Goal: Task Accomplishment & Management: Use online tool/utility

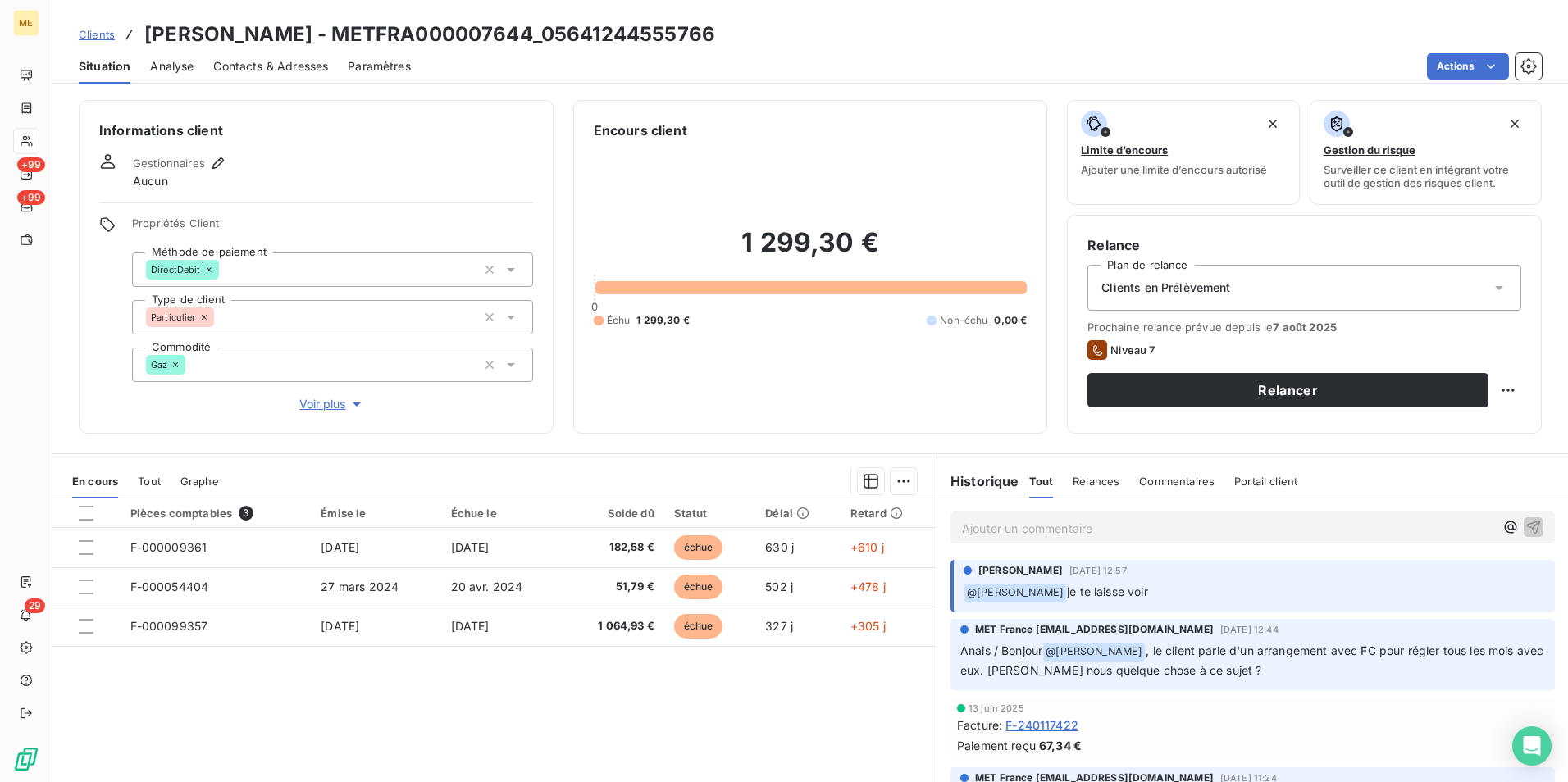
click at [100, 30] on span "Clients" at bounding box center [96, 33] width 36 height 13
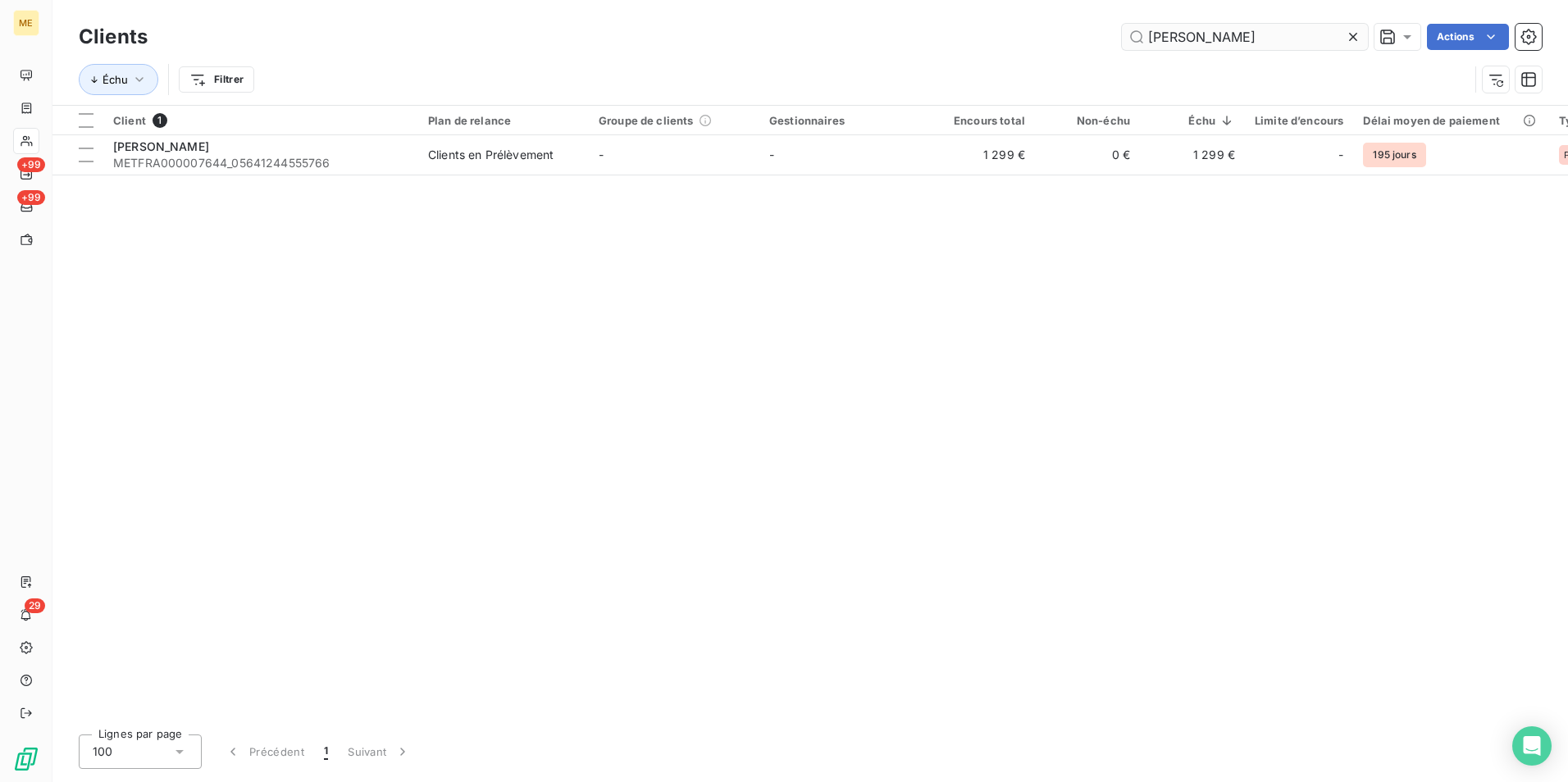
click at [1260, 38] on input "[PERSON_NAME]" at bounding box center [1245, 36] width 246 height 27
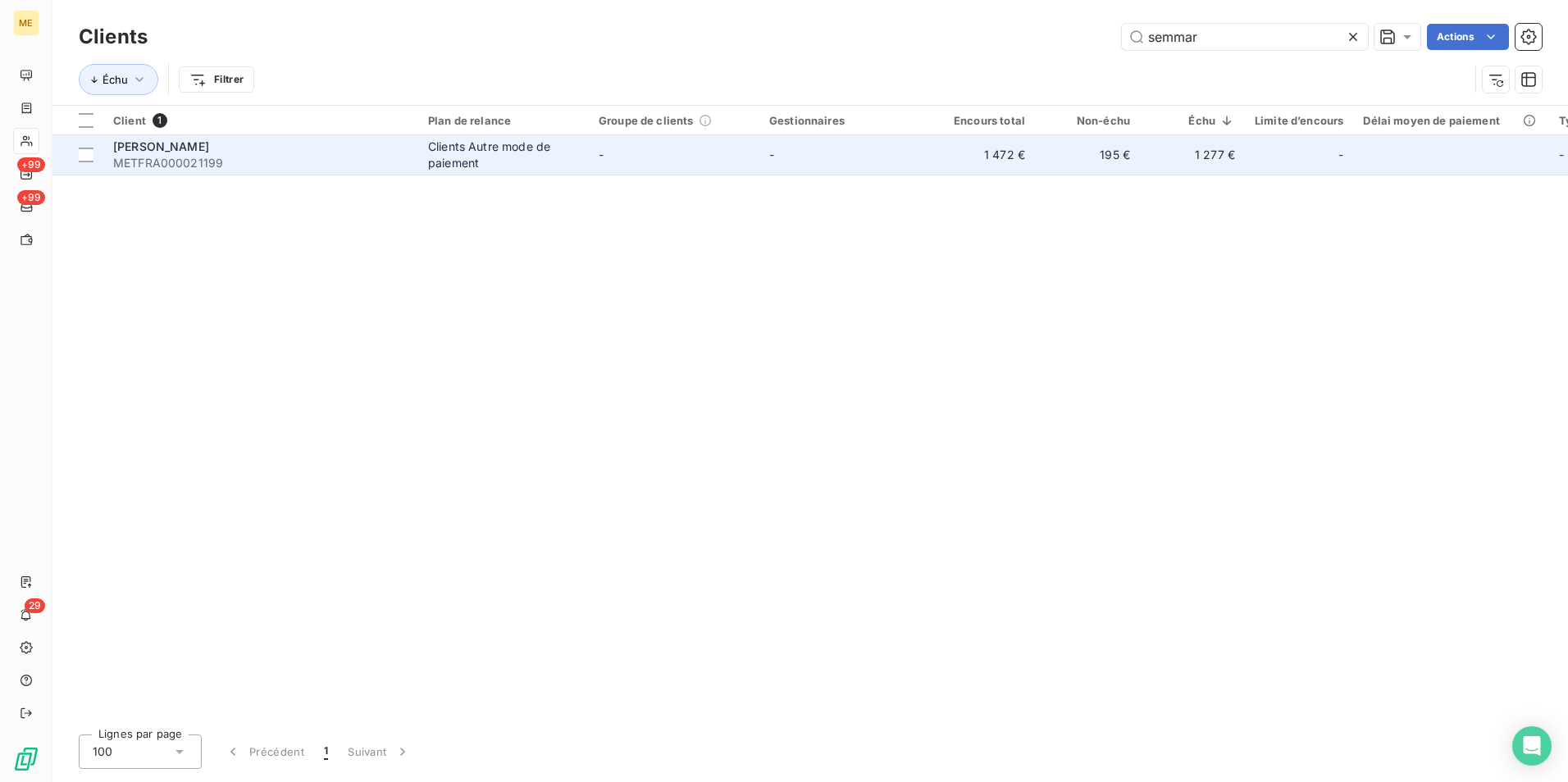
type input "semmar"
click at [237, 158] on span "METFRA000021199" at bounding box center [260, 163] width 296 height 17
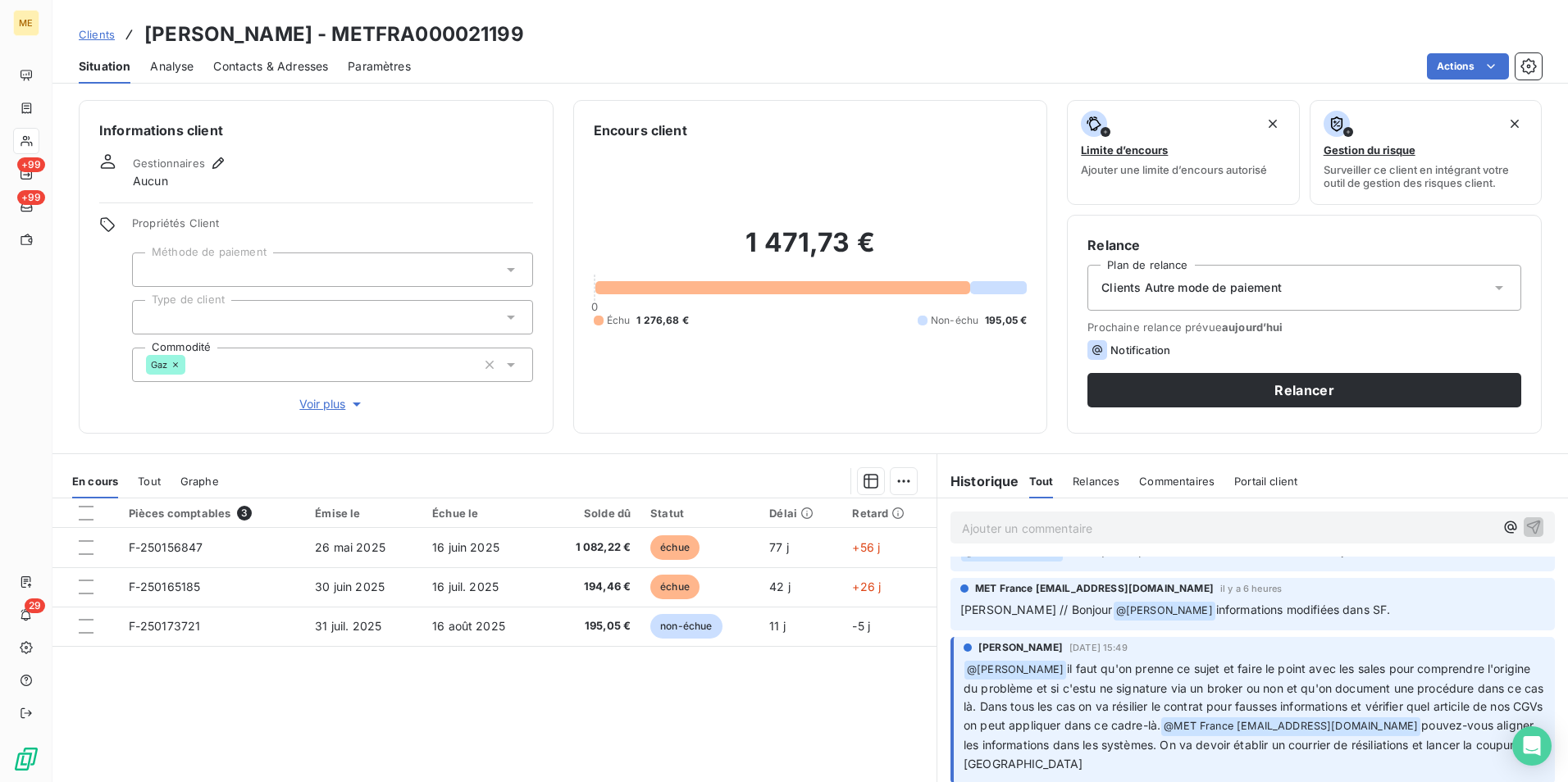
scroll to position [82, 0]
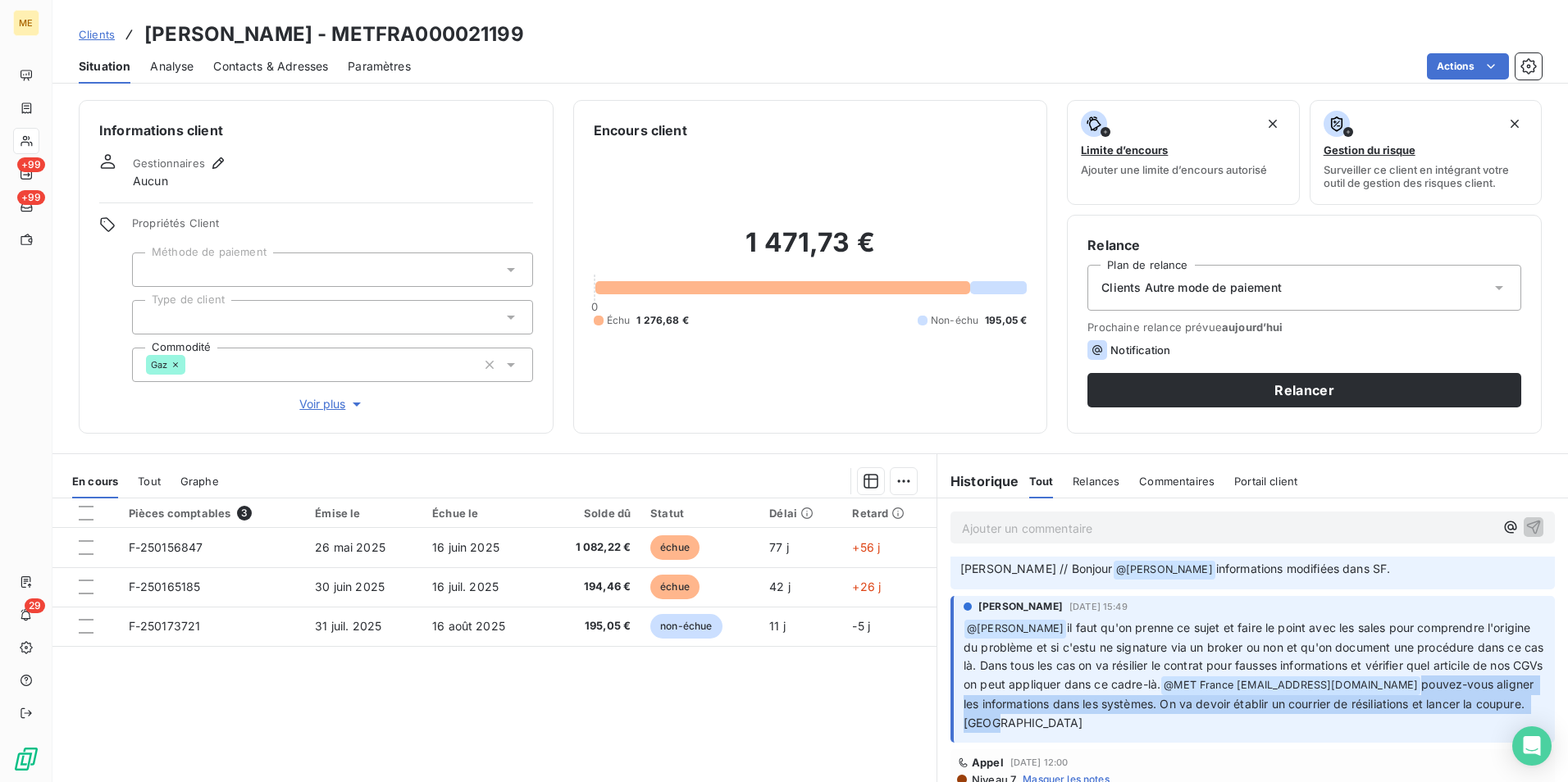
drag, startPoint x: 1430, startPoint y: 722, endPoint x: 1217, endPoint y: 706, distance: 213.6
click at [1217, 706] on p "﻿ @ [PERSON_NAME] il faut qu'on prenne ce sujet et faire le point avec les sale…" at bounding box center [1255, 676] width 582 height 114
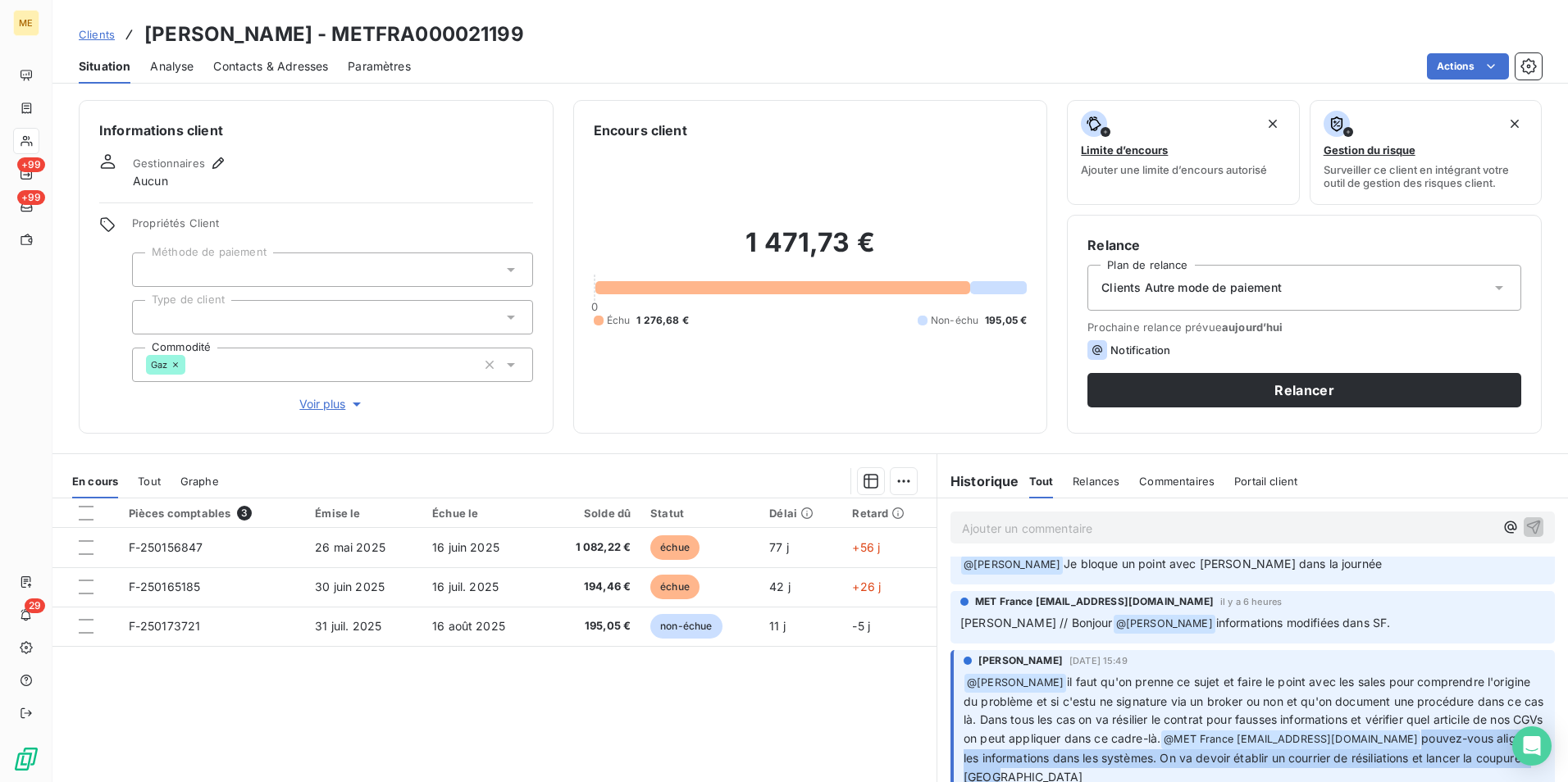
scroll to position [0, 0]
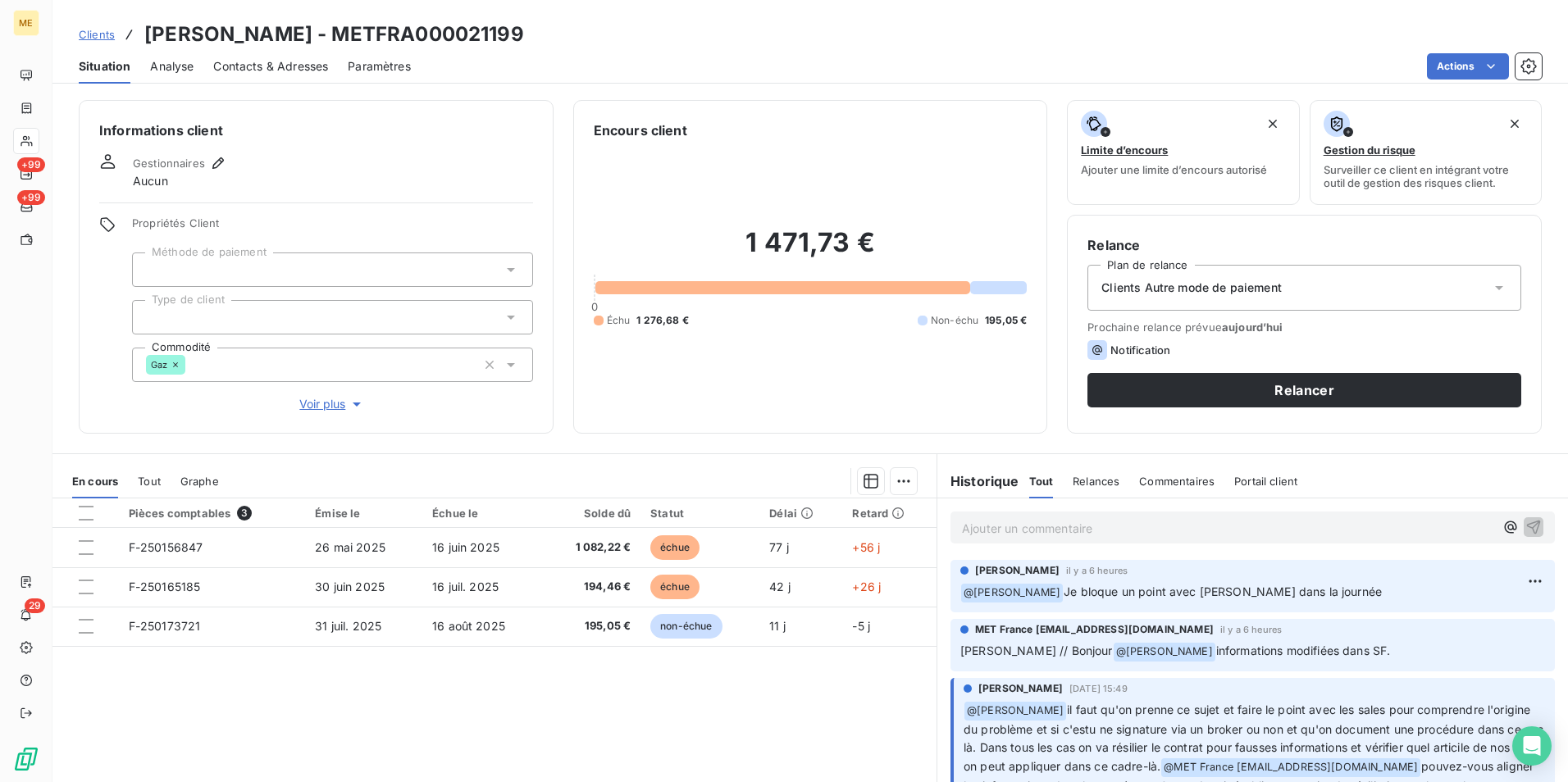
click at [753, 738] on div "Pièces comptables 3 Émise le Échue le Solde dû Statut Délai Retard F-250156847 …" at bounding box center [494, 656] width 884 height 315
drag, startPoint x: 1058, startPoint y: 565, endPoint x: 1149, endPoint y: 566, distance: 91.0
click at [1149, 566] on div "[PERSON_NAME] il y a 6 heures" at bounding box center [1253, 571] width 585 height 15
click at [852, 718] on div "Pièces comptables 3 Émise le Échue le Solde dû Statut Délai Retard F-250156847 …" at bounding box center [494, 656] width 884 height 315
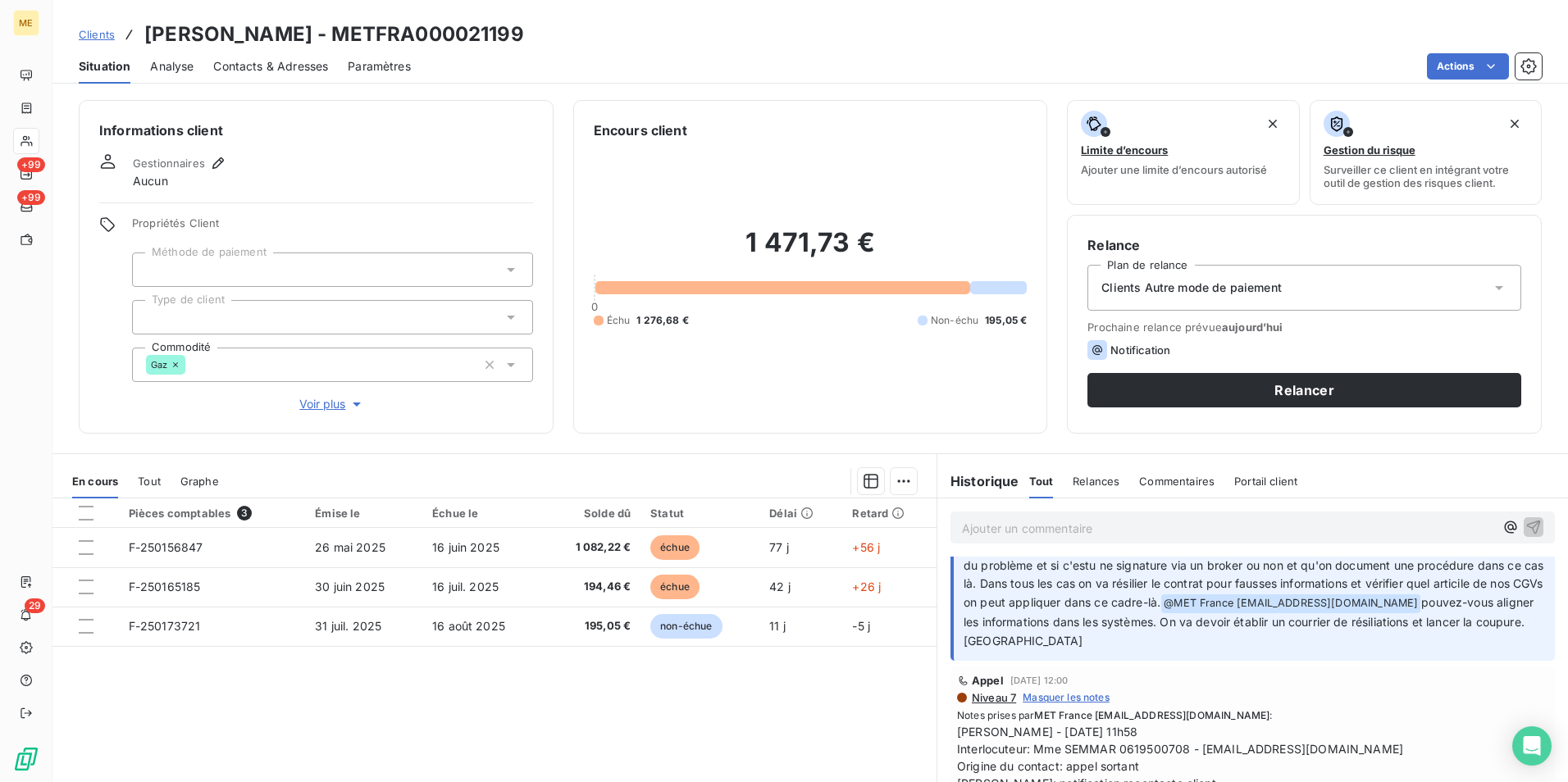
scroll to position [246, 0]
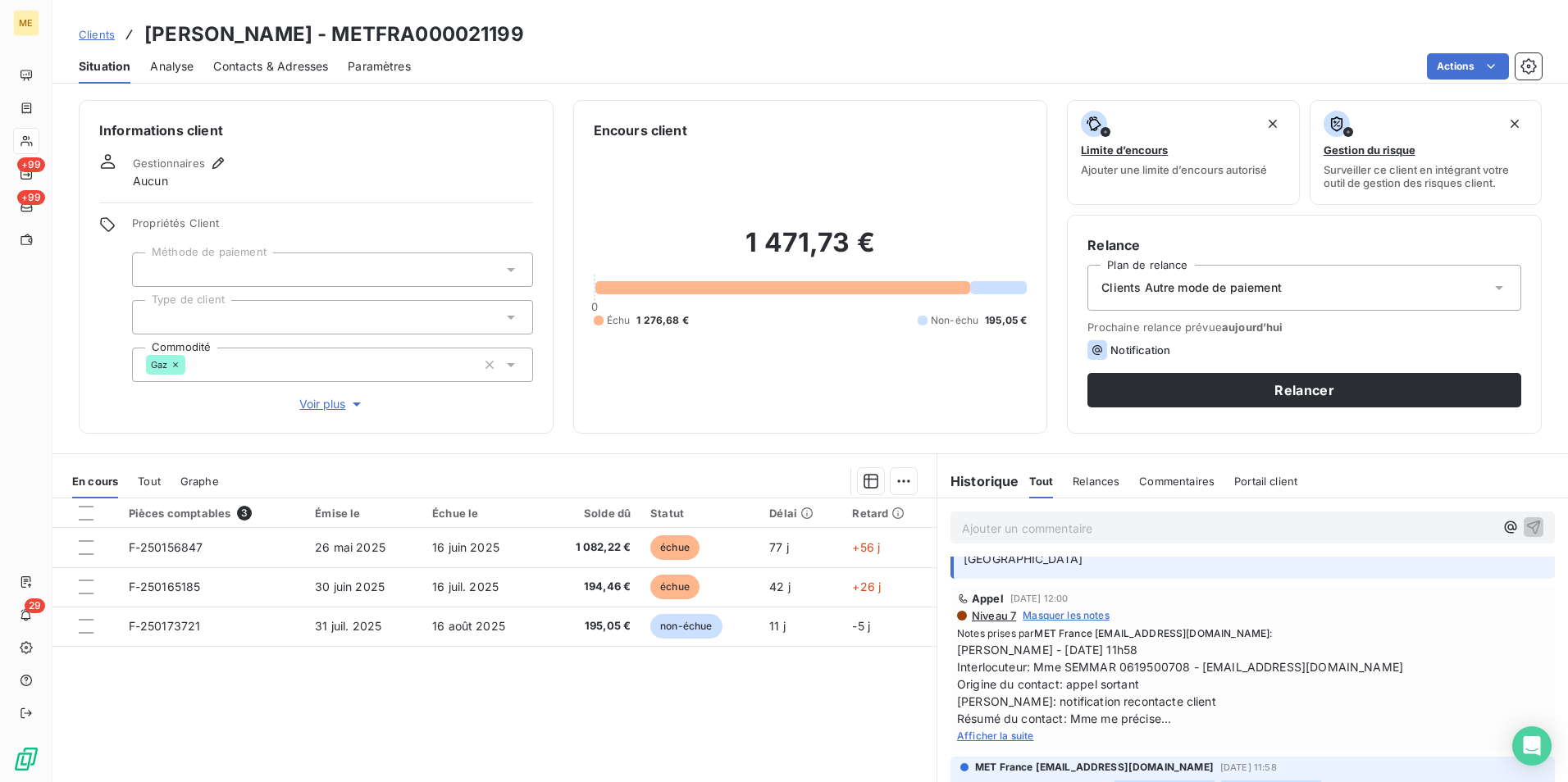
click at [996, 738] on span "Afficher la suite" at bounding box center [995, 736] width 77 height 13
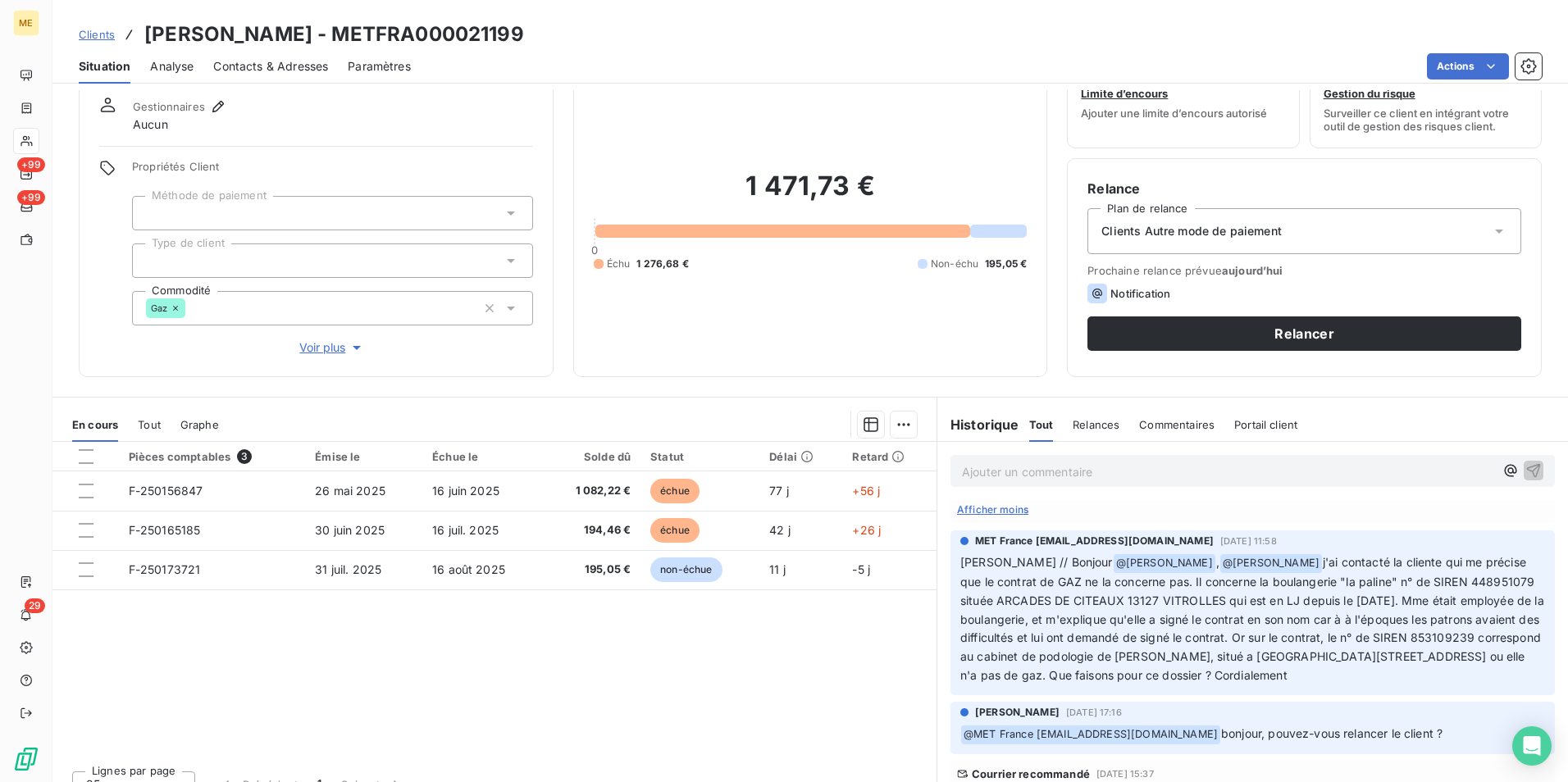
scroll to position [82, 0]
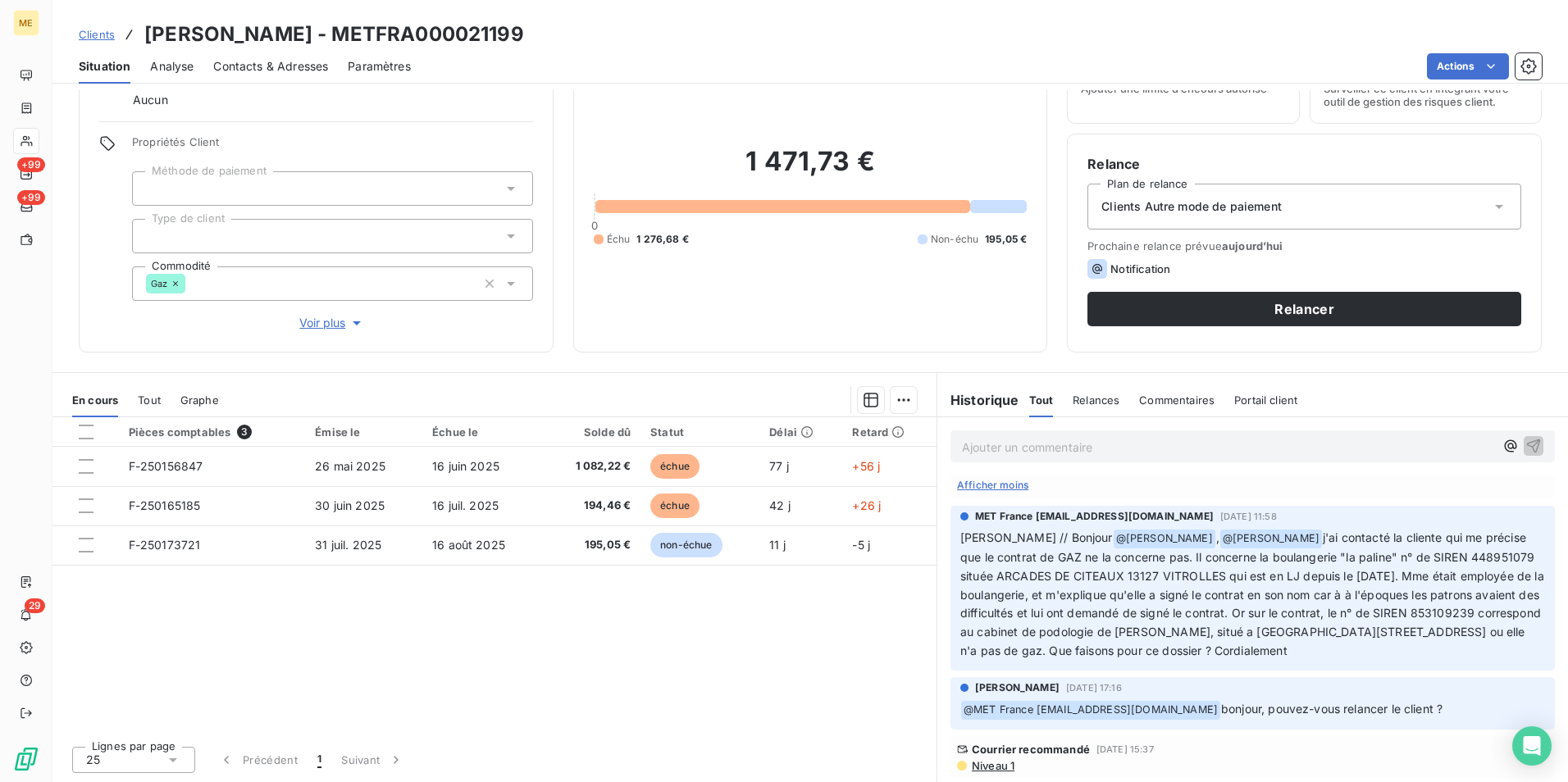
click at [992, 763] on span "Niveau 1" at bounding box center [992, 765] width 44 height 13
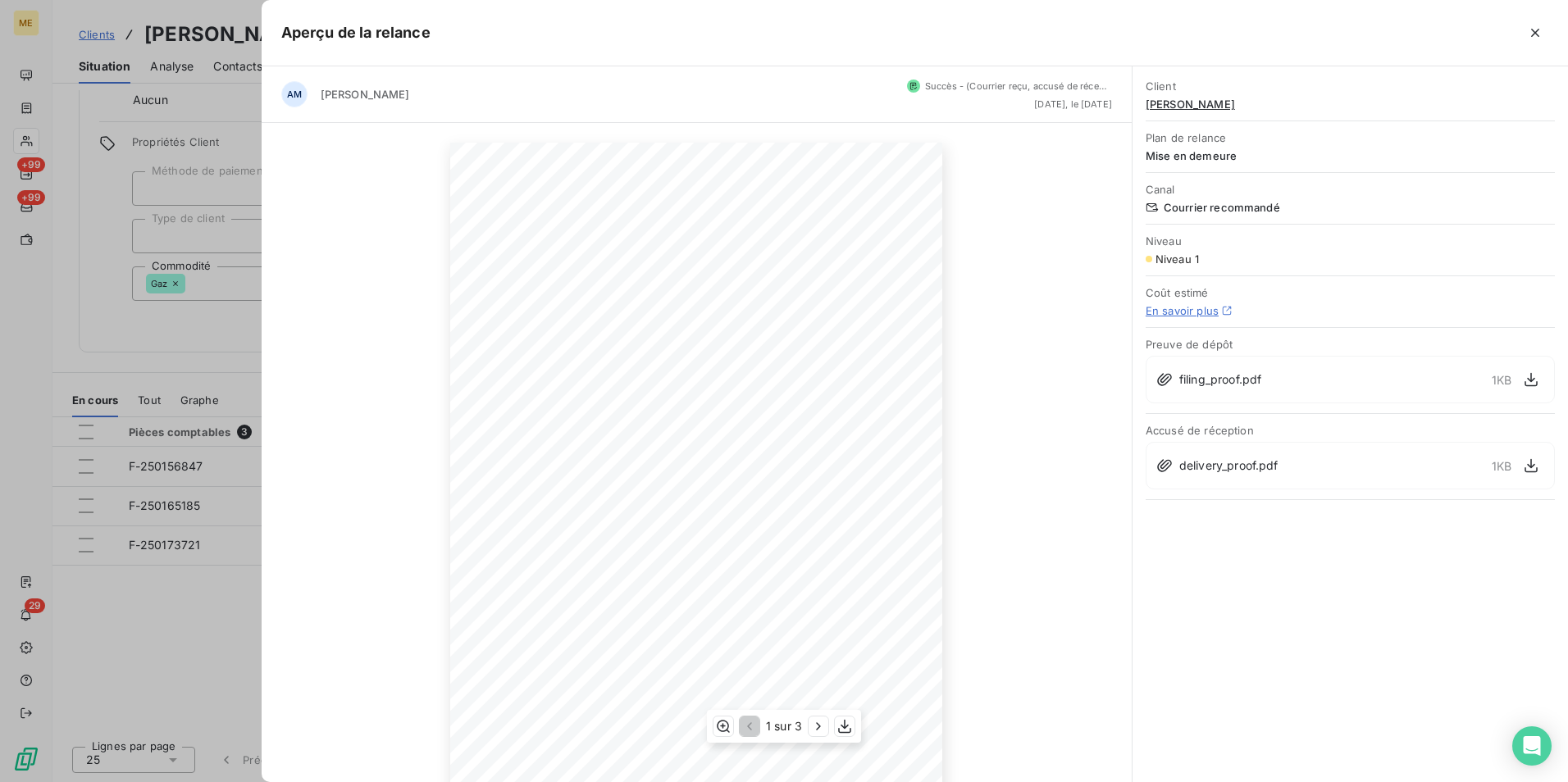
scroll to position [77, 0]
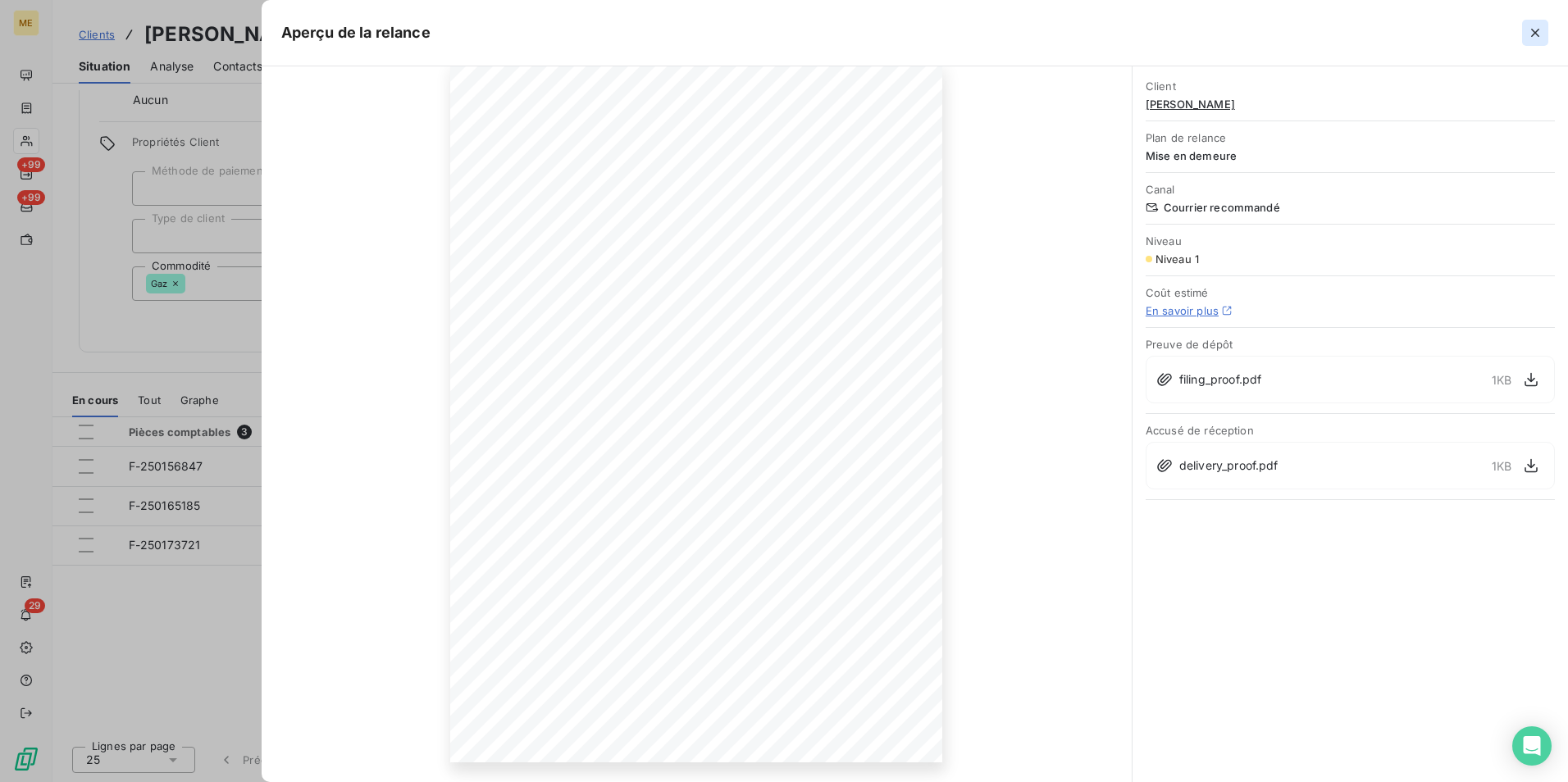
click at [1535, 37] on icon "button" at bounding box center [1536, 32] width 17 height 17
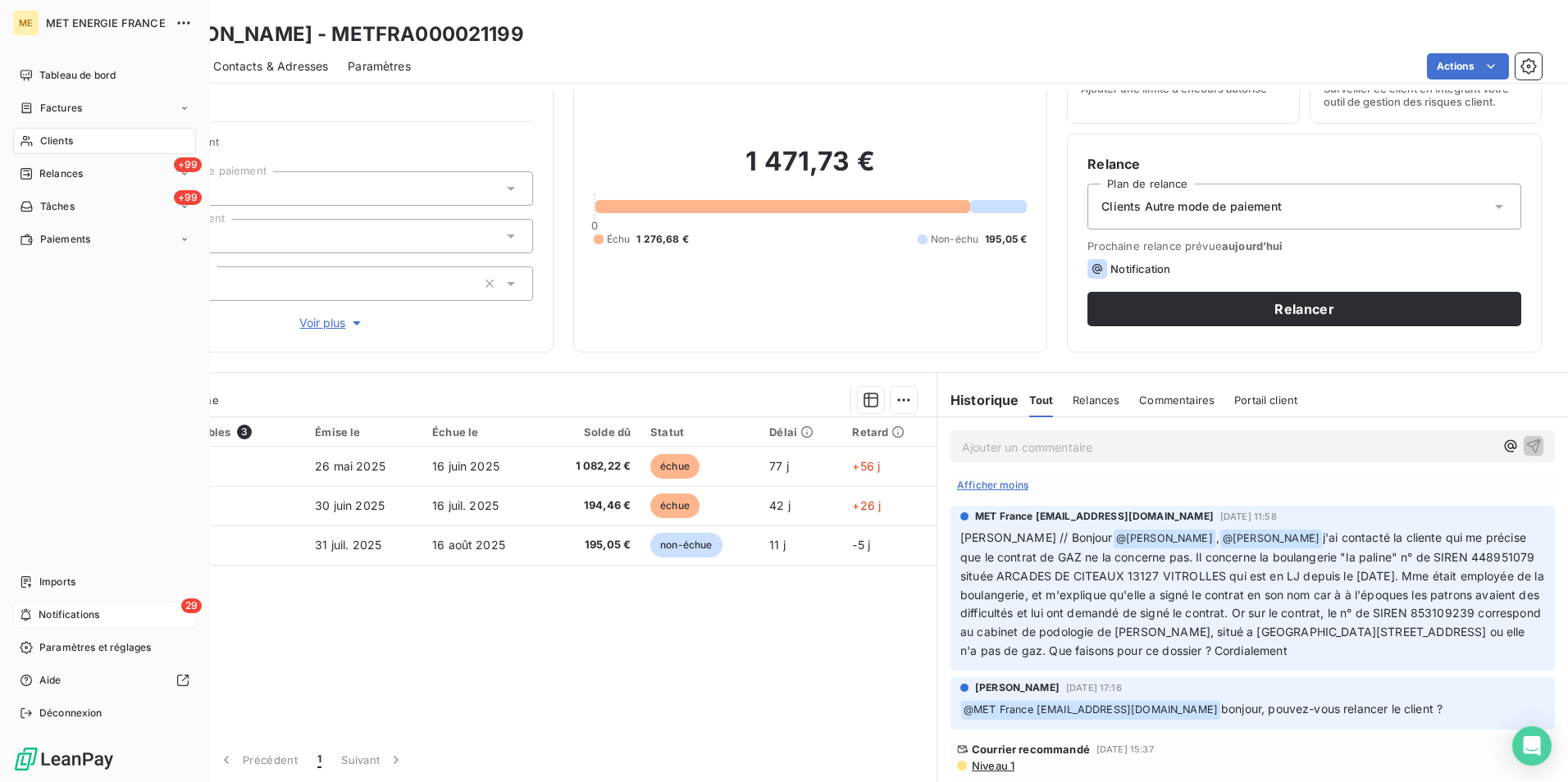
click at [111, 610] on div "29 Notifications" at bounding box center [104, 615] width 183 height 27
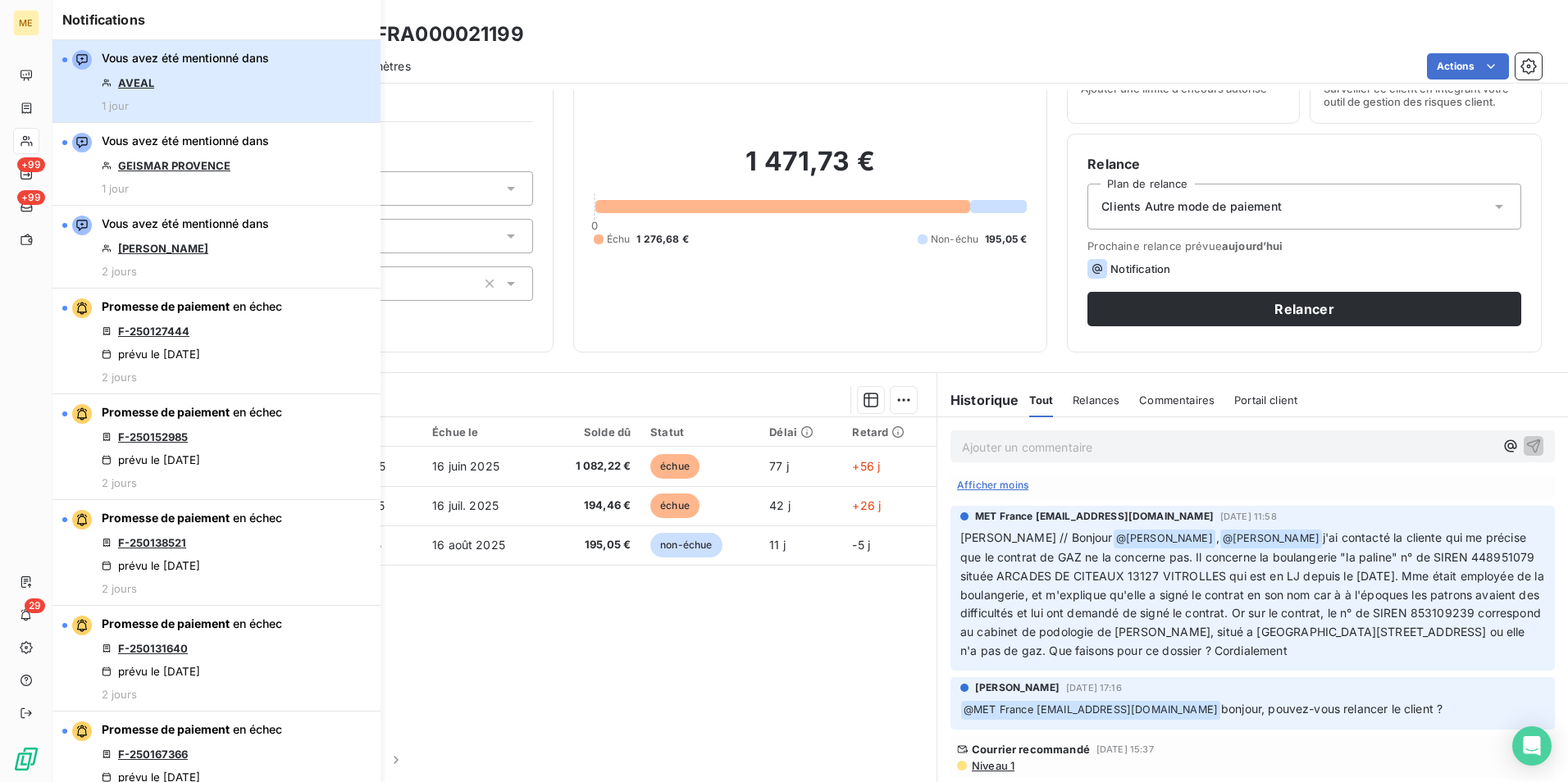
click at [240, 82] on div "Vous avez été mentionné dans AVEAL 1 jour" at bounding box center [186, 81] width 167 height 62
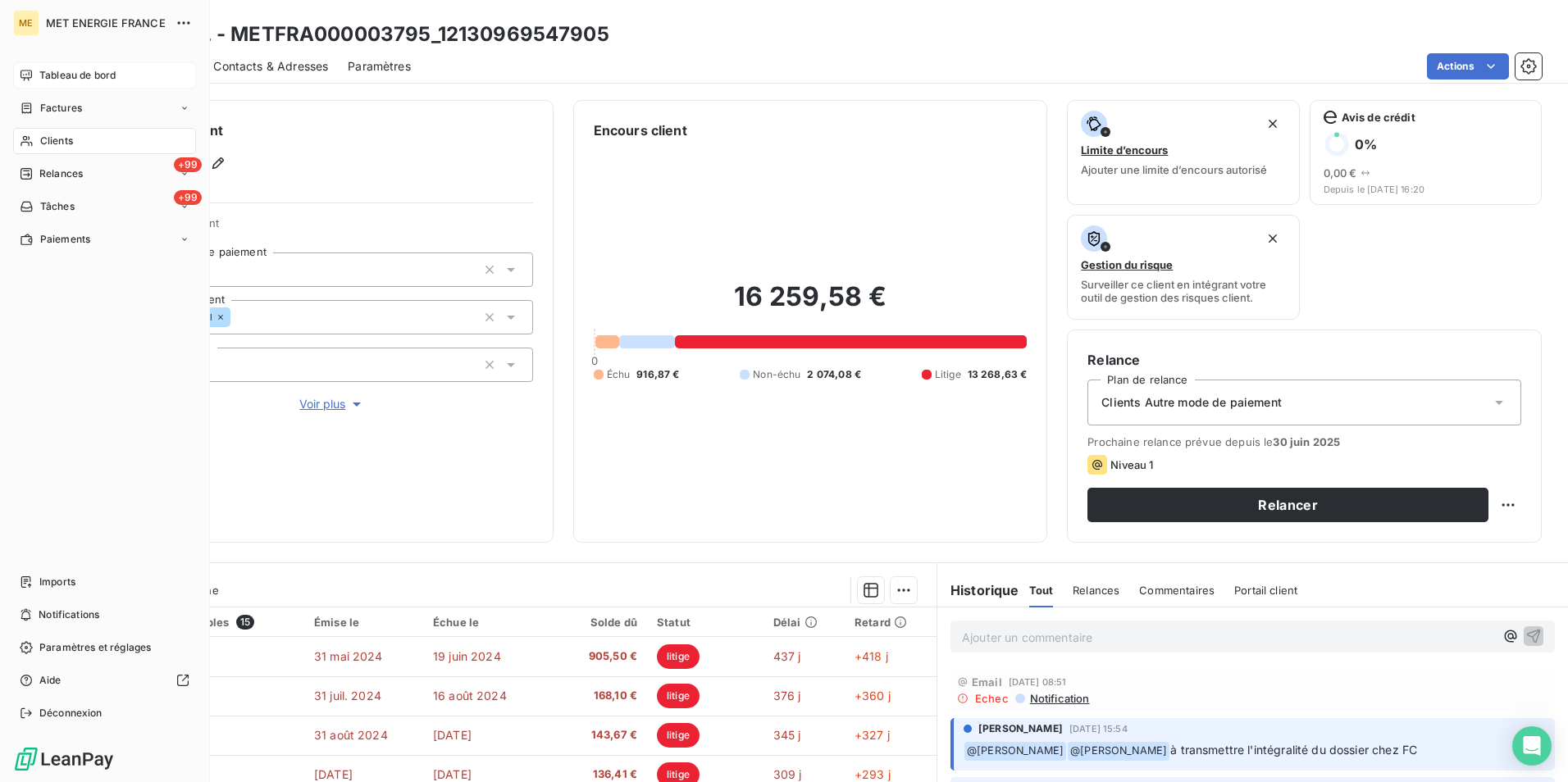
click at [95, 77] on span "Tableau de bord" at bounding box center [78, 75] width 77 height 15
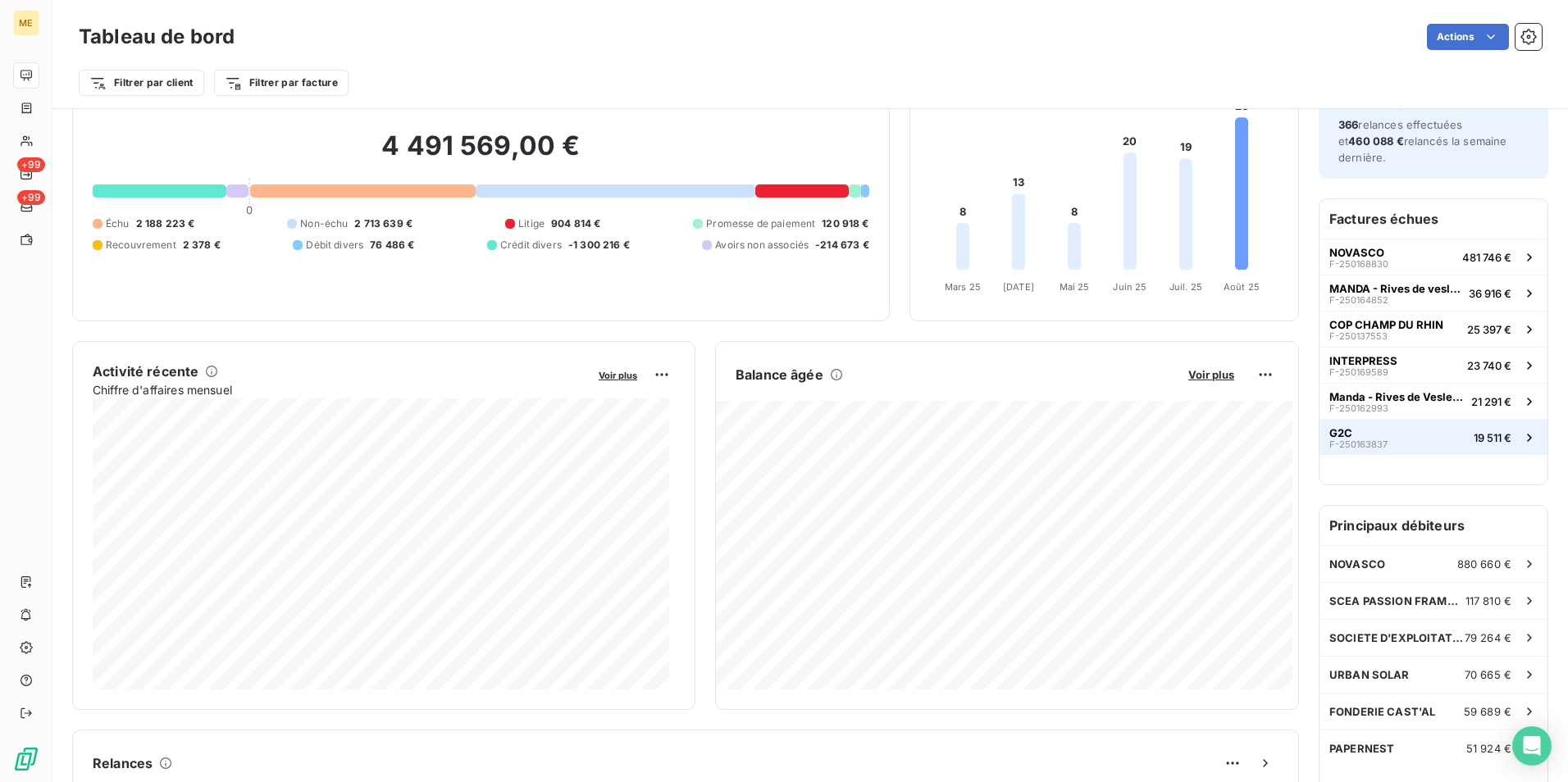
scroll to position [166, 0]
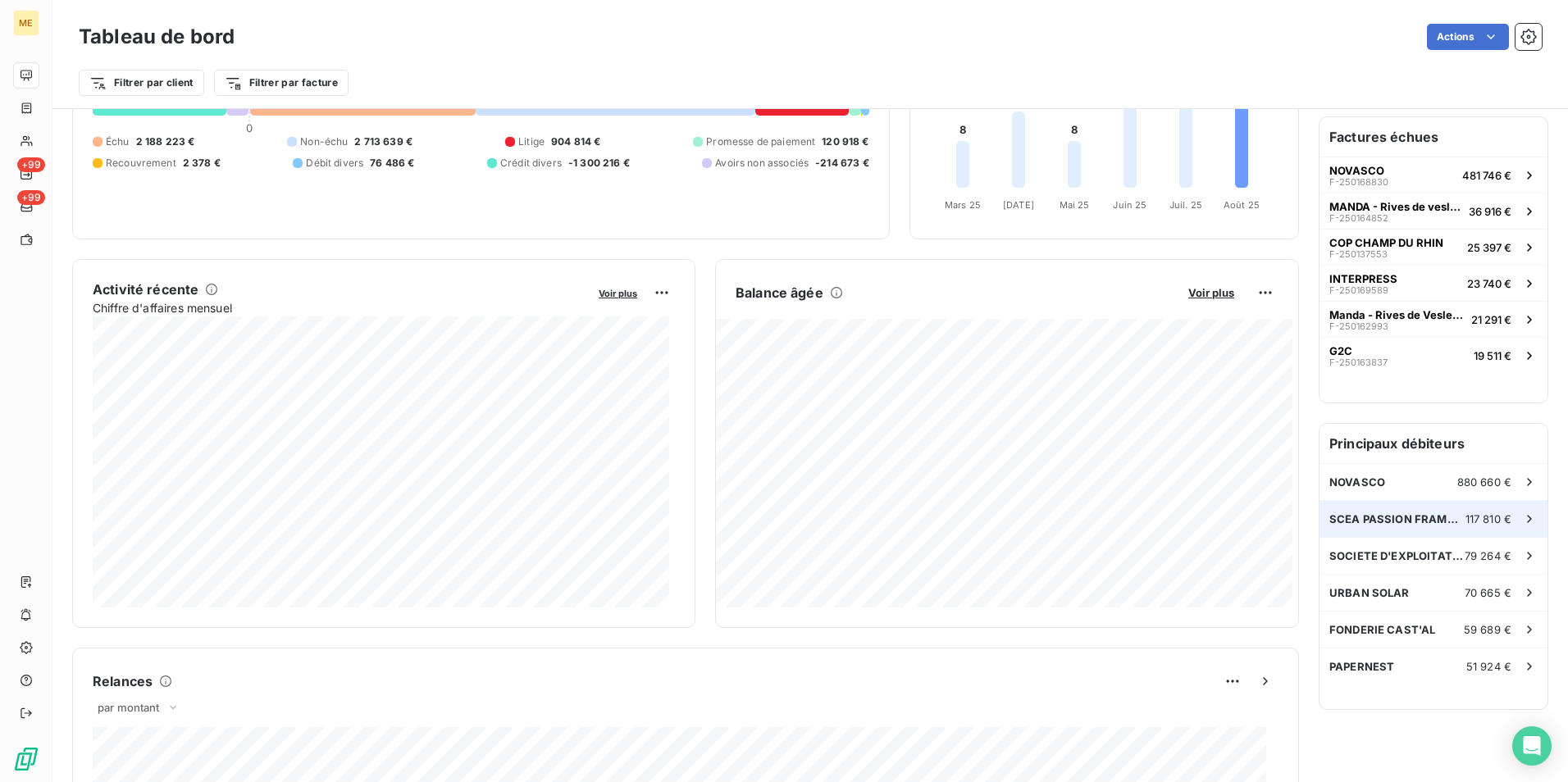
click at [1373, 516] on span "SCEA PASSION FRAMBOISES" at bounding box center [1397, 519] width 137 height 13
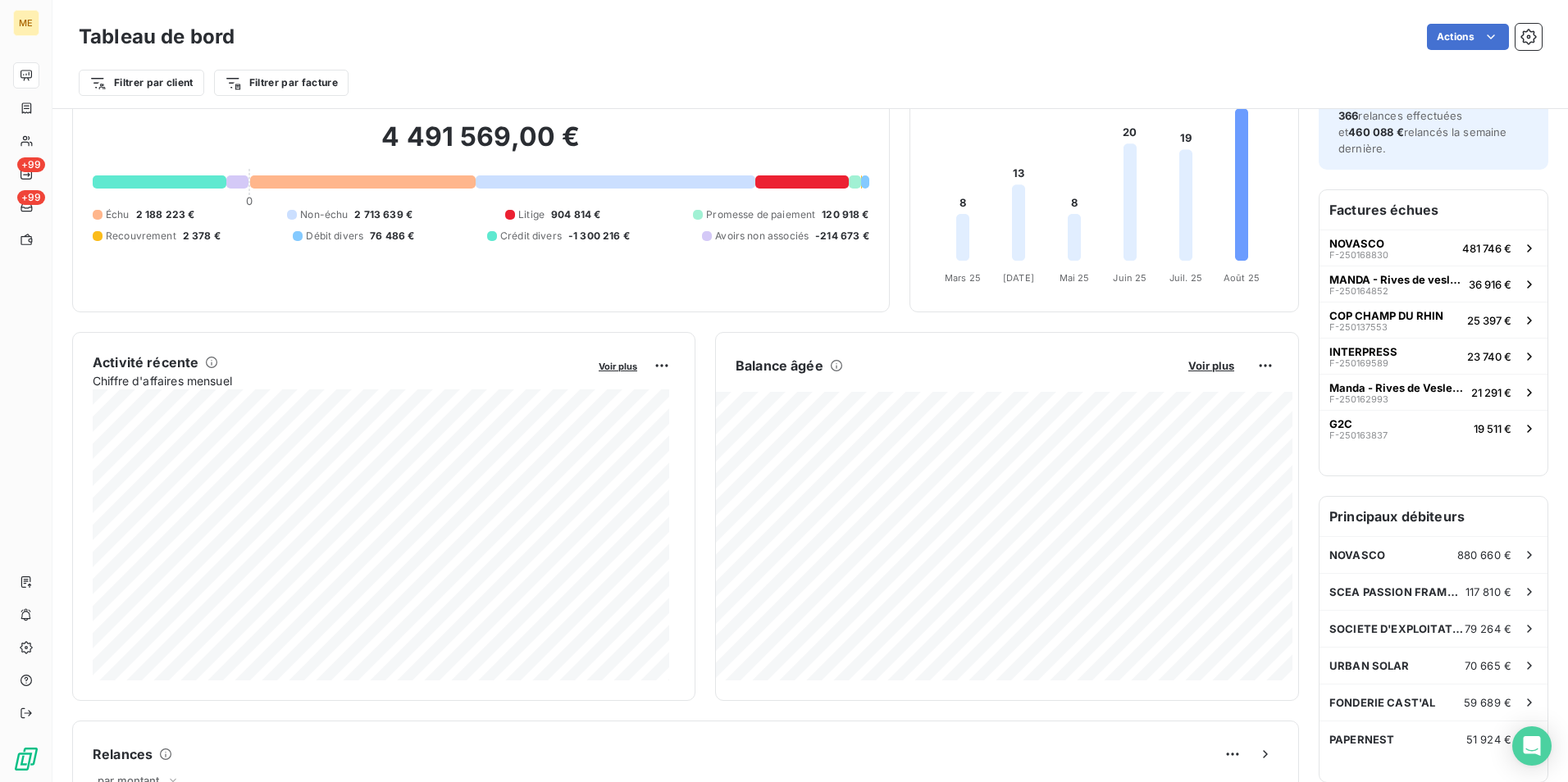
scroll to position [247, 0]
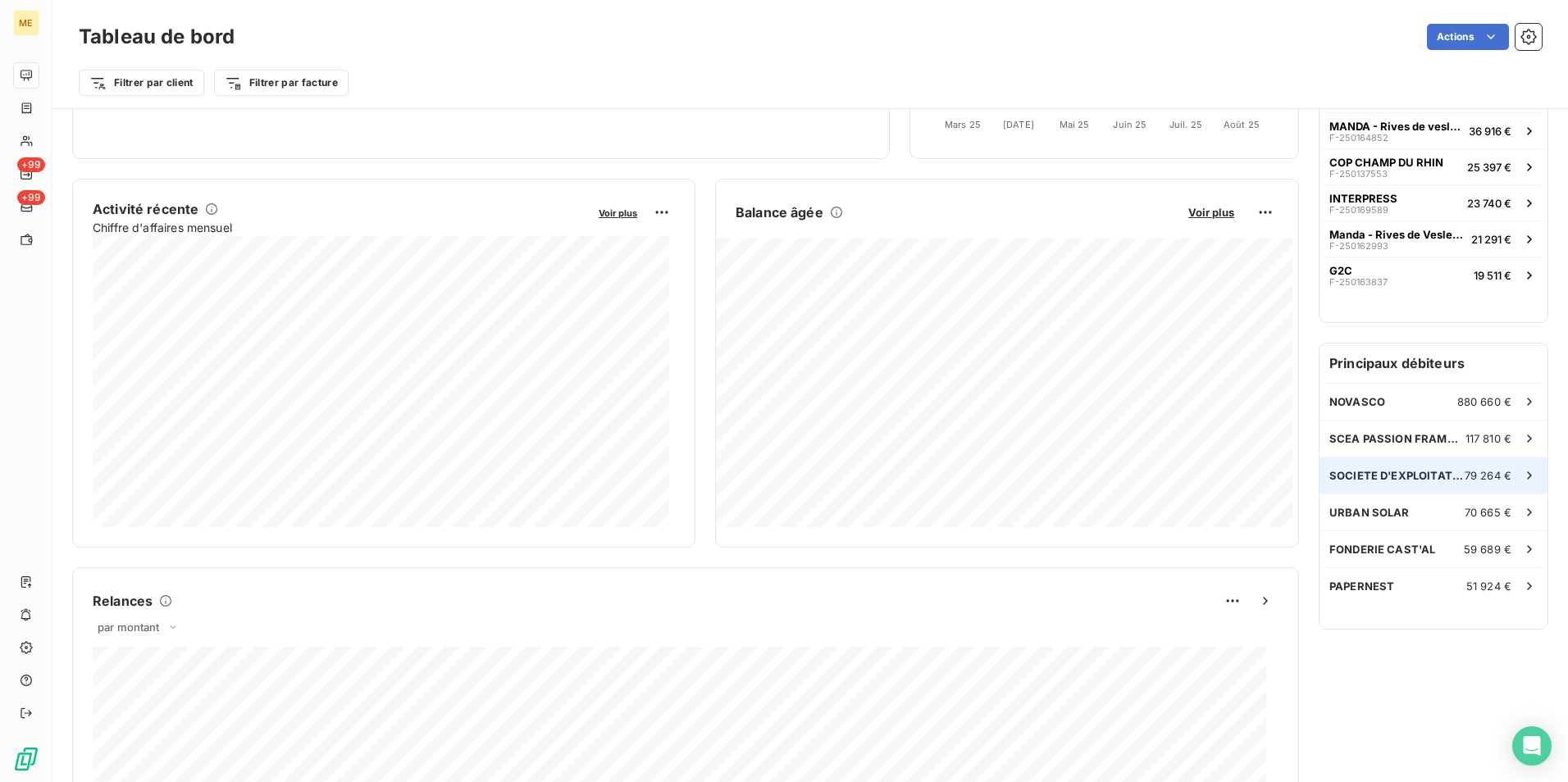
click at [1412, 467] on div "SOCIETE D'EXPLOITATION DES MARCHES COMMUNAUX 79 264 €" at bounding box center [1433, 475] width 228 height 36
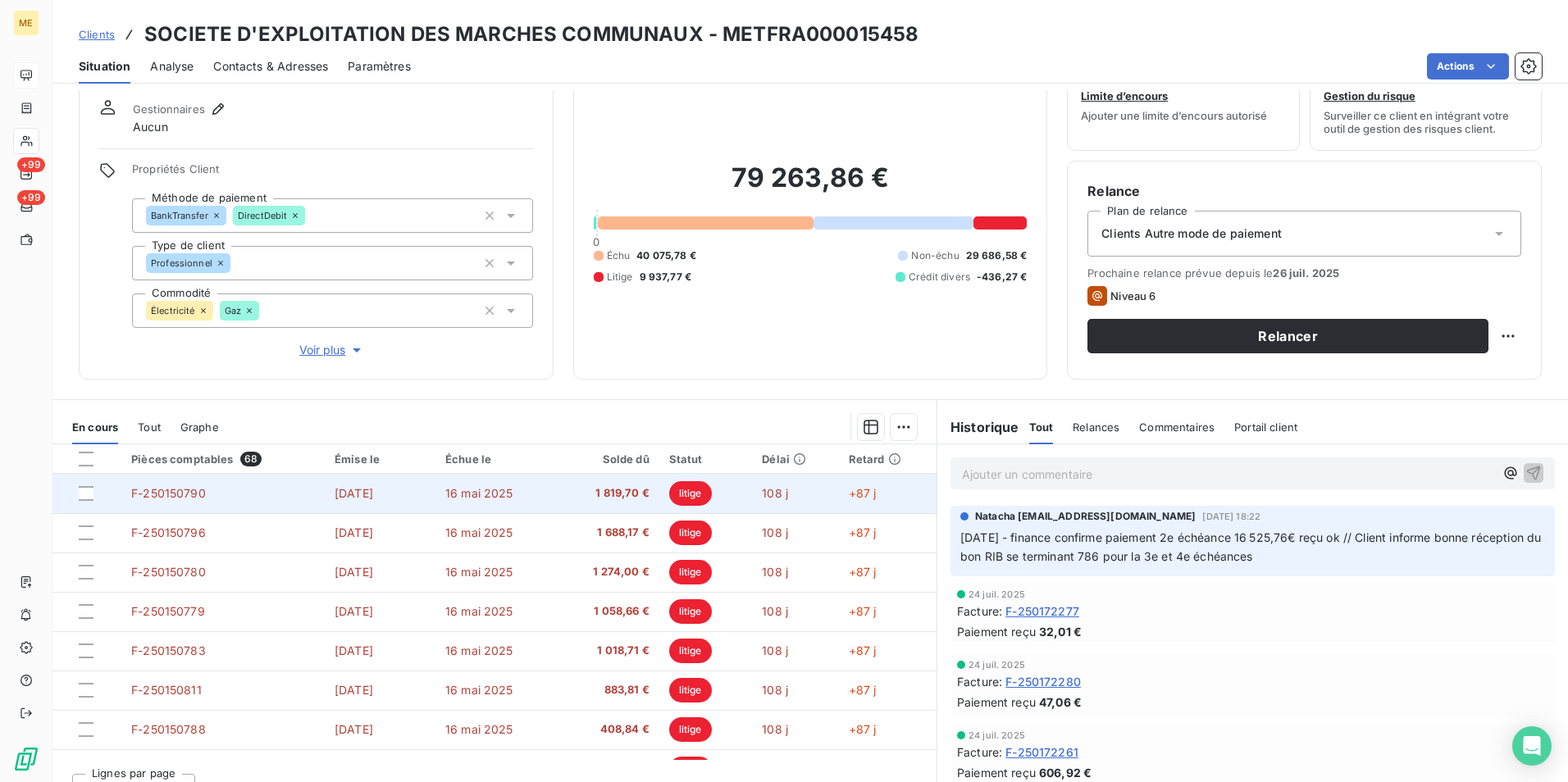
scroll to position [82, 0]
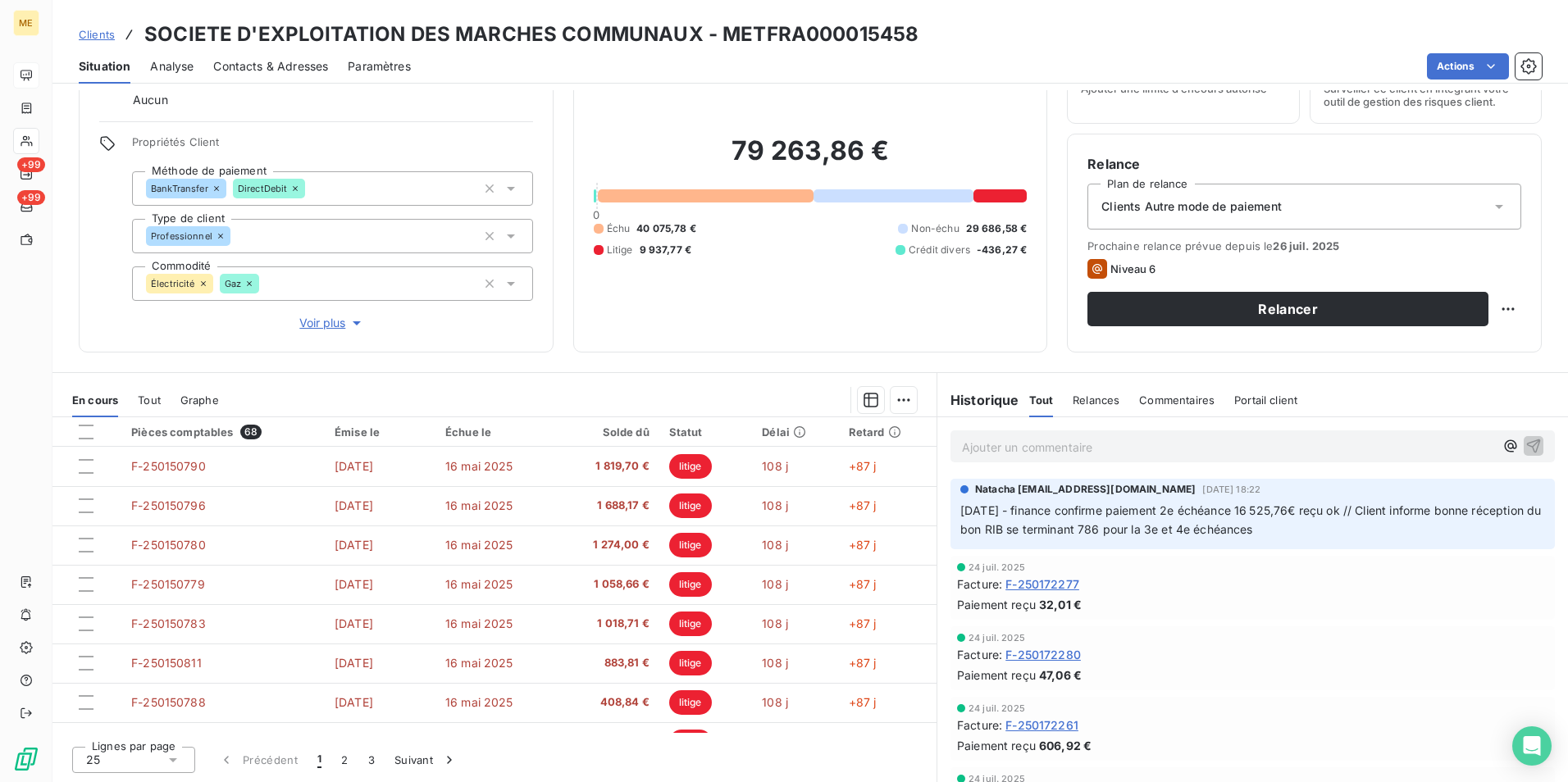
drag, startPoint x: 1081, startPoint y: 529, endPoint x: 1339, endPoint y: 536, distance: 258.1
click at [1339, 536] on p "[DATE] - finance confirme paiement 2e échéance 16 525,76€ reçu ok // Client inf…" at bounding box center [1253, 521] width 585 height 37
drag, startPoint x: 1339, startPoint y: 536, endPoint x: 1260, endPoint y: 583, distance: 91.9
click at [1260, 583] on div "Facture : F-250172277" at bounding box center [1253, 585] width 591 height 18
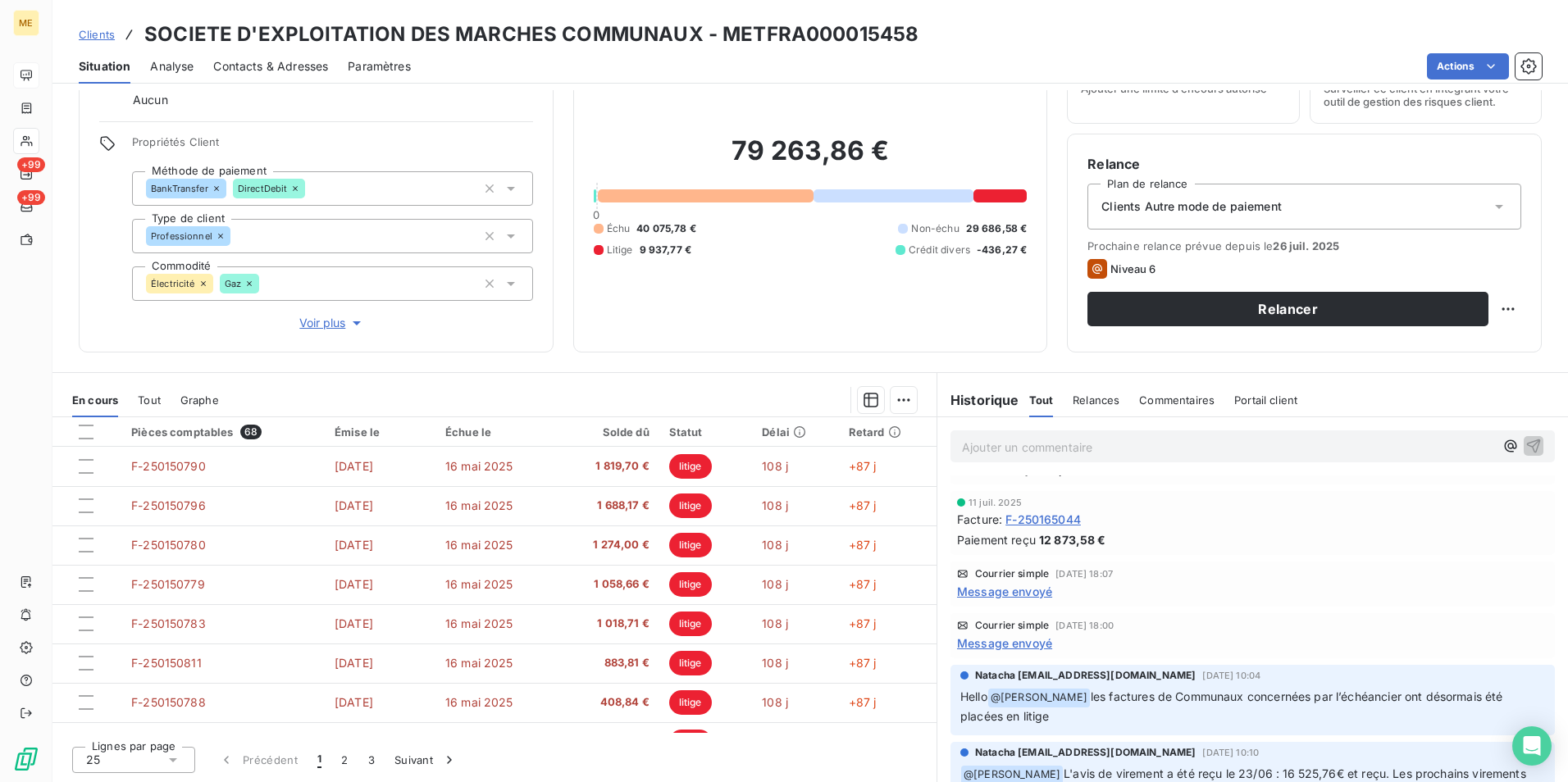
scroll to position [1475, 0]
click at [996, 597] on span "Message envoyé" at bounding box center [1004, 592] width 95 height 18
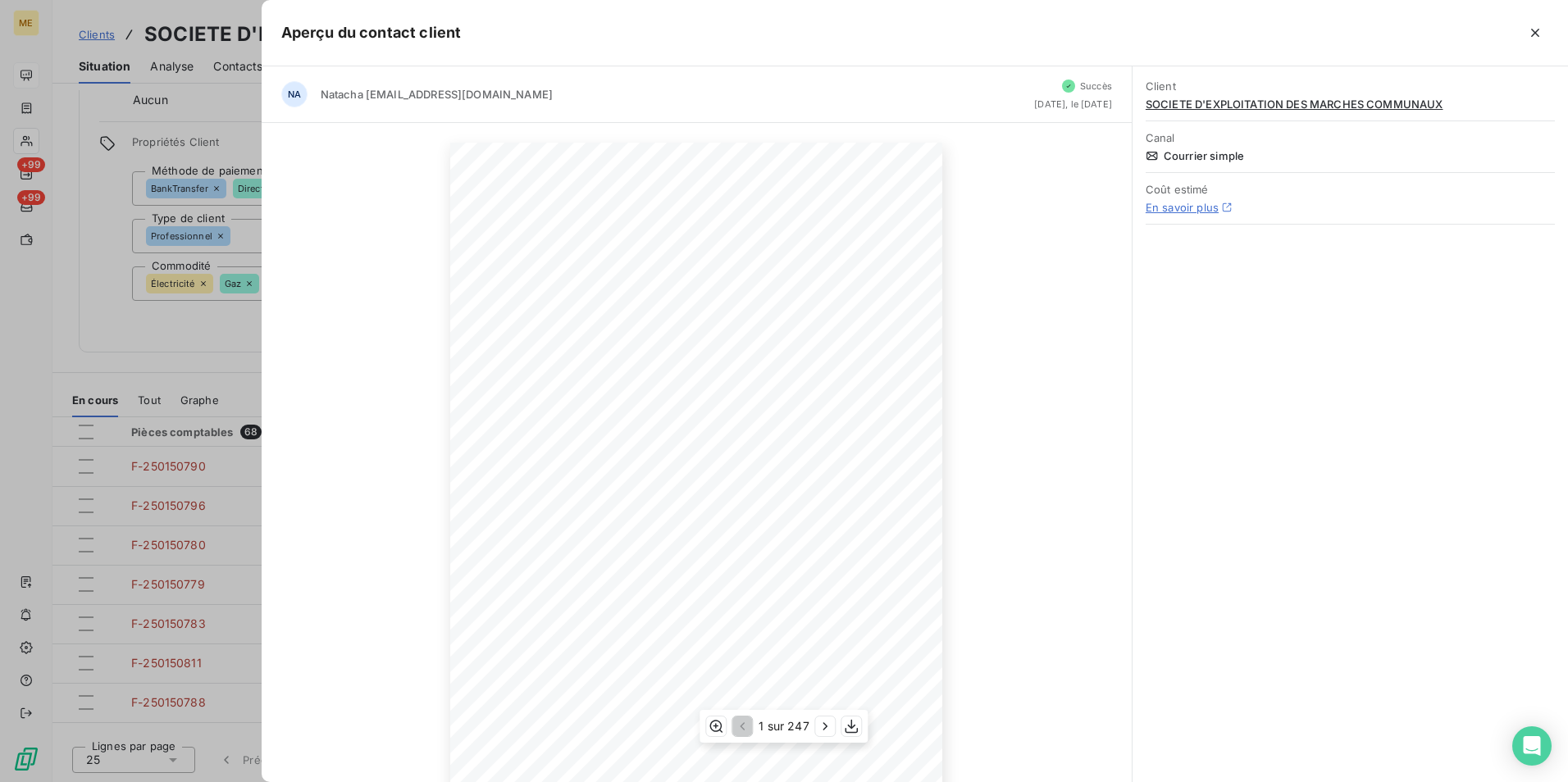
scroll to position [77, 0]
click at [824, 731] on icon "button" at bounding box center [825, 726] width 17 height 17
click at [824, 731] on icon "button" at bounding box center [826, 726] width 17 height 17
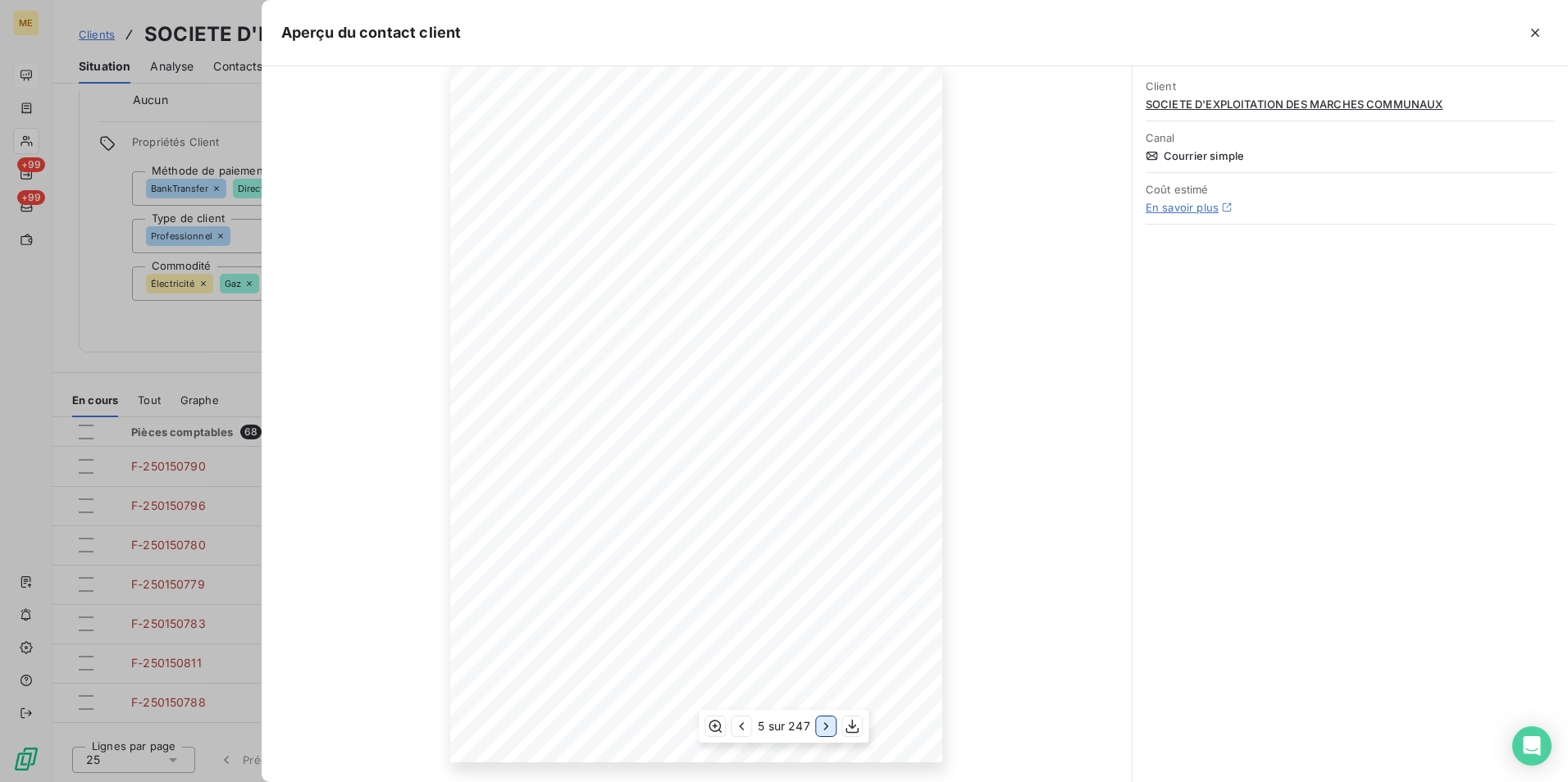
click at [824, 731] on icon "button" at bounding box center [826, 726] width 17 height 17
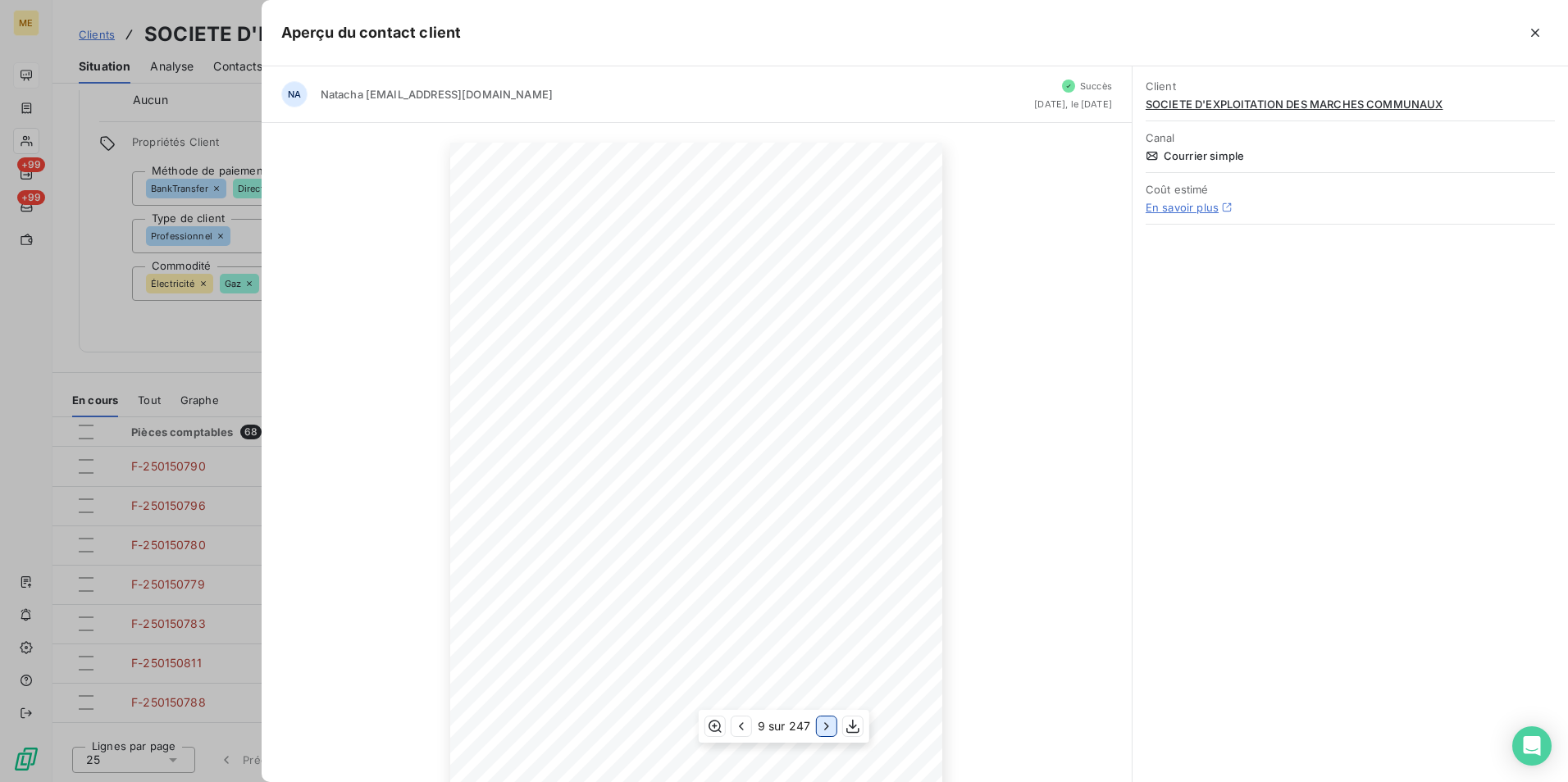
click at [824, 731] on icon "button" at bounding box center [826, 726] width 17 height 17
click at [824, 731] on icon "button" at bounding box center [828, 726] width 17 height 17
click at [824, 731] on icon "button" at bounding box center [829, 726] width 17 height 17
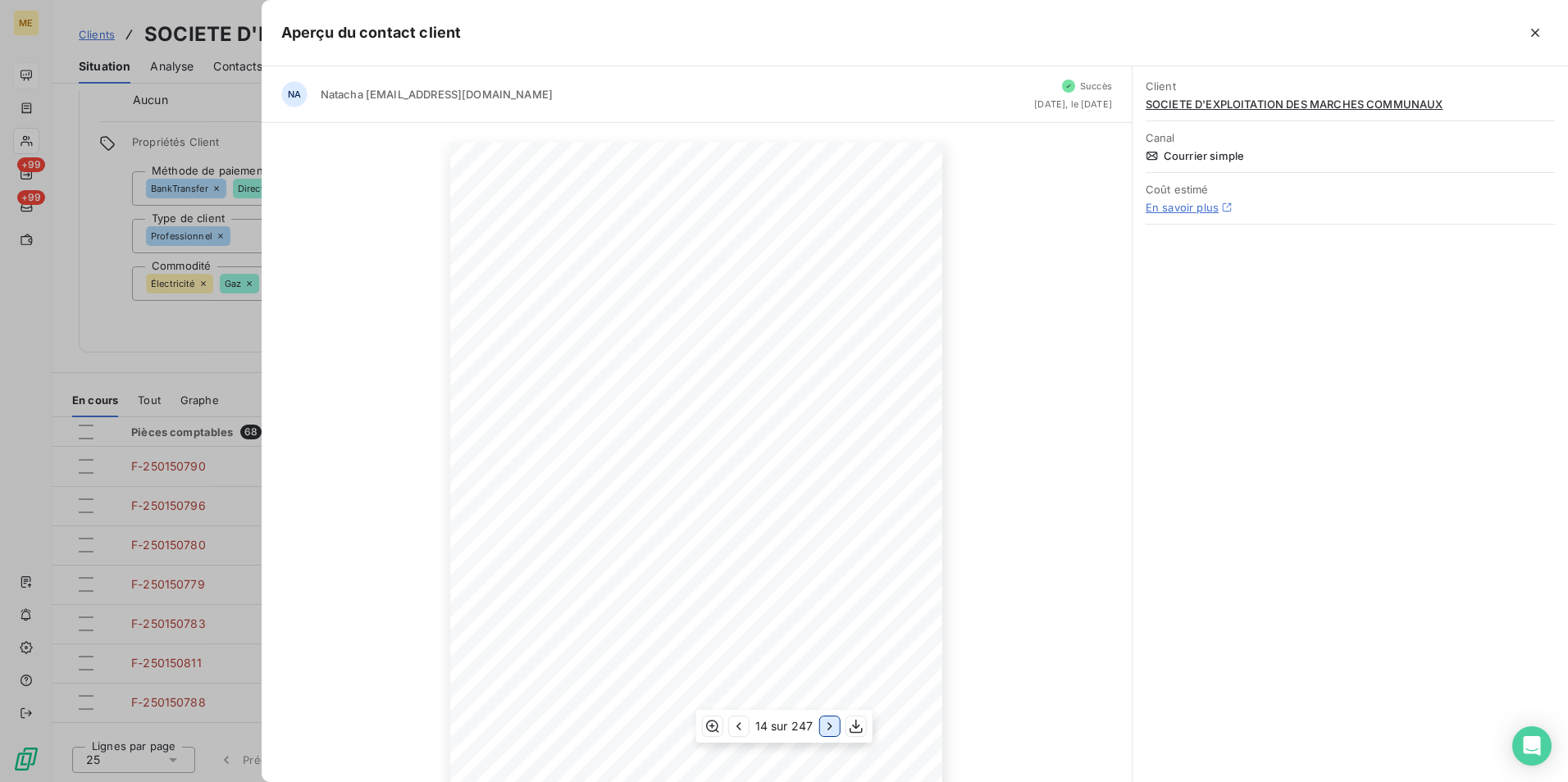
click at [824, 731] on icon "button" at bounding box center [829, 726] width 17 height 17
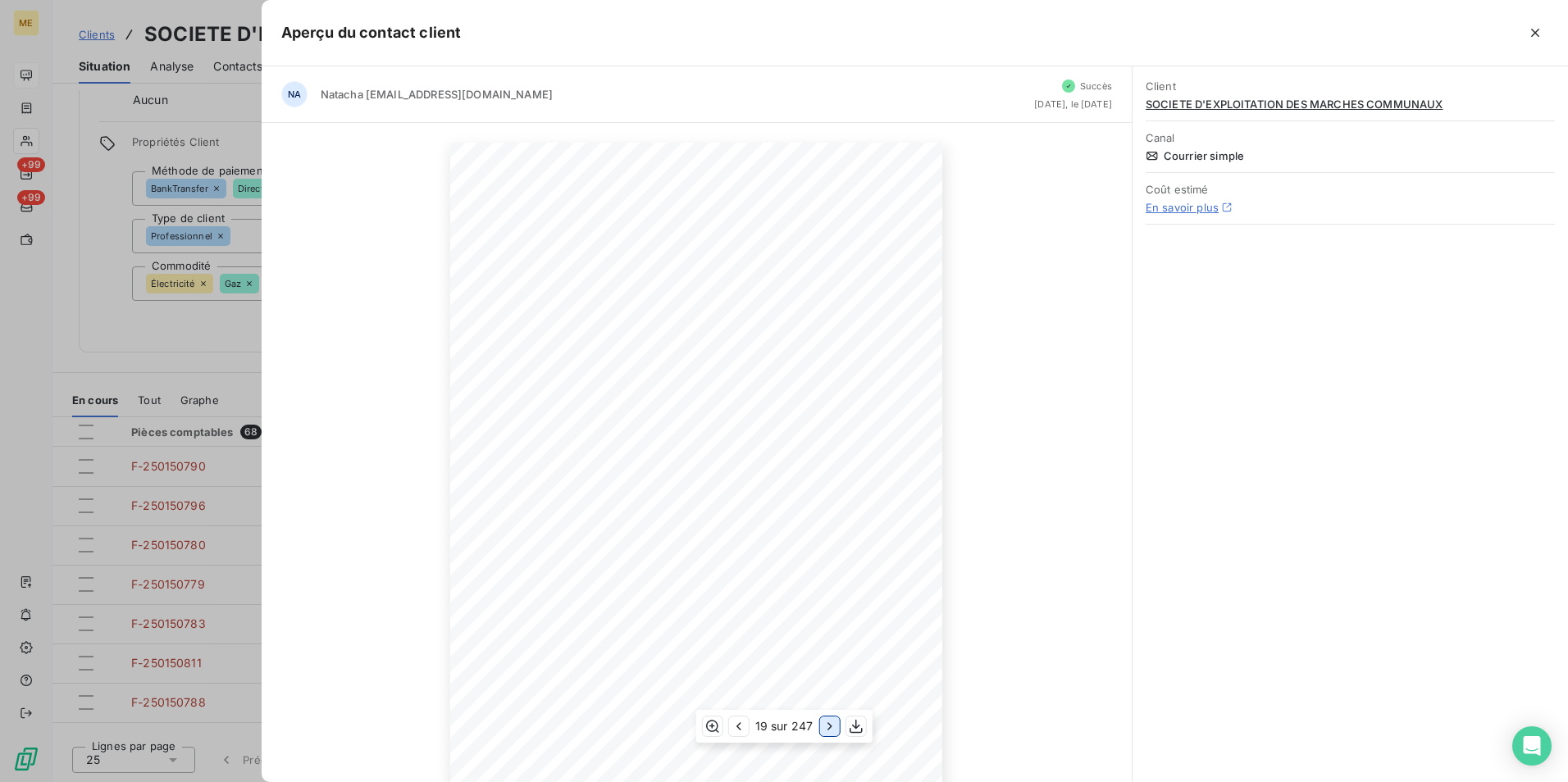
click at [824, 731] on icon "button" at bounding box center [829, 726] width 17 height 17
click at [824, 731] on icon "button" at bounding box center [830, 726] width 17 height 17
click at [1534, 32] on icon "button" at bounding box center [1536, 32] width 8 height 8
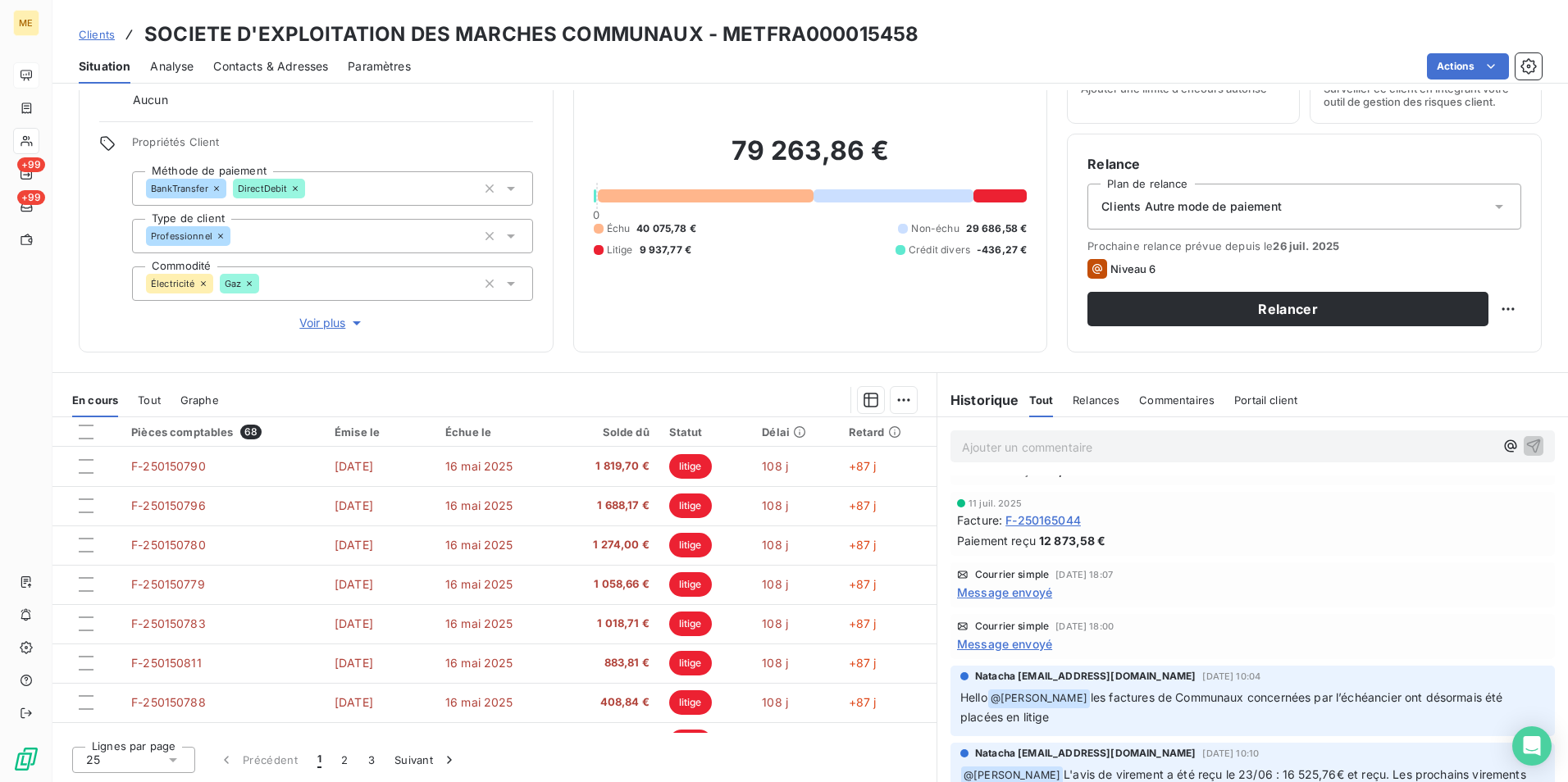
click at [994, 645] on span "Message envoyé" at bounding box center [1004, 644] width 95 height 18
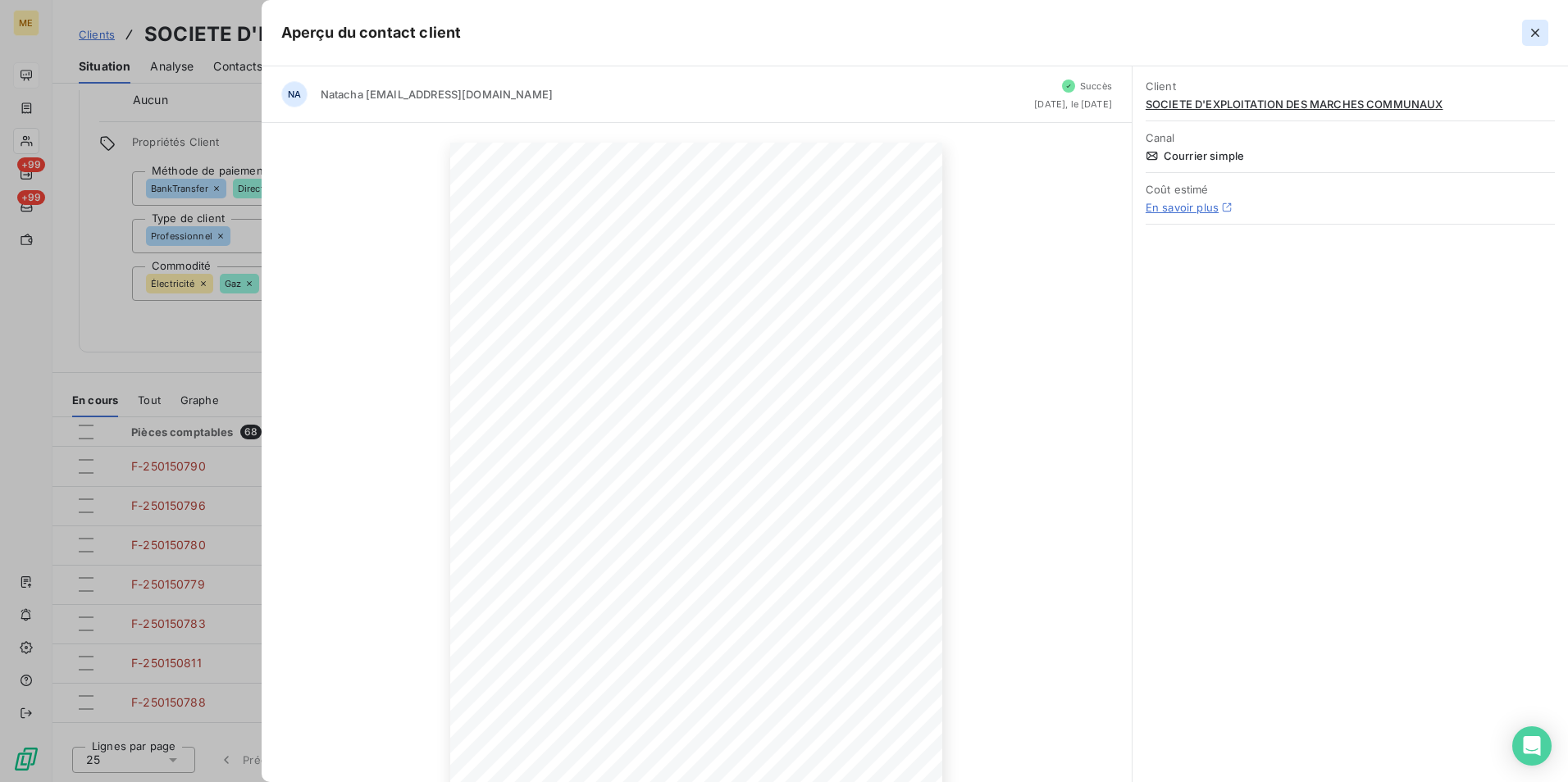
click at [1539, 34] on icon "button" at bounding box center [1536, 32] width 17 height 17
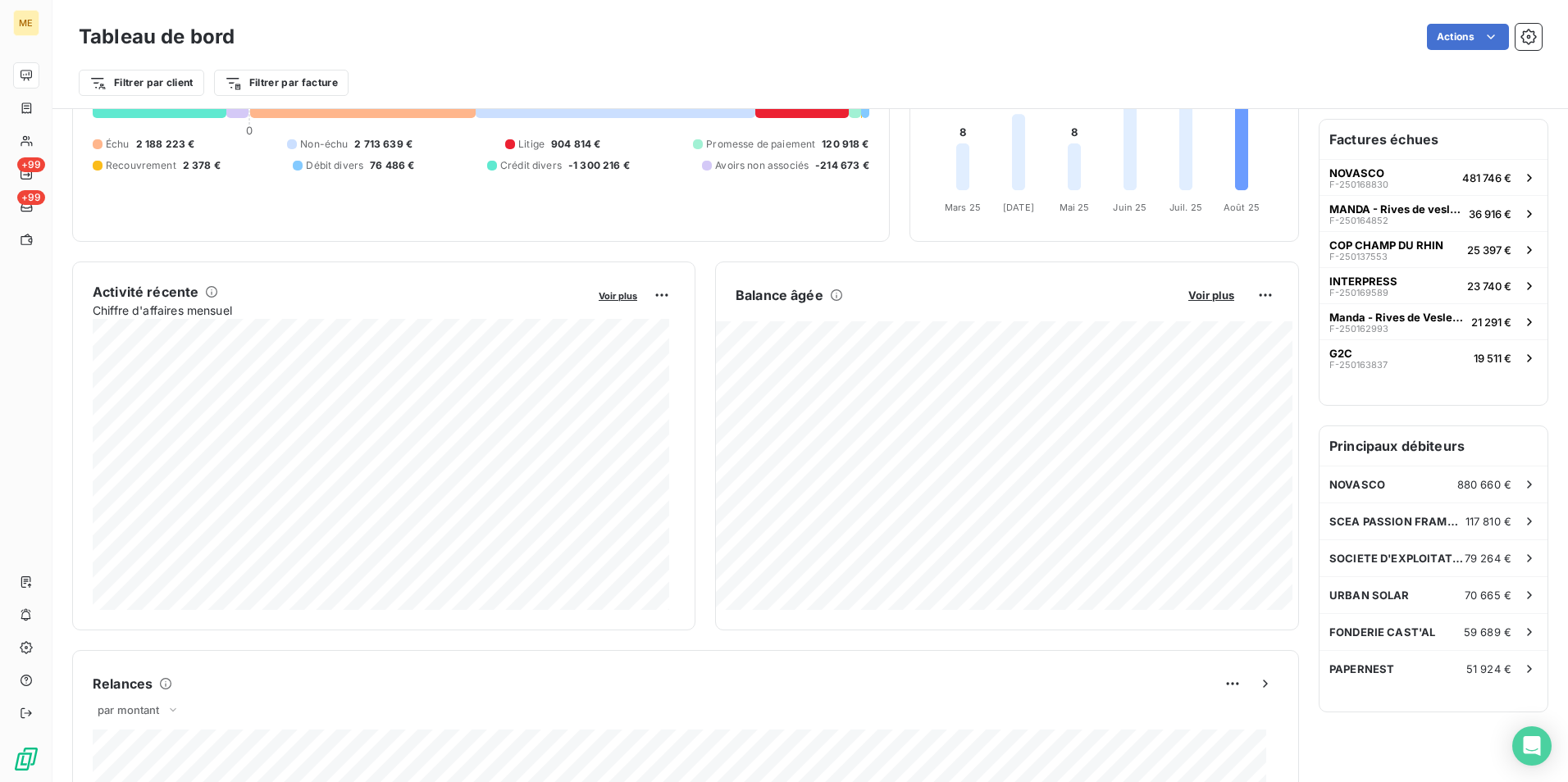
scroll to position [165, 0]
click at [1376, 528] on span "SCEA PASSION FRAMBOISES" at bounding box center [1397, 520] width 137 height 13
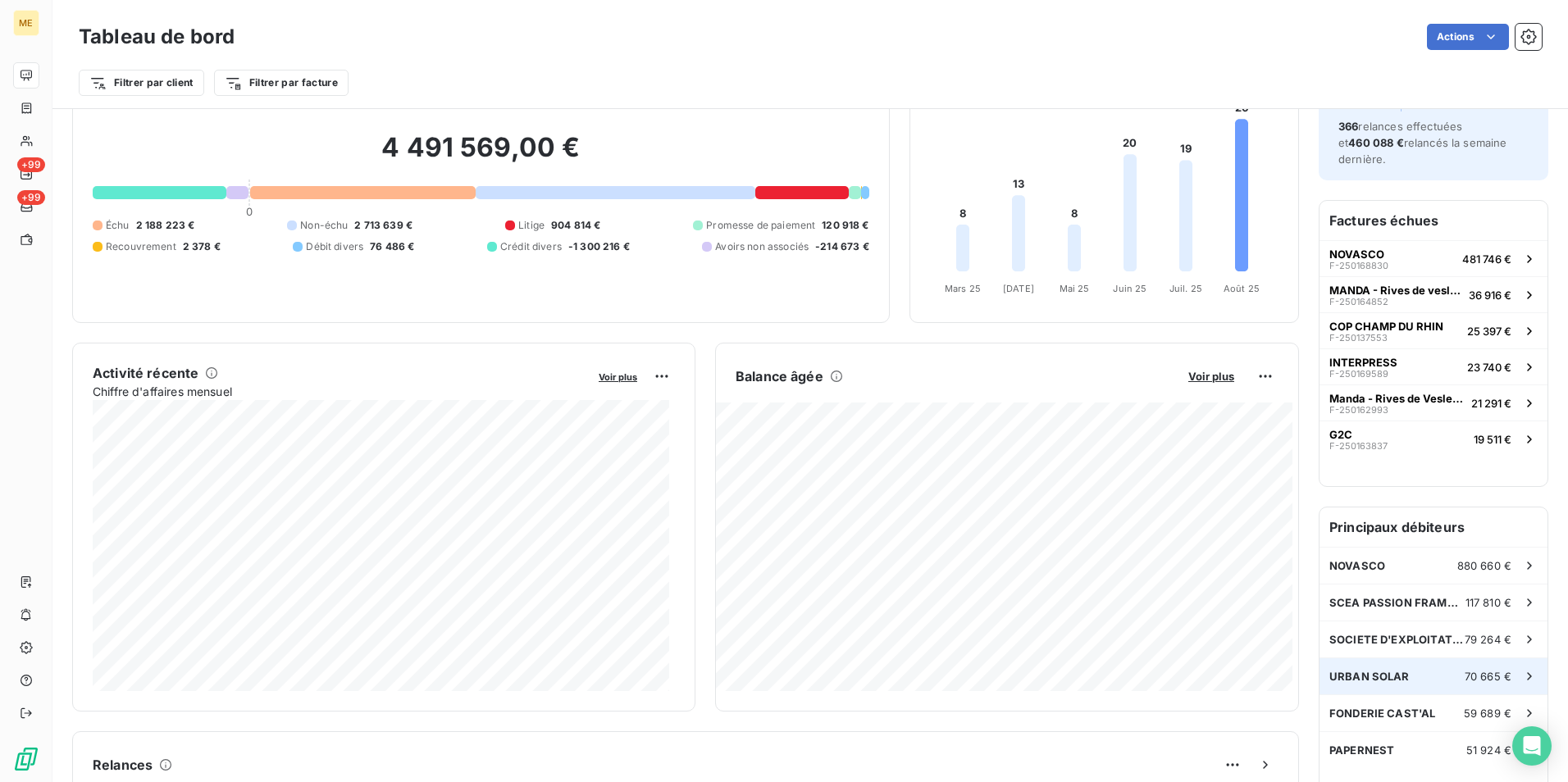
scroll to position [165, 0]
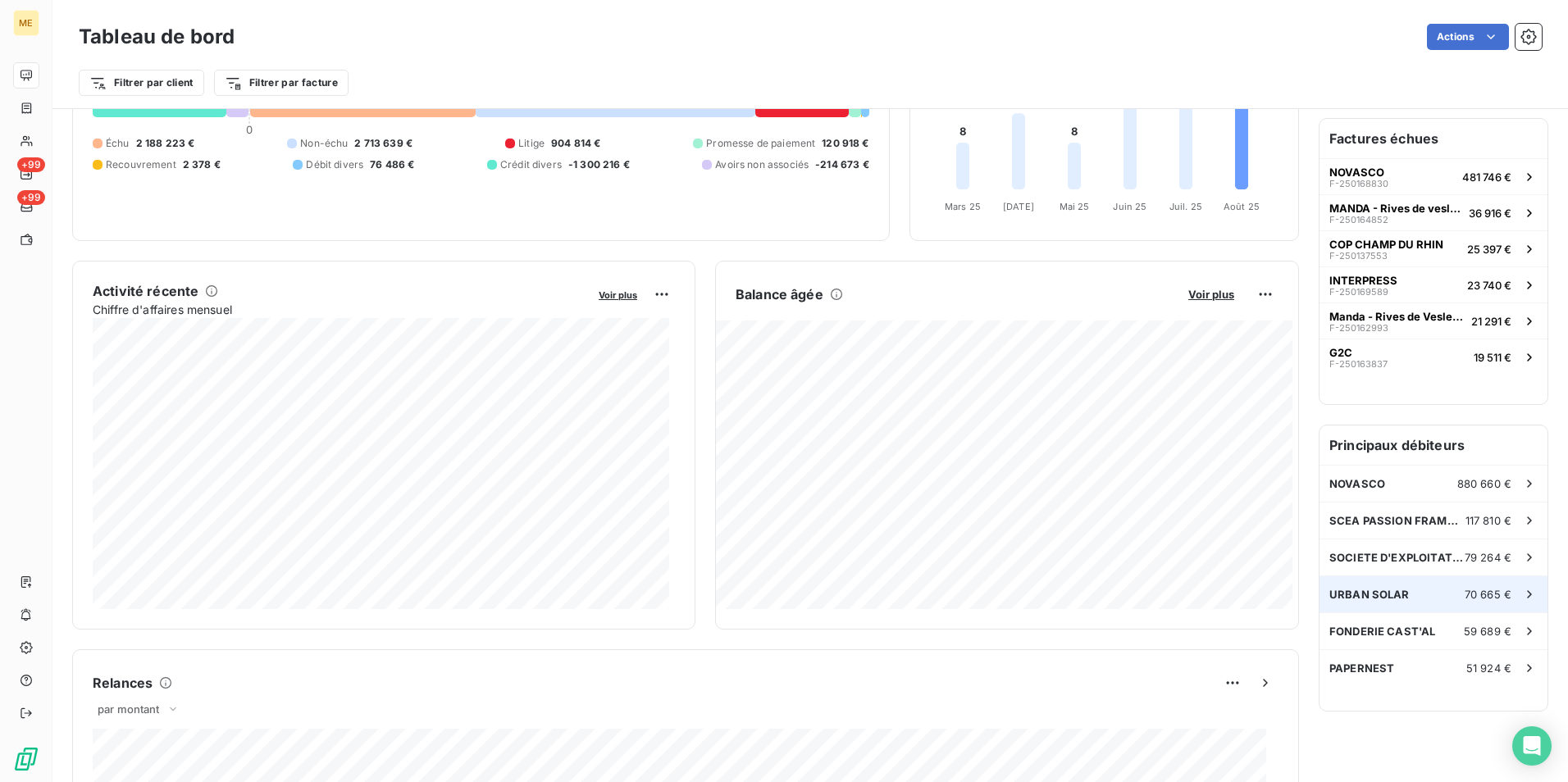
click at [1401, 584] on div "URBAN SOLAR 70 665 €" at bounding box center [1433, 594] width 228 height 36
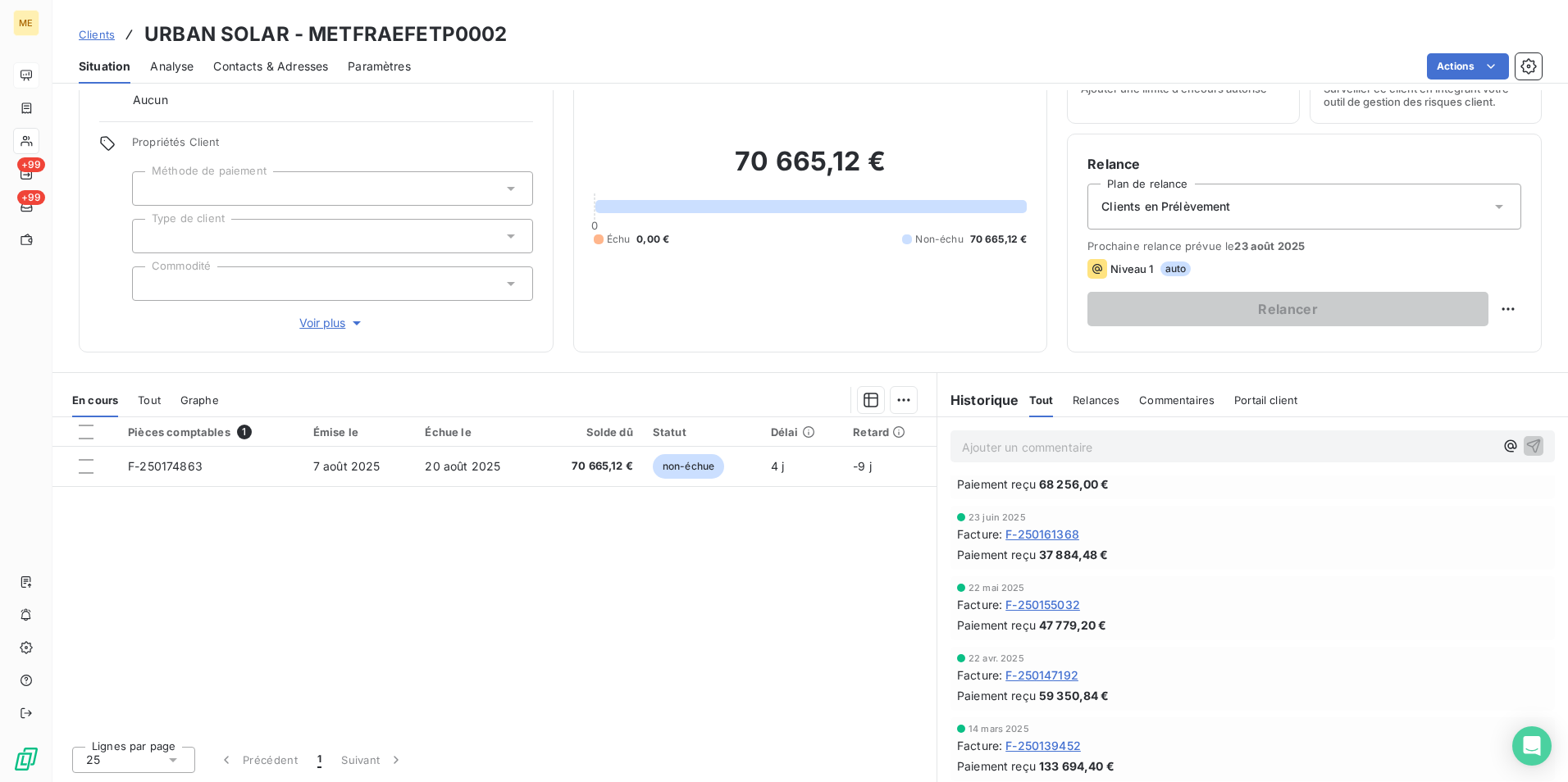
scroll to position [82, 0]
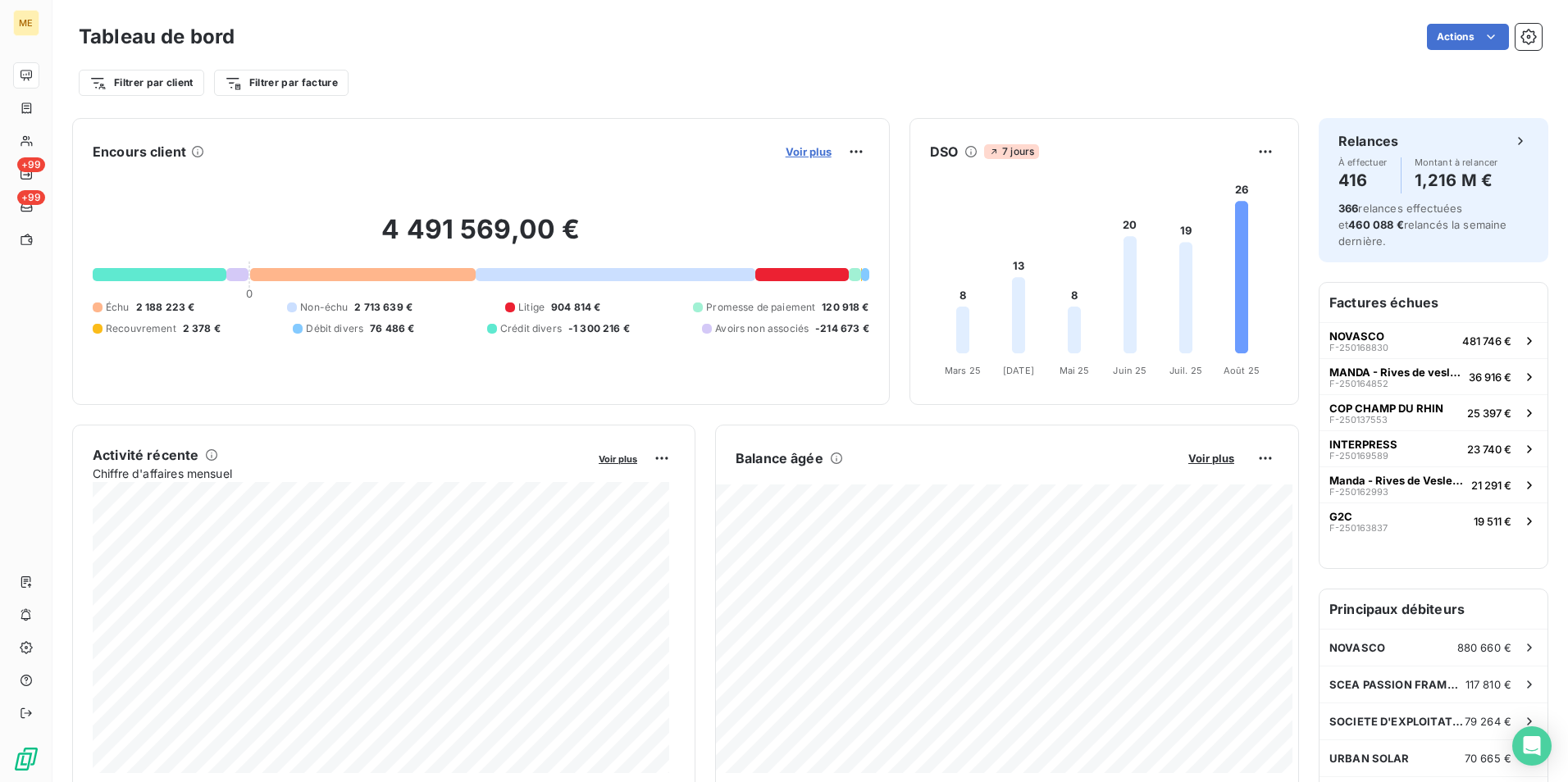
click at [806, 156] on span "Voir plus" at bounding box center [809, 151] width 46 height 13
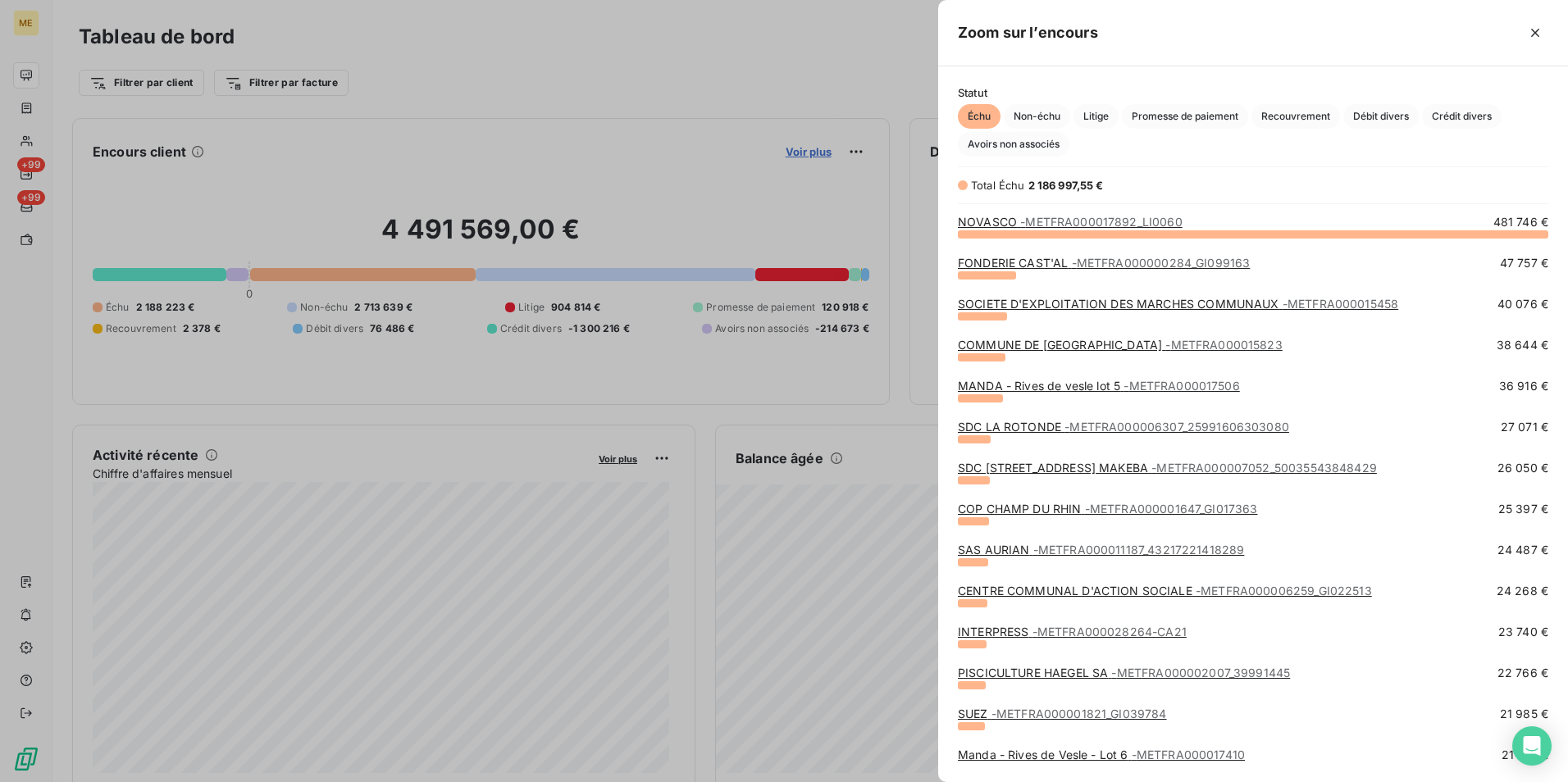
scroll to position [536, 618]
click at [1028, 387] on link "MANDA - Rives de vesle lot 5 - METFRA000017506" at bounding box center [1098, 386] width 282 height 14
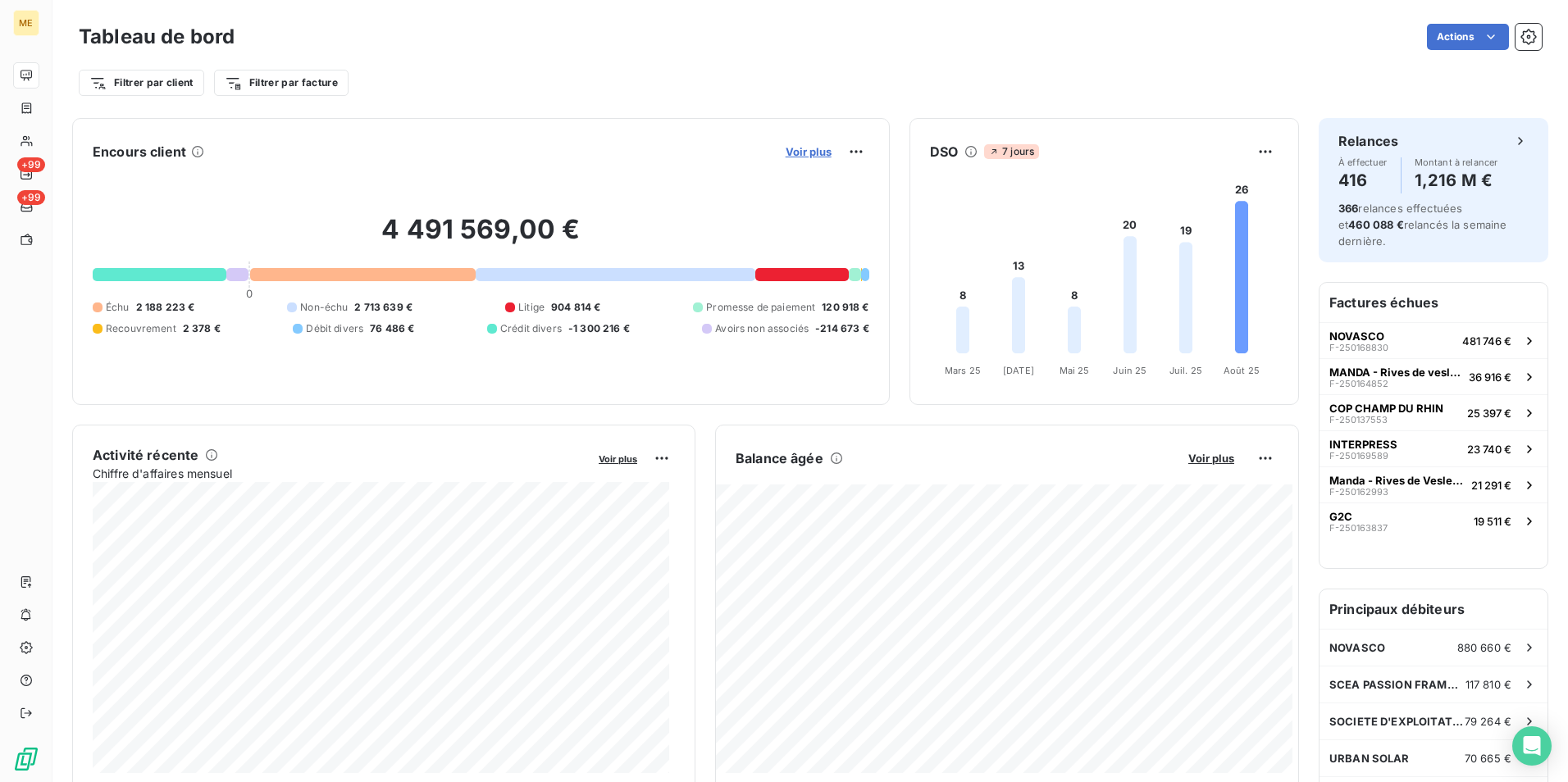
click at [806, 151] on span "Voir plus" at bounding box center [809, 151] width 46 height 13
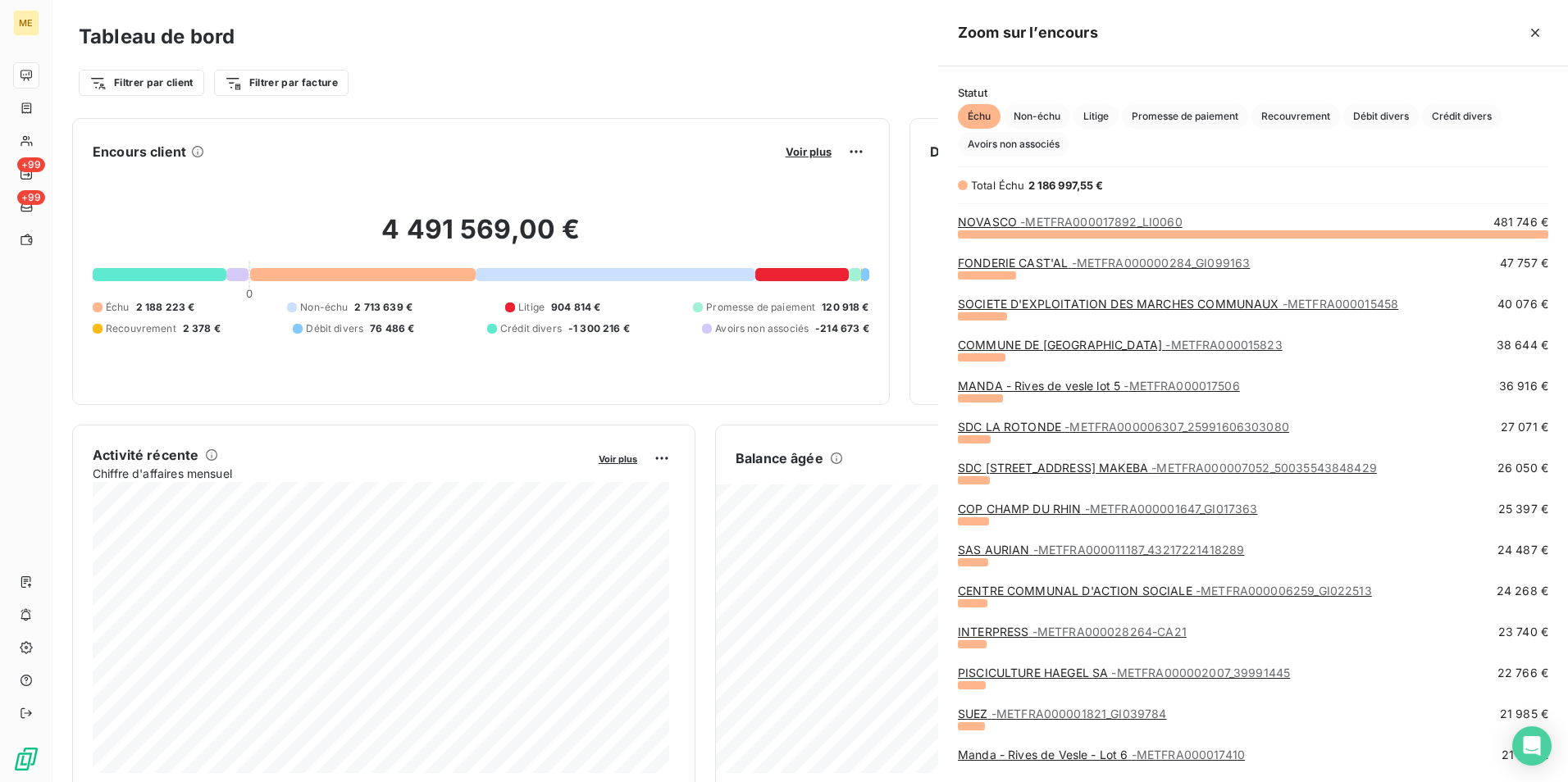
scroll to position [770, 618]
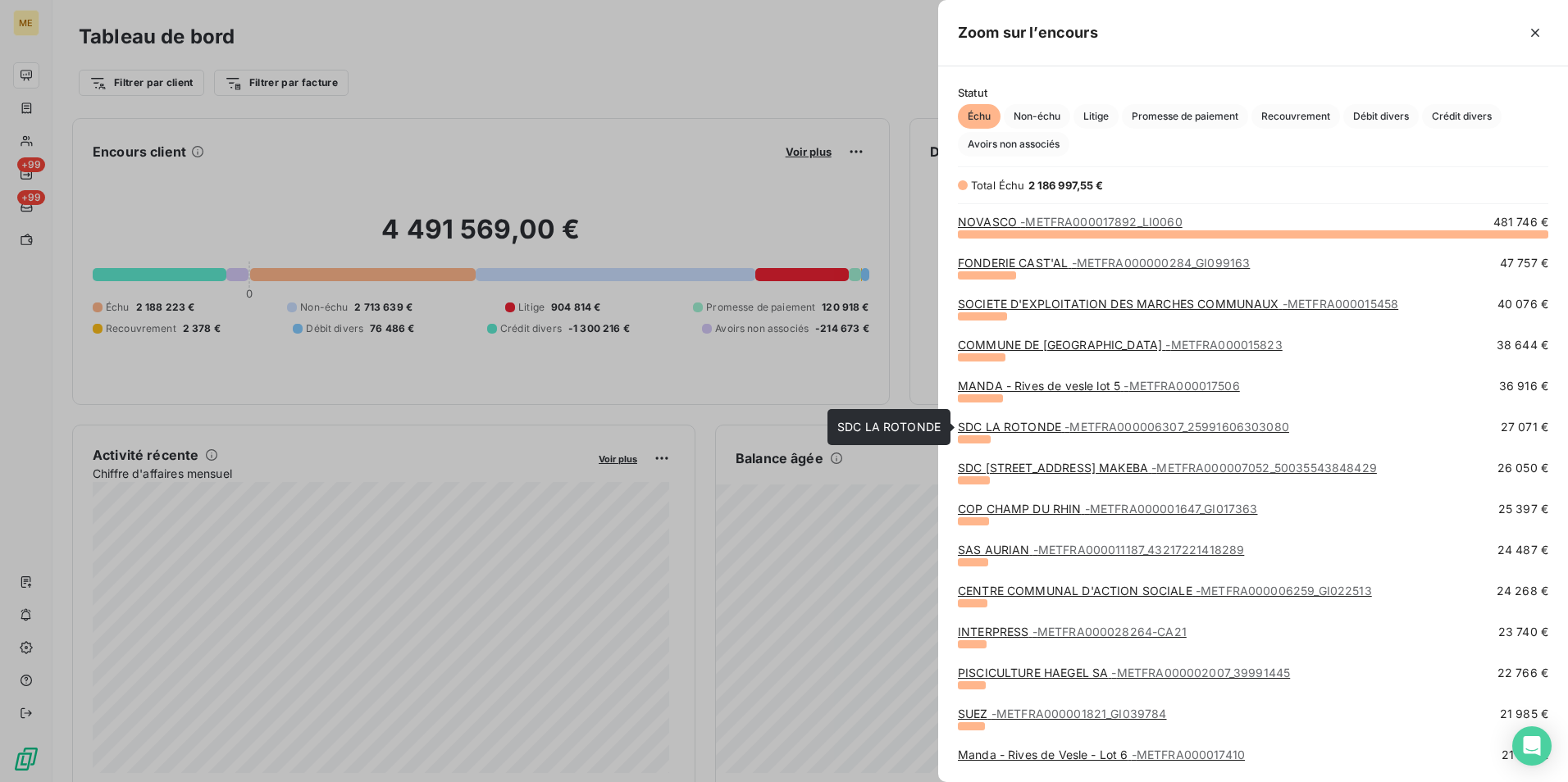
click at [1166, 429] on span "- METFRA000006307_25991606303080" at bounding box center [1177, 426] width 225 height 14
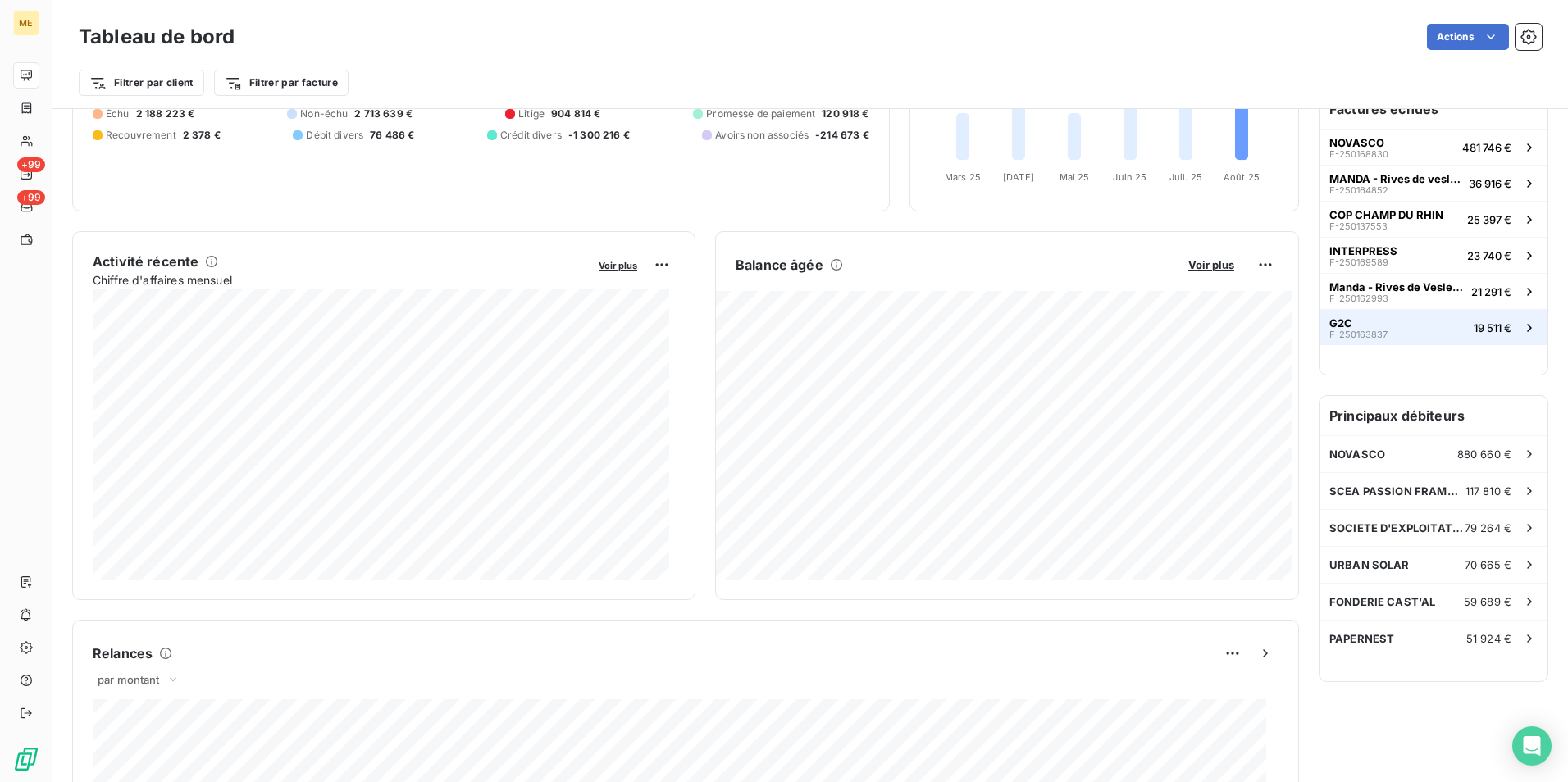
scroll to position [165, 0]
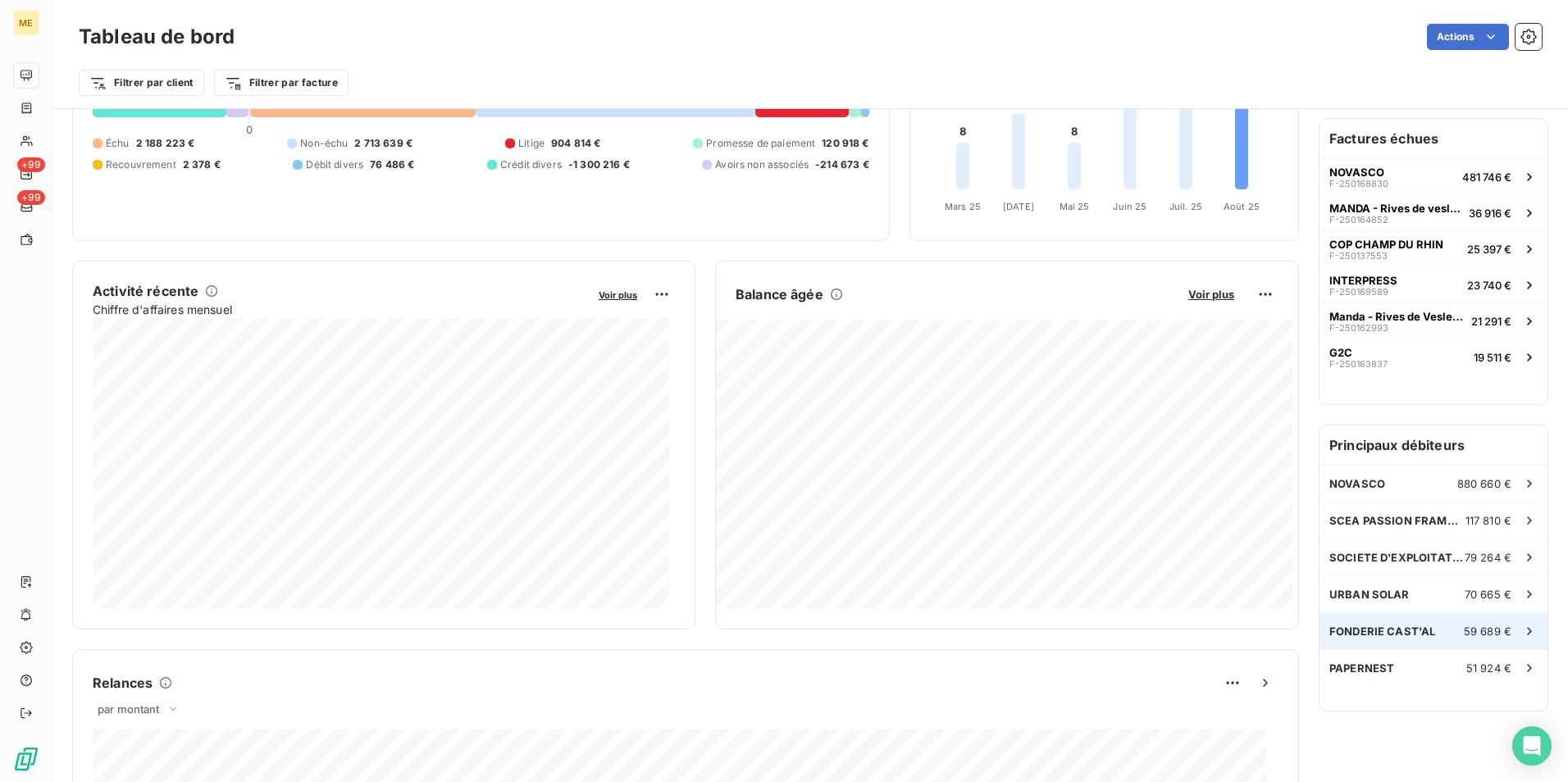
click at [1374, 633] on span "FONDERIE CAST'AL" at bounding box center [1382, 631] width 106 height 13
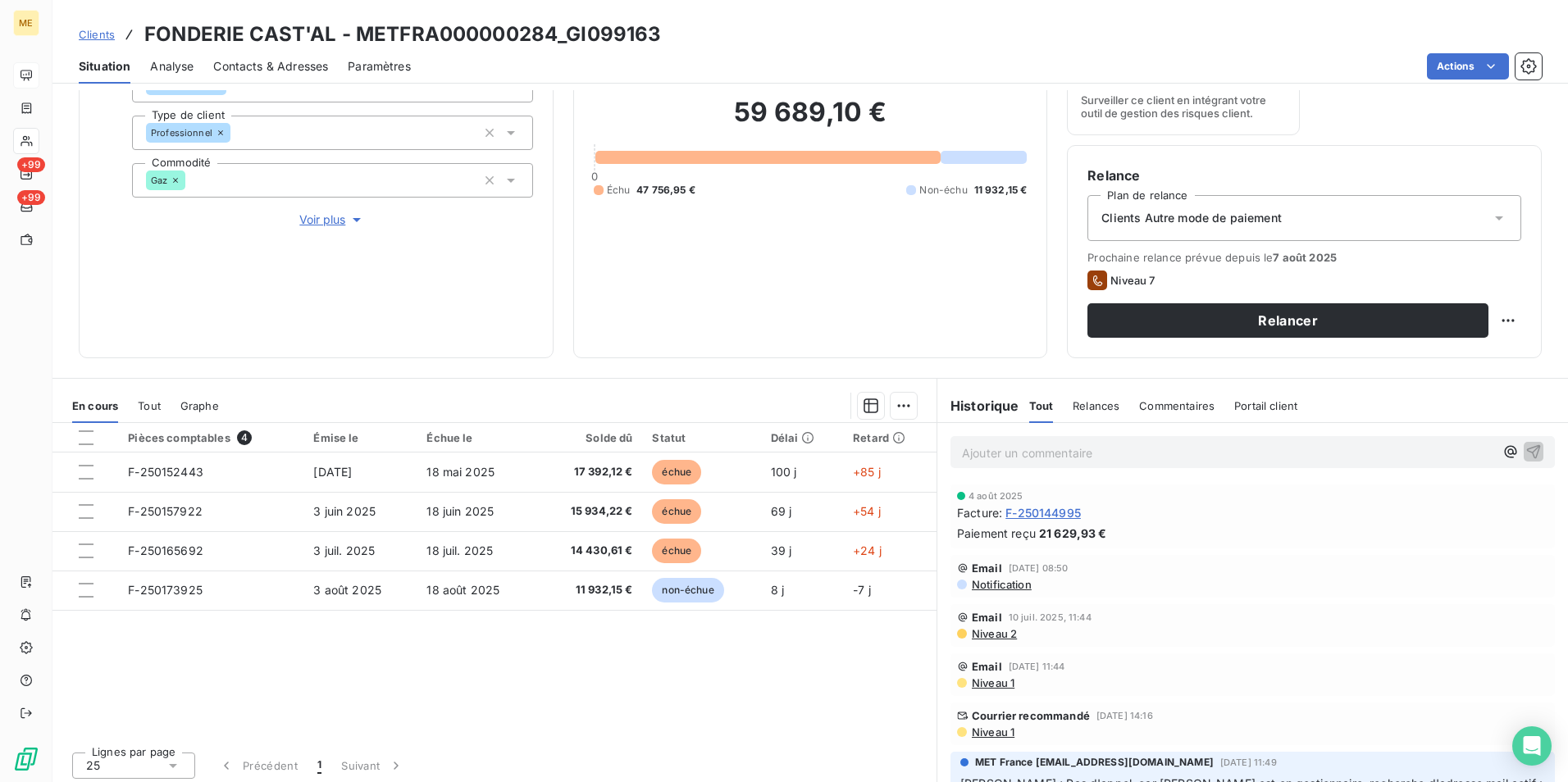
scroll to position [191, 0]
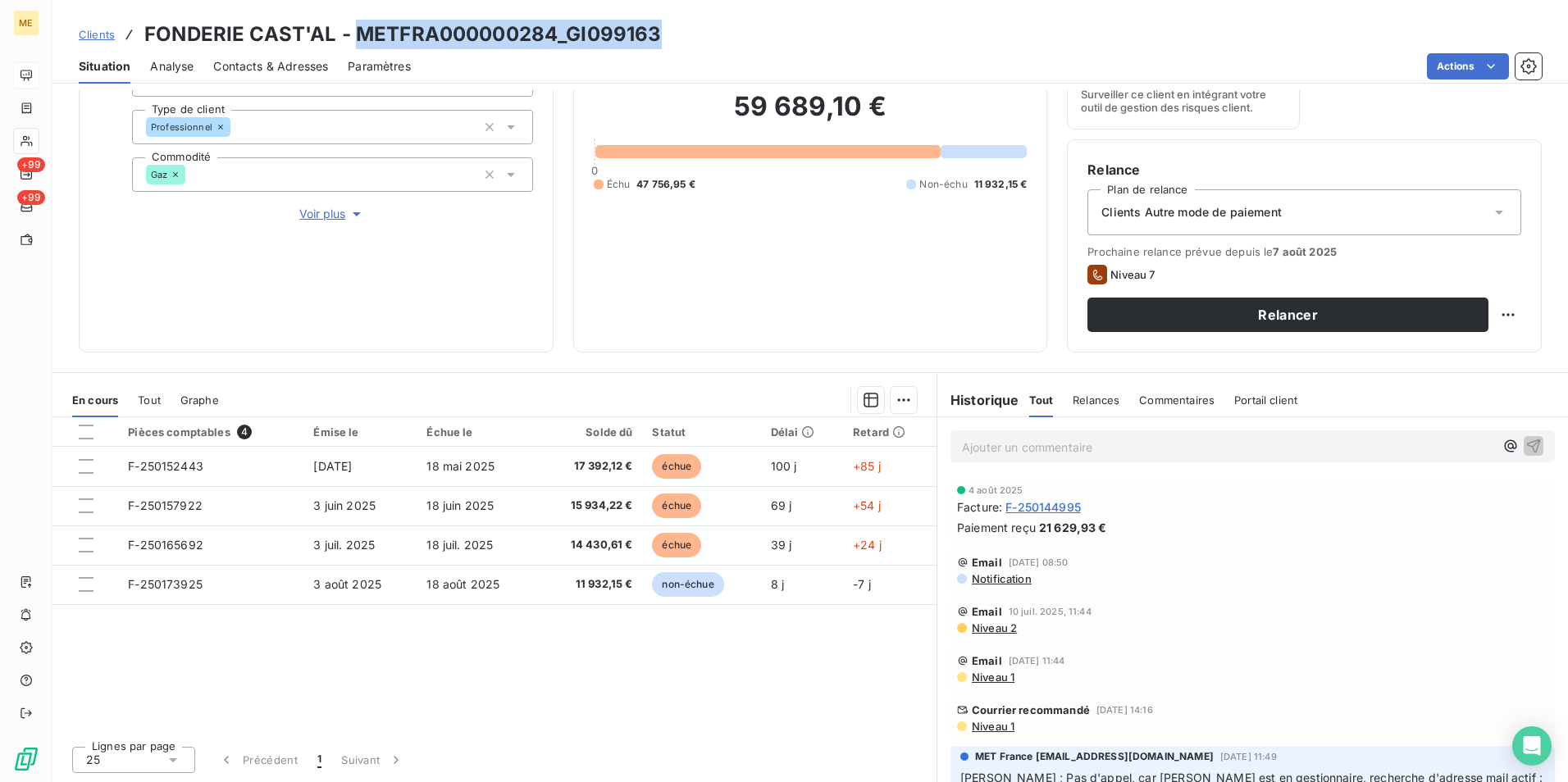
drag, startPoint x: 686, startPoint y: 37, endPoint x: 357, endPoint y: 27, distance: 329.2
click at [357, 27] on div "Clients FONDERIE CAST'AL - METFRA000000284_GI099163" at bounding box center [810, 34] width 1516 height 29
copy h3 "METFRA000000284_GI099163"
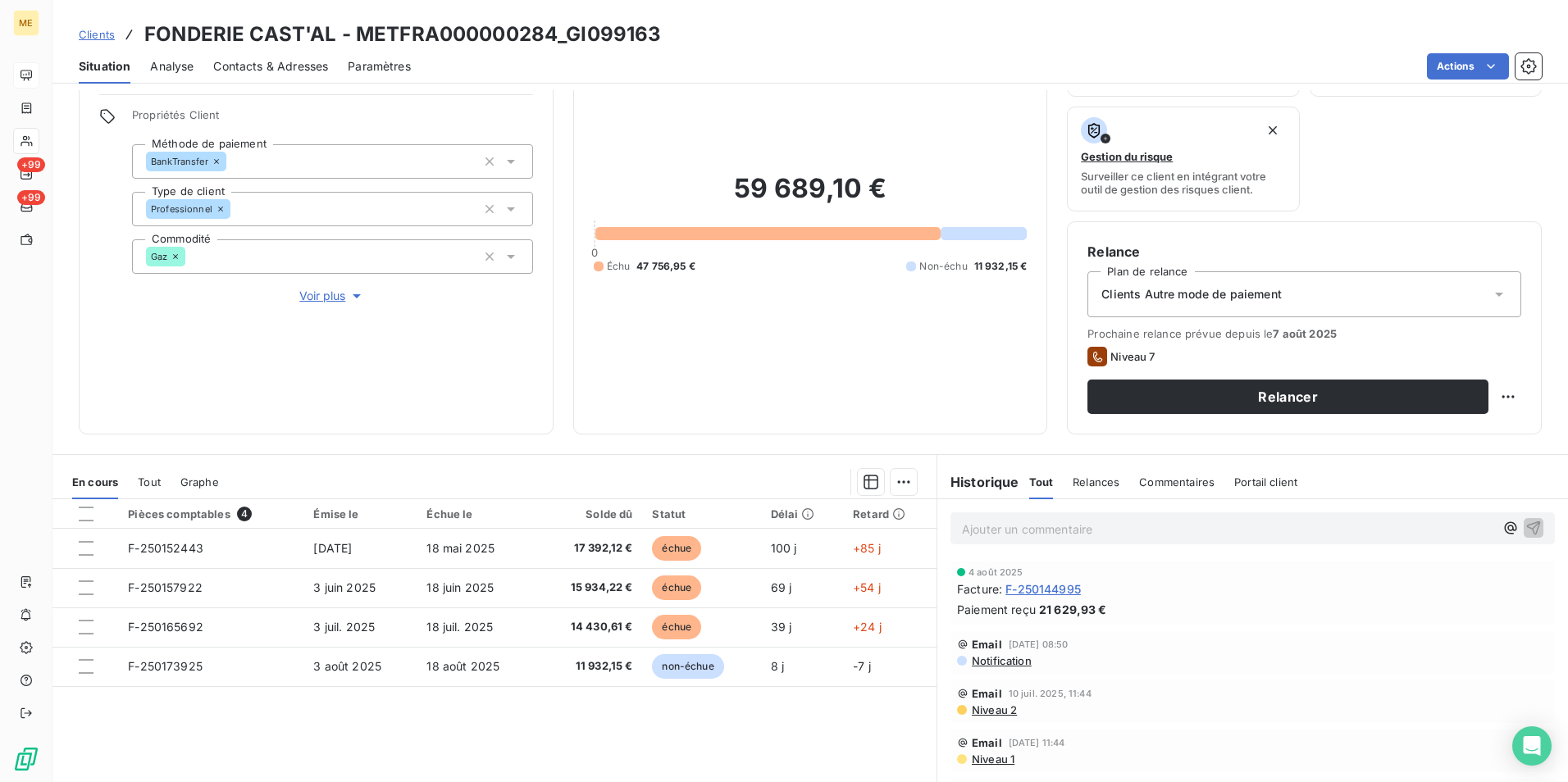
click at [980, 527] on p "Ajouter un commentaire ﻿" at bounding box center [1228, 529] width 532 height 21
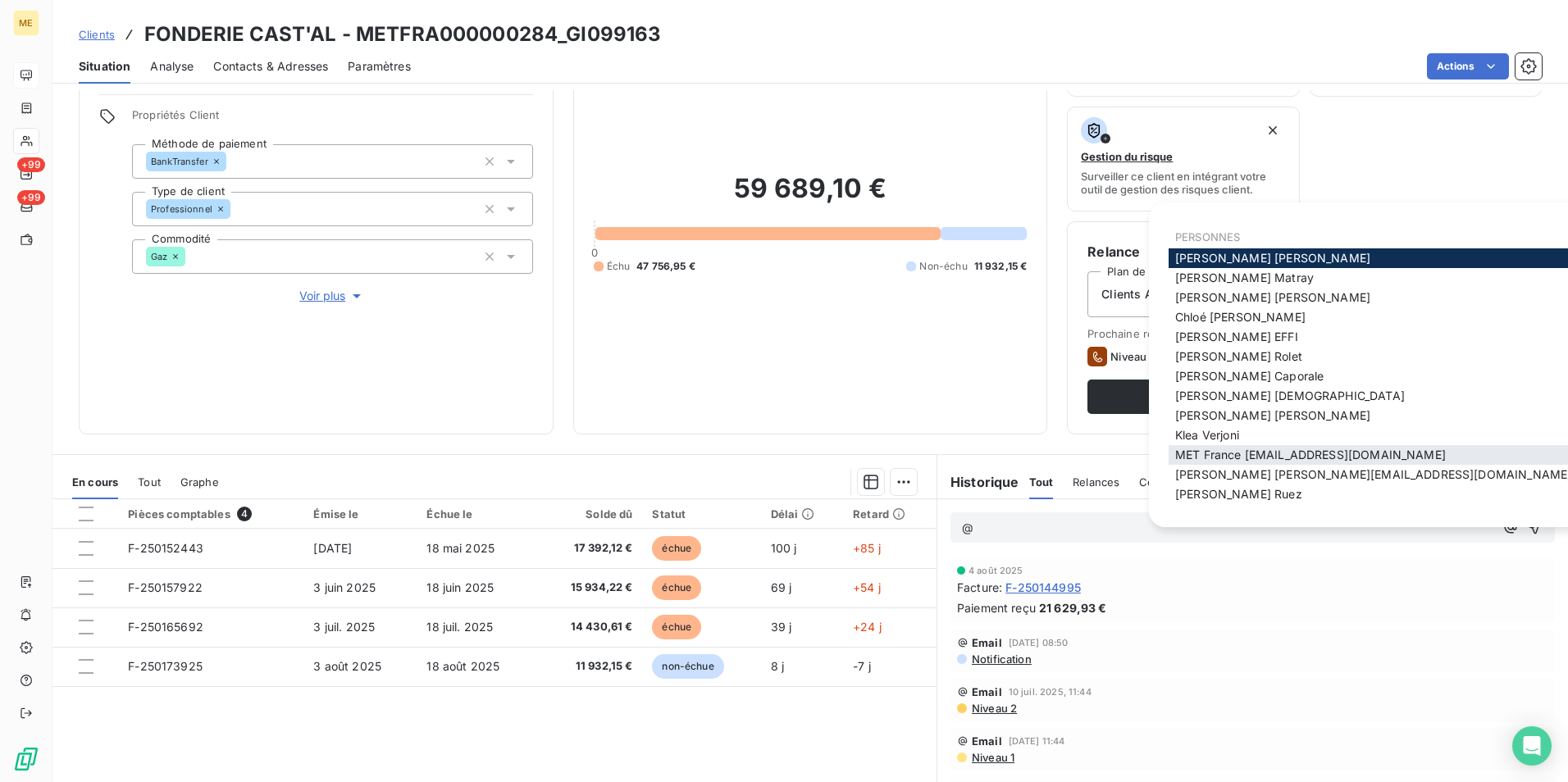
click at [1264, 454] on span "MET France [EMAIL_ADDRESS][DOMAIN_NAME]" at bounding box center [1311, 455] width 271 height 14
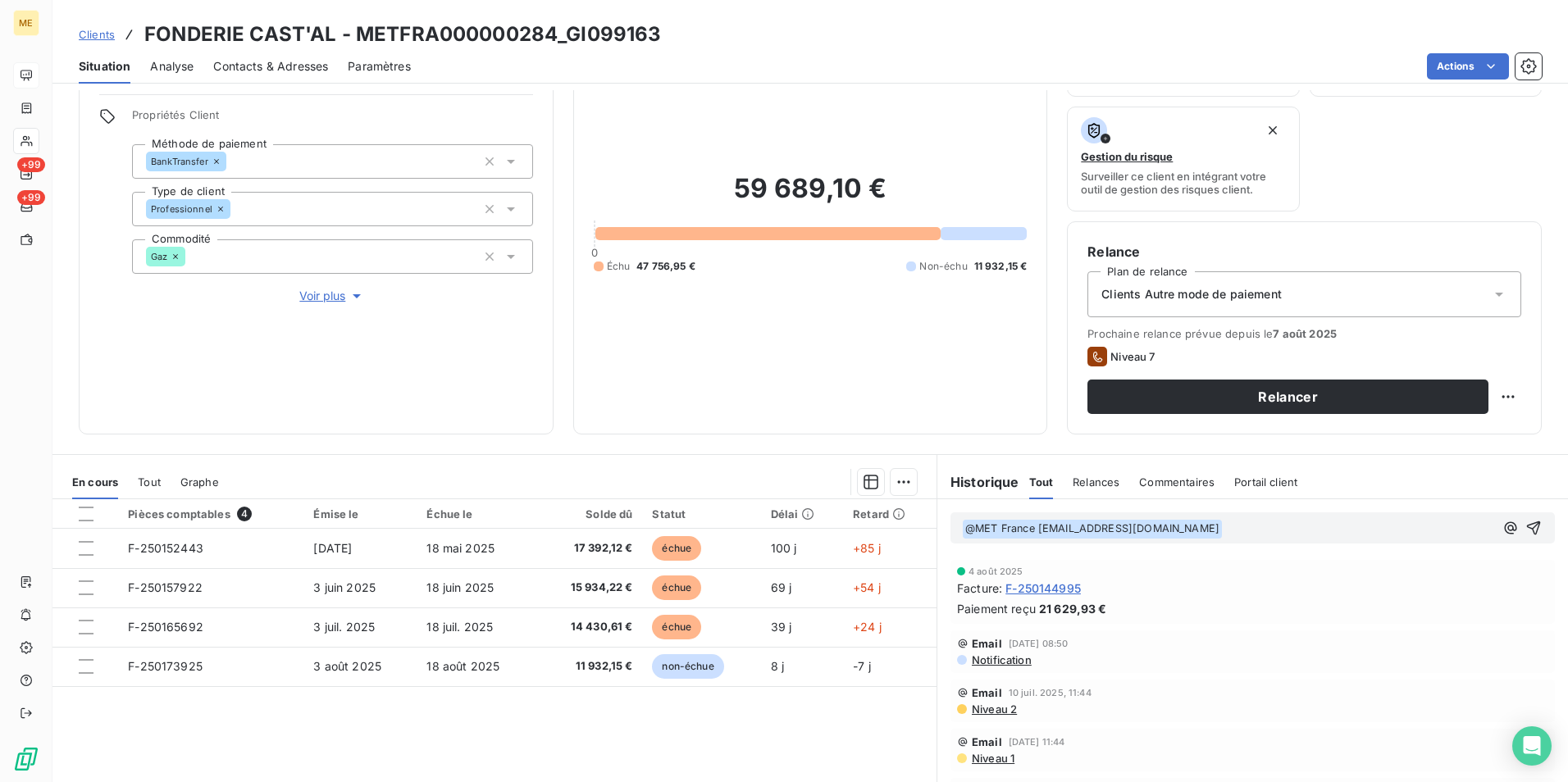
click at [1227, 535] on p "﻿ @ MET [GEOGRAPHIC_DATA] [EMAIL_ADDRESS][DOMAIN_NAME] ﻿ ﻿" at bounding box center [1228, 529] width 532 height 20
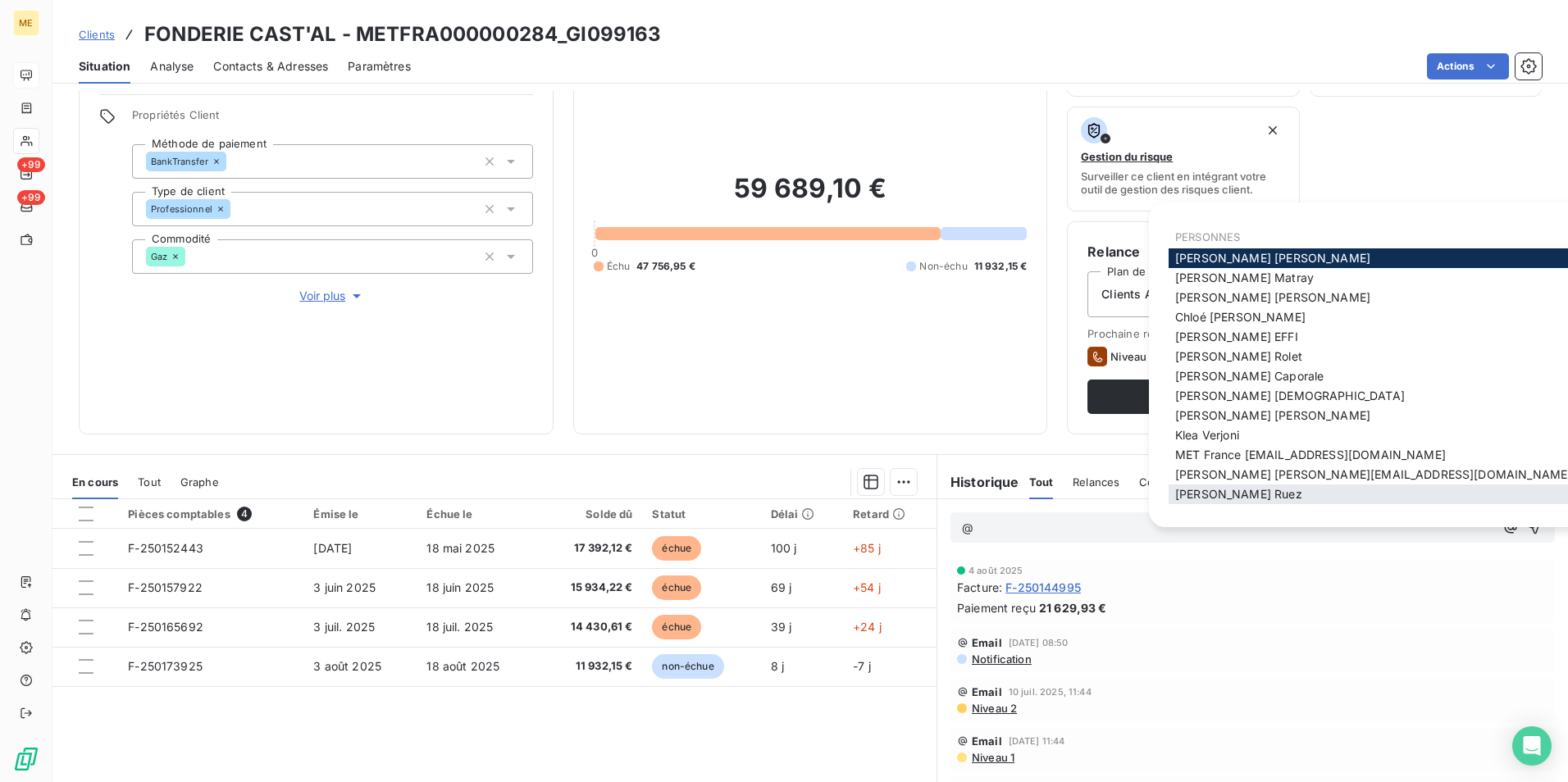
click at [1325, 488] on div "[PERSON_NAME]" at bounding box center [1373, 494] width 410 height 20
click at [1316, 503] on div "[PERSON_NAME]" at bounding box center [1373, 494] width 410 height 20
click at [1311, 494] on div "[PERSON_NAME]" at bounding box center [1373, 494] width 410 height 20
click at [1232, 494] on span "[PERSON_NAME]" at bounding box center [1238, 494] width 127 height 14
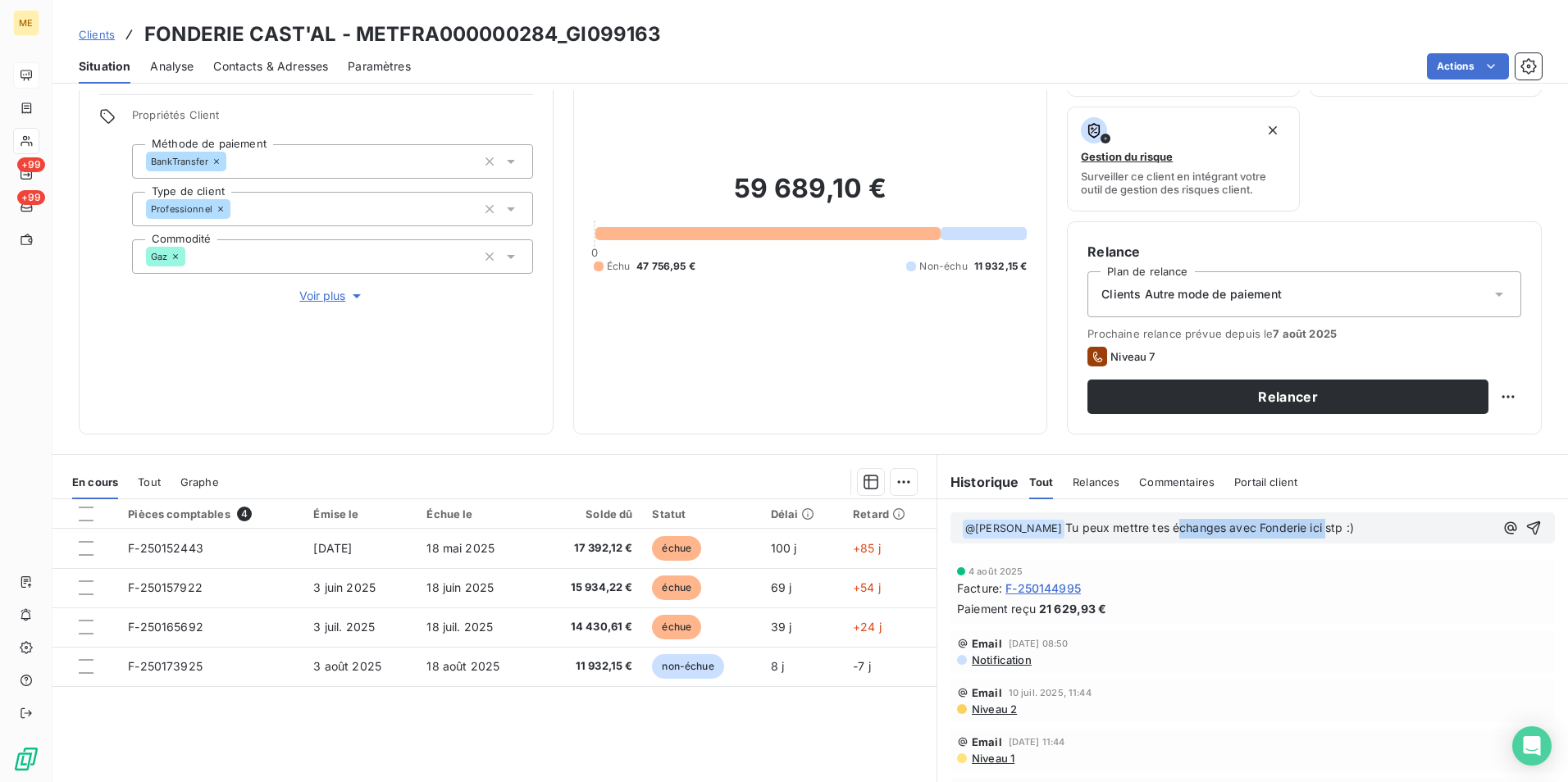
drag, startPoint x: 1291, startPoint y: 531, endPoint x: 1141, endPoint y: 531, distance: 150.0
click at [1141, 531] on span "Tu peux mettre tes échanges avec Fonderie ici stp :)" at bounding box center [1210, 528] width 289 height 14
click at [1297, 530] on span "Tu peux mettre tes échanges avec Fonderie ici stp :)" at bounding box center [1210, 528] width 289 height 14
click at [1279, 532] on span "Tu peux mettre tes échanges avec Fonderie ici stp :)" at bounding box center [1210, 528] width 289 height 14
click at [1426, 529] on p "﻿ @ [PERSON_NAME] ﻿ Tu peux mettre tes échanges avec Fonderie Cast'al ici stp :)" at bounding box center [1228, 529] width 532 height 20
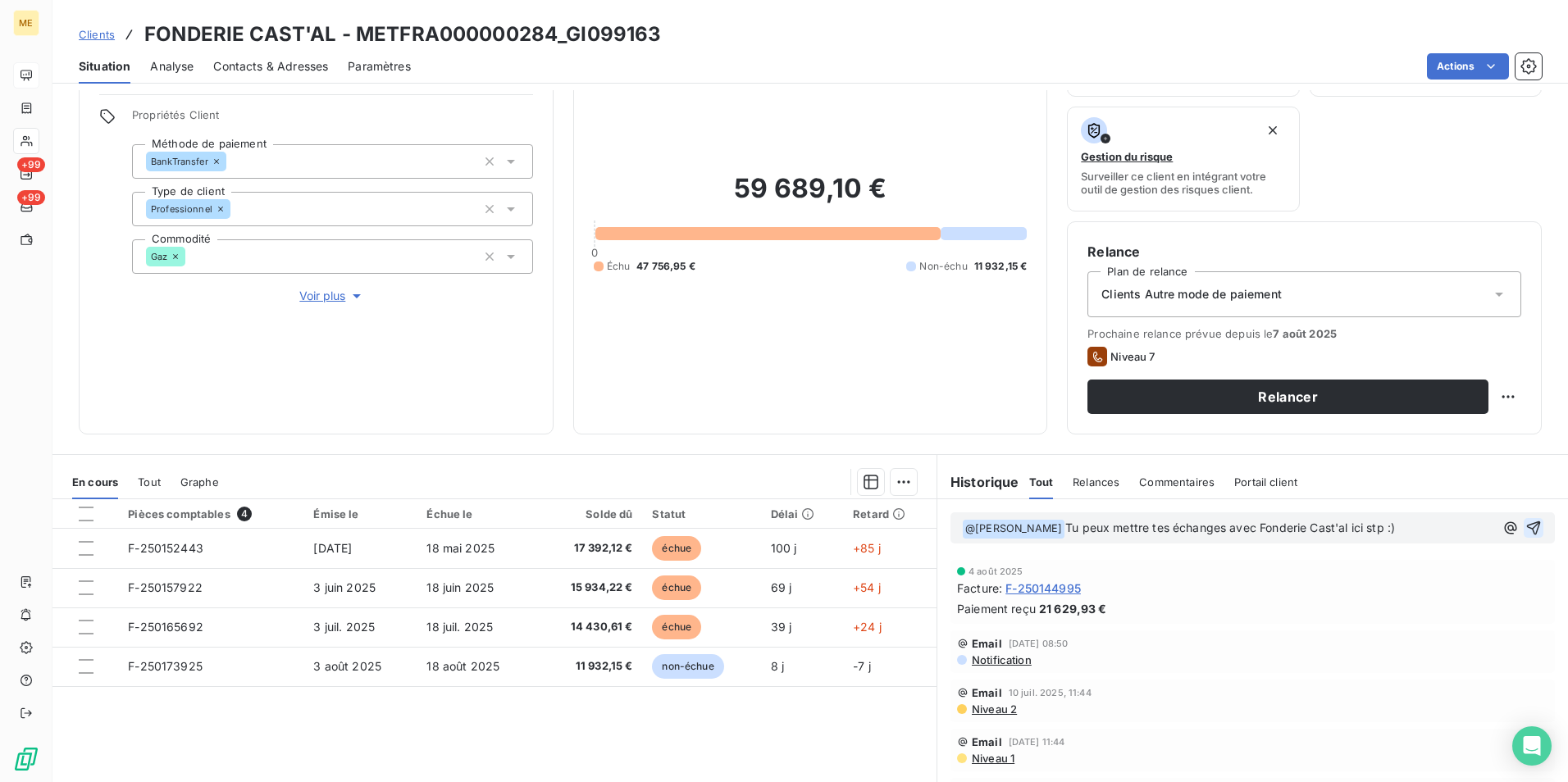
click at [1526, 530] on icon "button" at bounding box center [1534, 528] width 17 height 17
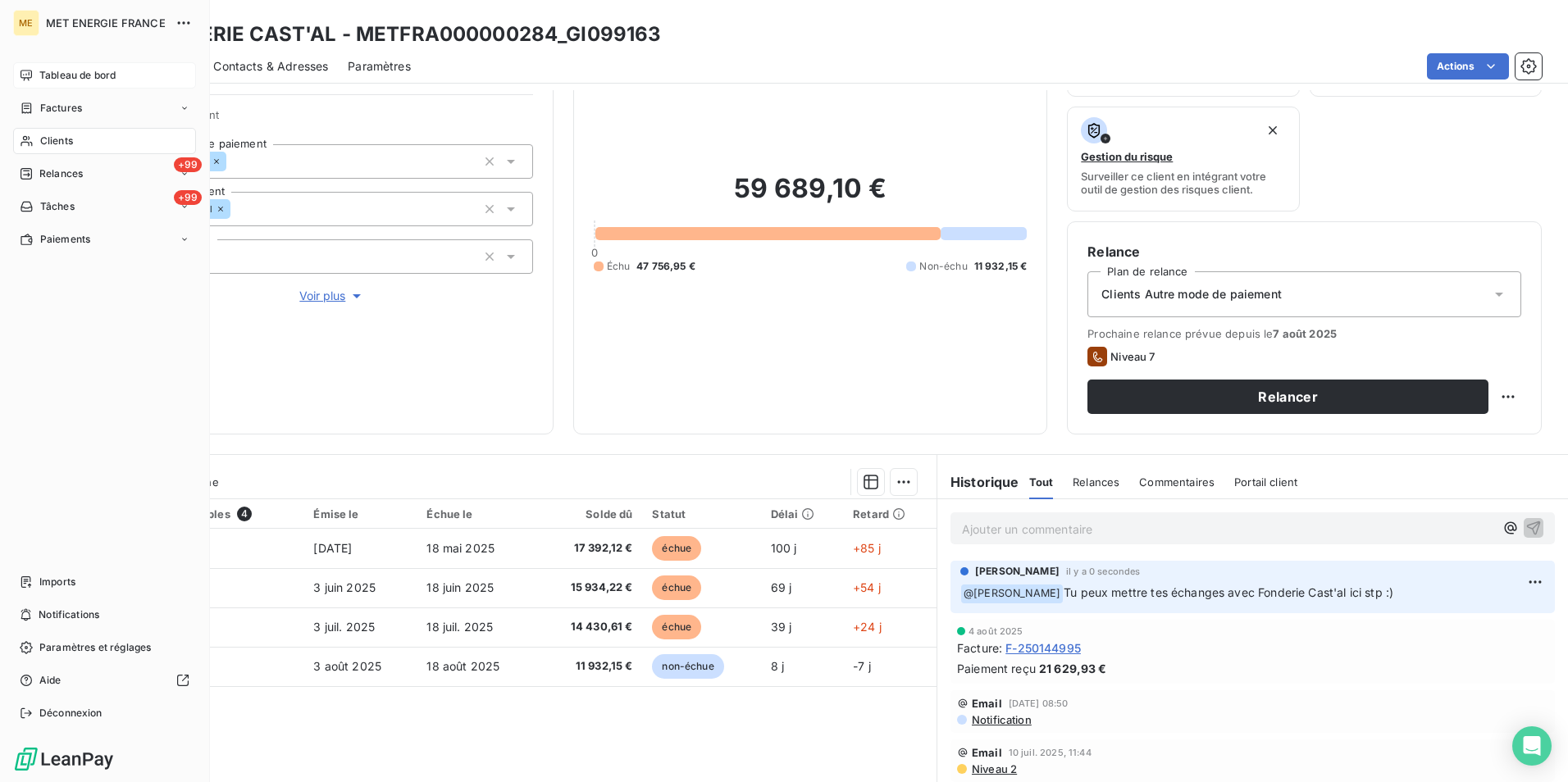
click at [60, 77] on span "Tableau de bord" at bounding box center [78, 75] width 77 height 15
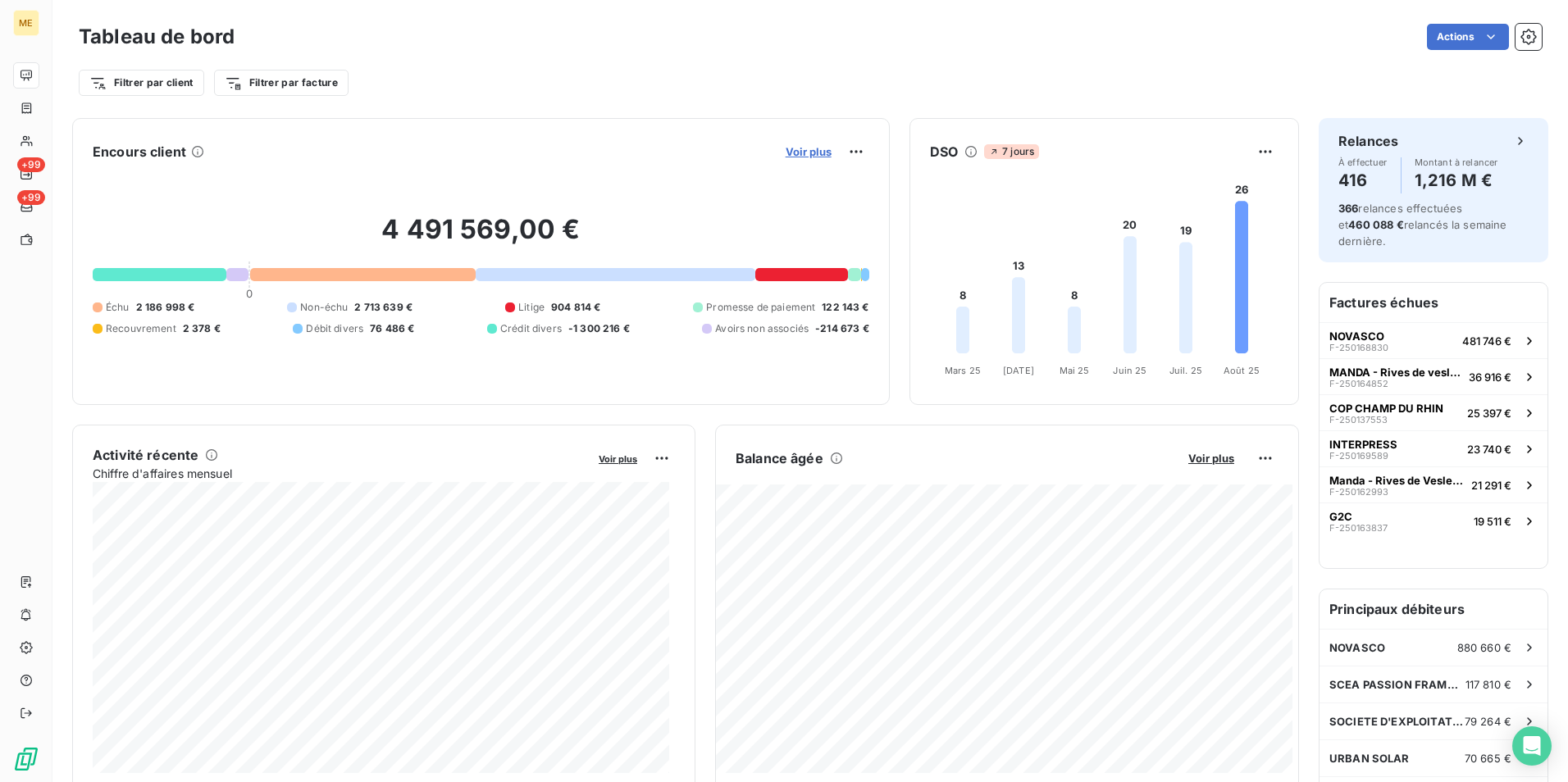
click at [796, 151] on span "Voir plus" at bounding box center [809, 151] width 46 height 13
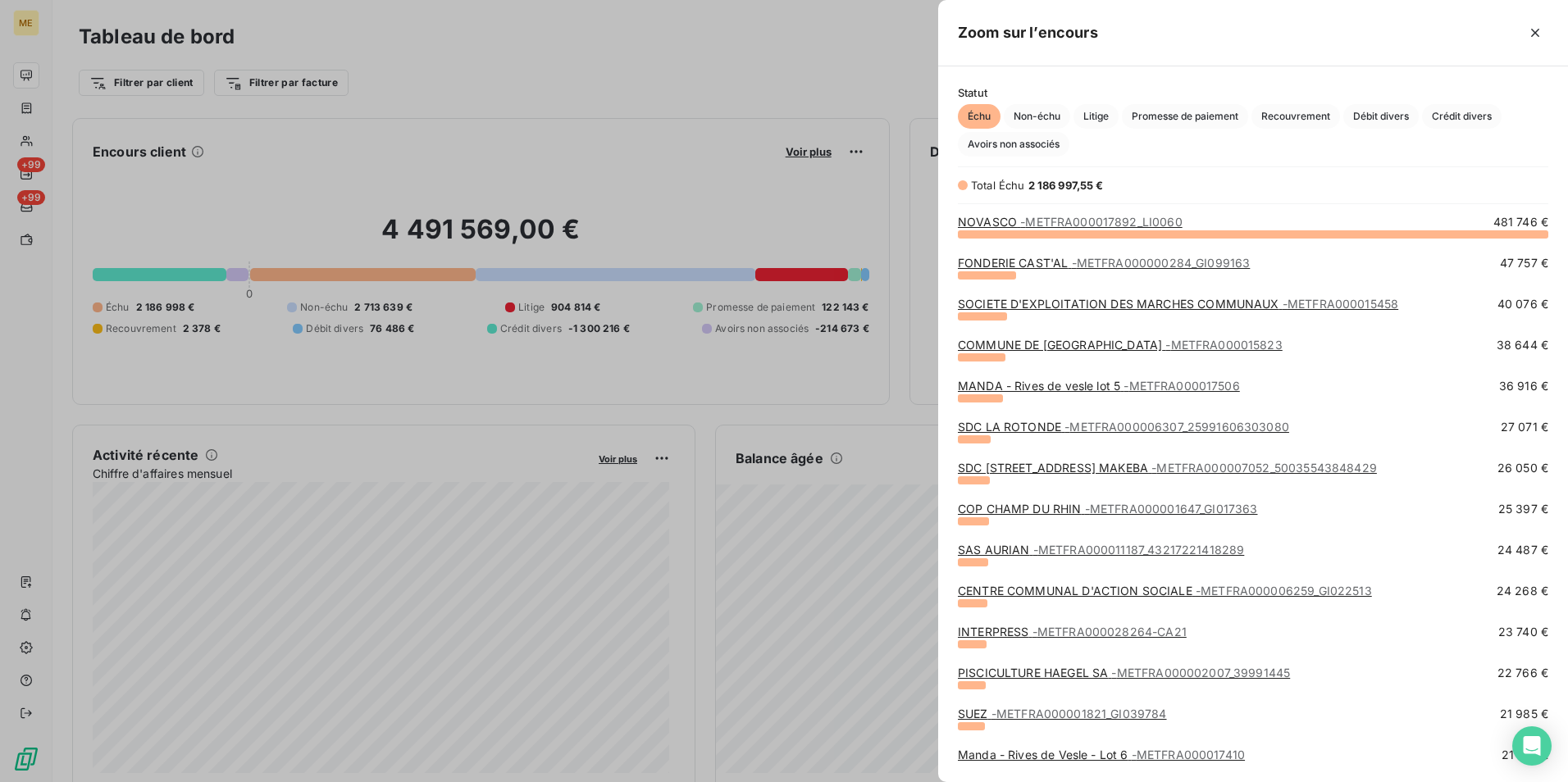
scroll to position [536, 618]
click at [1316, 468] on span "- METFRA000007052_50035543848429" at bounding box center [1264, 468] width 226 height 14
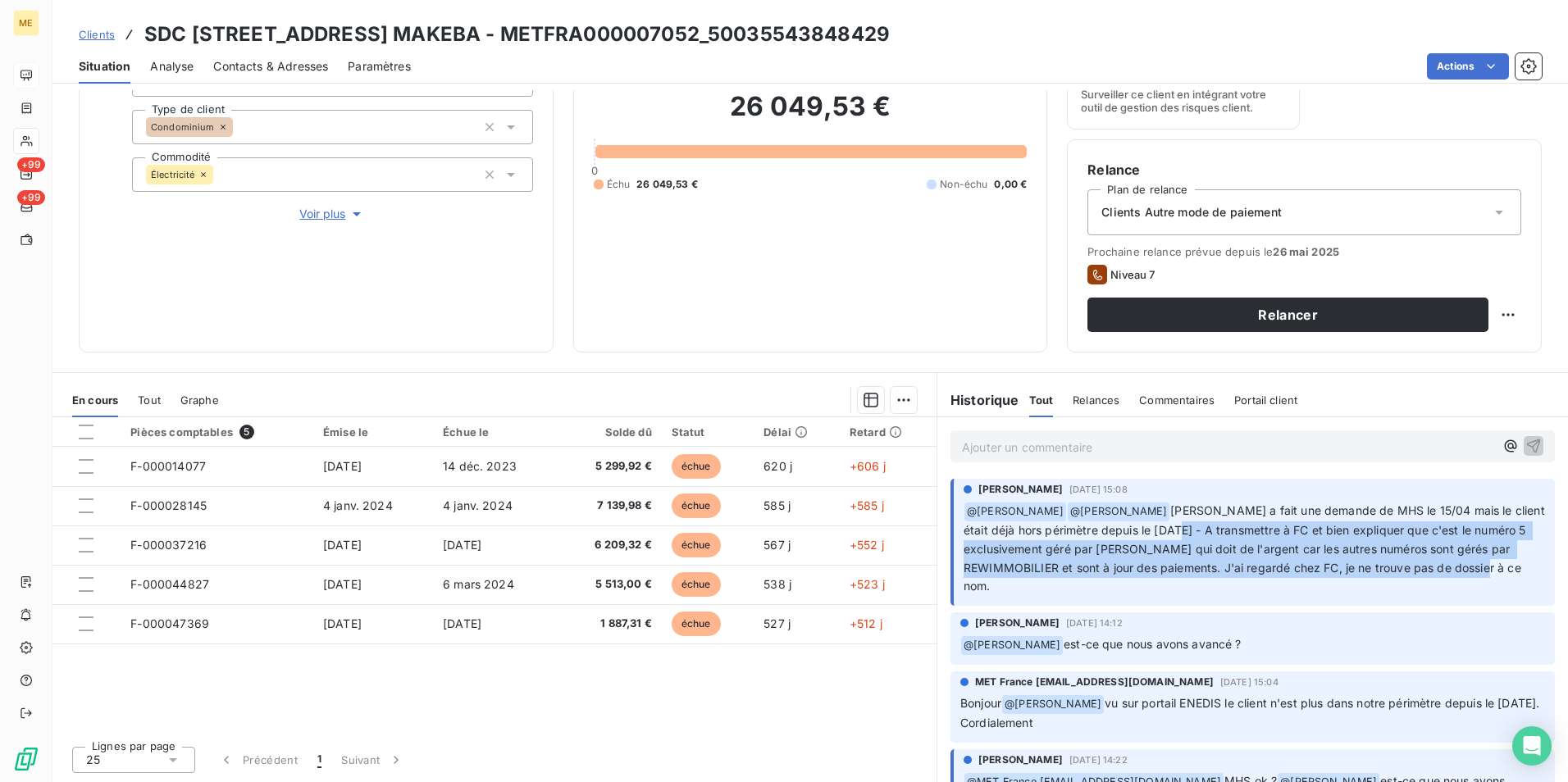
drag, startPoint x: 1152, startPoint y: 531, endPoint x: 1455, endPoint y: 588, distance: 308.3
click at [1455, 588] on p "﻿ @ [PERSON_NAME] ﻿ @ [PERSON_NAME] a fait une demande de MHS le 15/04 mais le …" at bounding box center [1255, 549] width 582 height 94
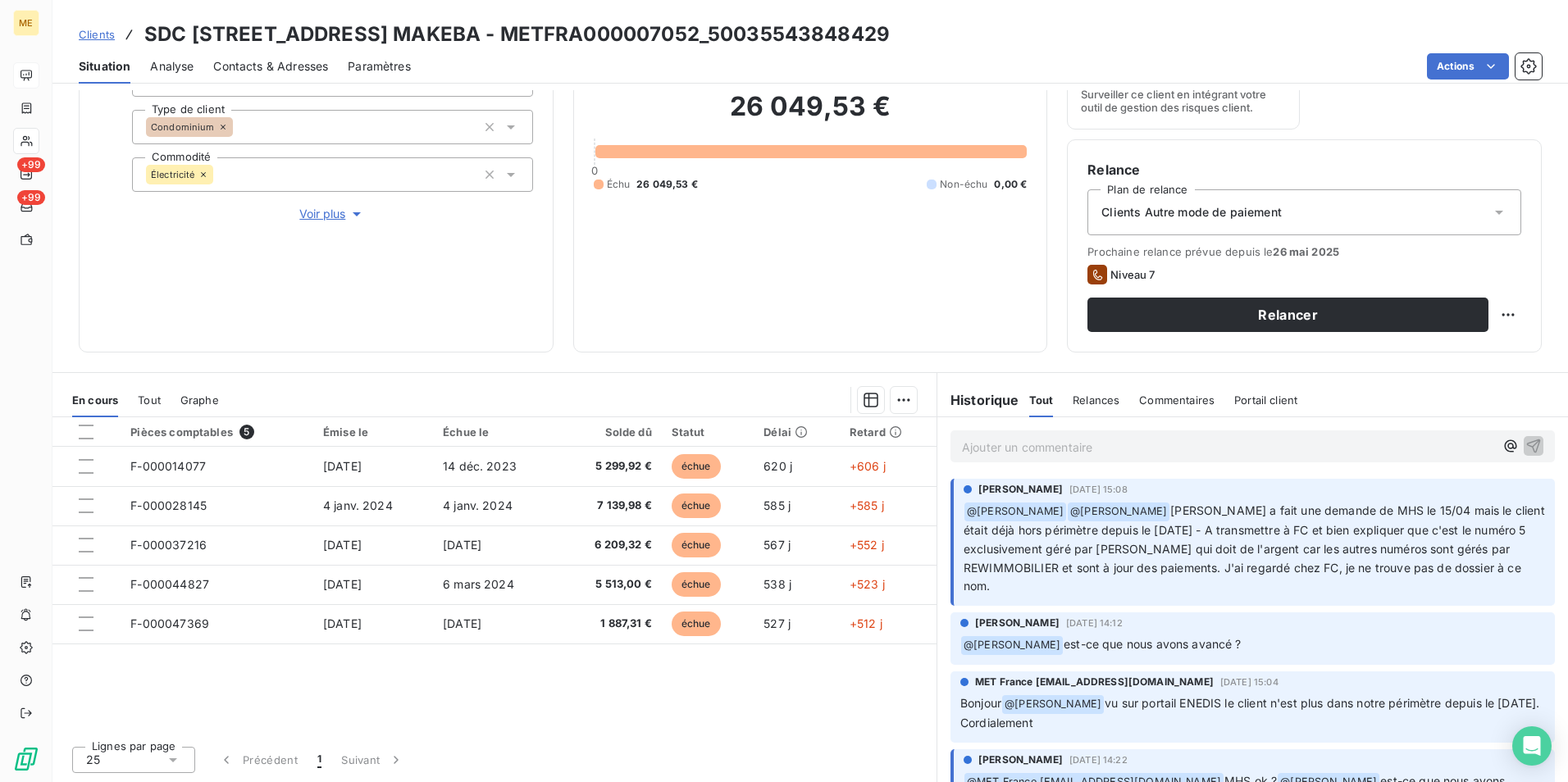
click at [771, 697] on div "Pièces comptables 5 Émise le Échue le Solde dû Statut Délai Retard F-000014077 …" at bounding box center [494, 575] width 884 height 315
click at [345, 209] on span "Voir plus" at bounding box center [332, 214] width 66 height 17
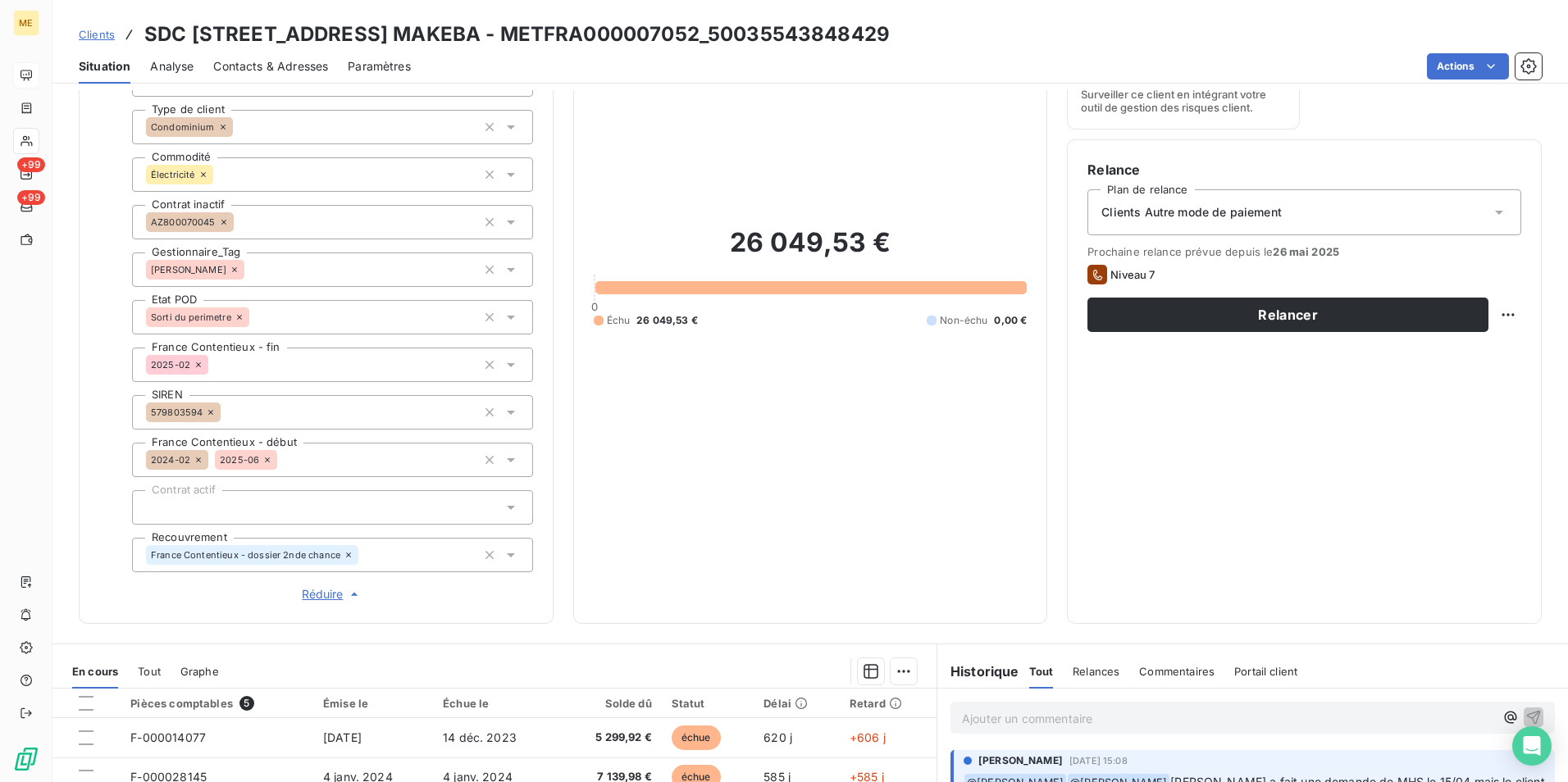
click at [312, 593] on span "Réduire" at bounding box center [332, 594] width 61 height 17
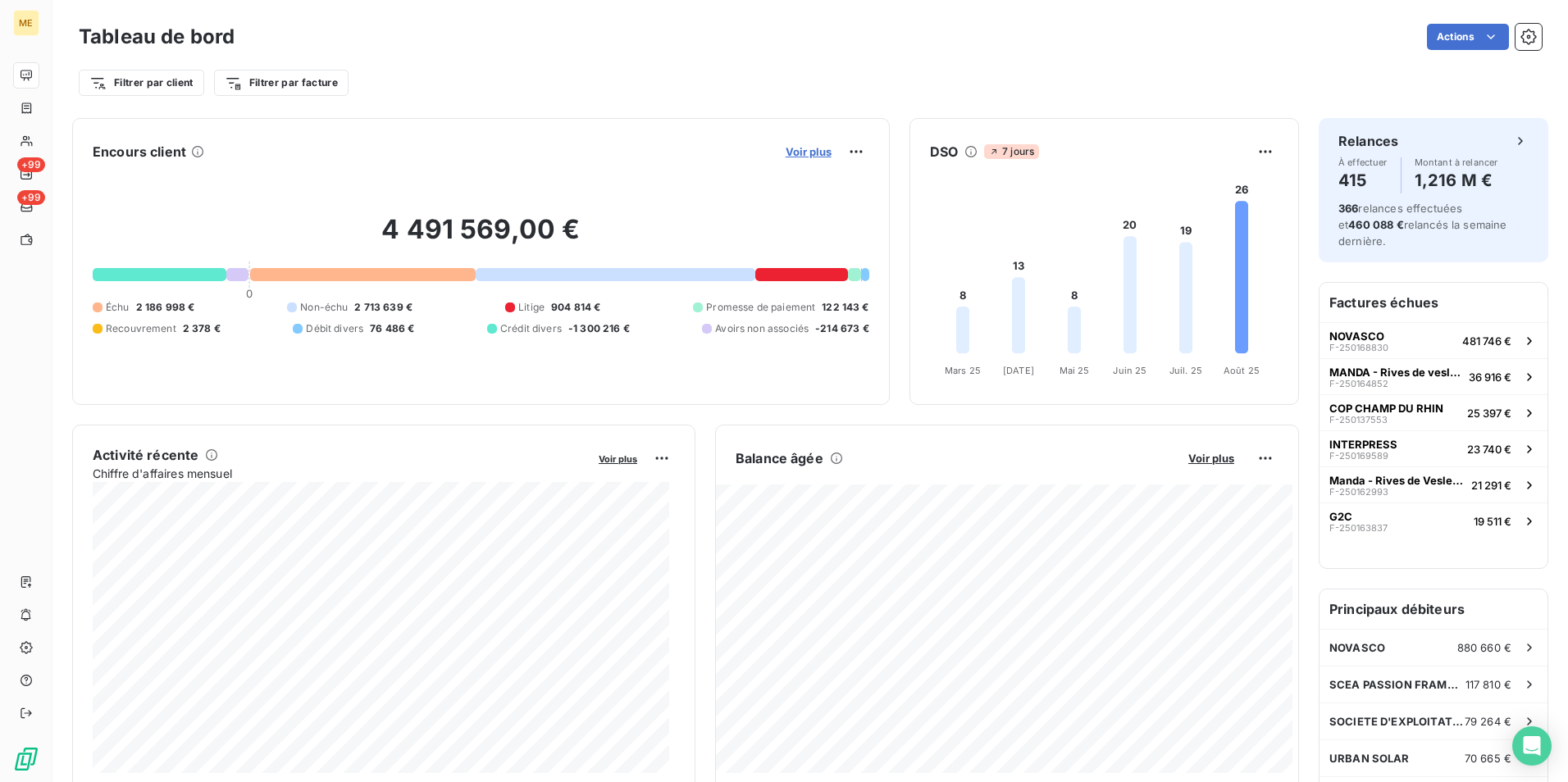
click at [788, 149] on span "Voir plus" at bounding box center [809, 151] width 46 height 13
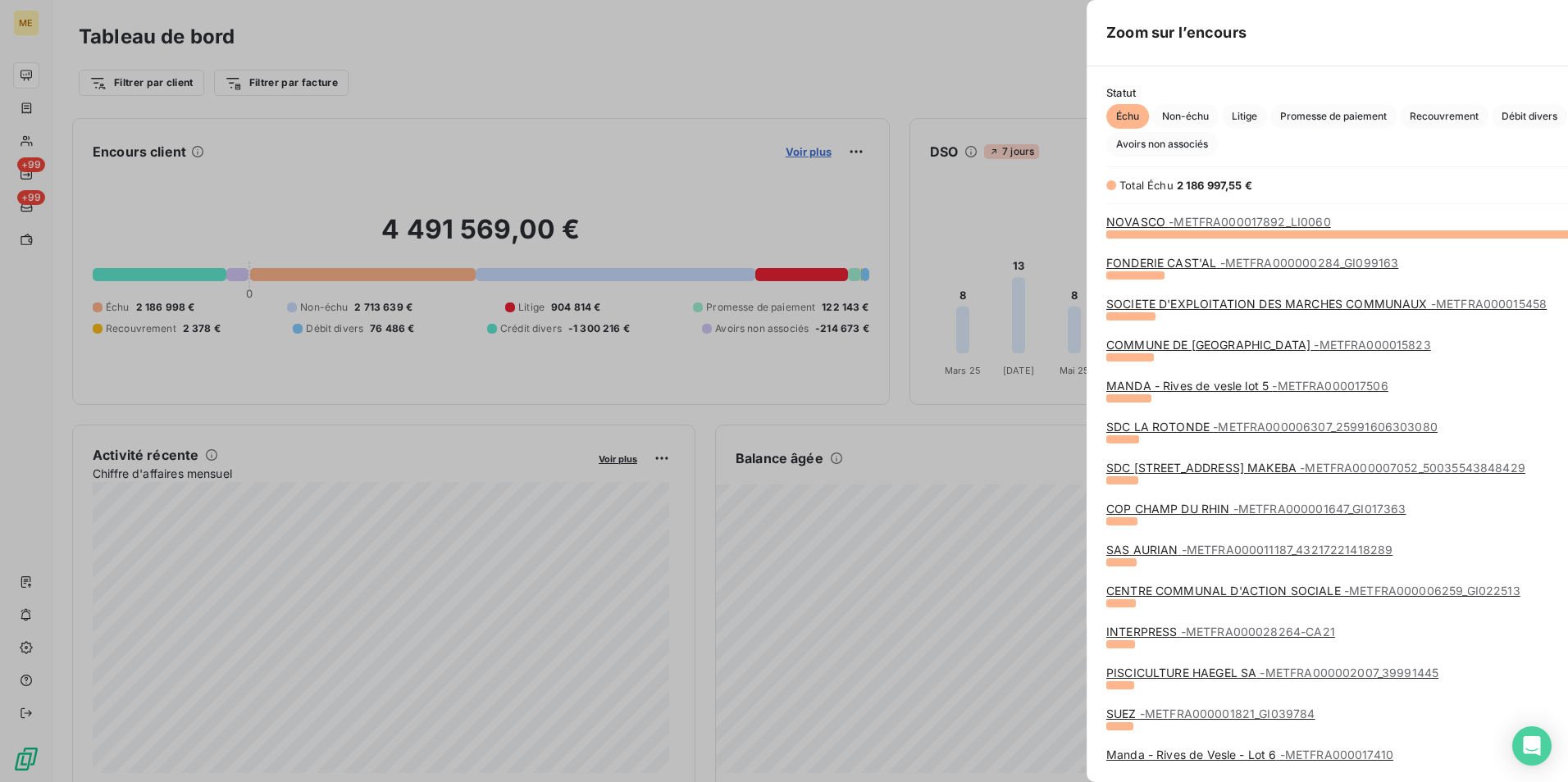
scroll to position [770, 618]
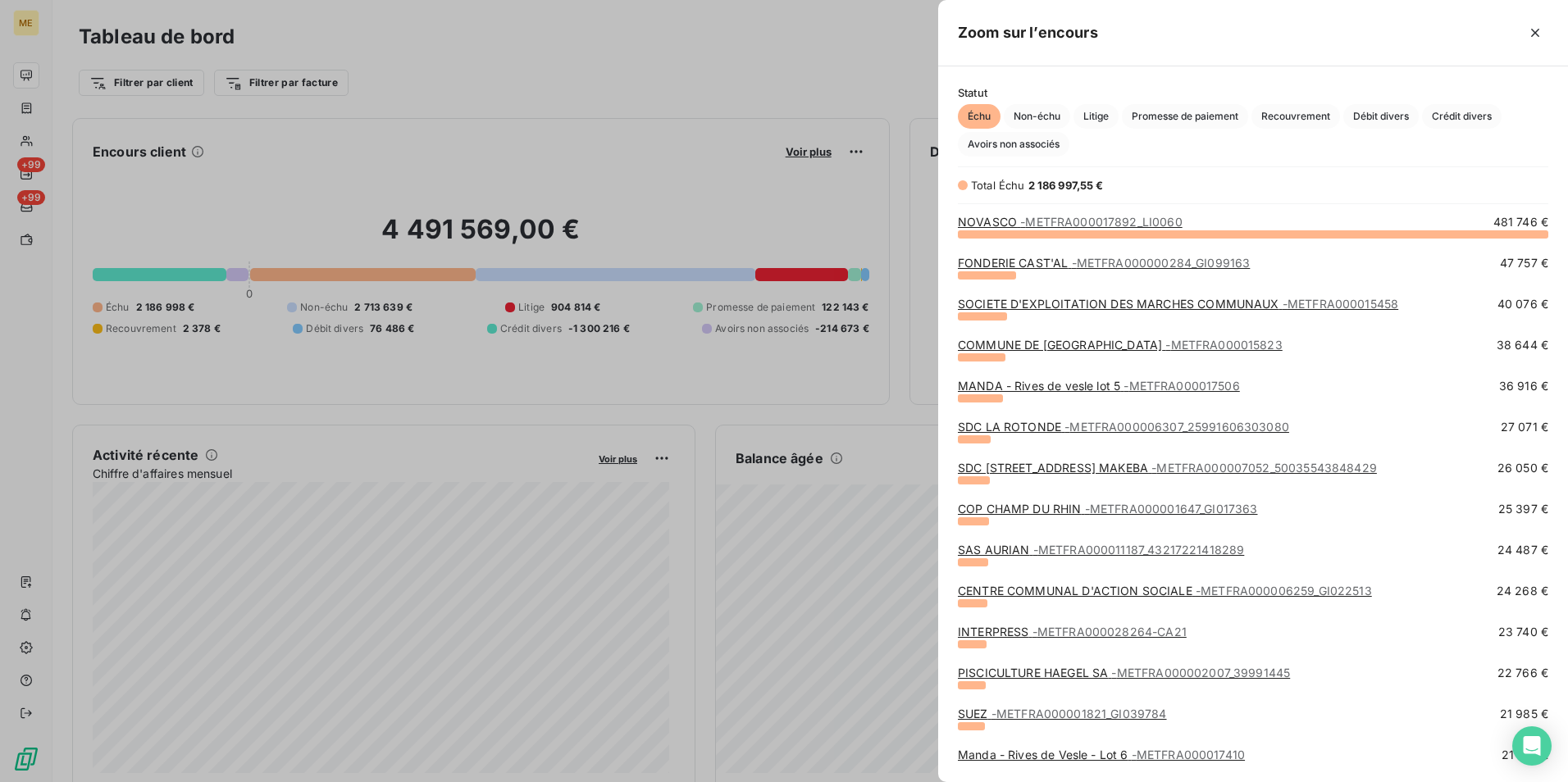
click at [1116, 504] on span "- METFRA000001647_GI017363" at bounding box center [1172, 509] width 173 height 14
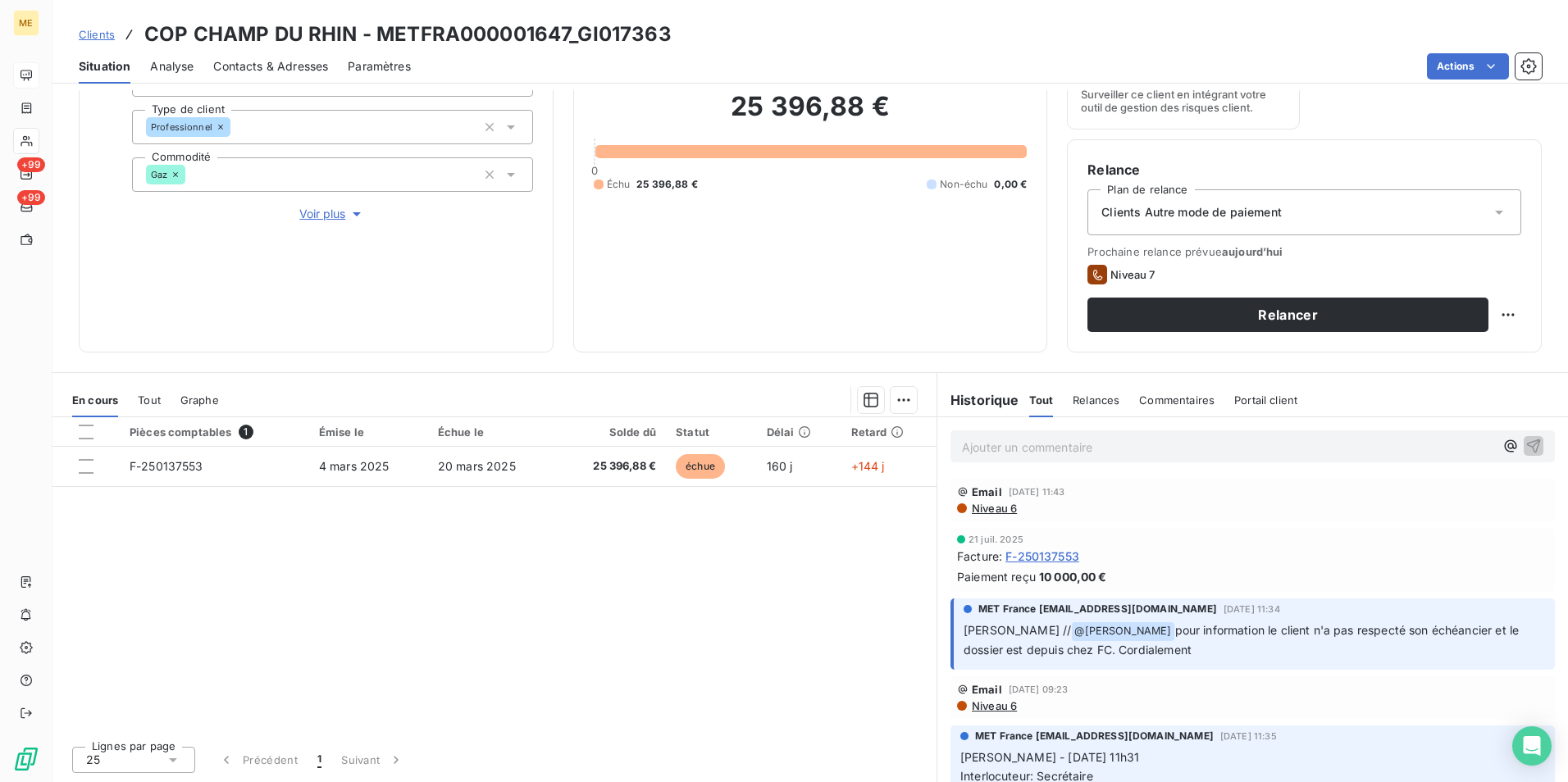
scroll to position [27, 0]
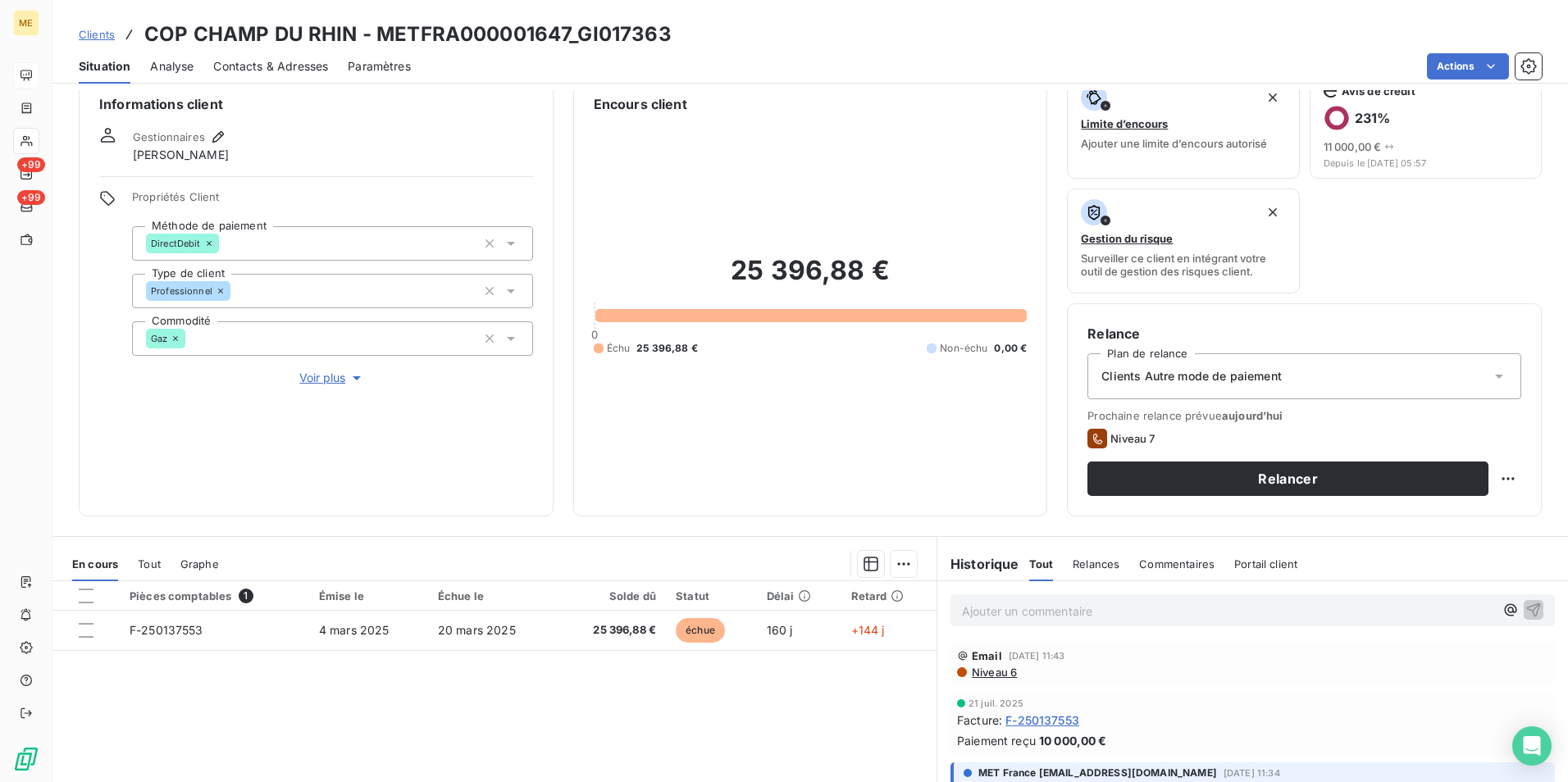
click at [321, 374] on span "Voir plus" at bounding box center [332, 378] width 66 height 17
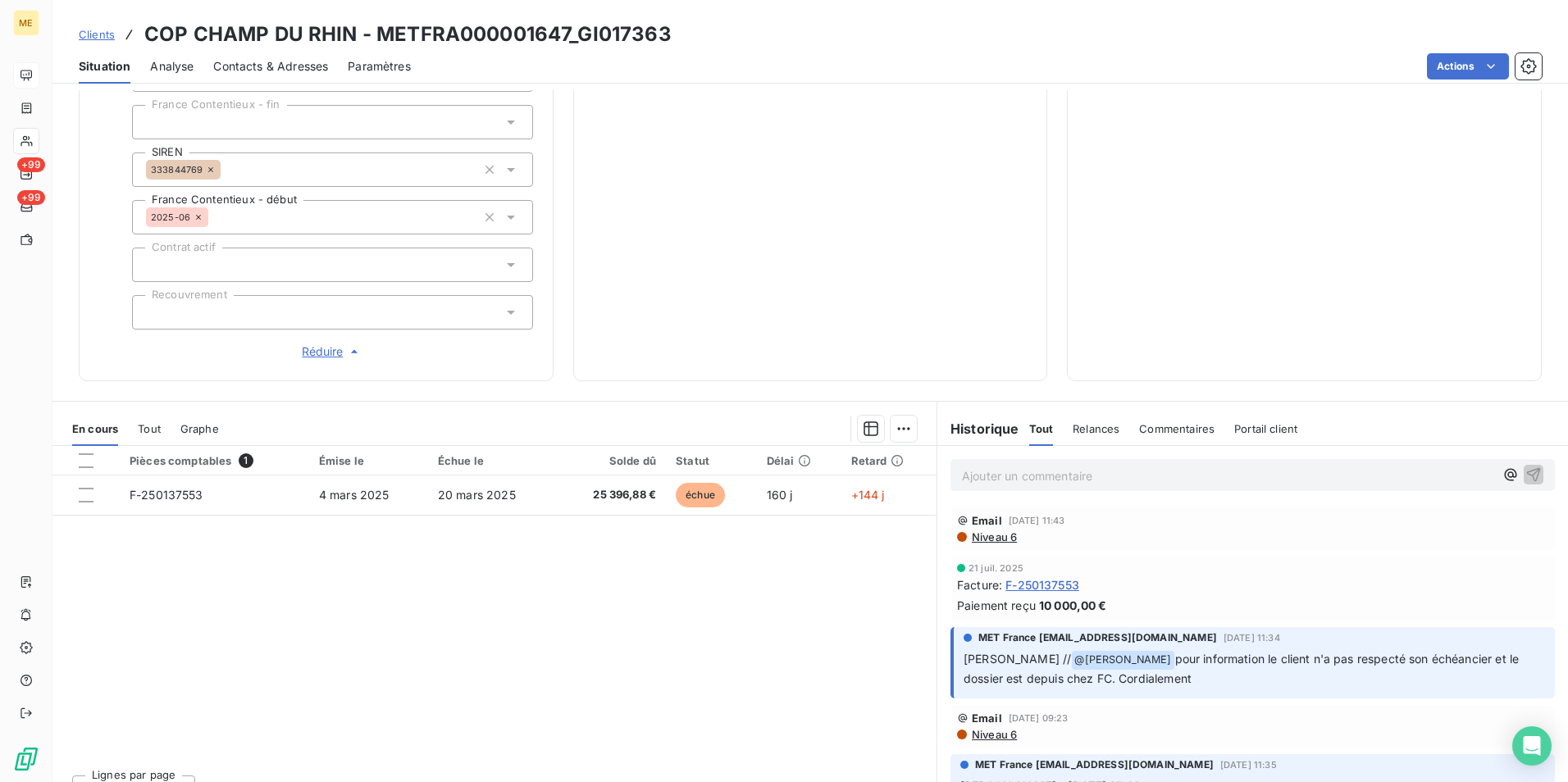
scroll to position [462, 0]
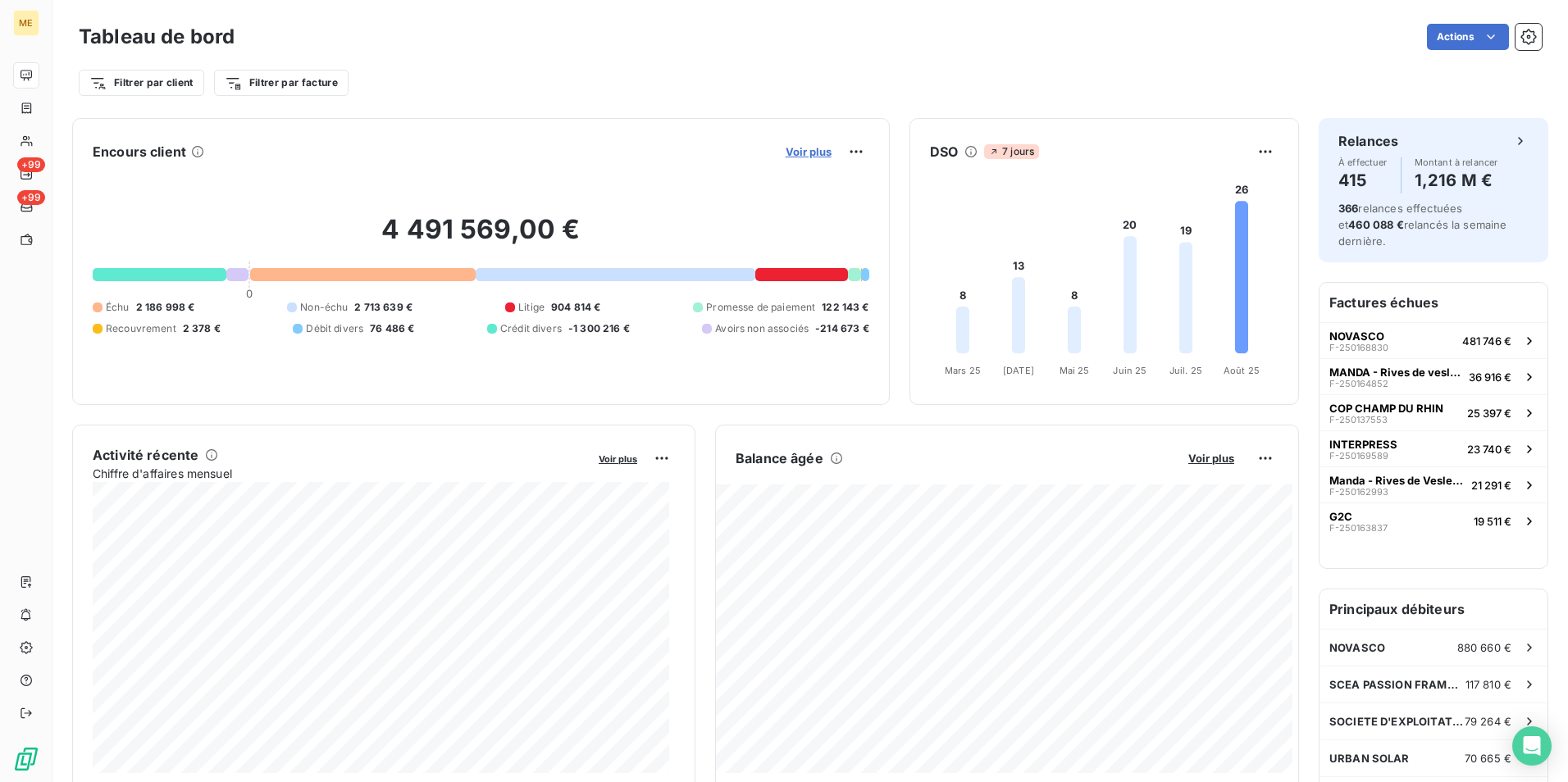
click at [793, 153] on span "Voir plus" at bounding box center [809, 151] width 46 height 13
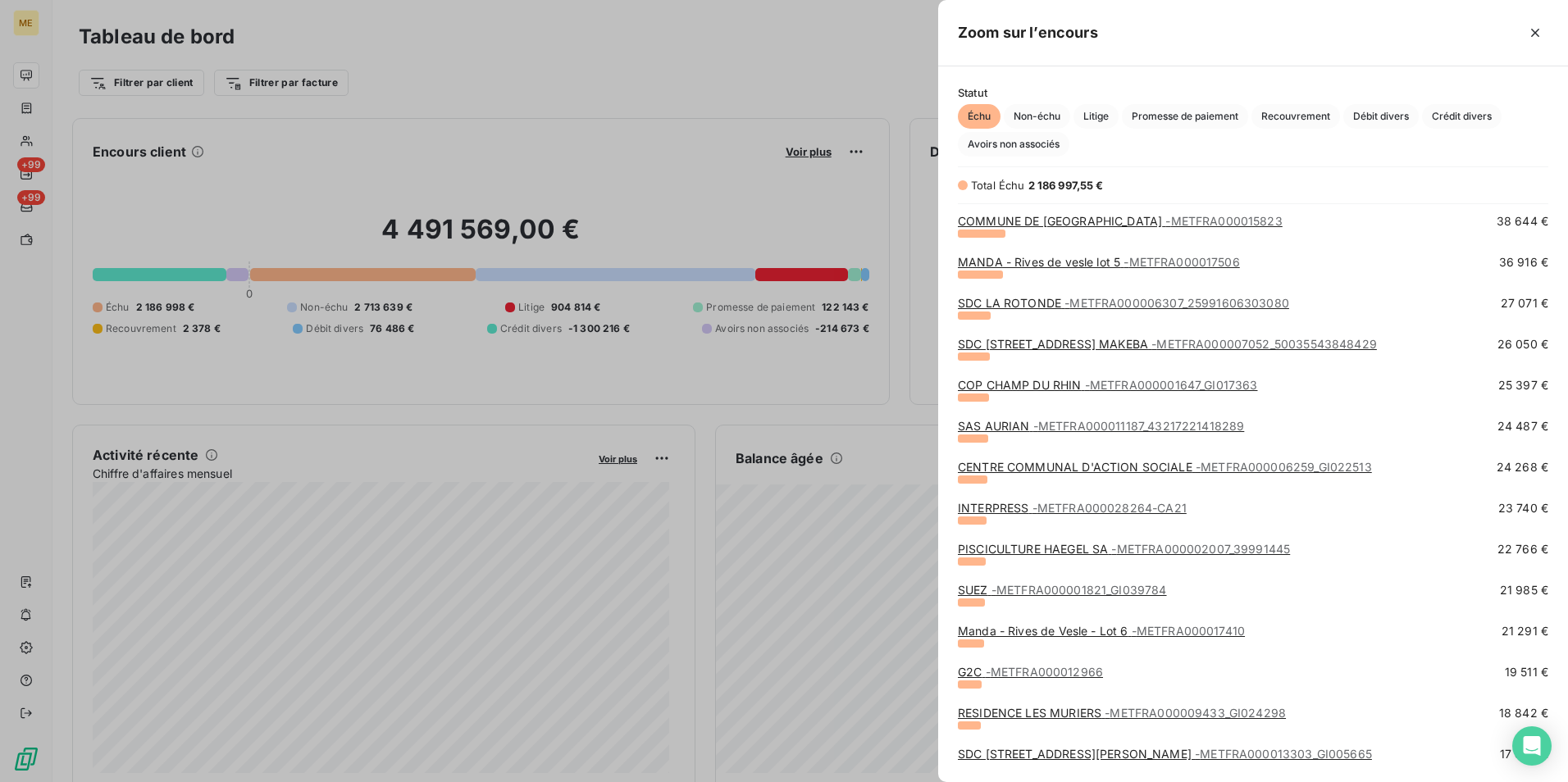
scroll to position [164, 0]
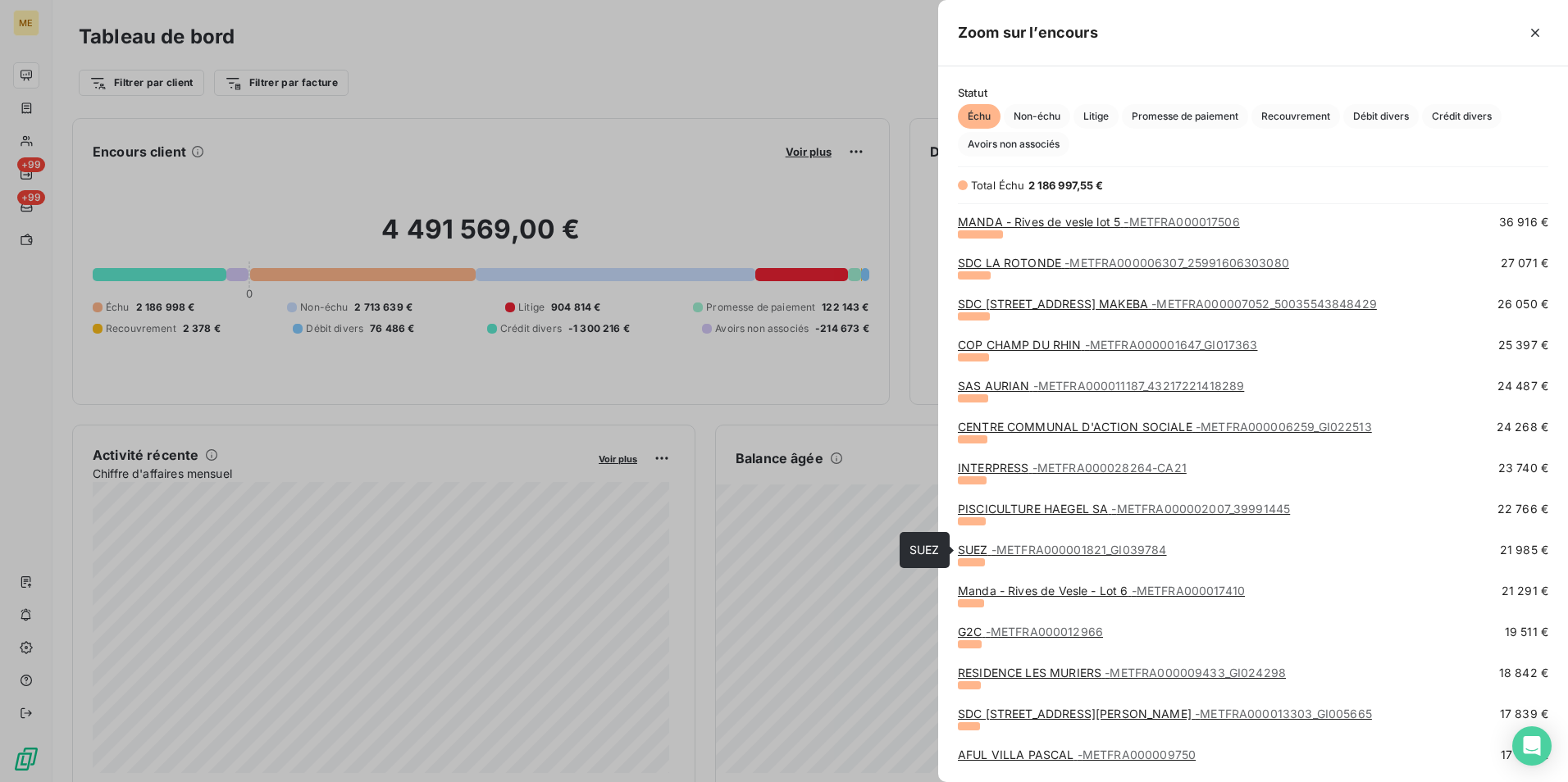
click at [1036, 550] on span "- METFRA000001821_GI039784" at bounding box center [1079, 550] width 176 height 14
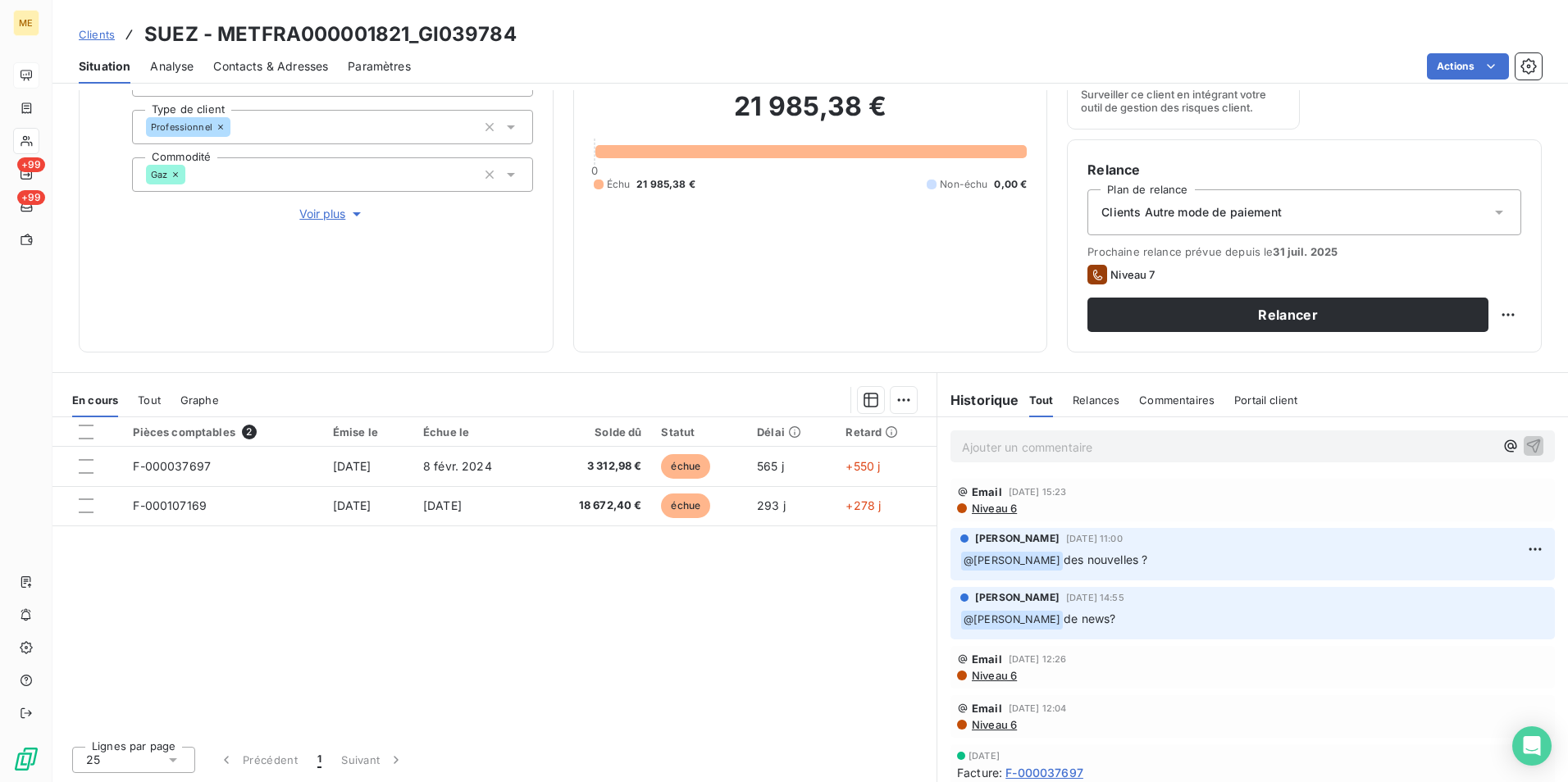
click at [1078, 446] on p "Ajouter un commentaire ﻿" at bounding box center [1228, 447] width 532 height 21
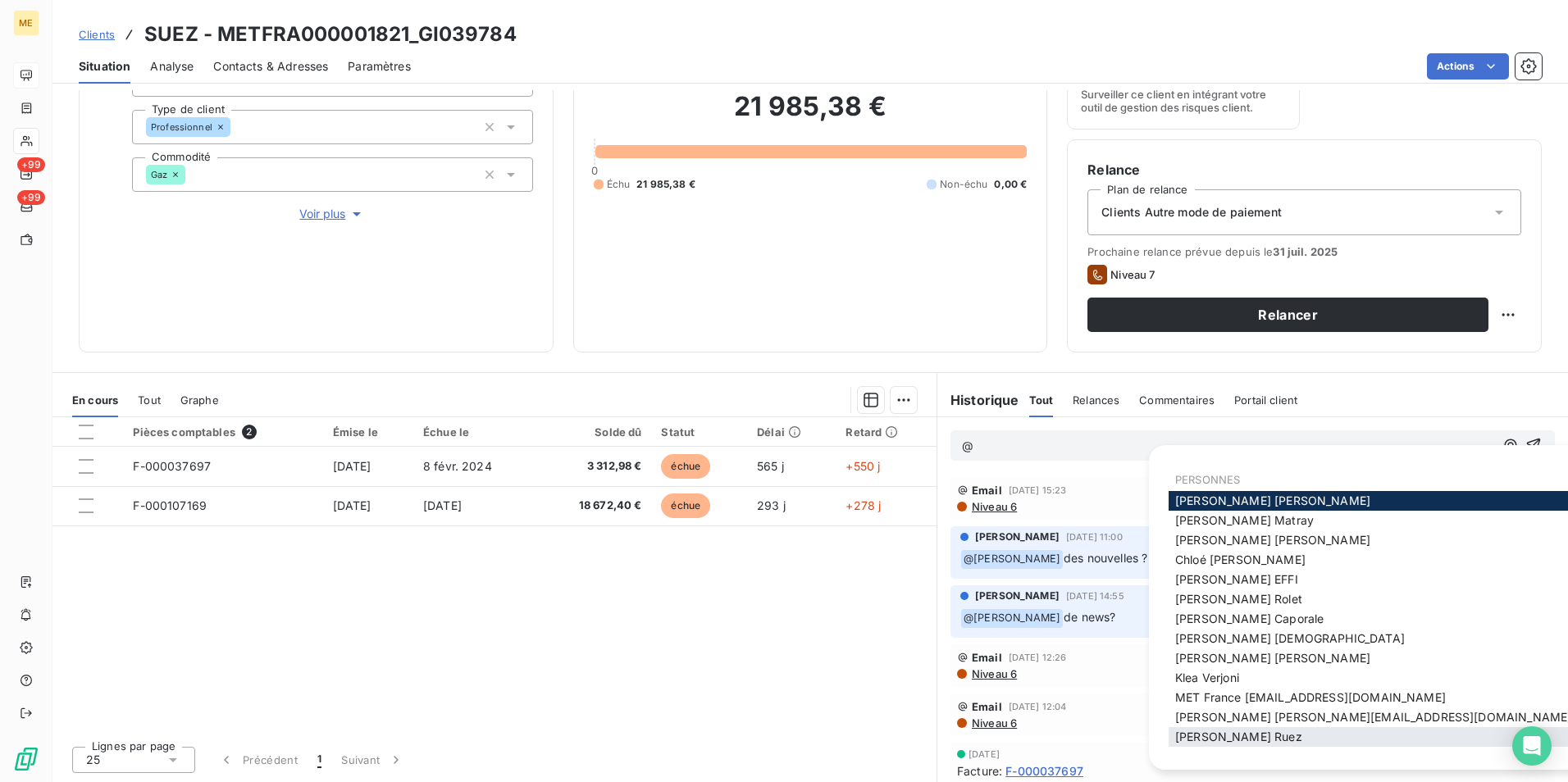
click at [1234, 744] on span "[PERSON_NAME]" at bounding box center [1238, 737] width 127 height 14
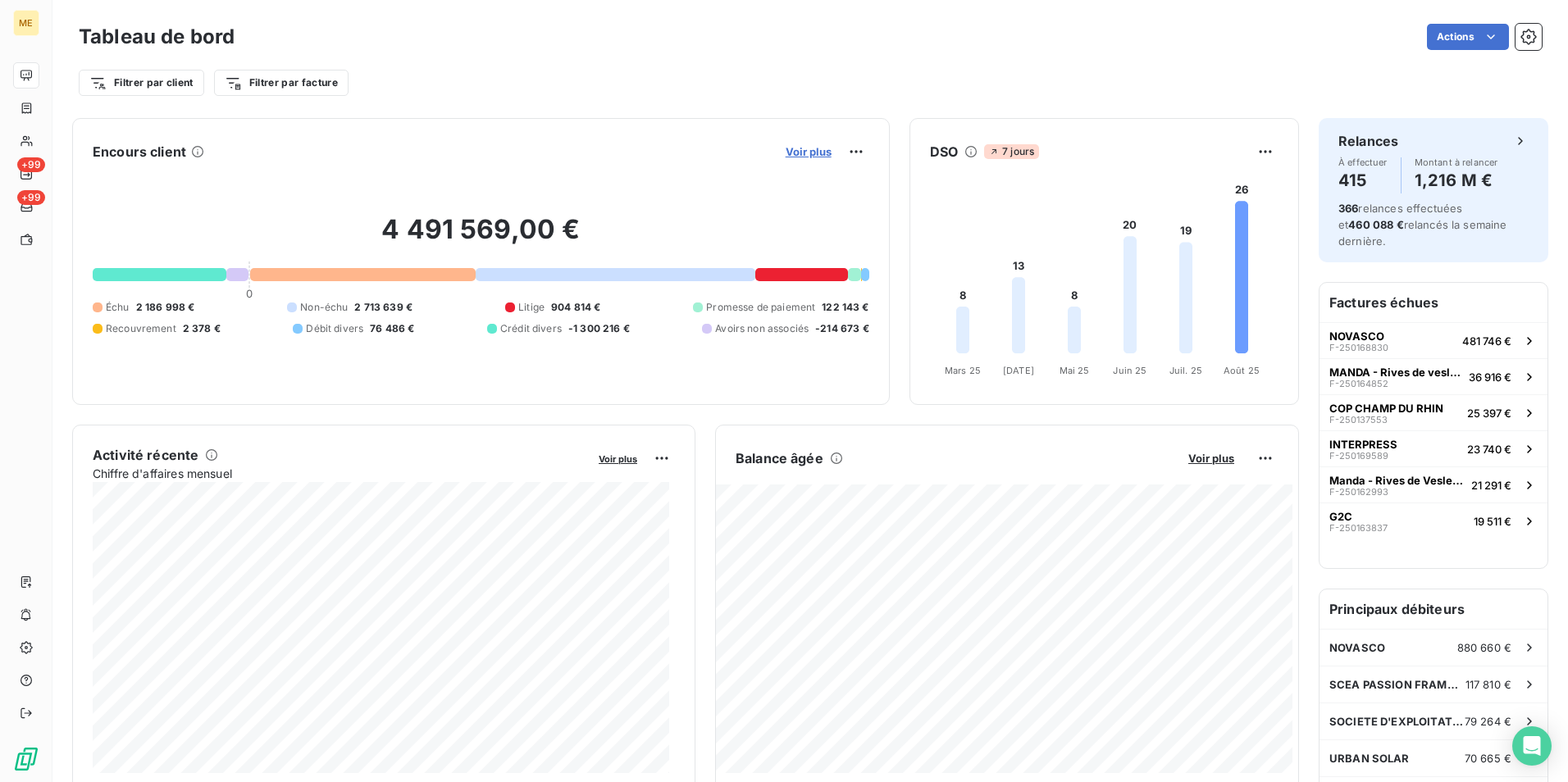
click at [793, 153] on span "Voir plus" at bounding box center [809, 151] width 46 height 13
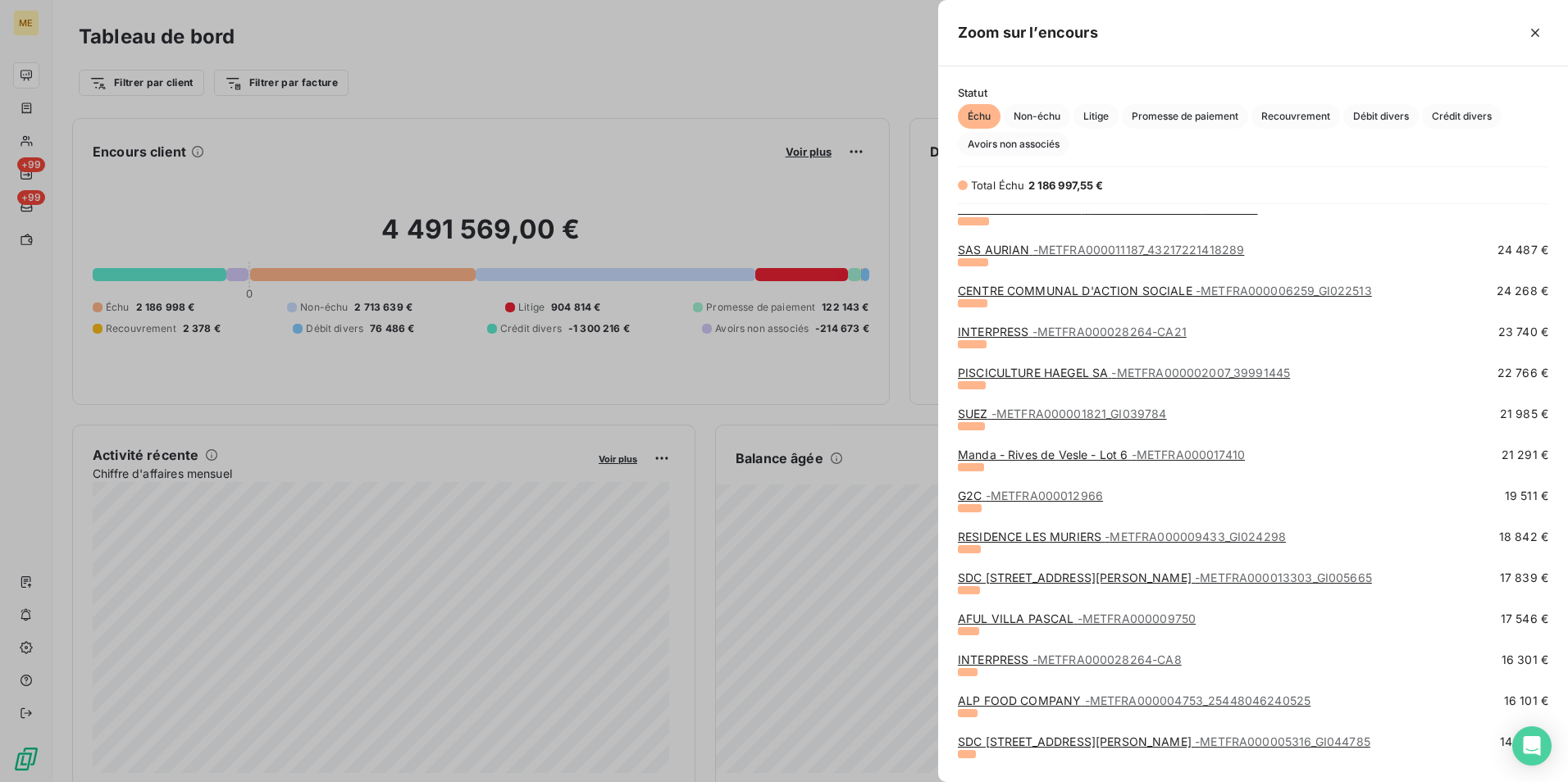
scroll to position [328, 0]
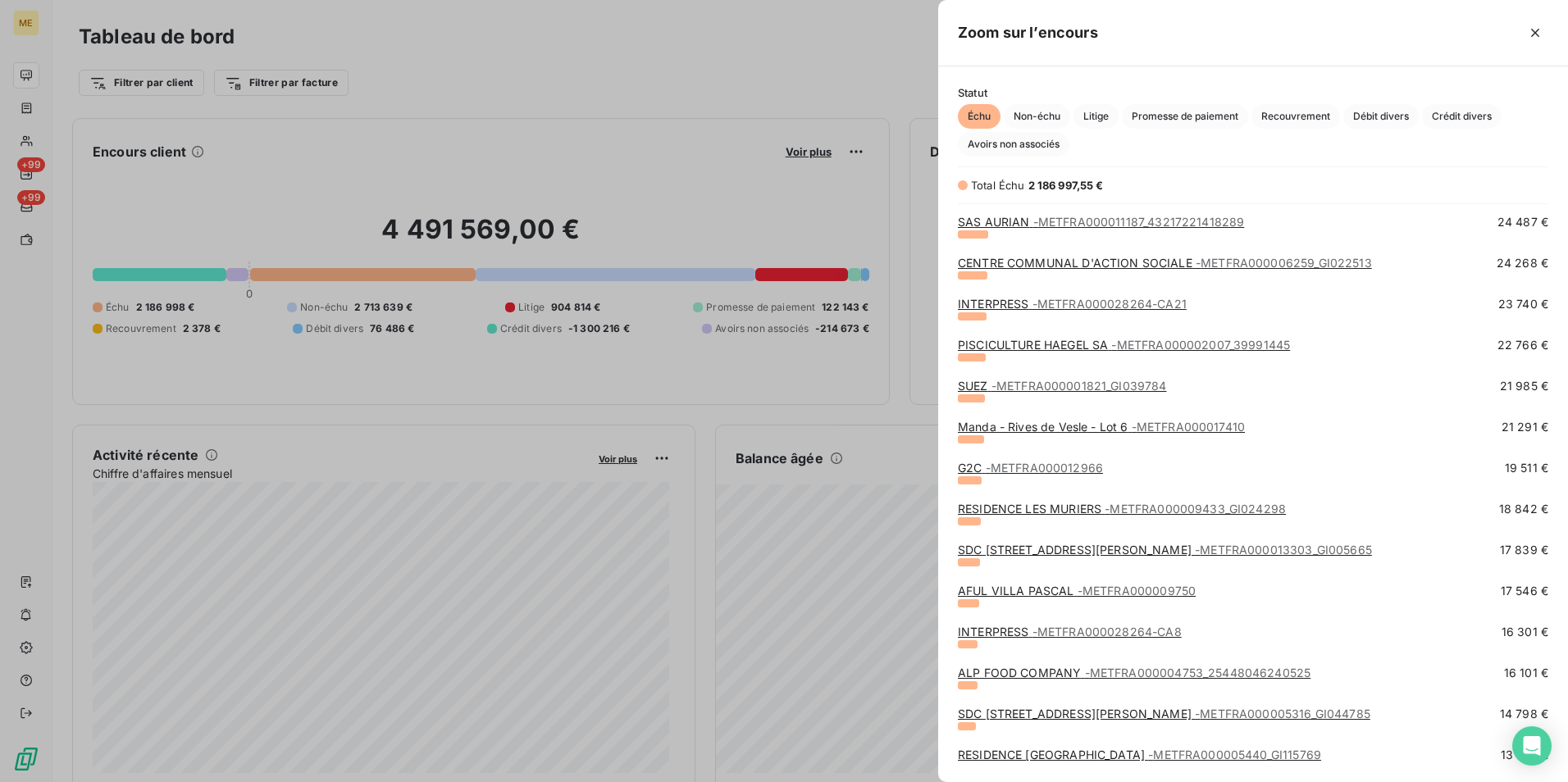
click at [1169, 512] on span "- METFRA000009433_GI024298" at bounding box center [1196, 509] width 182 height 14
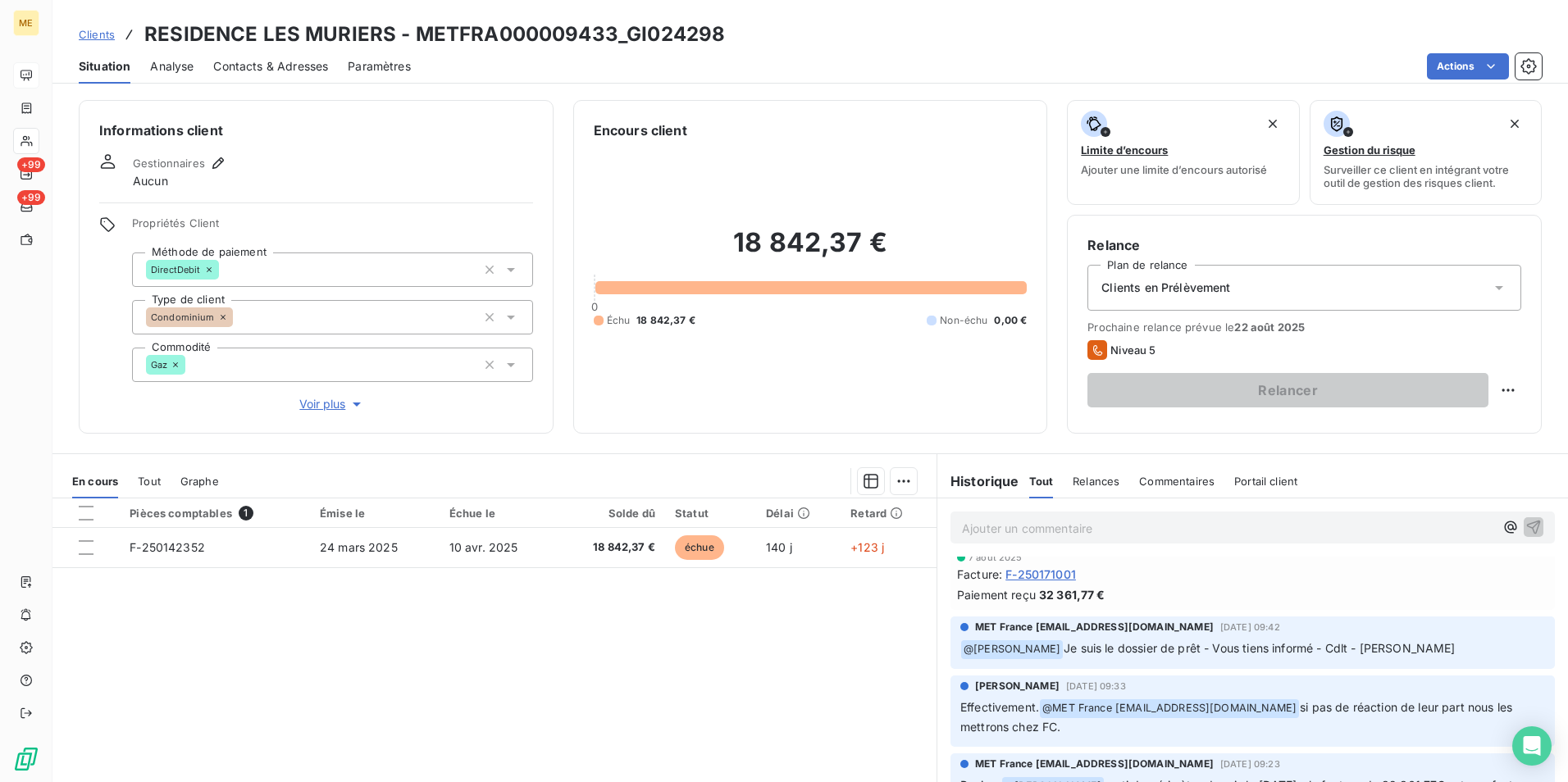
scroll to position [82, 0]
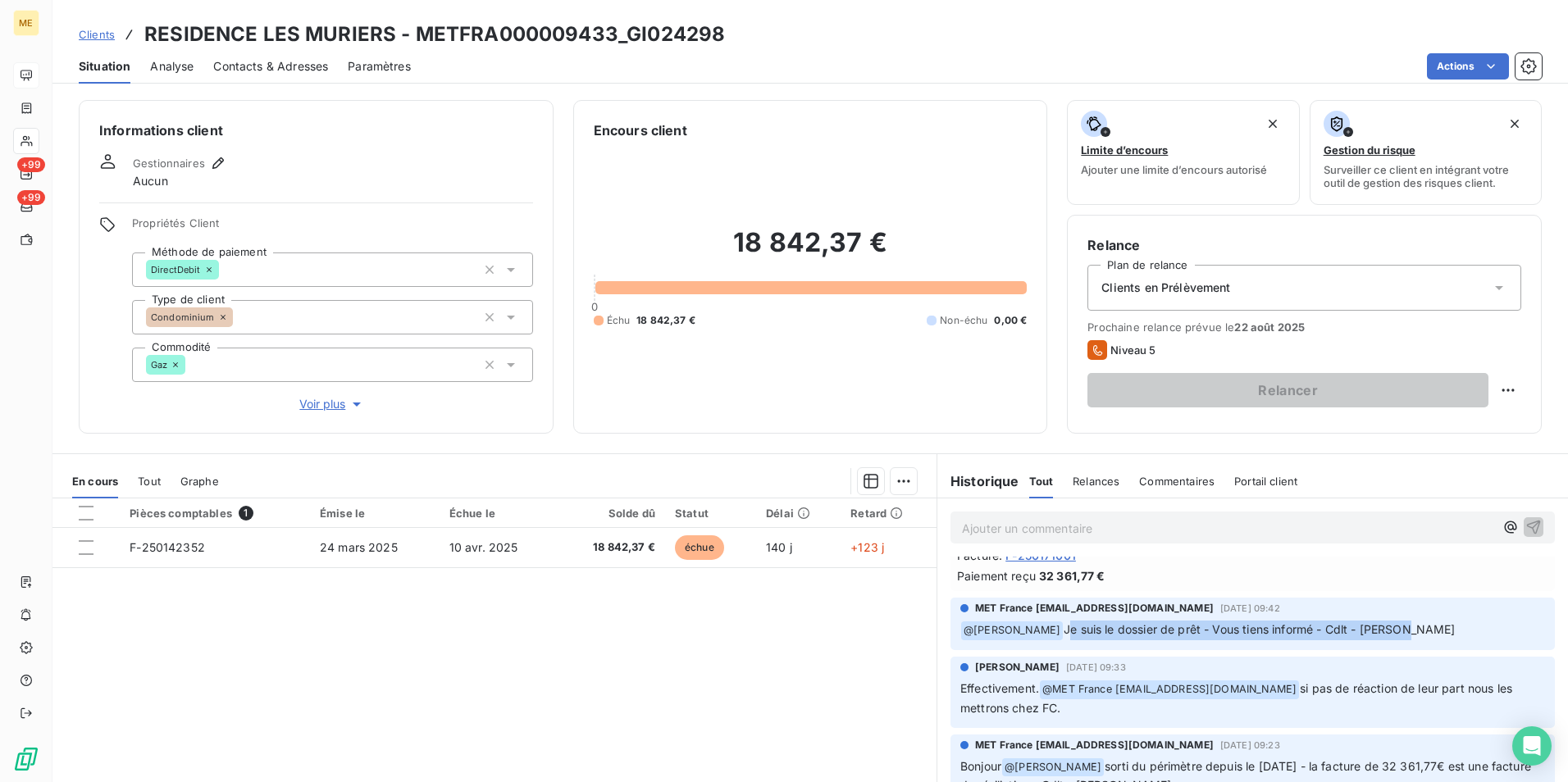
drag, startPoint x: 1036, startPoint y: 634, endPoint x: 1414, endPoint y: 646, distance: 378.2
click at [1414, 646] on div "MET France [EMAIL_ADDRESS][DOMAIN_NAME] [DATE] 09:42 ﻿ @ [PERSON_NAME] Je suis …" at bounding box center [1253, 624] width 604 height 52
drag, startPoint x: 1414, startPoint y: 646, endPoint x: 1374, endPoint y: 709, distance: 74.6
click at [1374, 709] on p "Effectivement. @ MET France [EMAIL_ADDRESS][DOMAIN_NAME] si pas de réaction de …" at bounding box center [1253, 698] width 585 height 38
drag, startPoint x: 1032, startPoint y: 634, endPoint x: 1387, endPoint y: 639, distance: 355.0
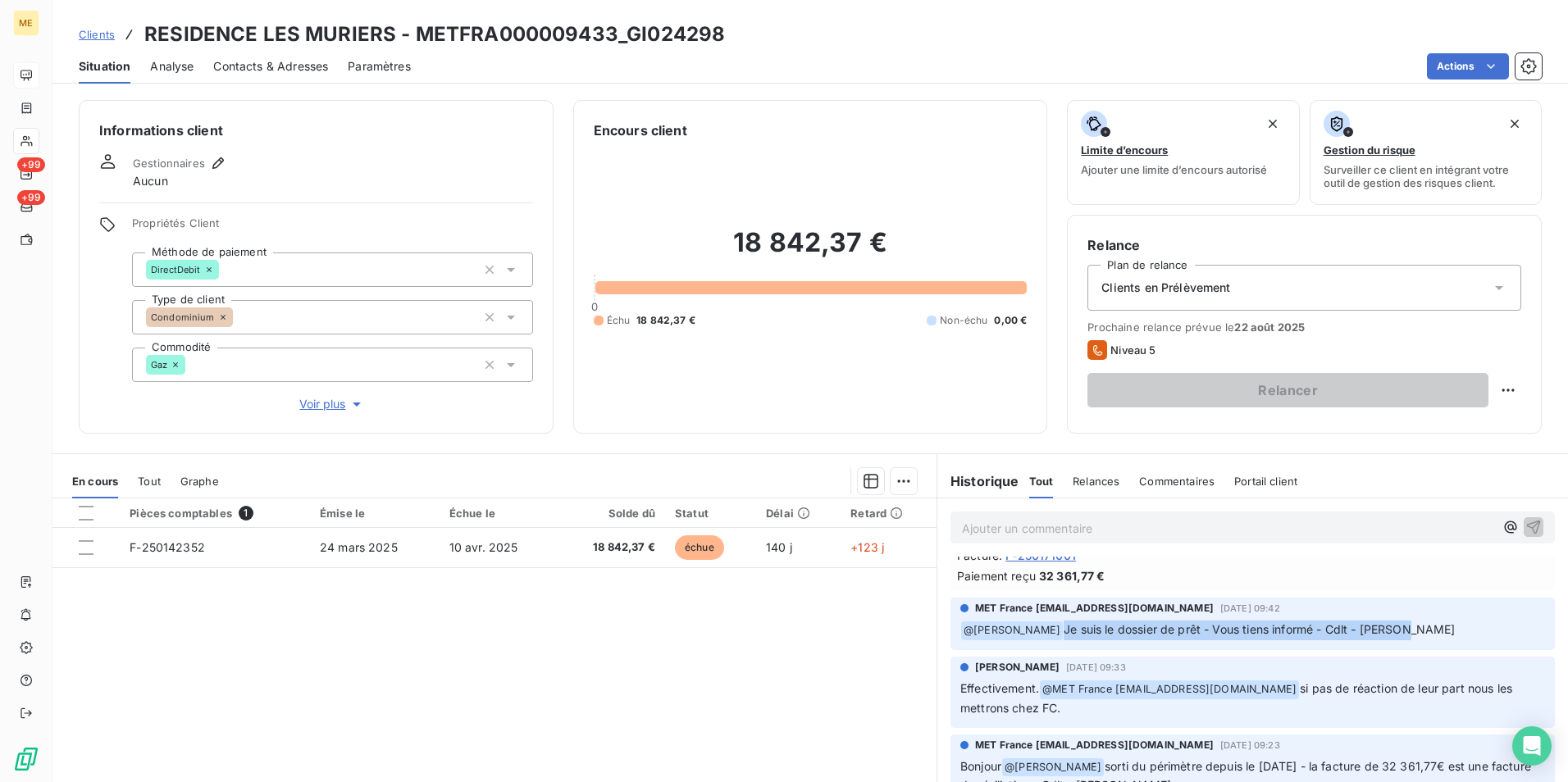
click at [1387, 639] on p "﻿ @ [PERSON_NAME] Je suis le dossier de prêt - Vous tiens informé - Cdlt - [PER…" at bounding box center [1253, 631] width 585 height 20
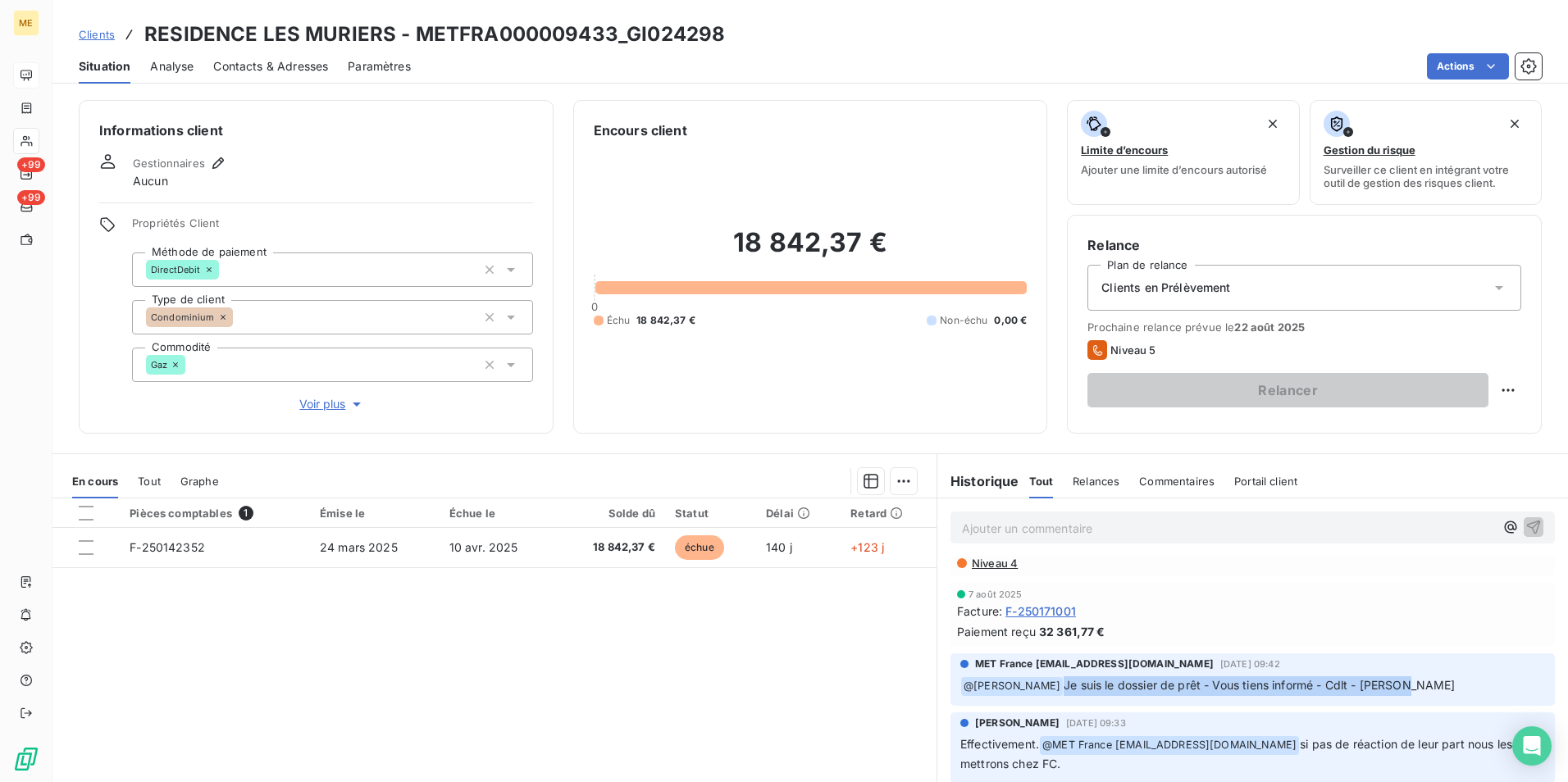
scroll to position [0, 0]
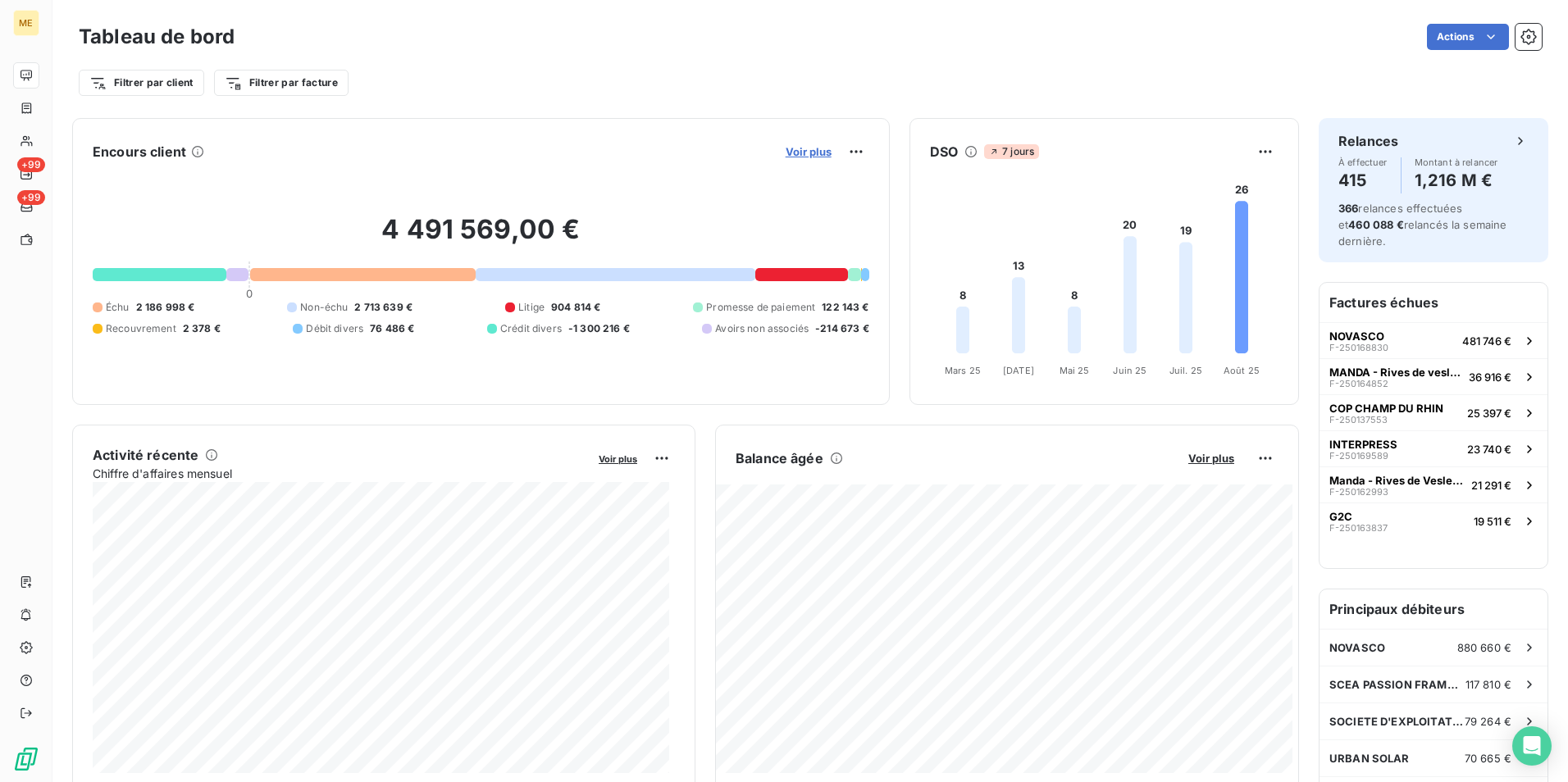
click at [801, 154] on span "Voir plus" at bounding box center [809, 151] width 46 height 13
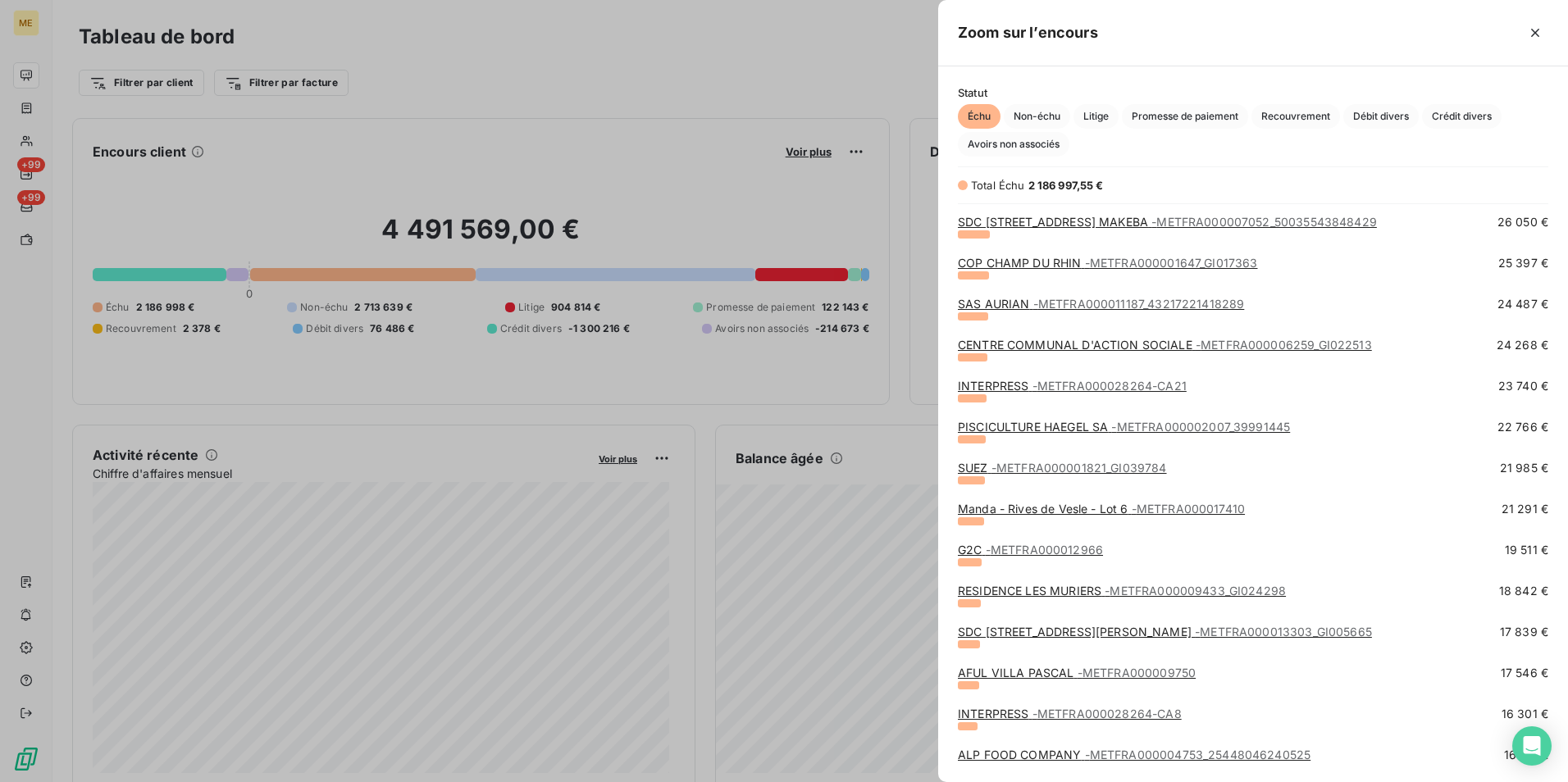
scroll to position [328, 0]
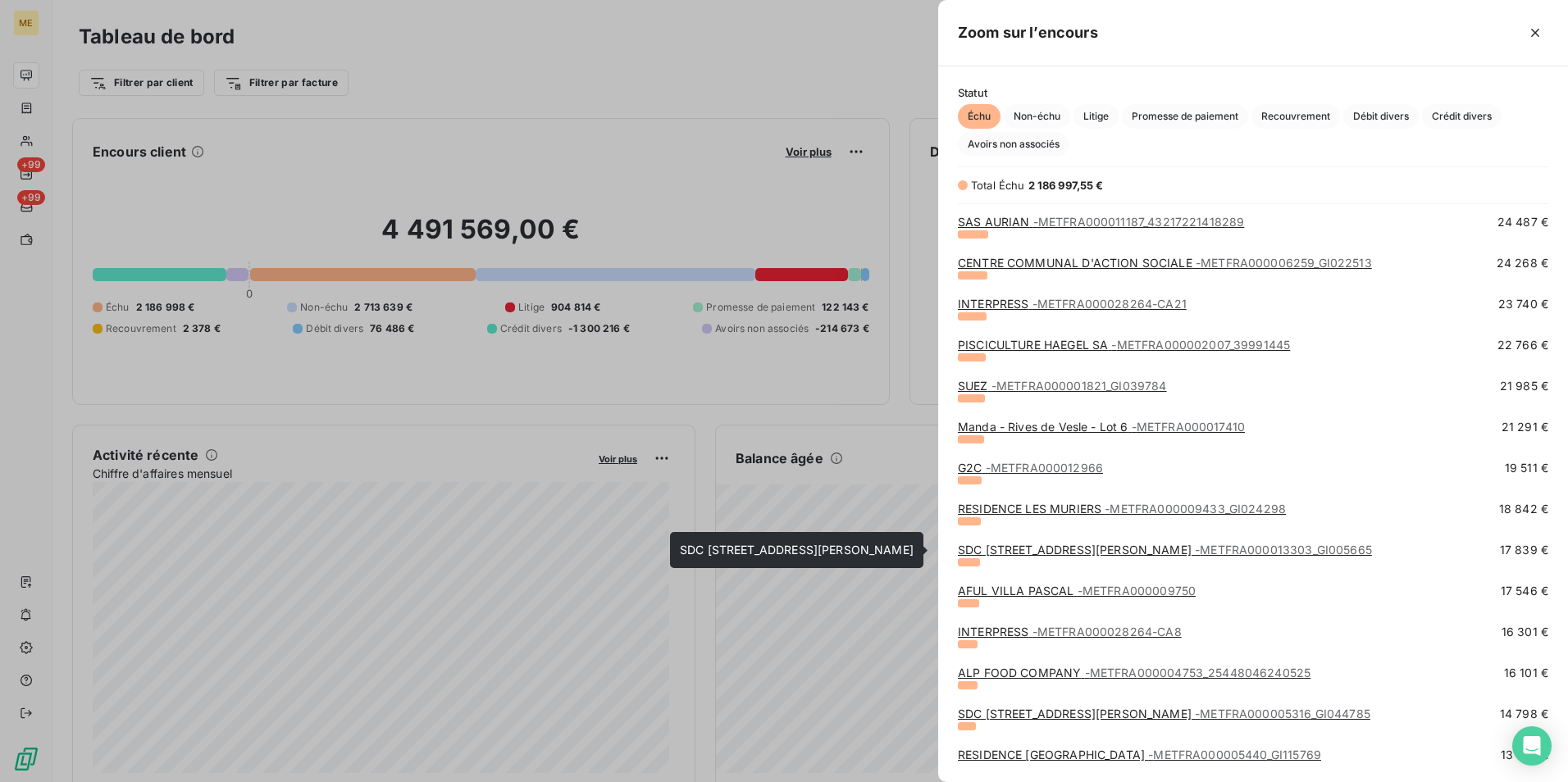
click at [1256, 550] on span "- METFRA000013303_GI005665" at bounding box center [1283, 550] width 177 height 14
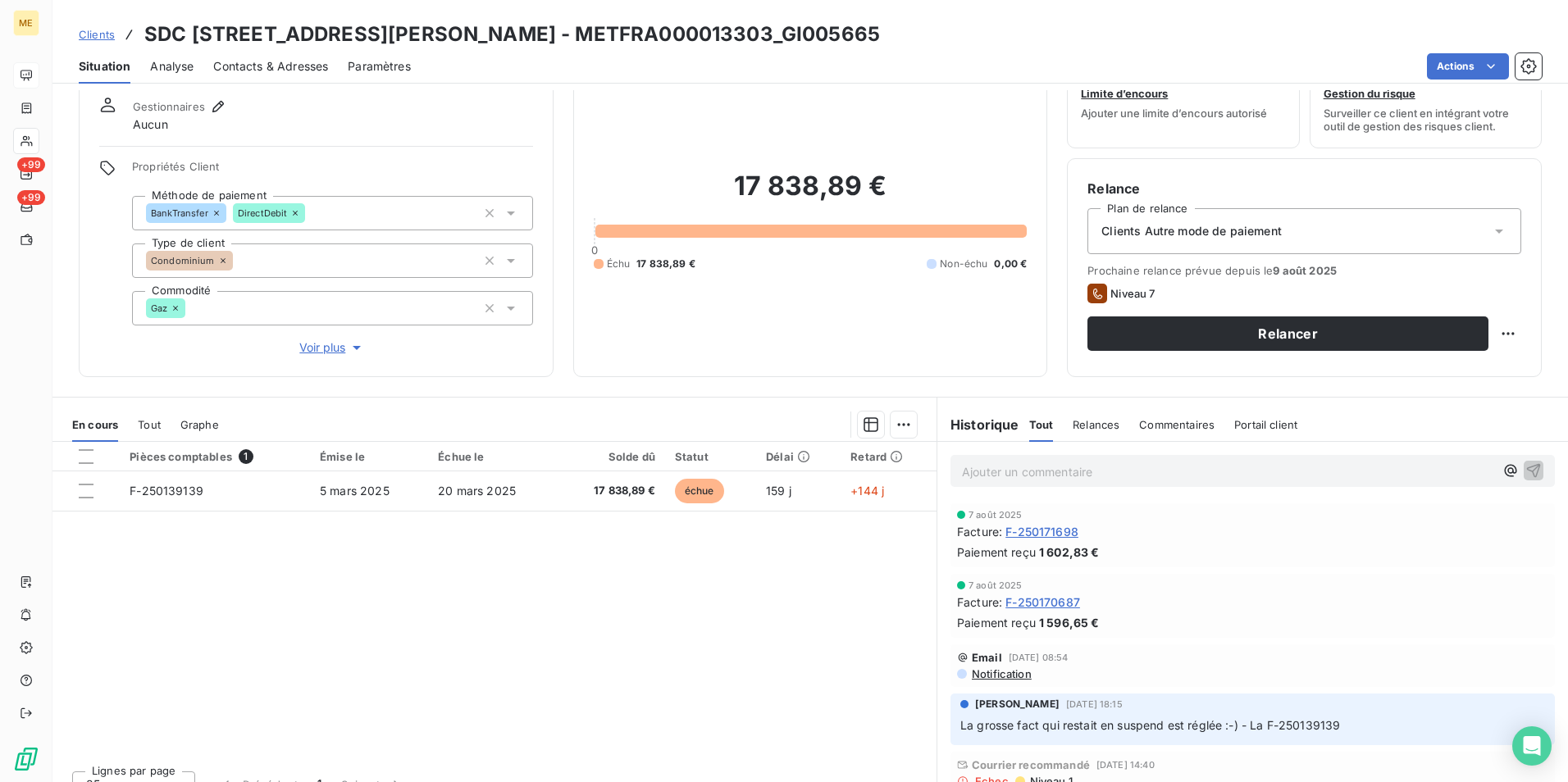
scroll to position [82, 0]
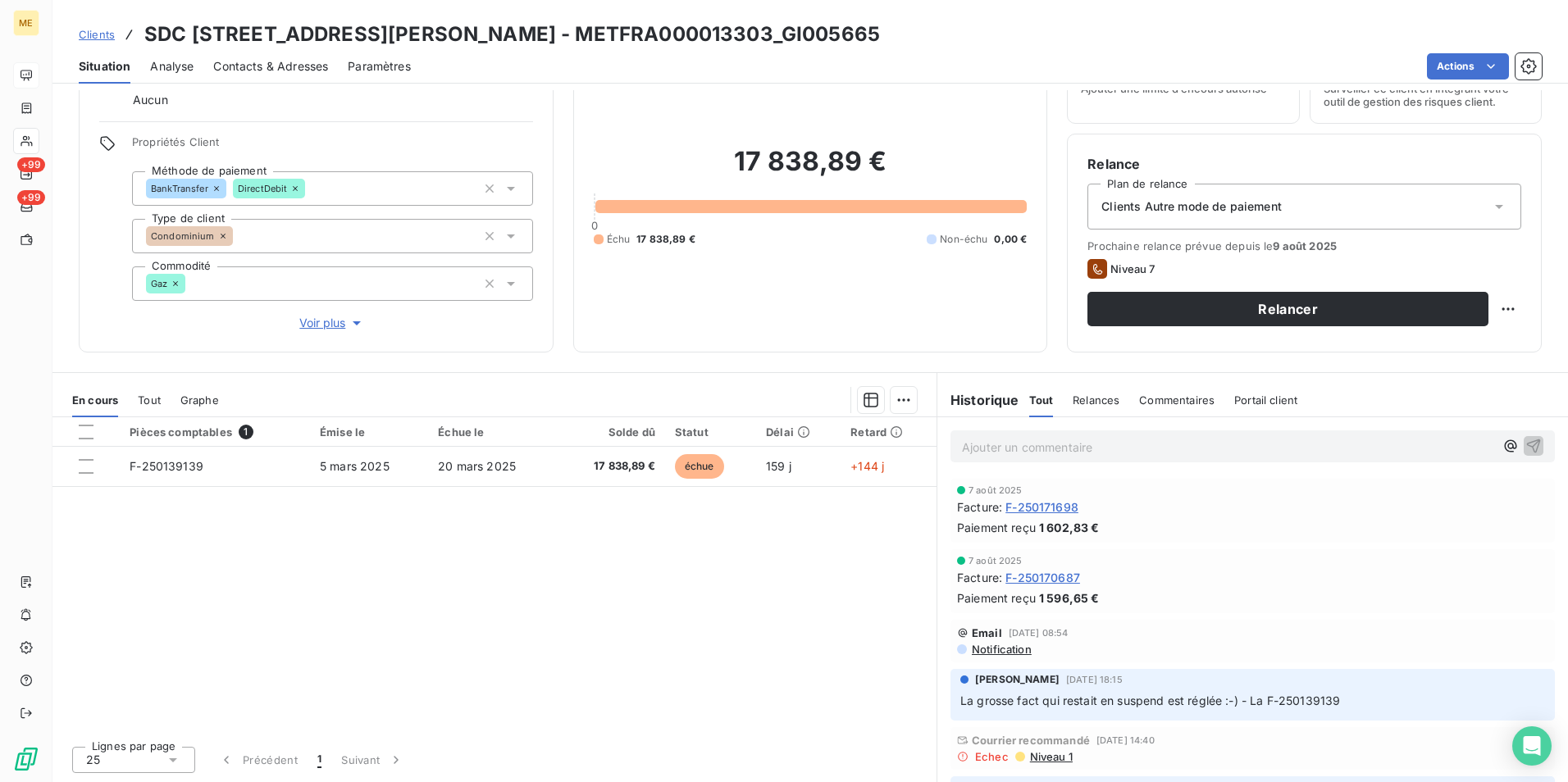
drag, startPoint x: 917, startPoint y: 36, endPoint x: 614, endPoint y: 46, distance: 303.2
click at [614, 46] on div "Clients SDC [STREET_ADDRESS][PERSON_NAME] - METFRA000013303_GI005665" at bounding box center [810, 34] width 1516 height 29
copy h3 "METFRA000013303_GI005665"
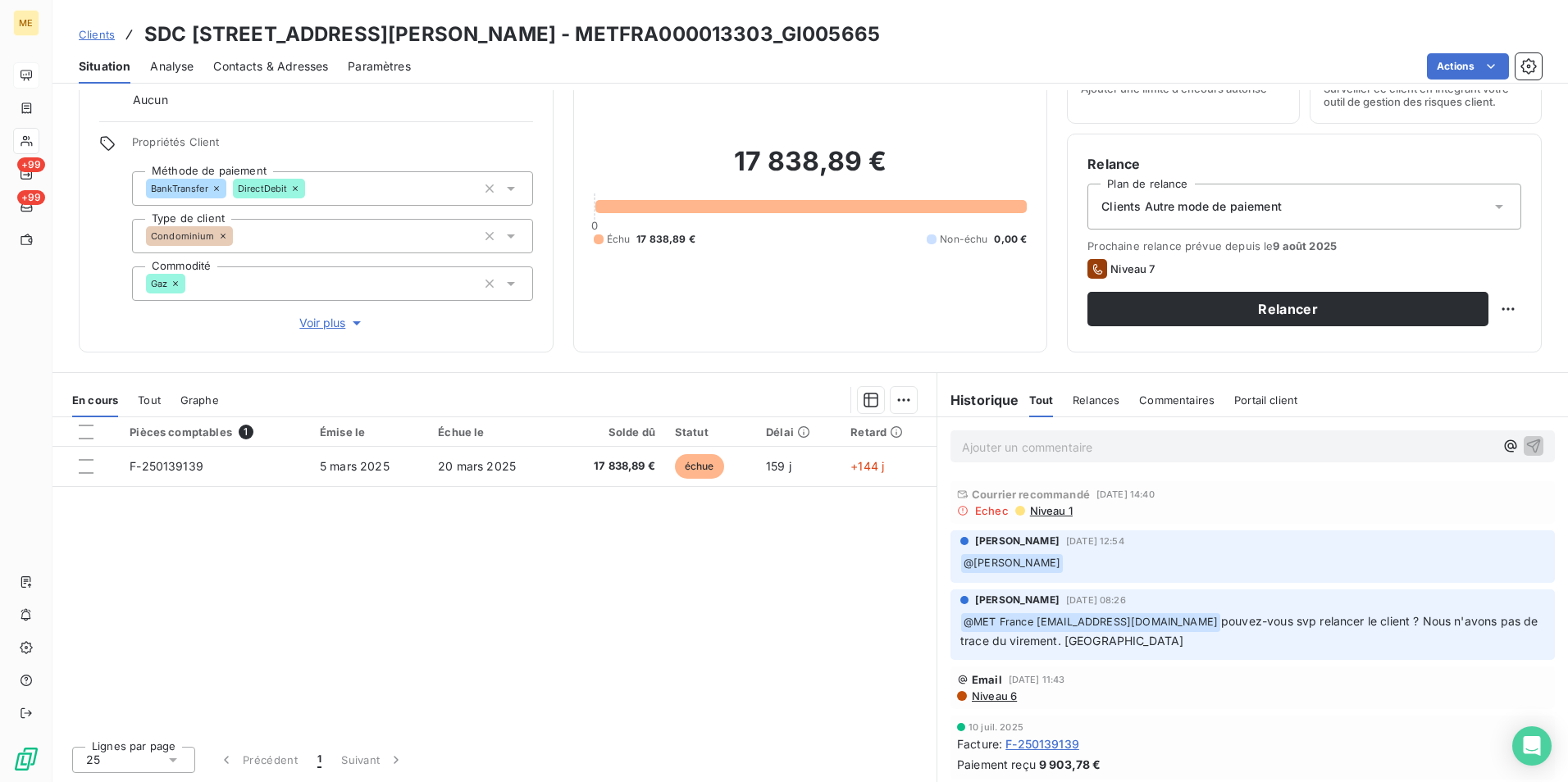
scroll to position [164, 0]
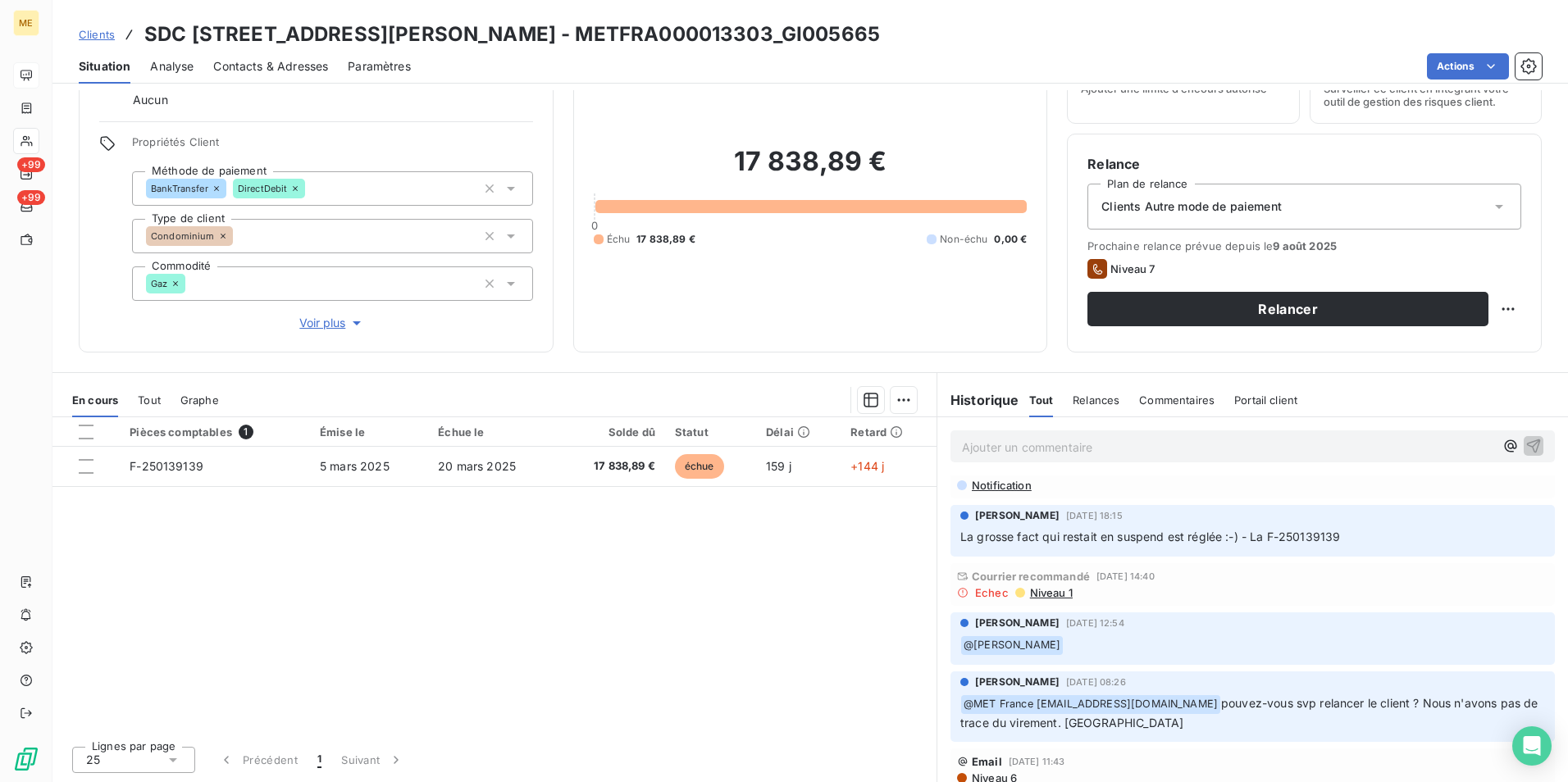
click at [325, 321] on span "Voir plus" at bounding box center [332, 323] width 66 height 17
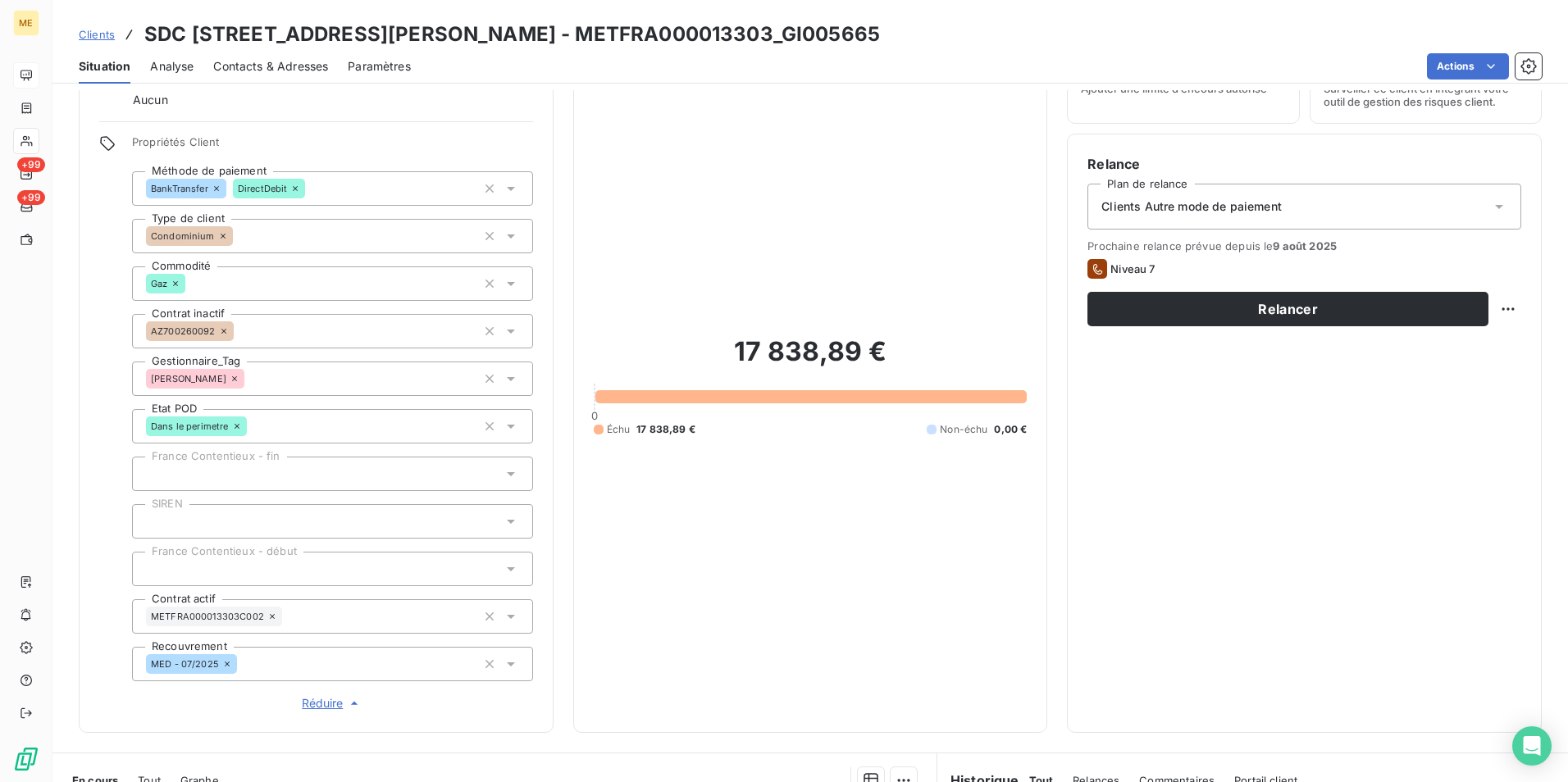
click at [343, 708] on span "Réduire" at bounding box center [332, 703] width 61 height 17
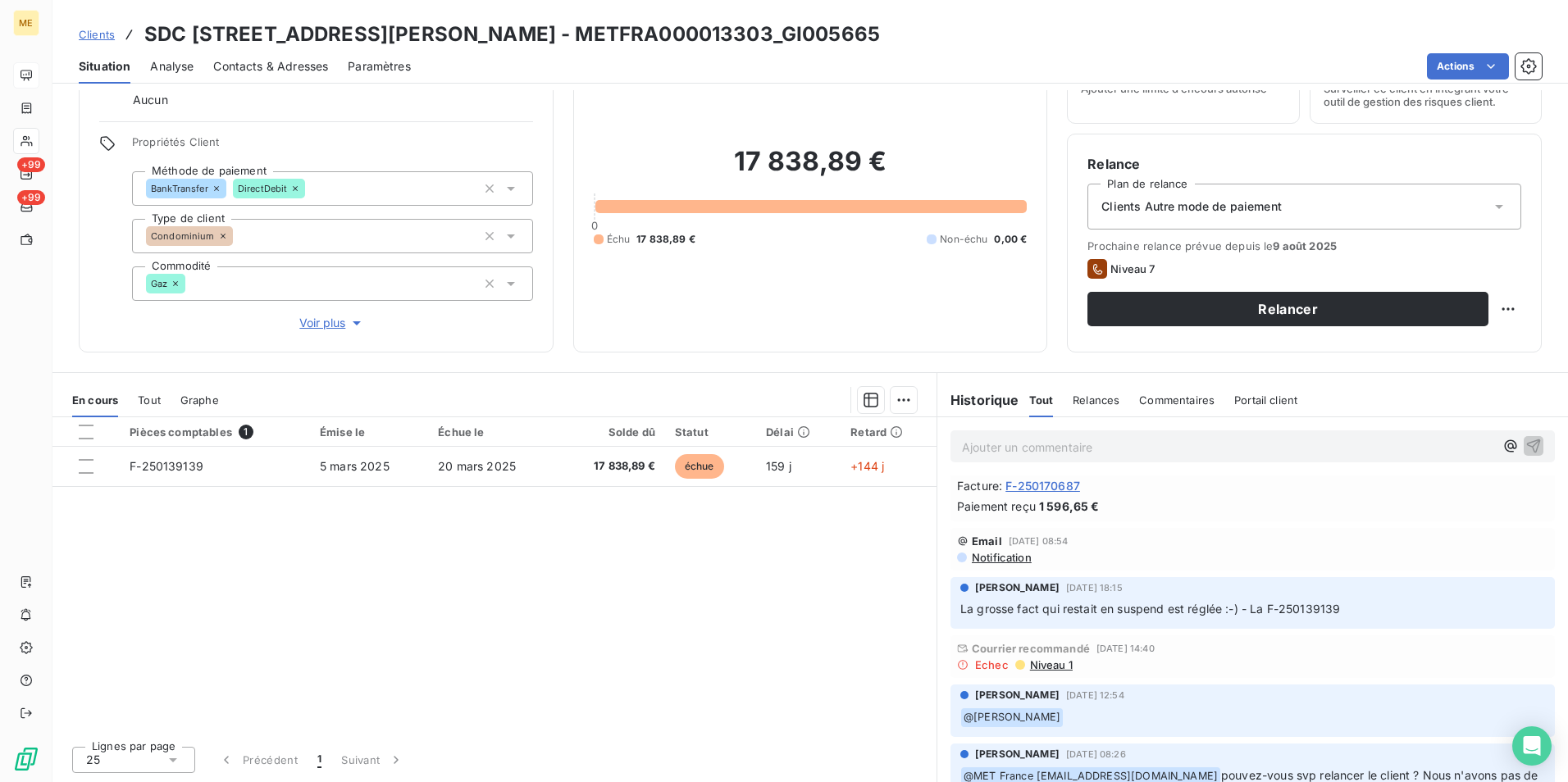
scroll to position [0, 0]
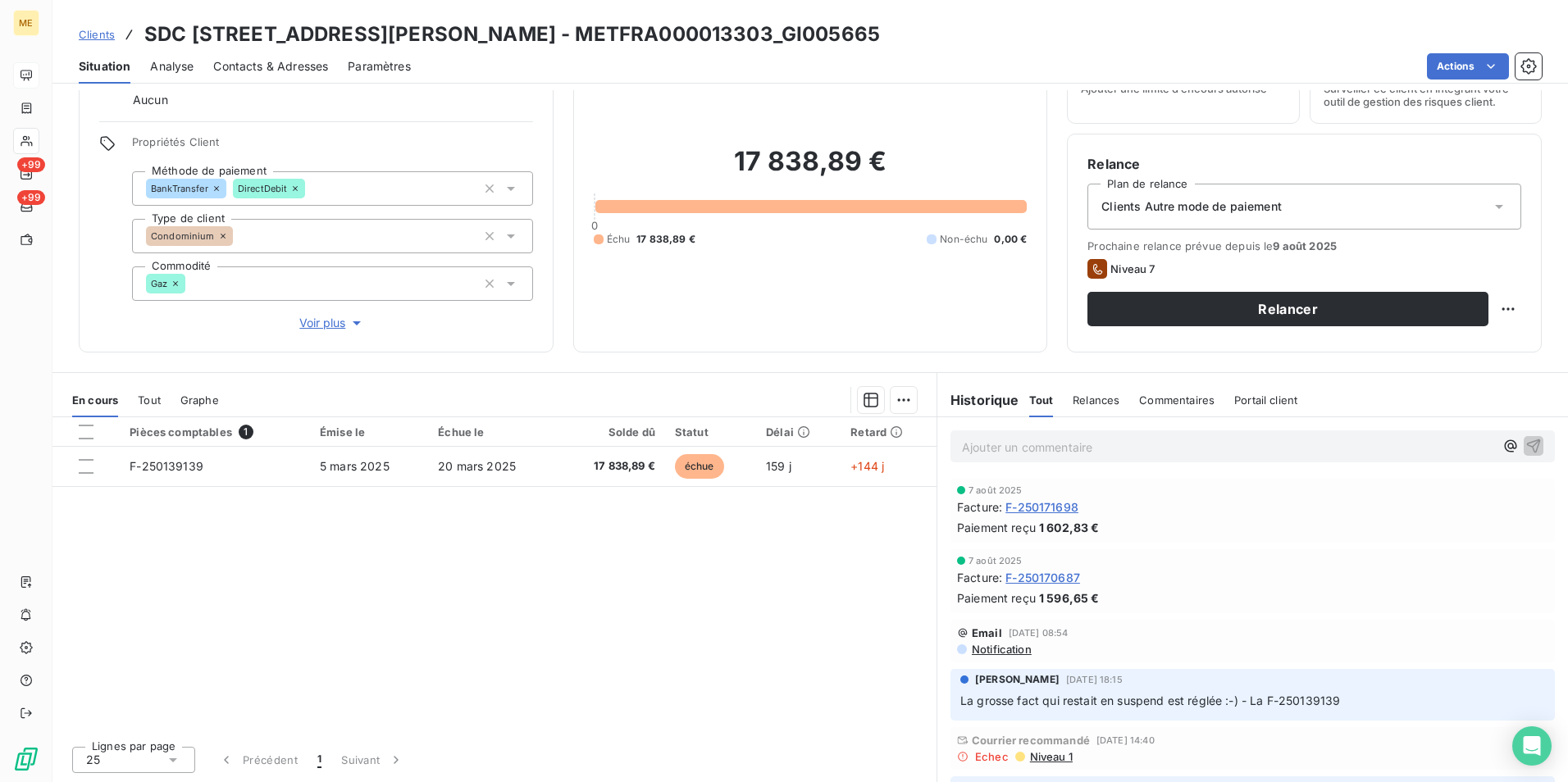
click at [1077, 439] on p "Ajouter un commentaire ﻿" at bounding box center [1228, 447] width 532 height 21
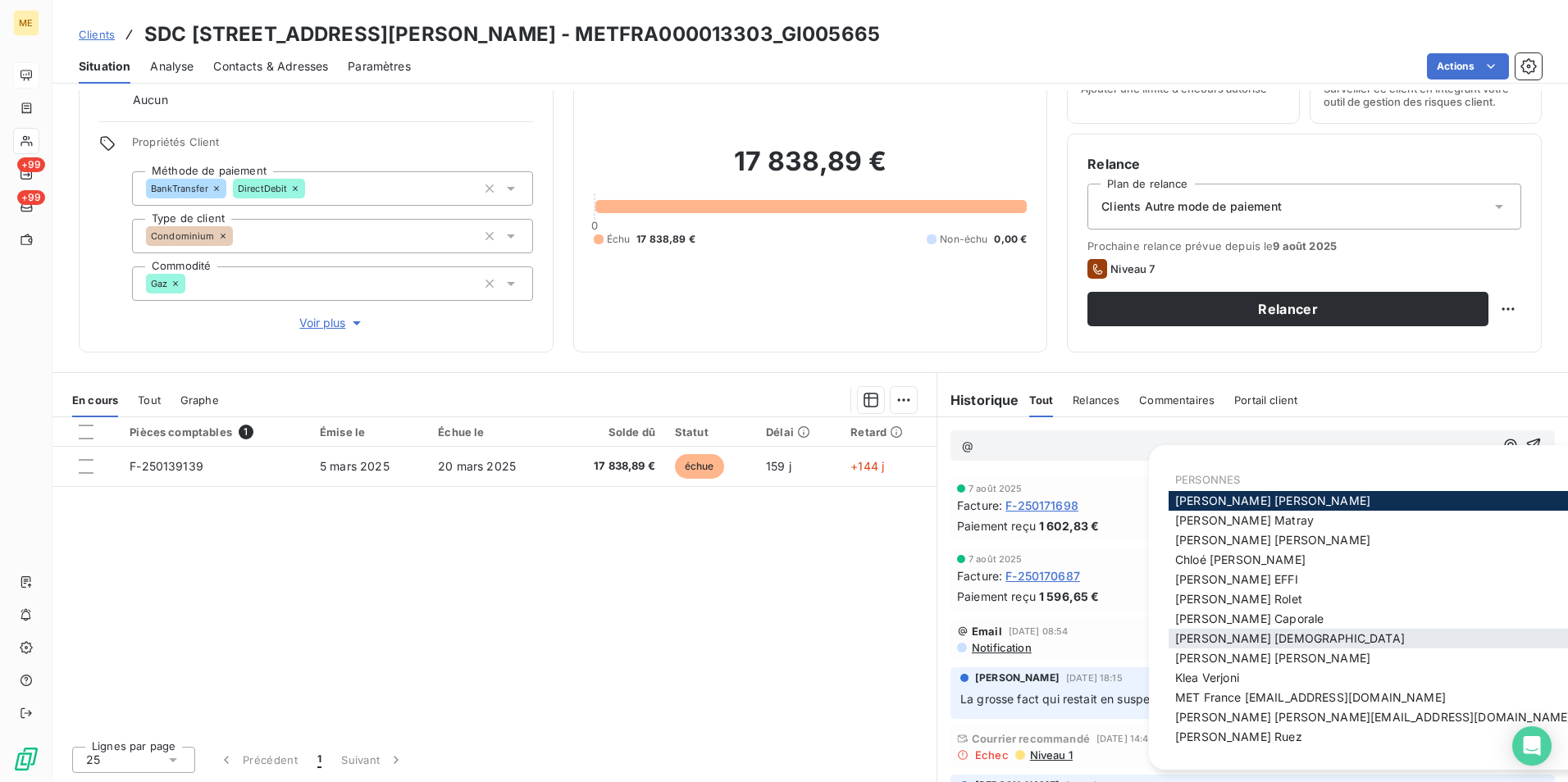
click at [1234, 634] on span "[PERSON_NAME]" at bounding box center [1290, 639] width 230 height 14
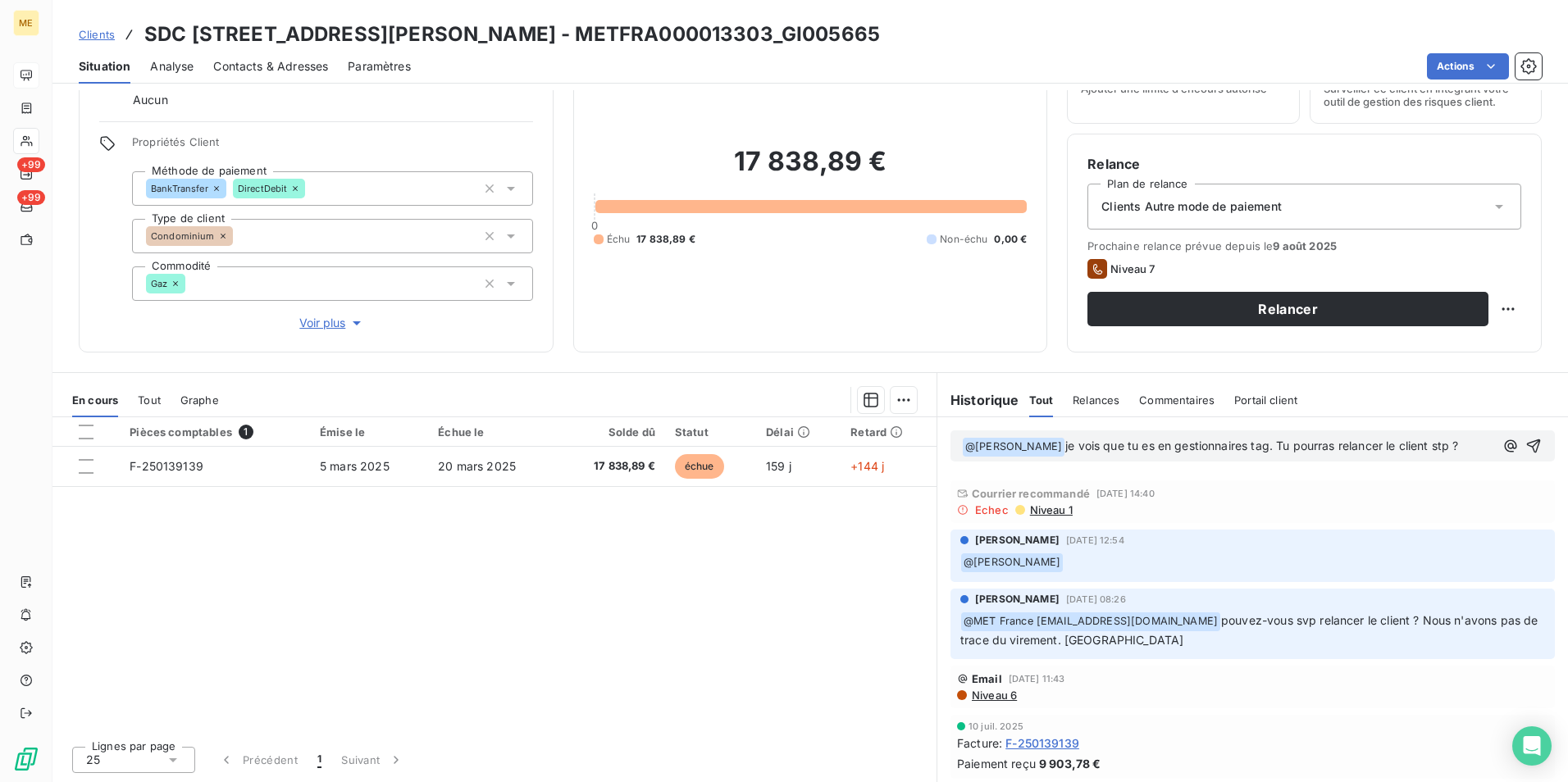
scroll to position [265, 0]
click at [1144, 465] on span "je vois que tu es en gestionnaires tag. Tu pourras relancer le client stp ? On …" at bounding box center [1226, 456] width 530 height 33
click at [1294, 461] on p "﻿ @ [PERSON_NAME] ﻿ je vois que tu es en gestionnaires tag. Tu pourras relancer…" at bounding box center [1231, 456] width 539 height 38
click at [1528, 451] on icon "button" at bounding box center [1536, 455] width 17 height 17
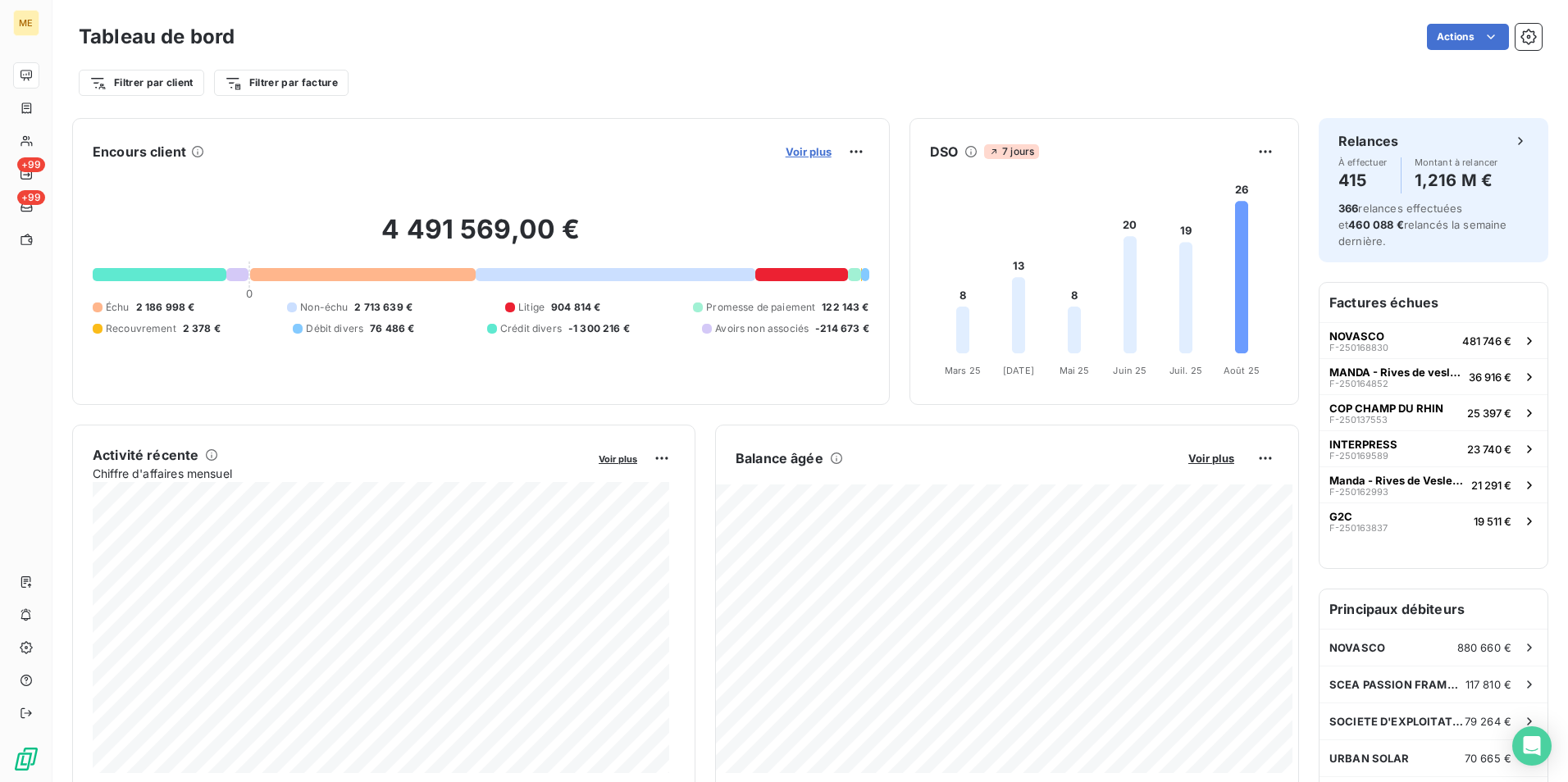
click at [787, 151] on span "Voir plus" at bounding box center [809, 151] width 46 height 13
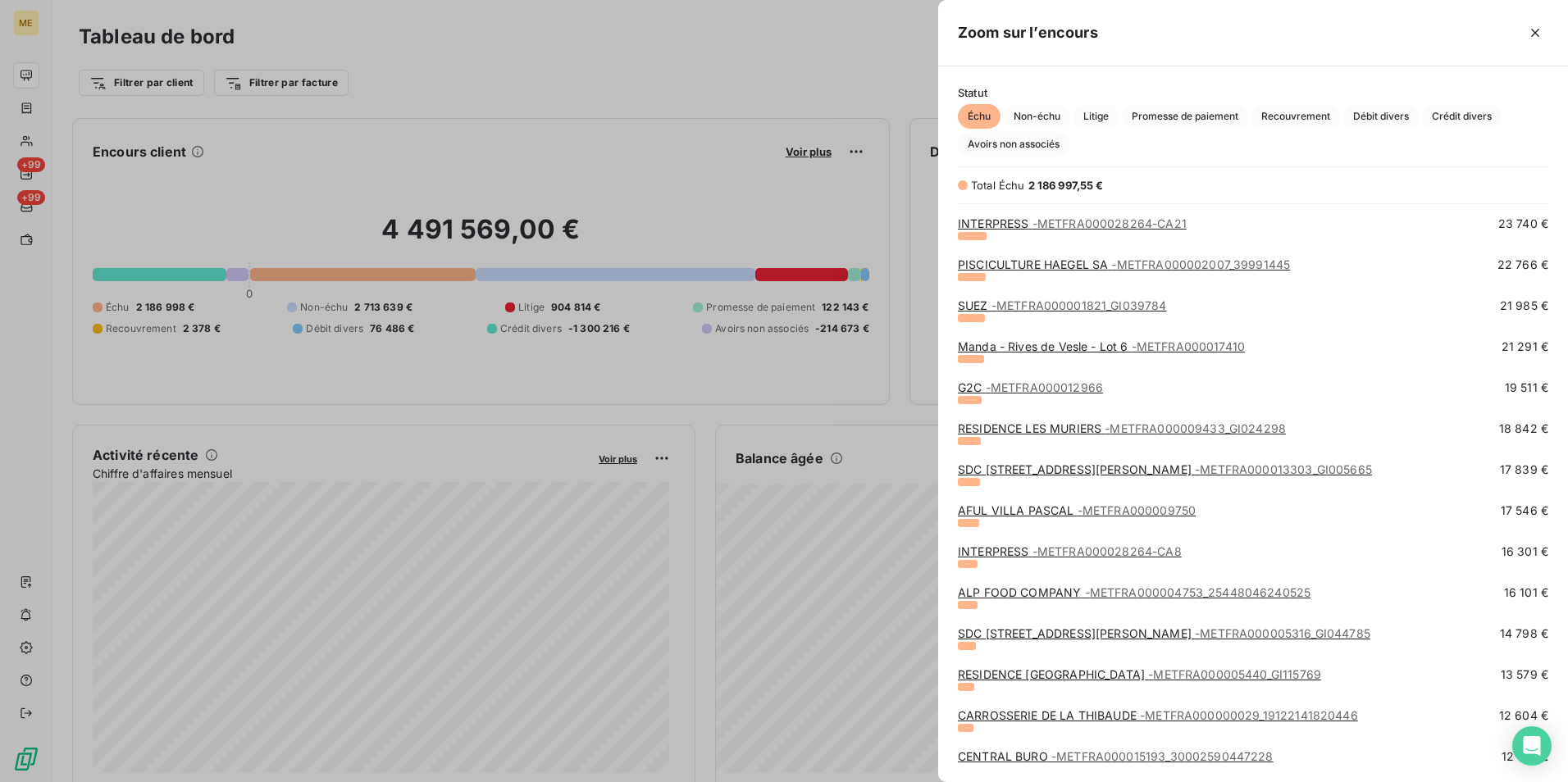
scroll to position [410, 0]
click at [1122, 514] on span "- METFRA000009750" at bounding box center [1137, 509] width 118 height 14
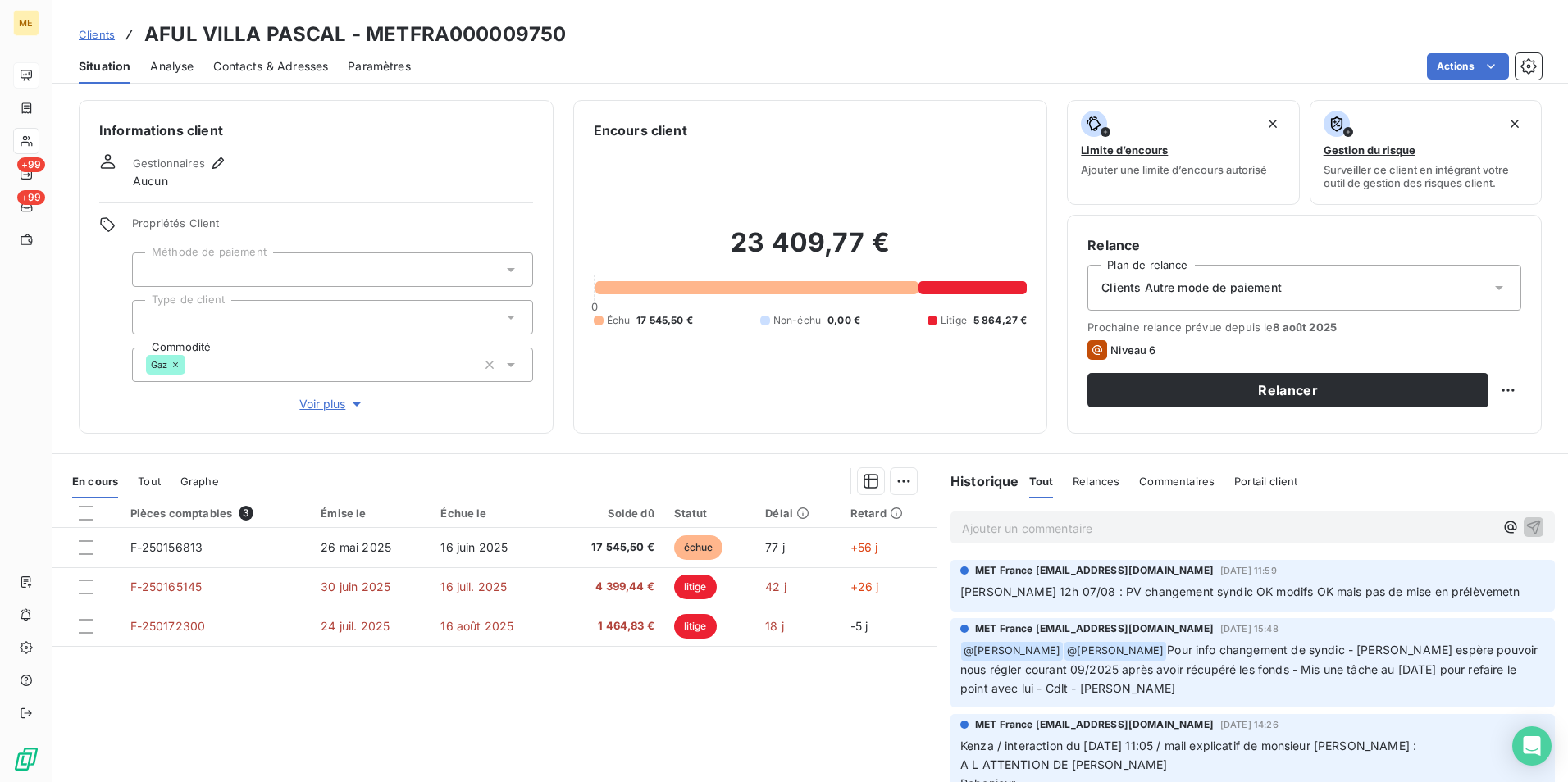
click at [270, 67] on span "Contacts & Adresses" at bounding box center [270, 66] width 115 height 17
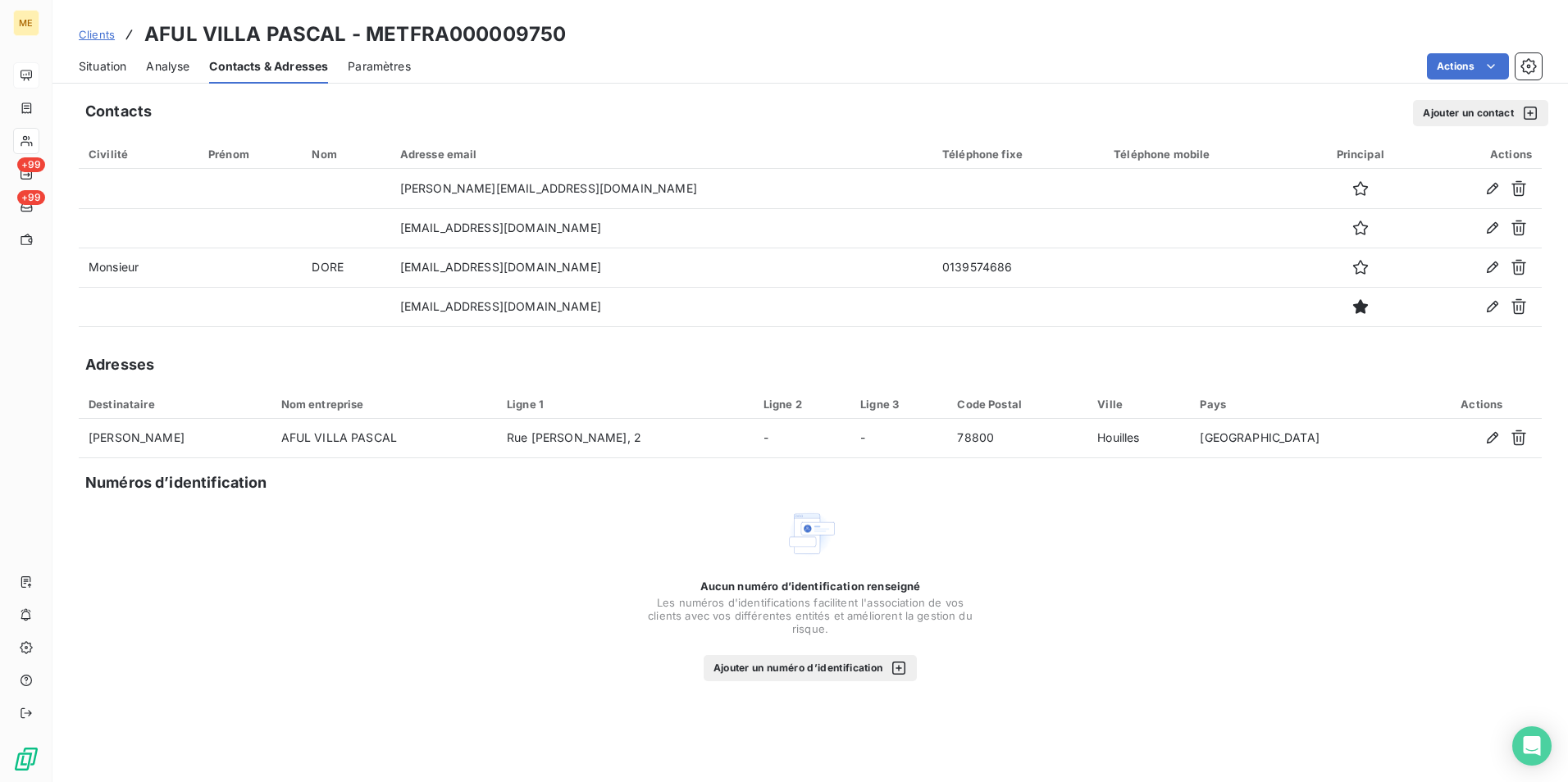
click at [102, 73] on span "Situation" at bounding box center [102, 66] width 47 height 17
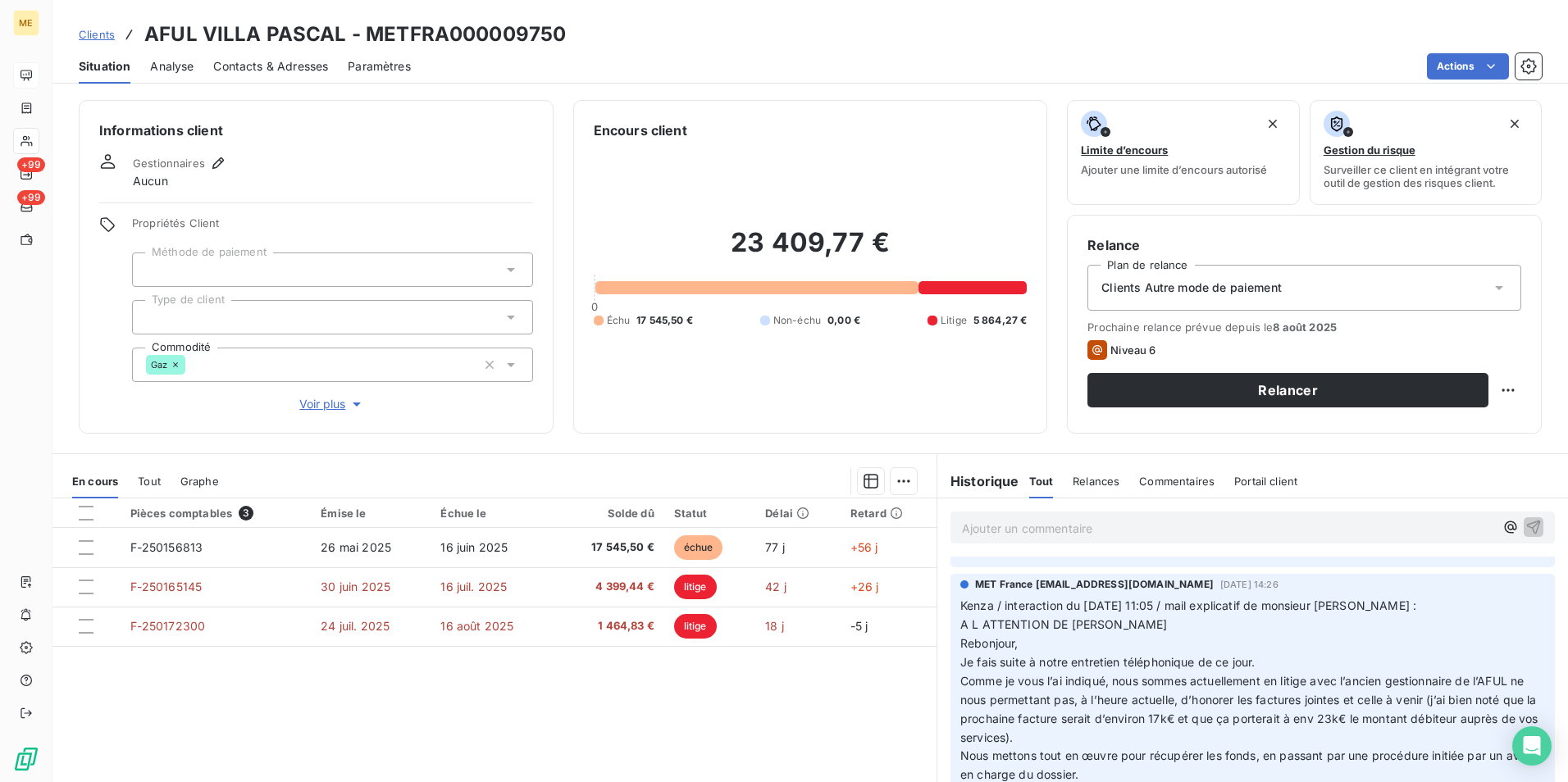
scroll to position [164, 0]
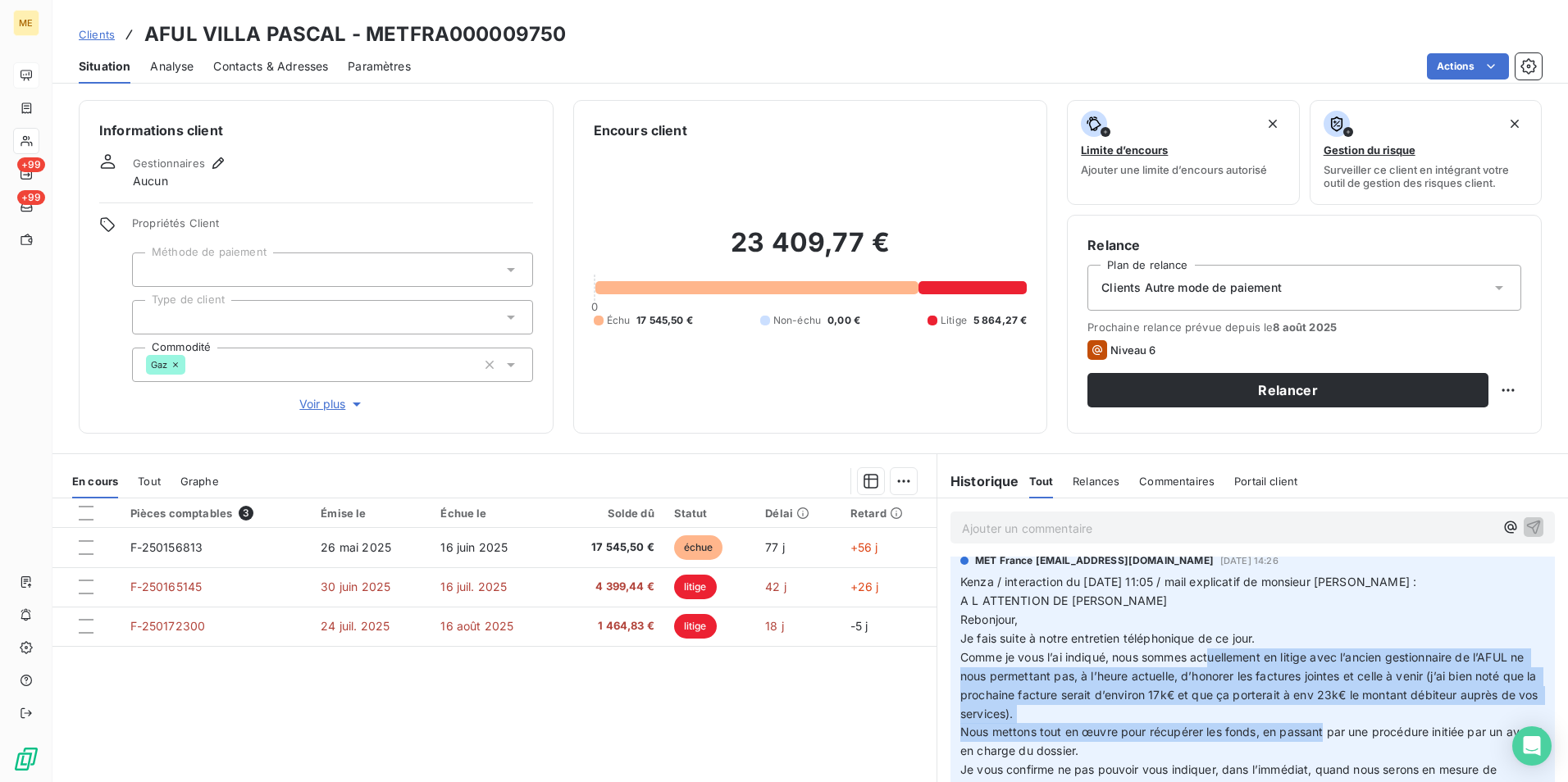
drag, startPoint x: 1207, startPoint y: 661, endPoint x: 1319, endPoint y: 731, distance: 132.1
click at [1319, 731] on p "Kenza / interaction du [DATE] 11:05 / mail explicatif de [PERSON_NAME] : A L AT…" at bounding box center [1253, 789] width 585 height 431
click at [289, 59] on span "Contacts & Adresses" at bounding box center [270, 66] width 115 height 17
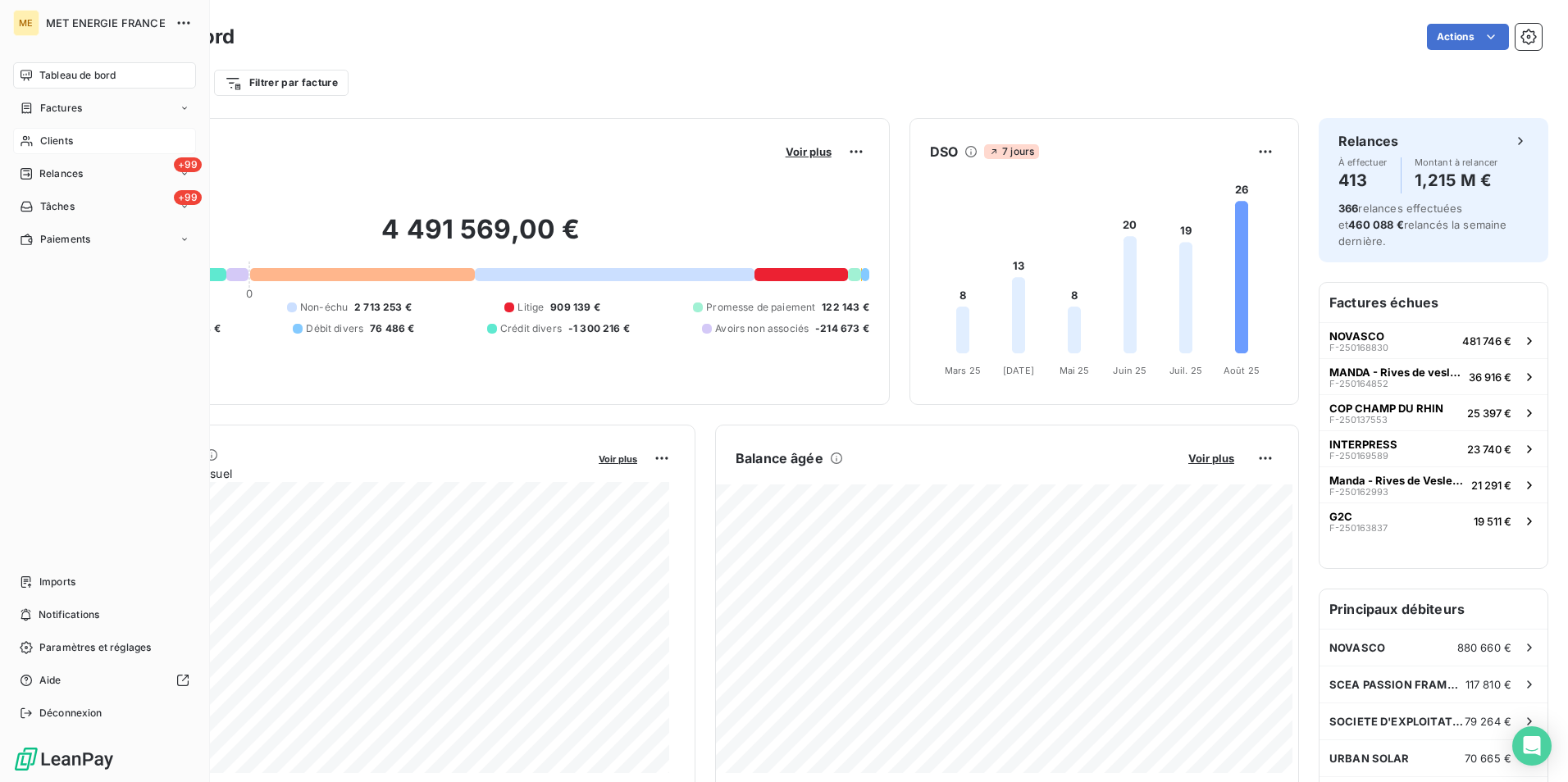
click at [51, 140] on span "Clients" at bounding box center [56, 140] width 32 height 15
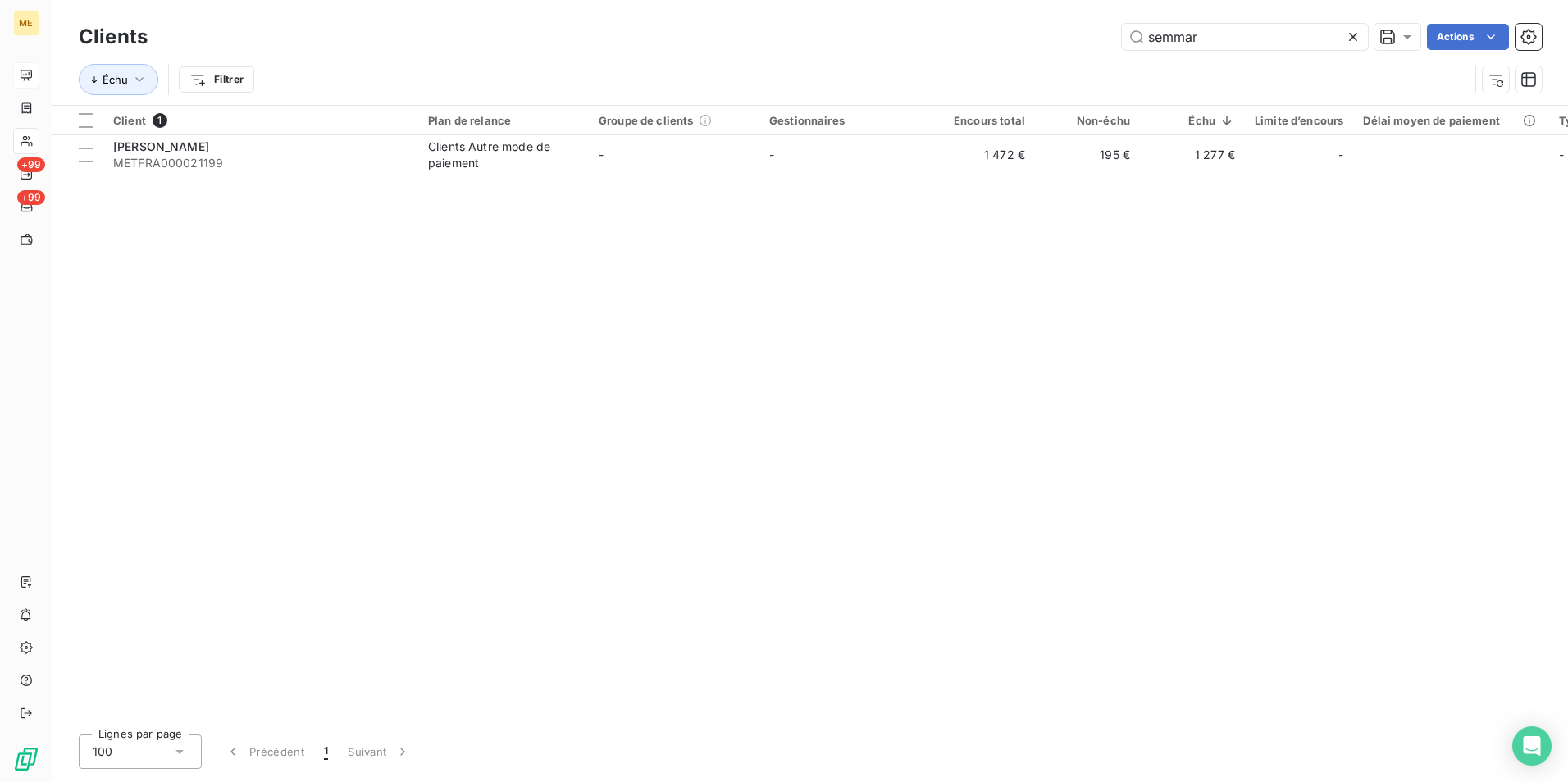
click at [1240, 13] on div "Clients semmar Actions Échu Filtrer" at bounding box center [810, 52] width 1516 height 105
click at [1235, 32] on input "semmar" at bounding box center [1245, 36] width 246 height 27
paste input "METFRA000003828_GI149474"
type input "METFRA000003828_GI149474"
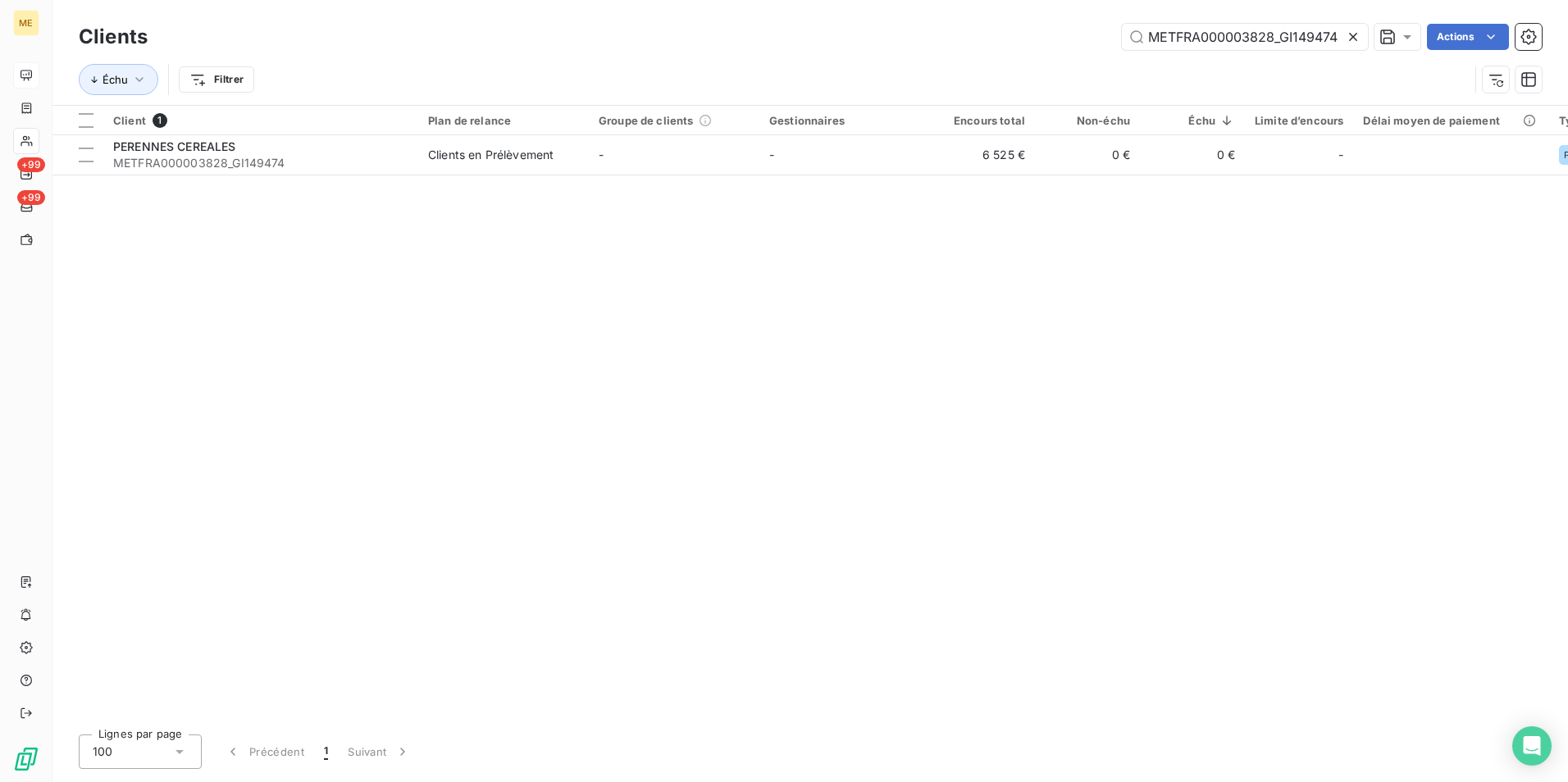
click at [333, 166] on span "METFRA000003828_GI149474" at bounding box center [260, 163] width 296 height 17
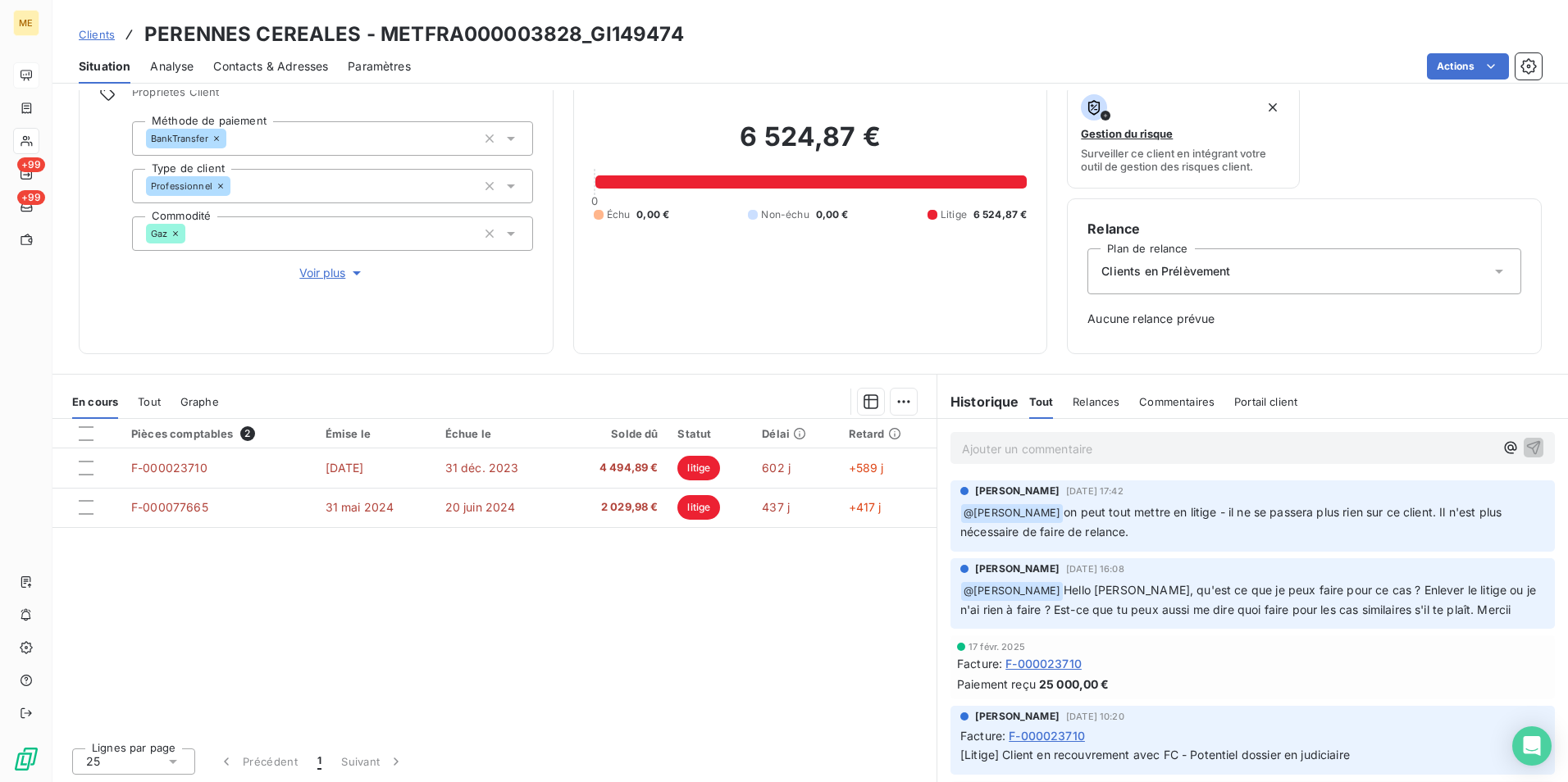
scroll to position [133, 0]
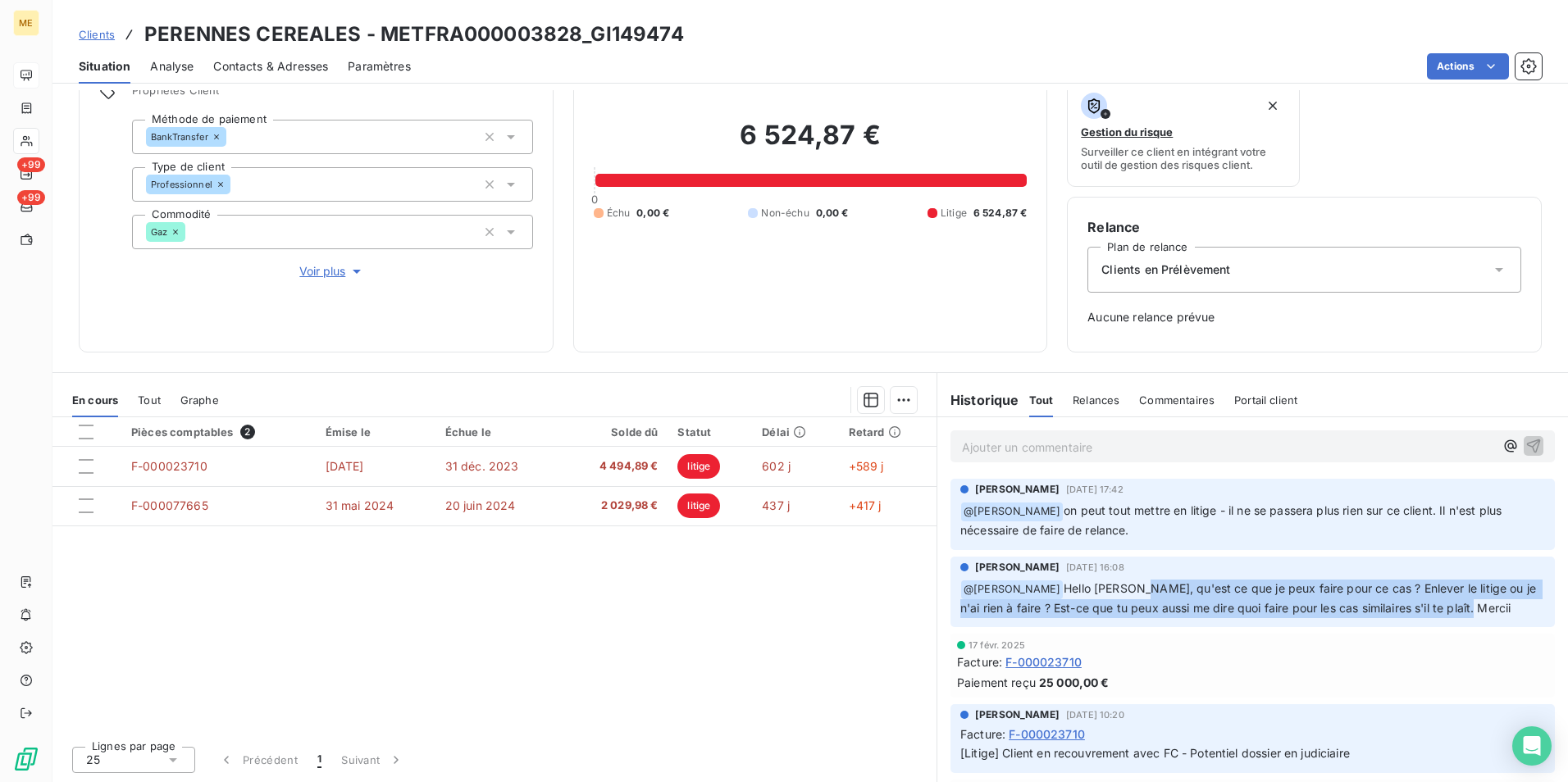
drag, startPoint x: 1102, startPoint y: 592, endPoint x: 1507, endPoint y: 609, distance: 405.4
click at [1507, 609] on p "﻿ @ [PERSON_NAME] Hello [PERSON_NAME], qu'est ce que je peux faire pour ce cas …" at bounding box center [1253, 598] width 585 height 38
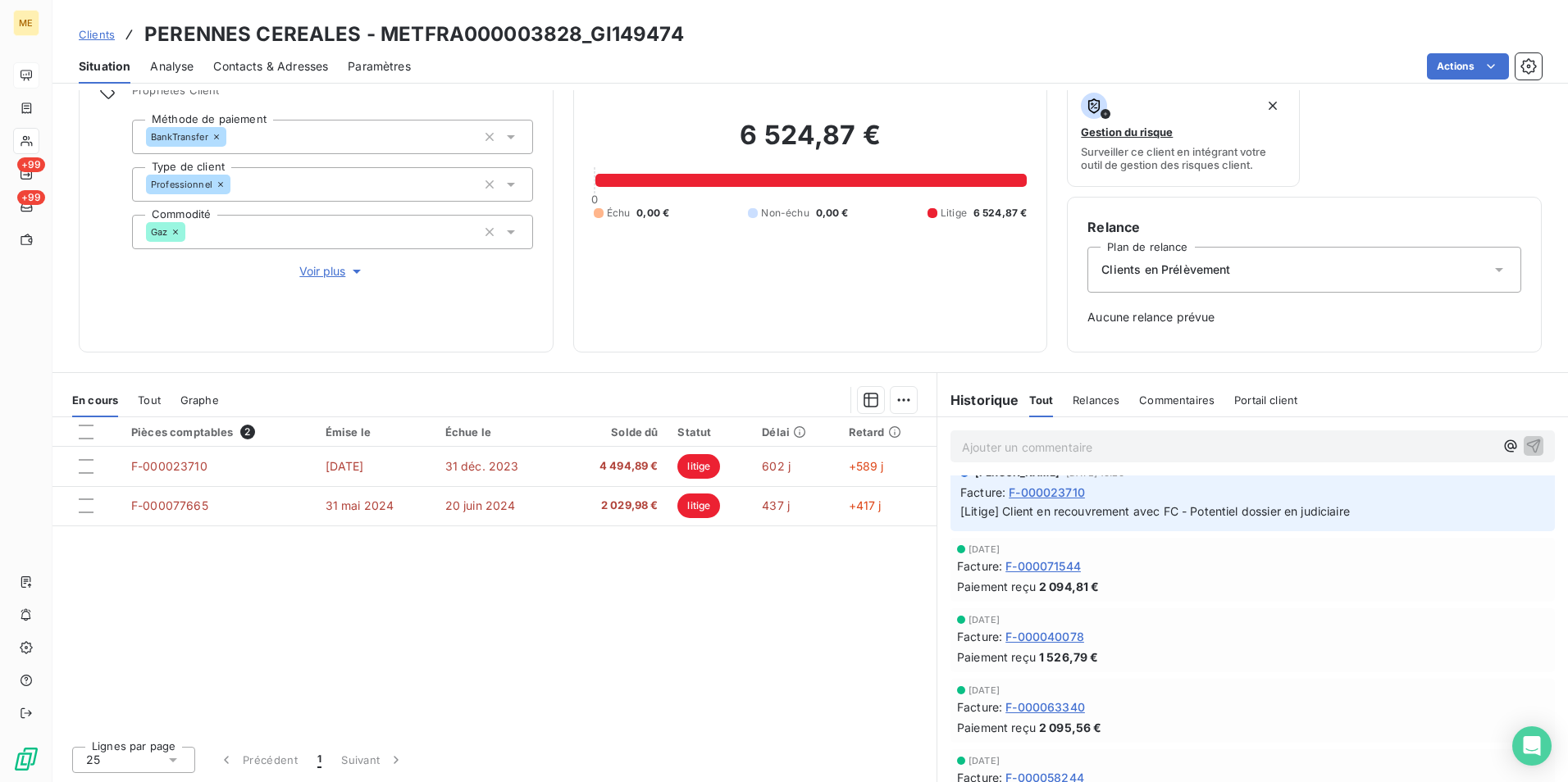
scroll to position [246, 0]
click at [102, 36] on span "Clients" at bounding box center [96, 33] width 36 height 13
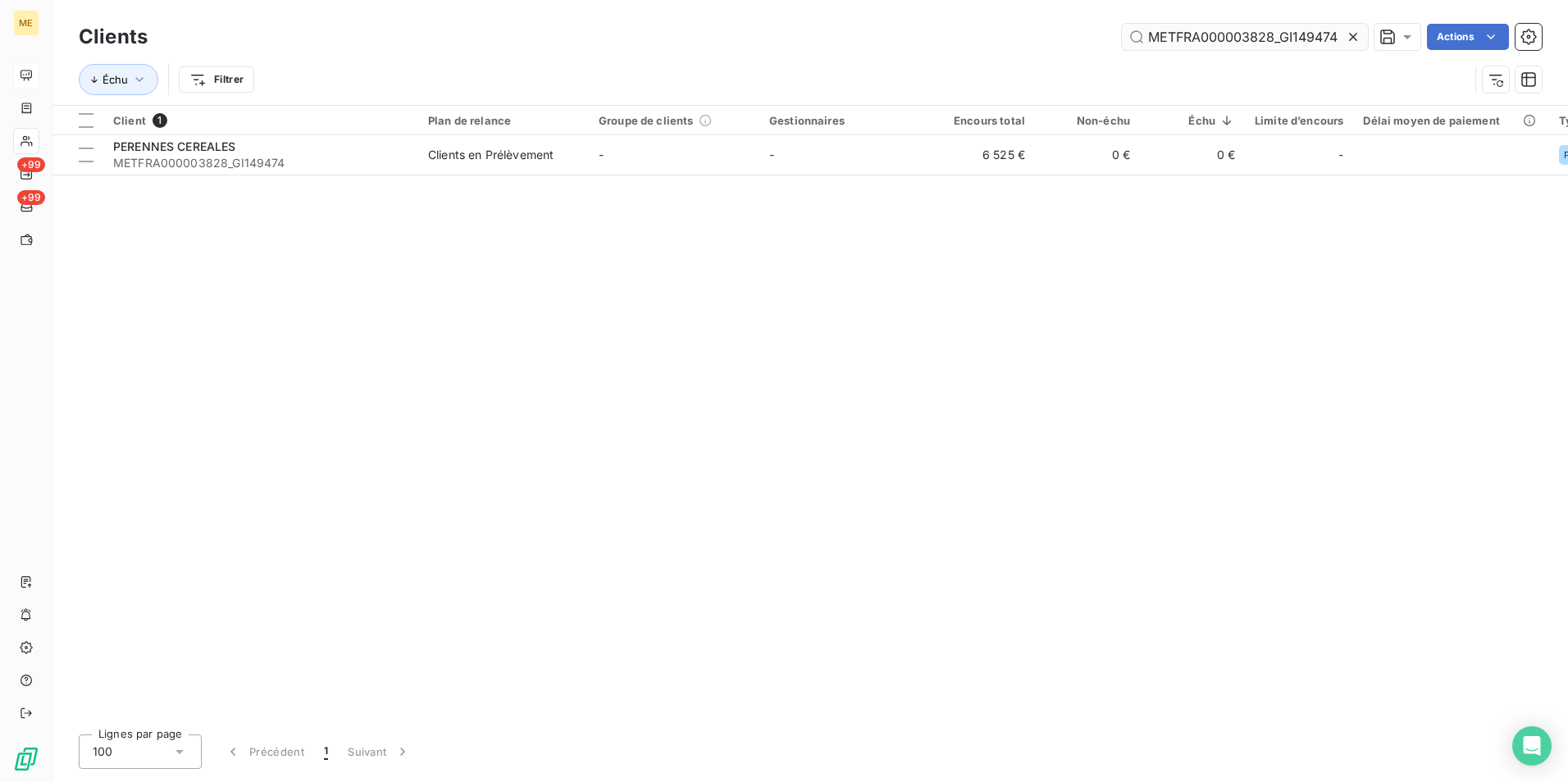
click at [1330, 40] on input "METFRA000003828_GI149474" at bounding box center [1245, 36] width 246 height 27
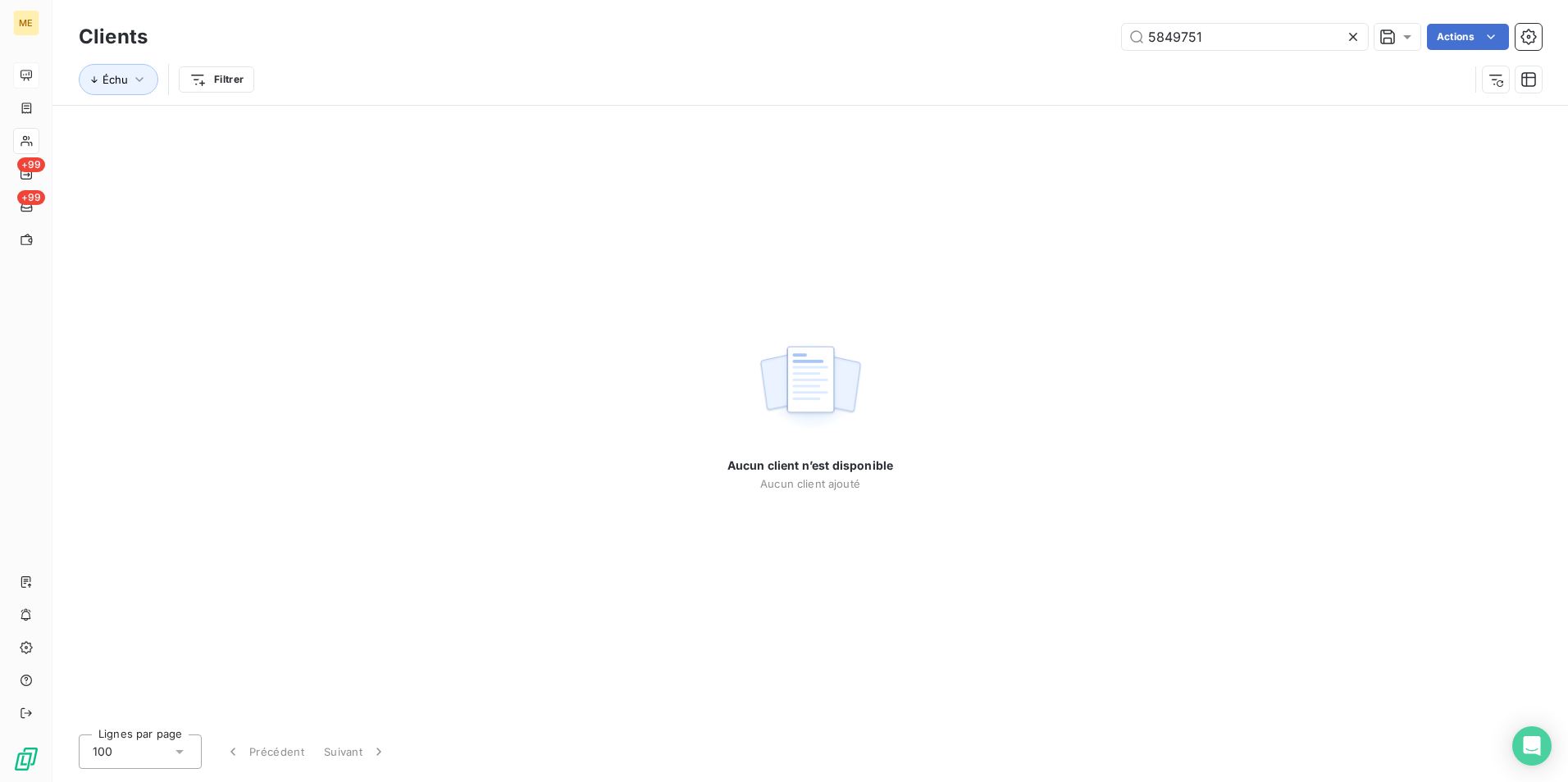
type input "5849751"
click at [1354, 28] on div at bounding box center [1356, 36] width 23 height 27
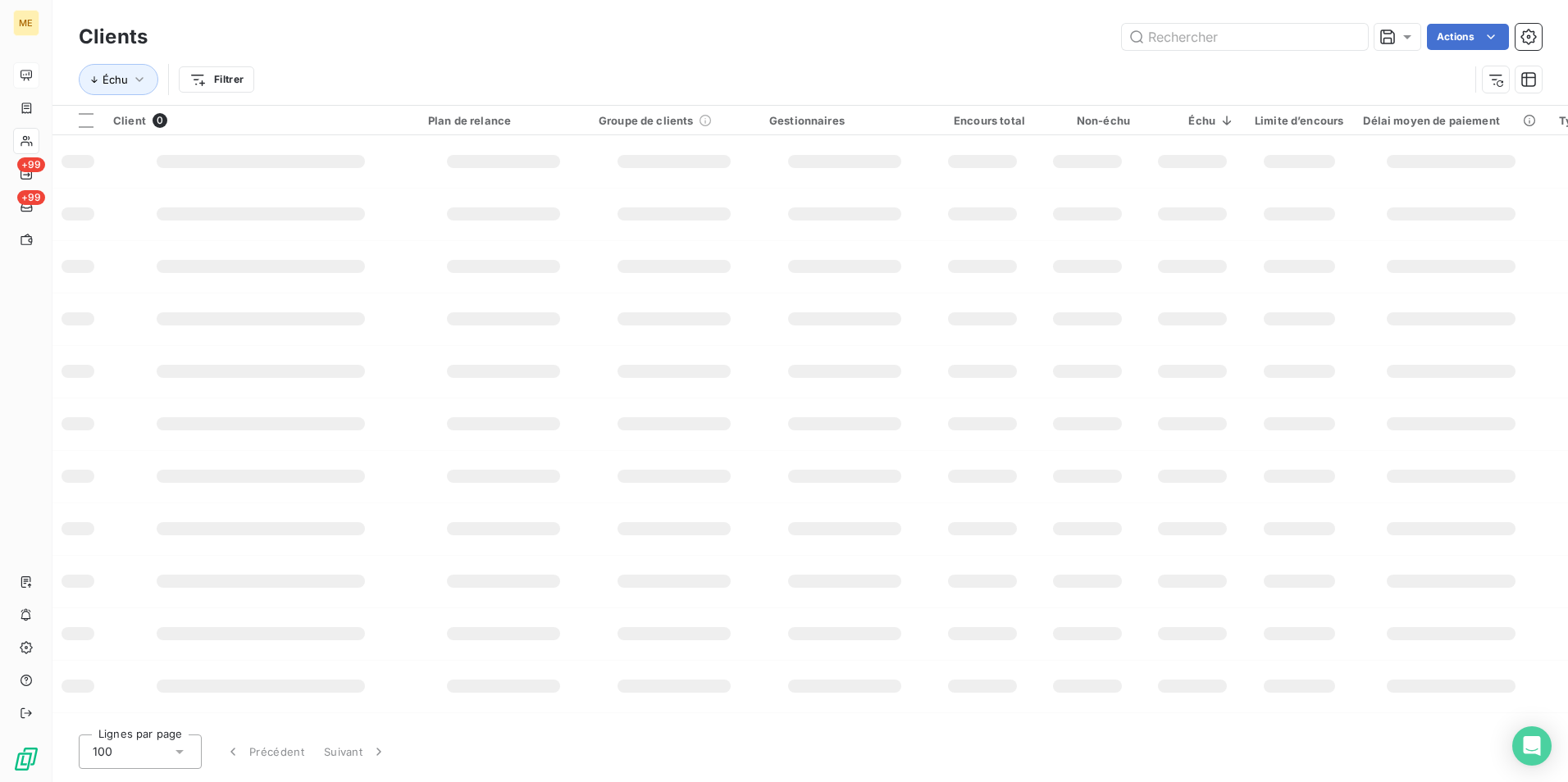
click at [211, 81] on html "ME +99 +99 Clients Actions Échu Filtrer Client 0 Plan de relance Groupe de clie…" at bounding box center [784, 391] width 1568 height 782
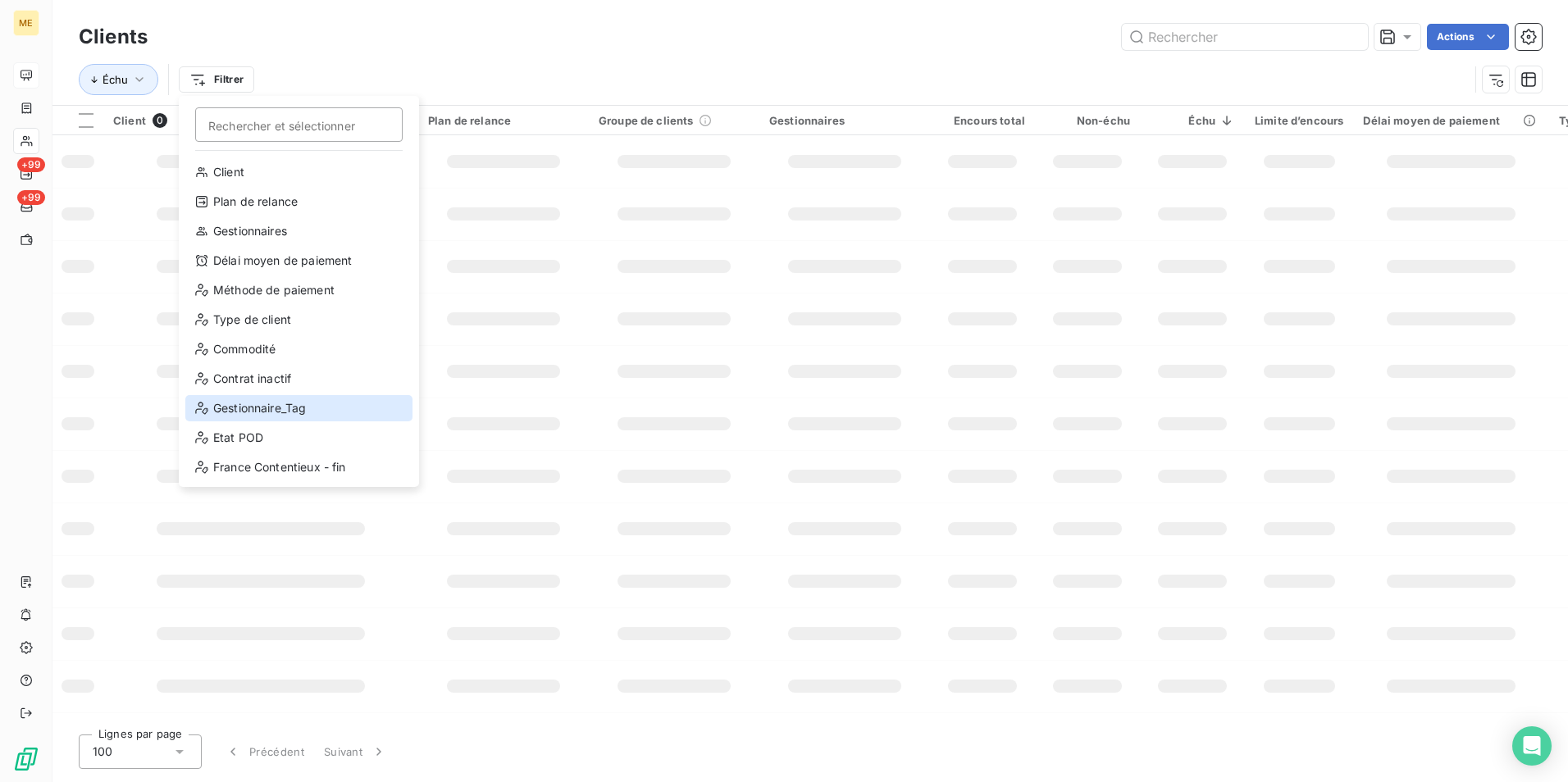
click at [291, 397] on div "Gestionnaire_Tag" at bounding box center [299, 408] width 227 height 27
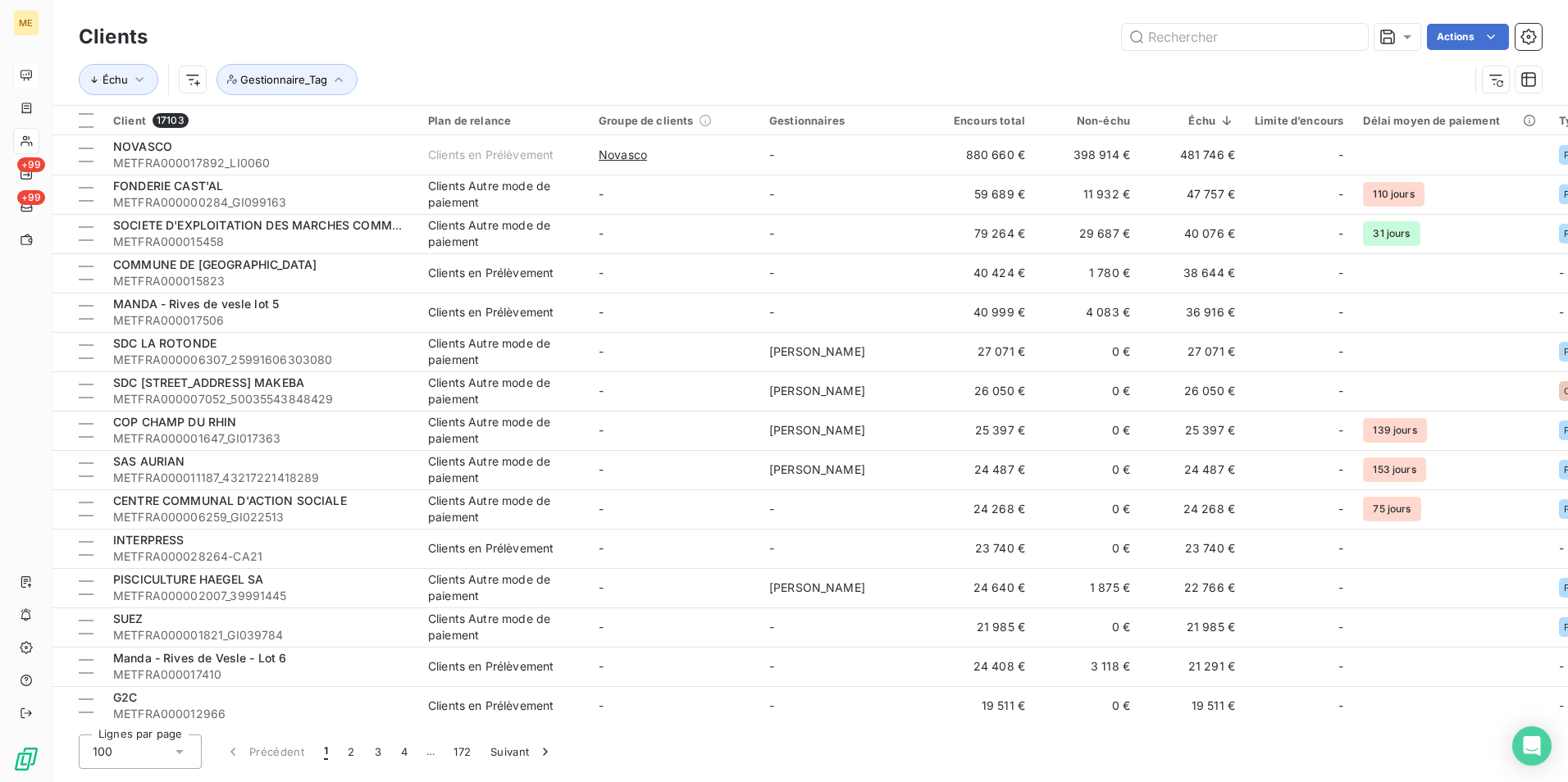
click at [27, 75] on icon at bounding box center [27, 75] width 12 height 11
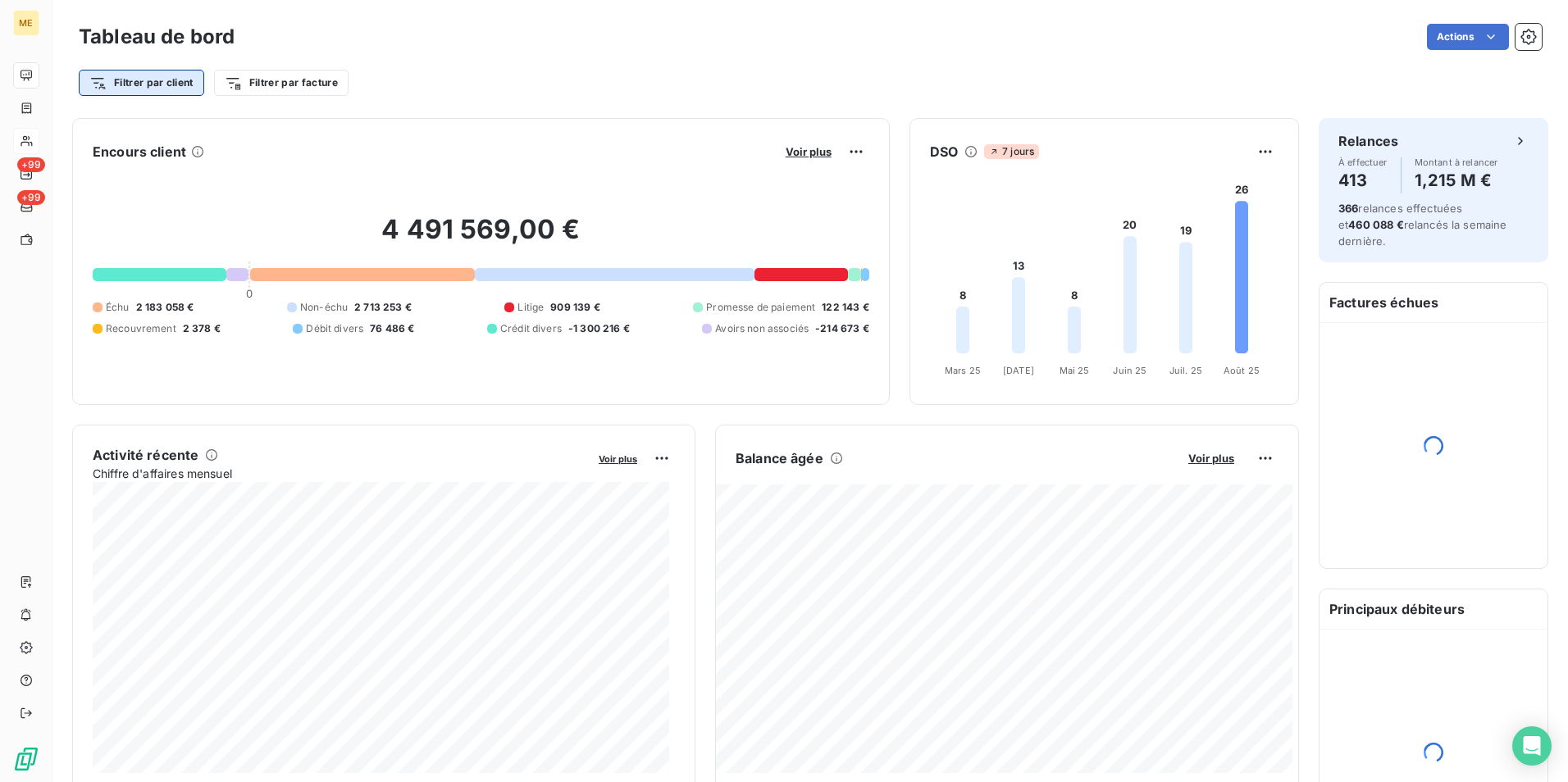
click at [170, 83] on html "ME +99 +99 Tableau de bord Actions Filtrer par client Filtrer par facture Encou…" at bounding box center [784, 391] width 1568 height 782
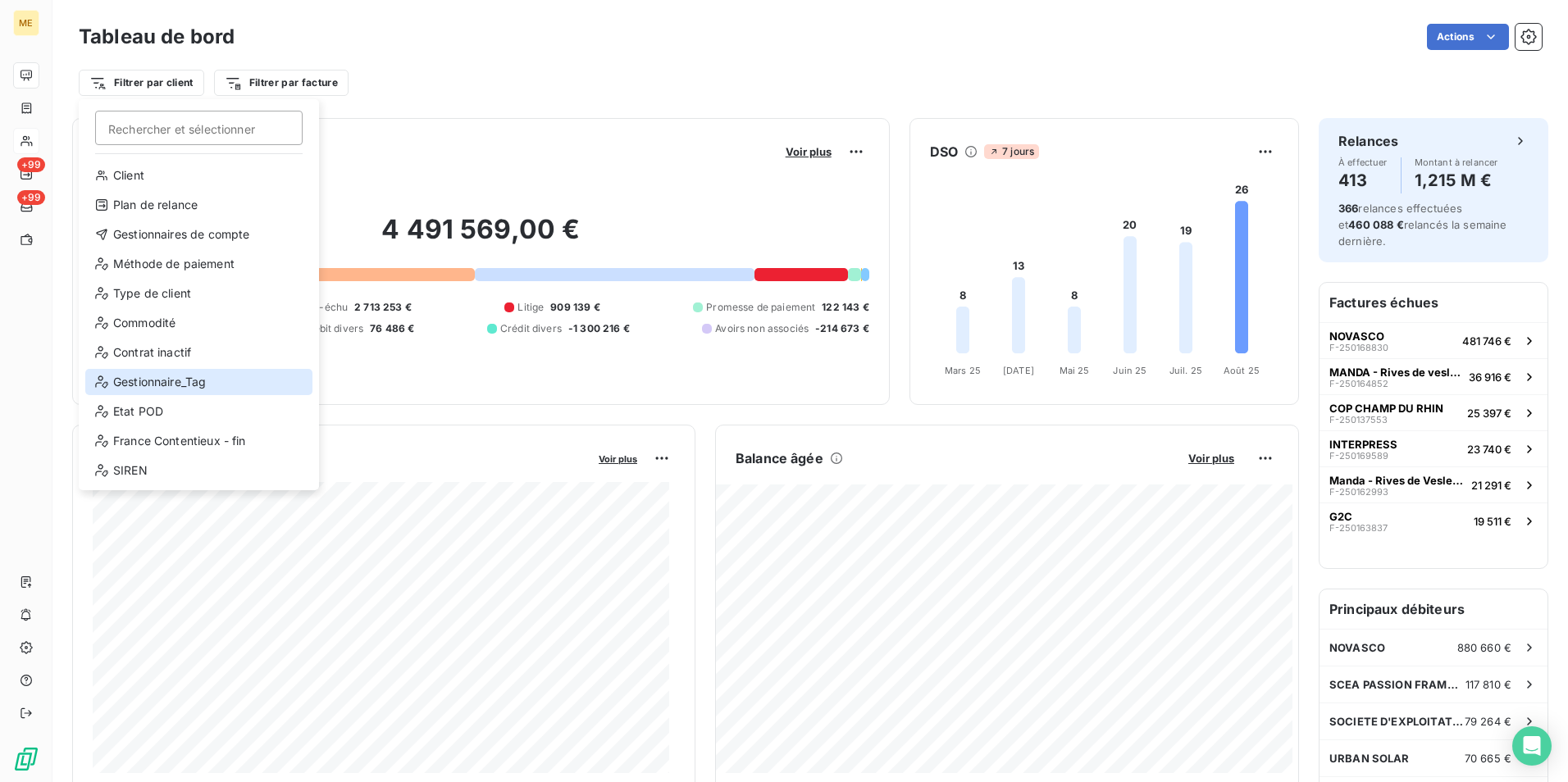
click at [196, 375] on div "Gestionnaire_Tag" at bounding box center [198, 382] width 227 height 27
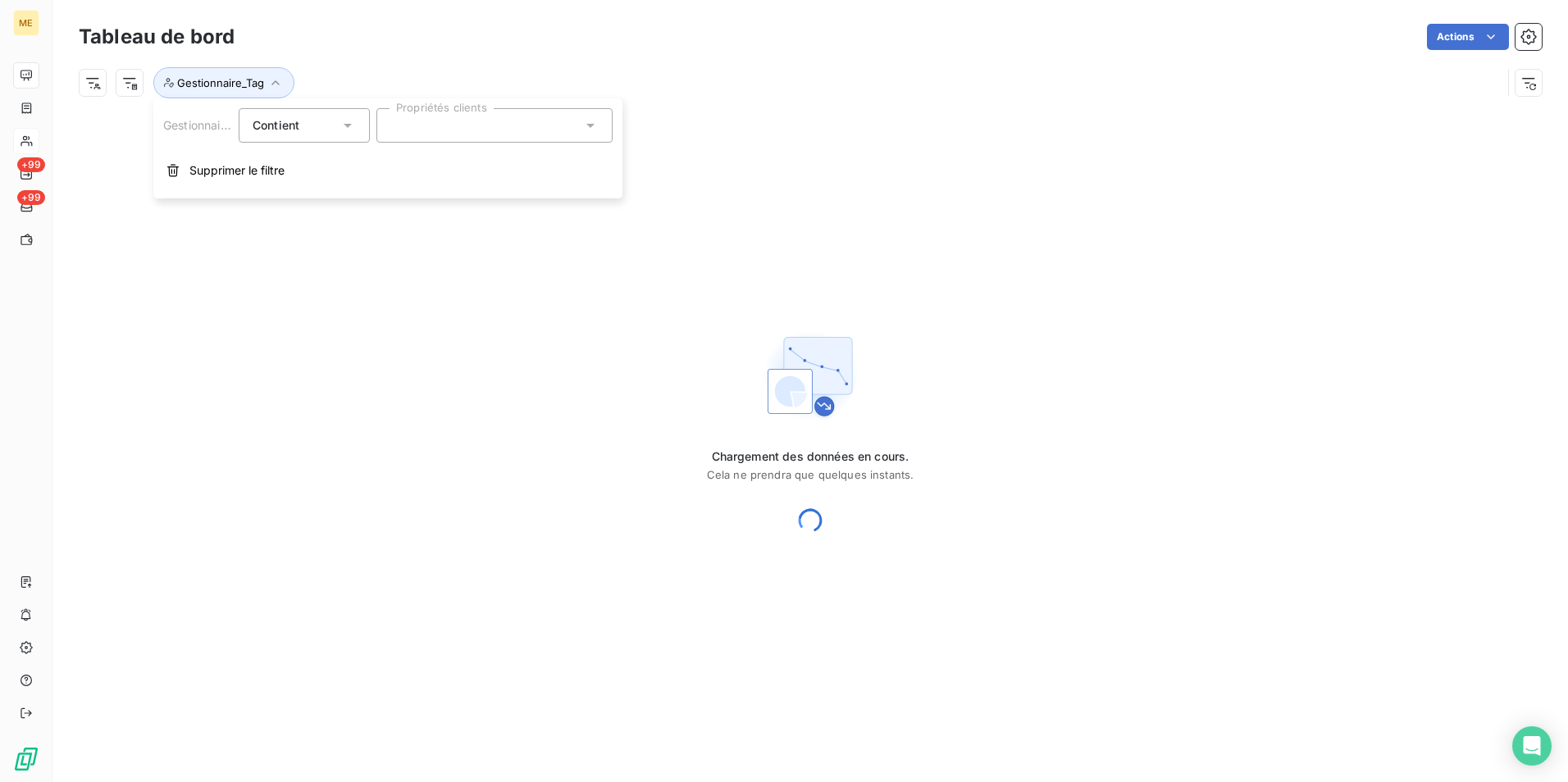
click at [440, 139] on div at bounding box center [494, 125] width 236 height 34
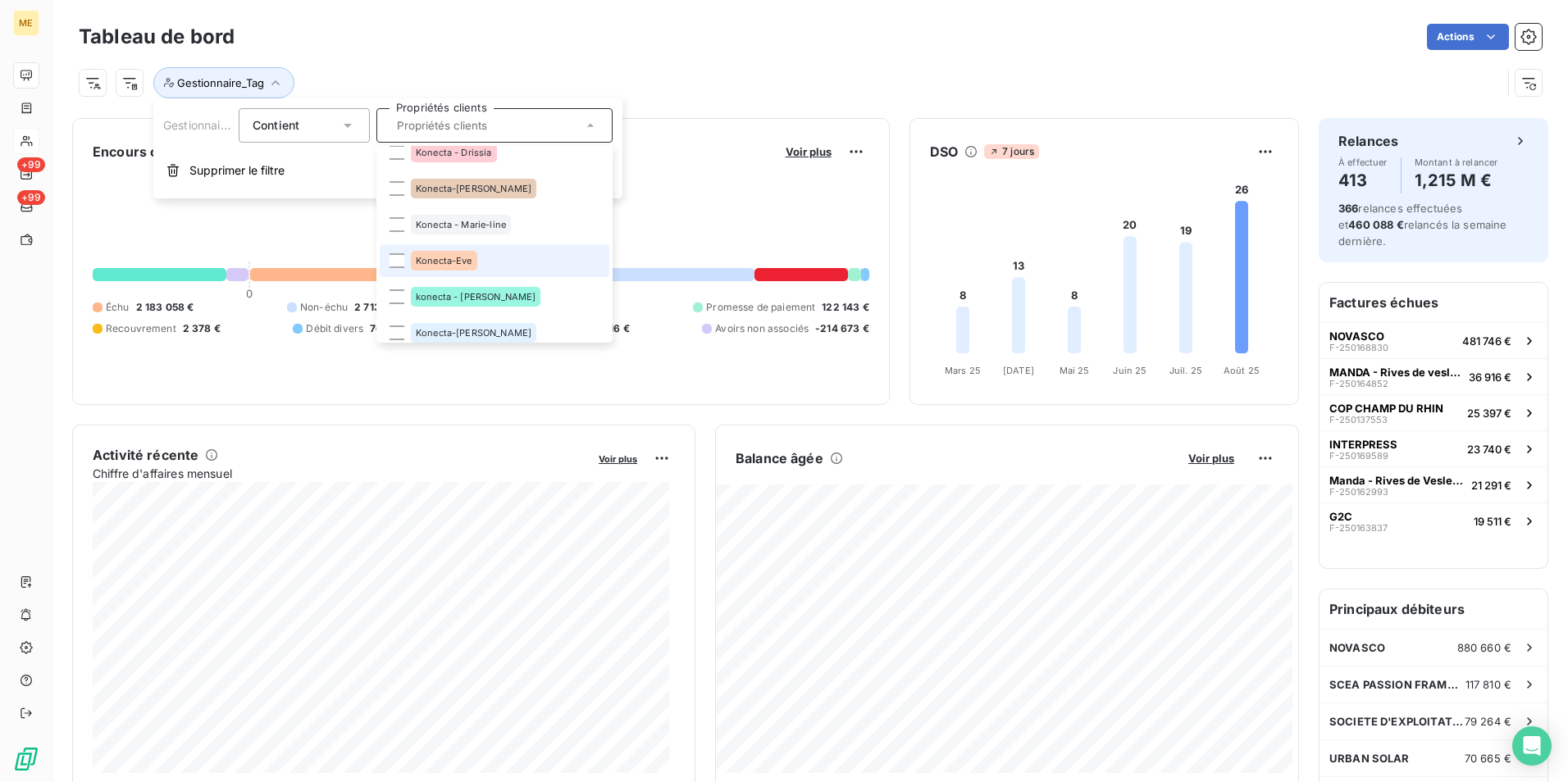
scroll to position [492, 0]
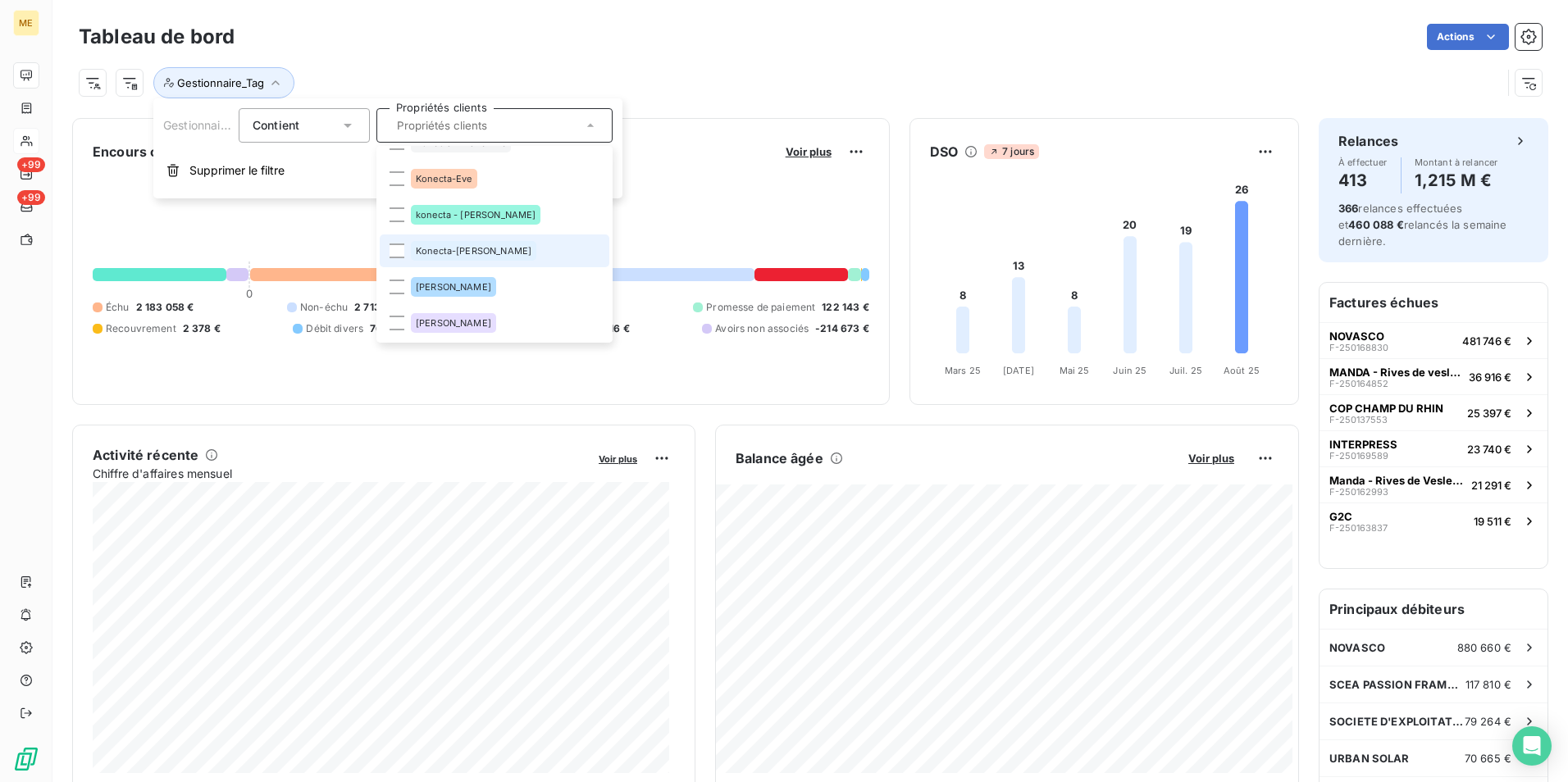
click at [509, 255] on li "Konecta-[PERSON_NAME]" at bounding box center [495, 251] width 230 height 32
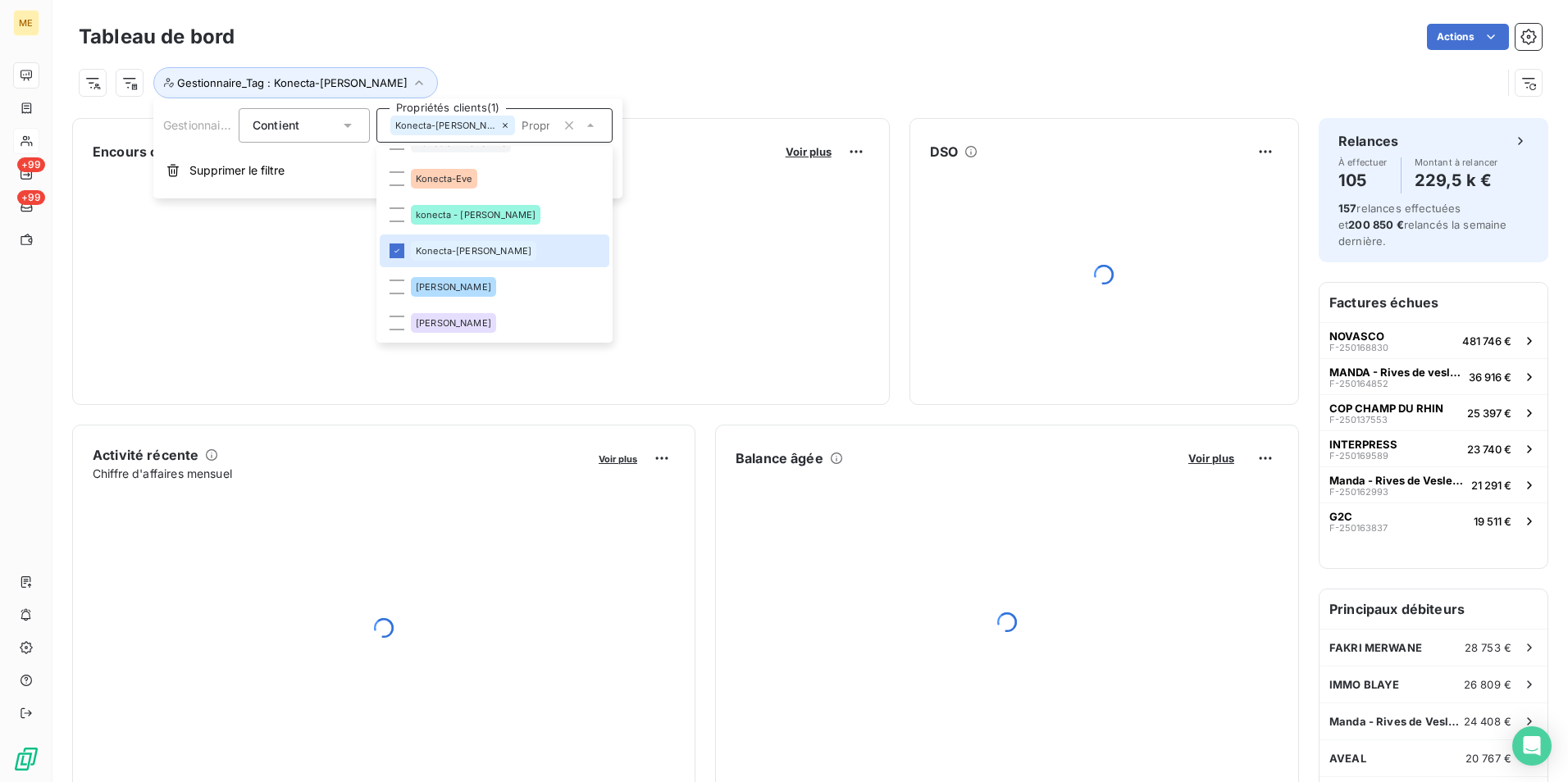
click at [697, 72] on div "Gestionnaire_Tag : Konecta-[PERSON_NAME]" at bounding box center [790, 83] width 1424 height 31
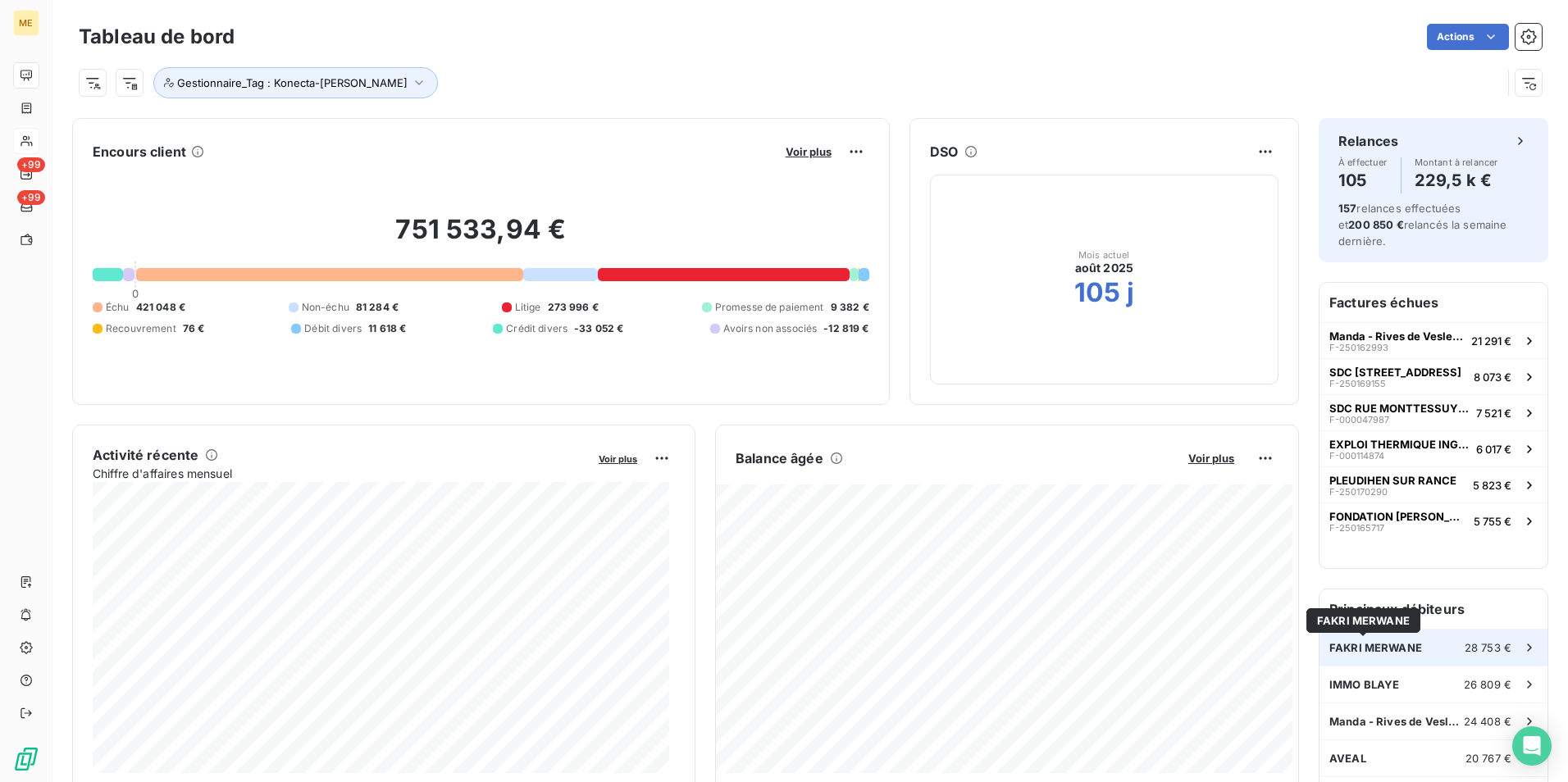
click at [1385, 645] on span "FAKRI MERWANE" at bounding box center [1375, 647] width 92 height 13
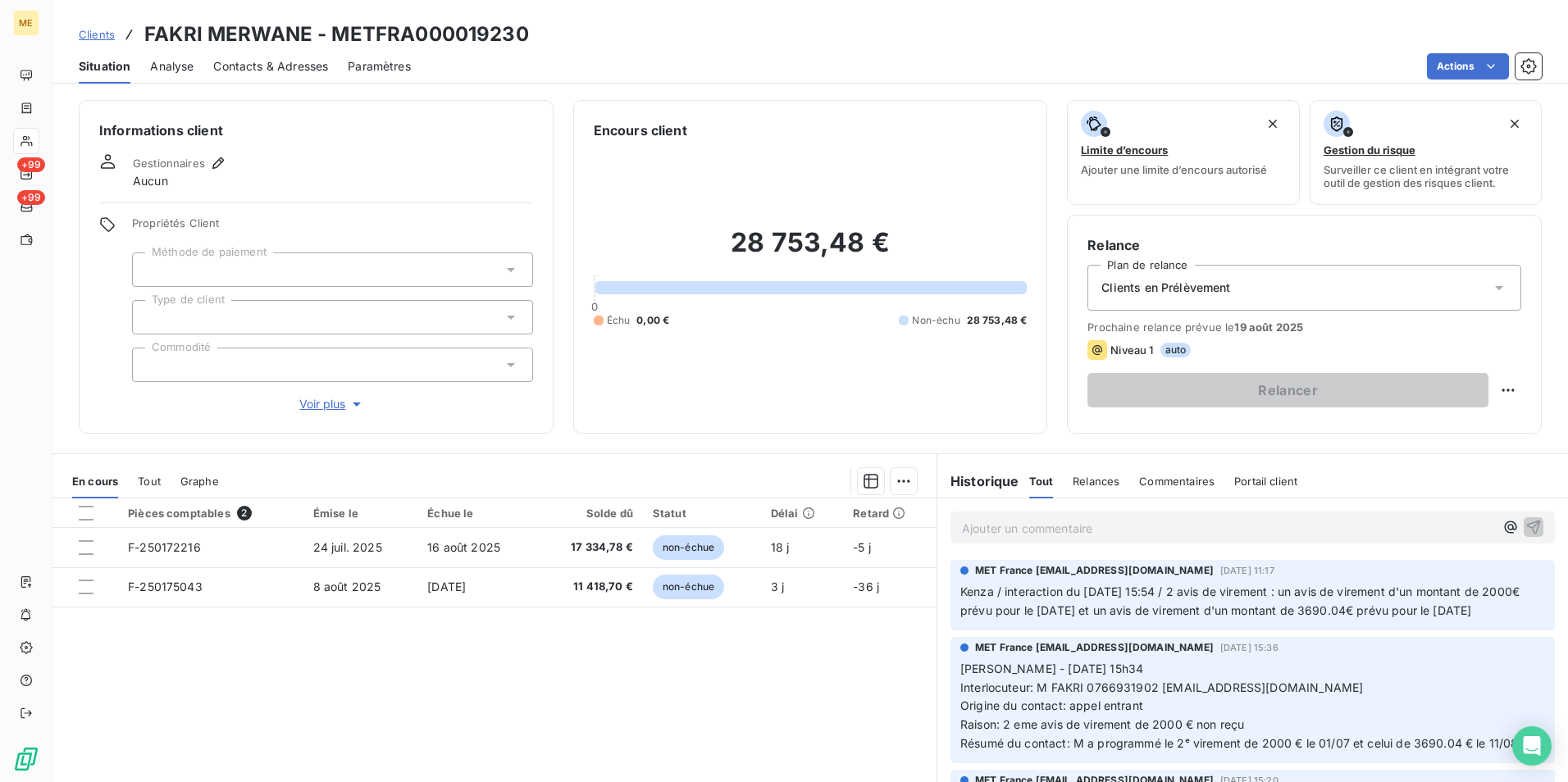
click at [317, 405] on span "Voir plus" at bounding box center [332, 404] width 66 height 17
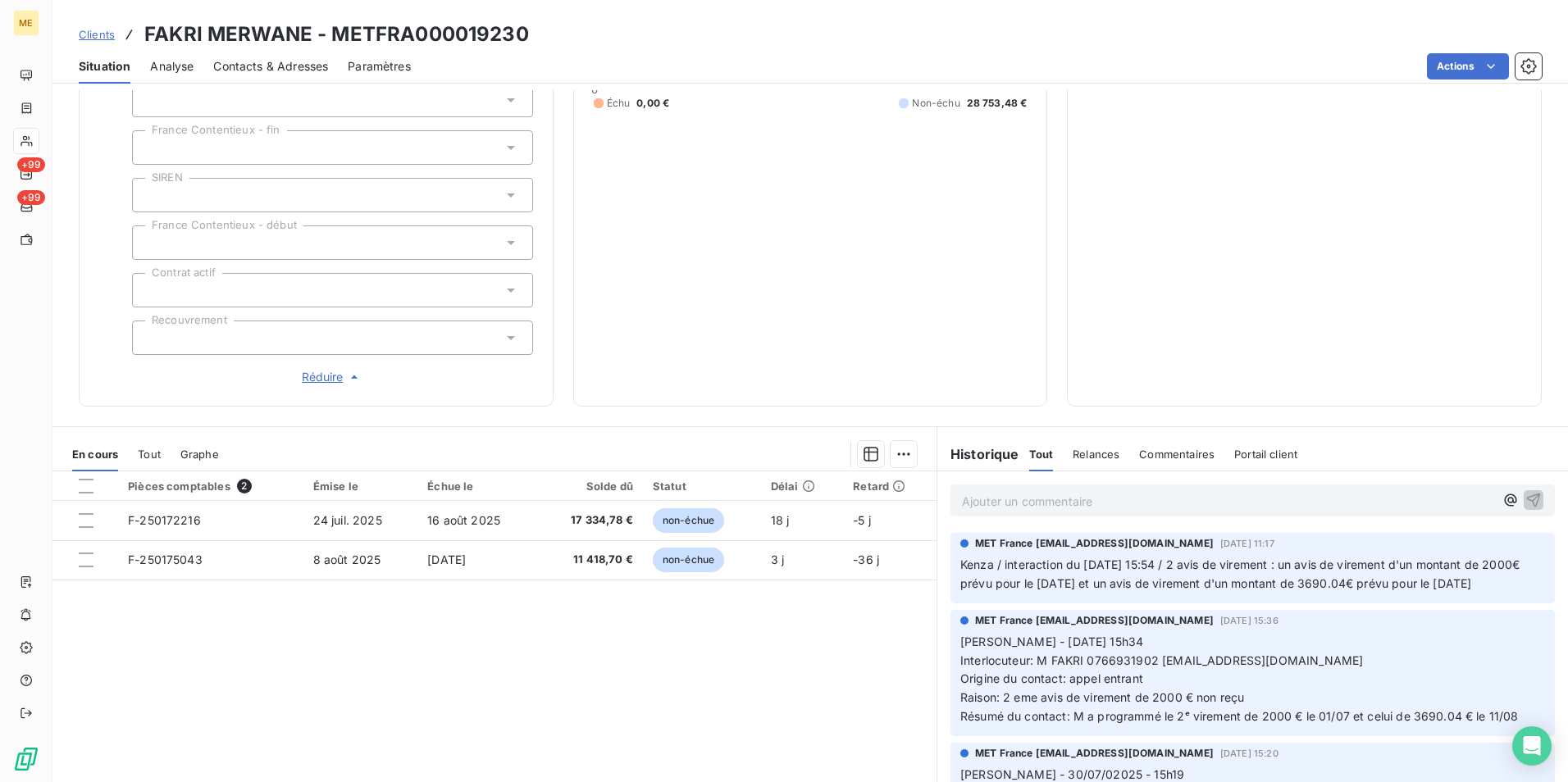
scroll to position [410, 0]
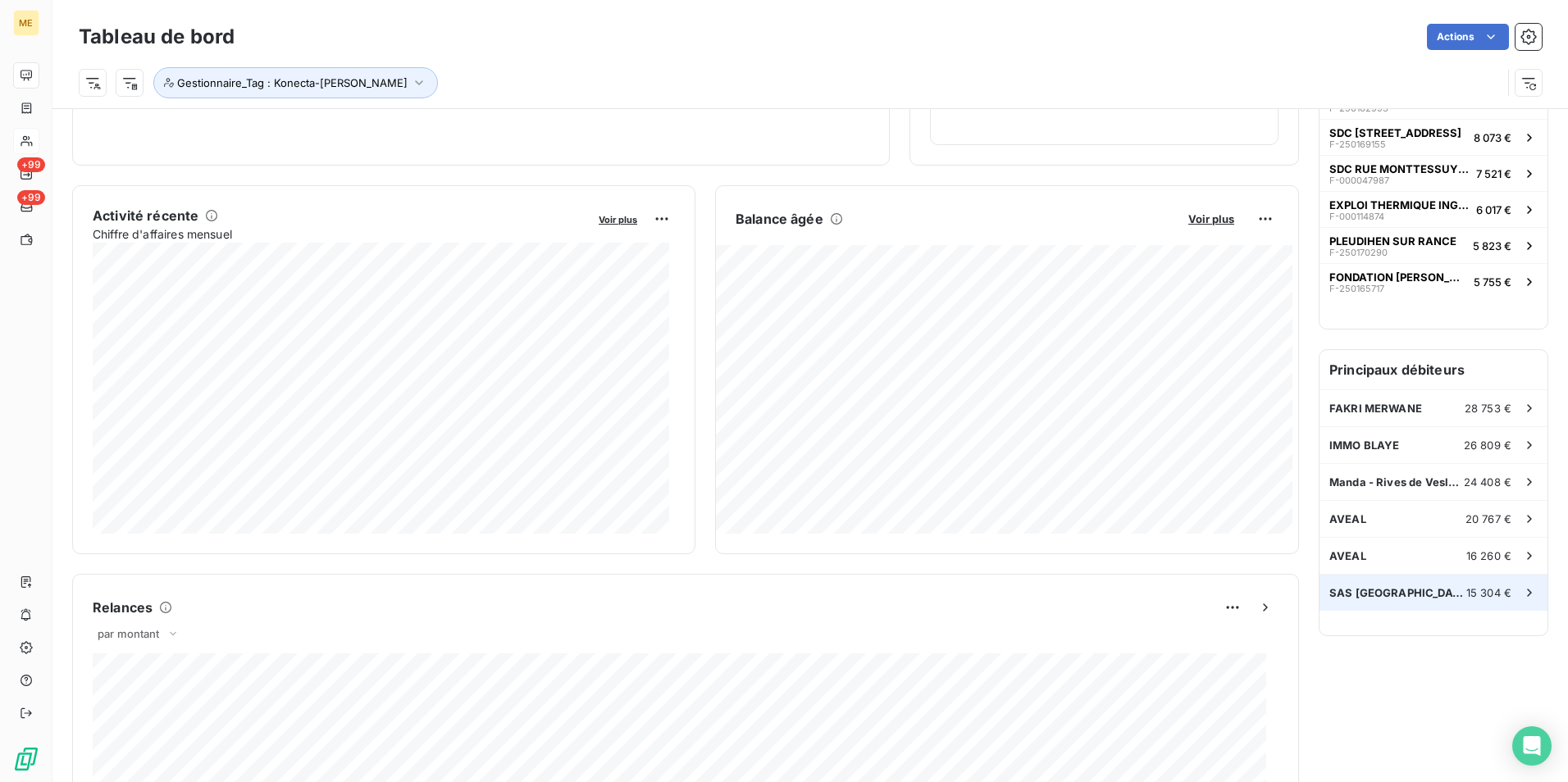
scroll to position [247, 0]
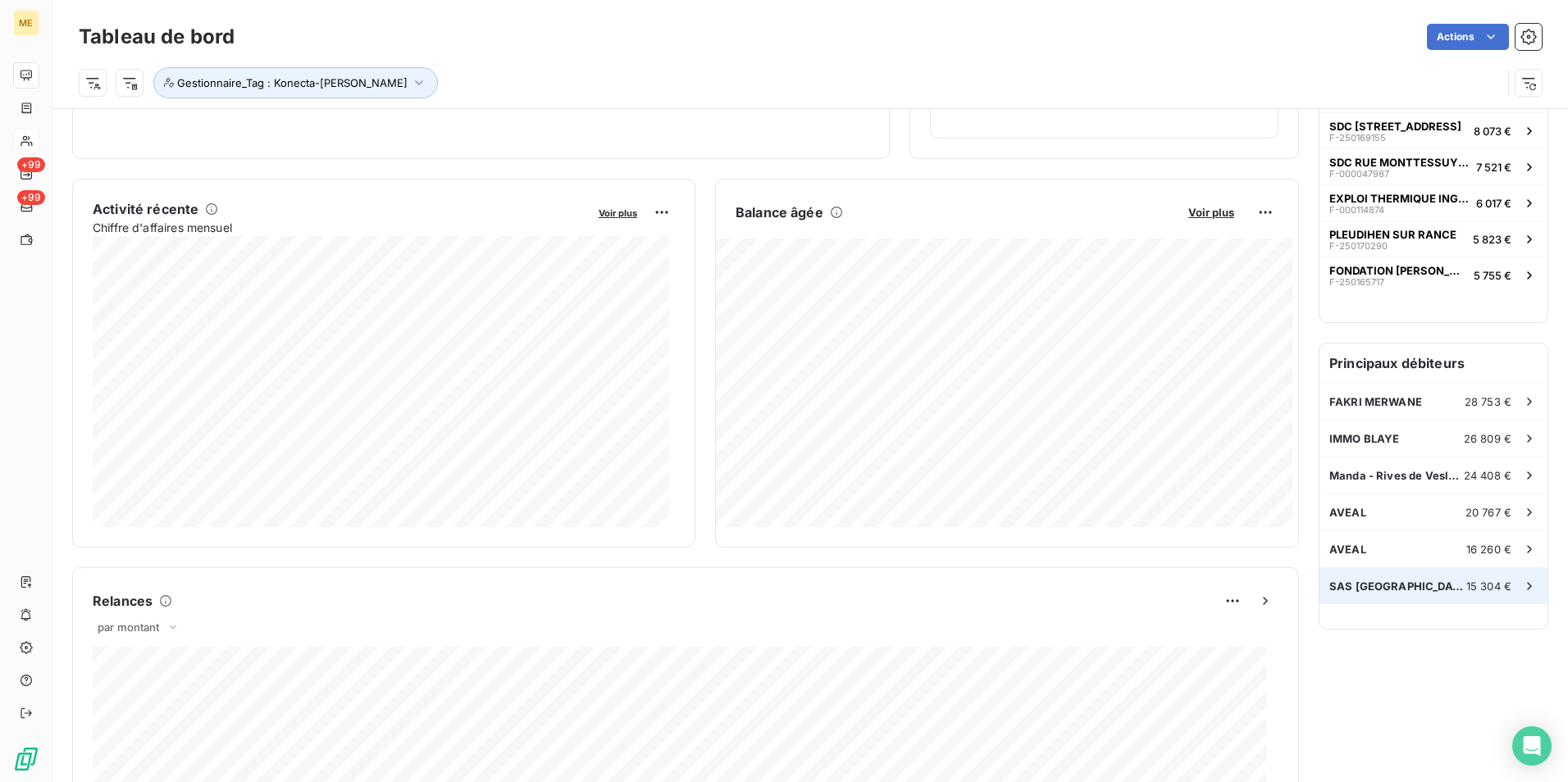
click at [1383, 586] on span "SAS [GEOGRAPHIC_DATA]" at bounding box center [1397, 586] width 137 height 13
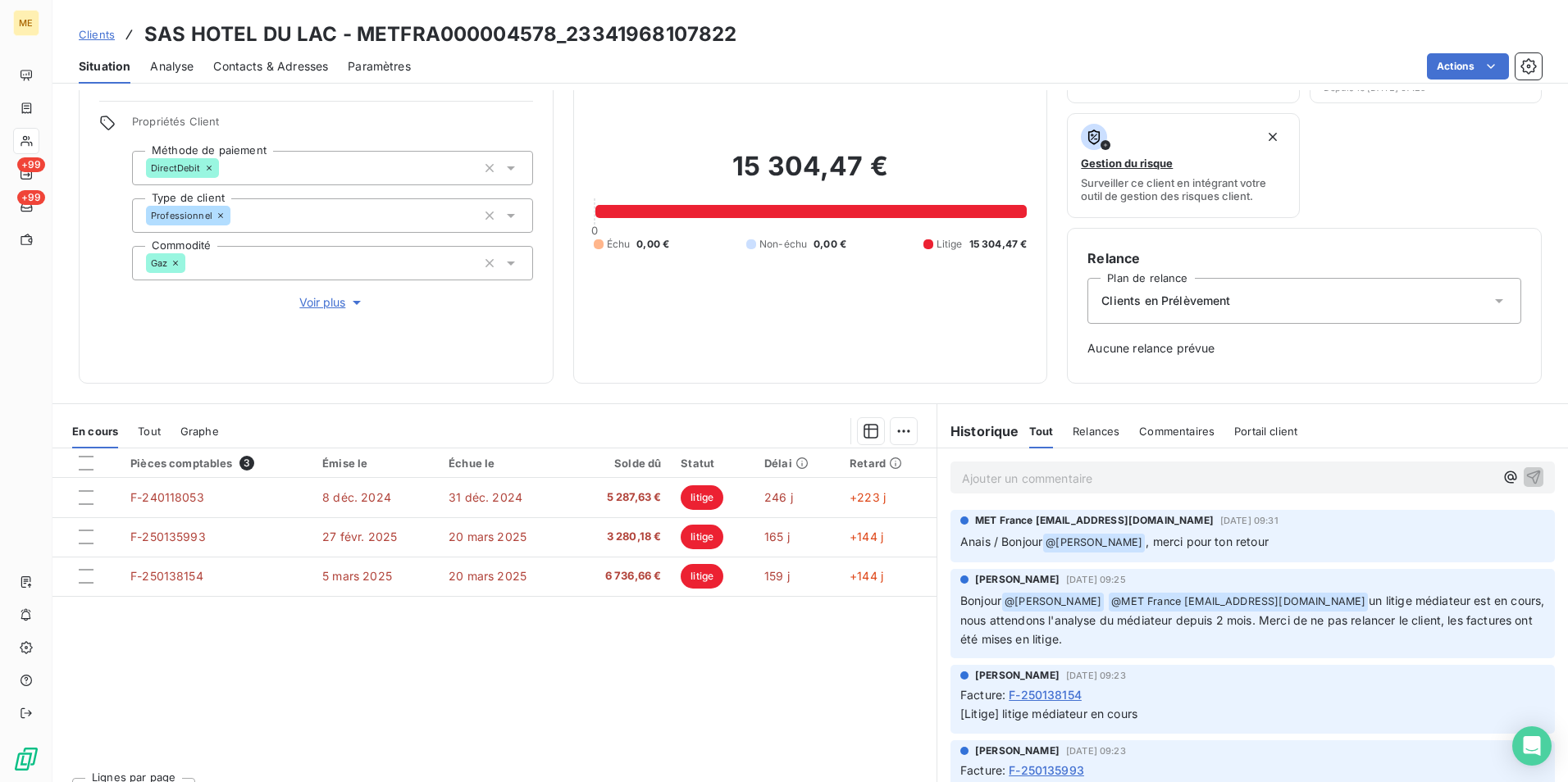
scroll to position [133, 0]
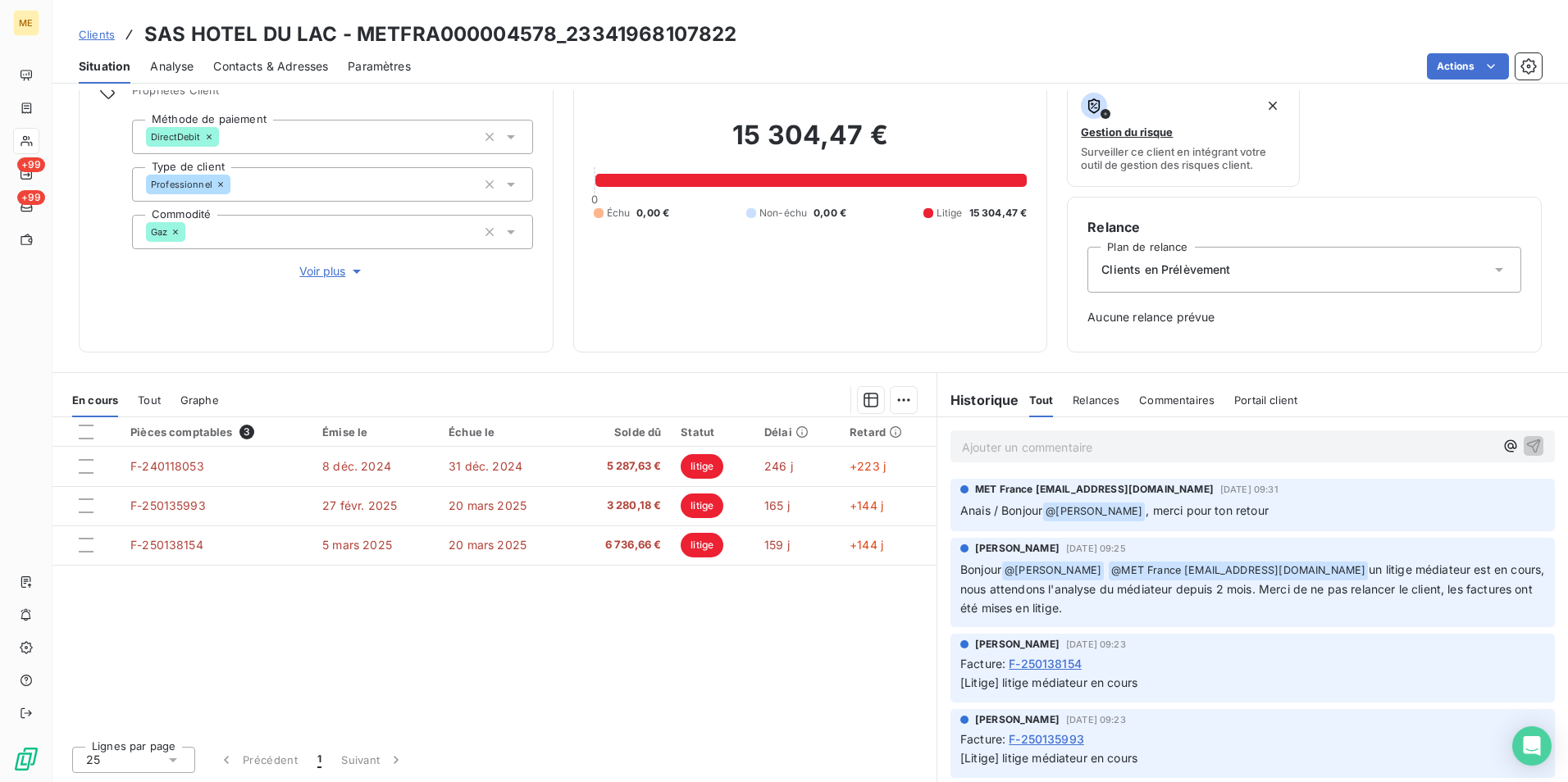
drag, startPoint x: 1006, startPoint y: 591, endPoint x: 1343, endPoint y: 608, distance: 337.4
click at [1343, 608] on p "Bonjour @ [PERSON_NAME] @ MET [GEOGRAPHIC_DATA] [EMAIL_ADDRESS][DOMAIN_NAME] un…" at bounding box center [1253, 589] width 585 height 57
click at [863, 630] on div "Pièces comptables 3 Émise le Échue le Solde dû Statut Délai Retard F-240118053 …" at bounding box center [494, 575] width 884 height 315
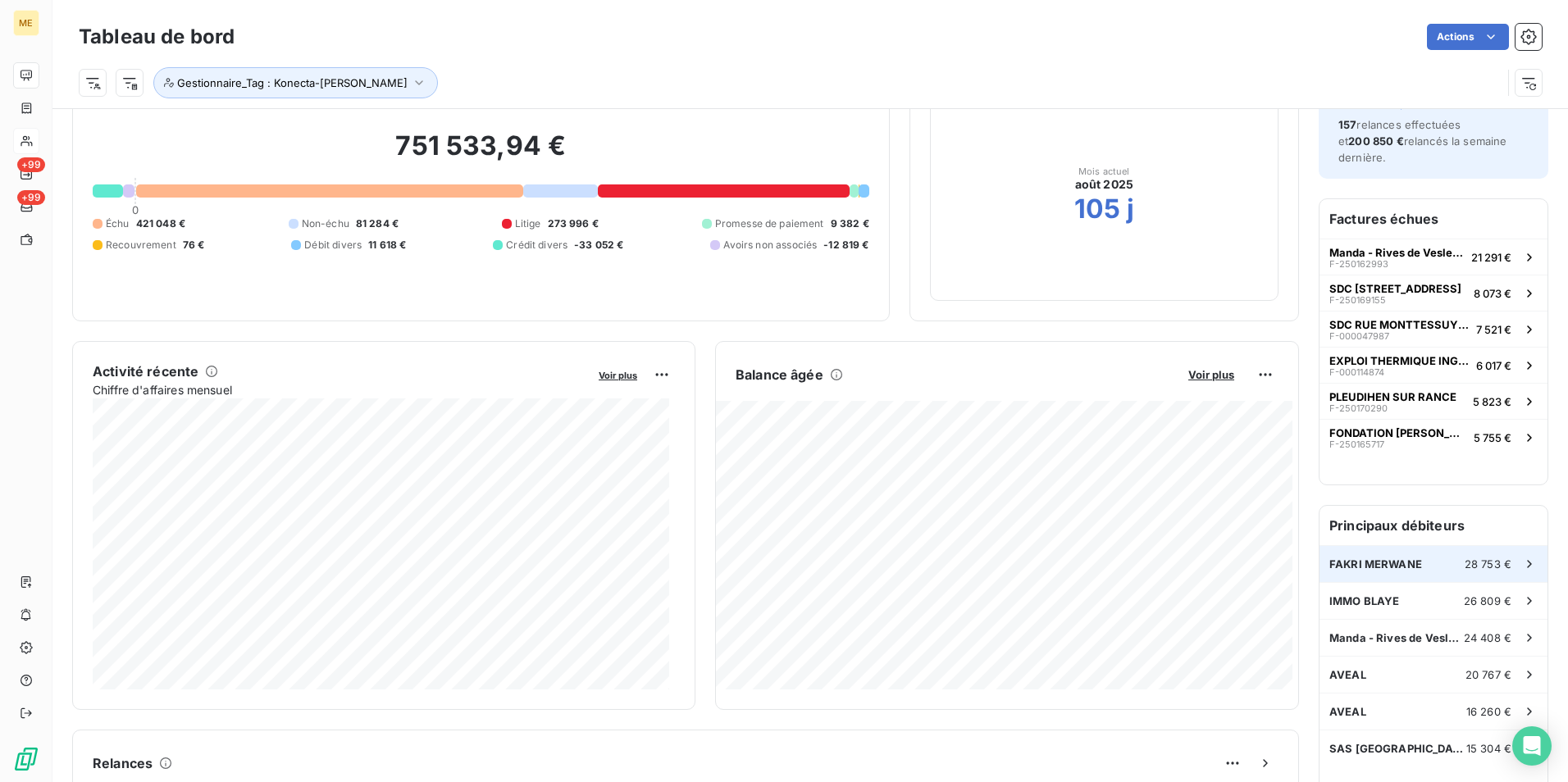
scroll to position [166, 0]
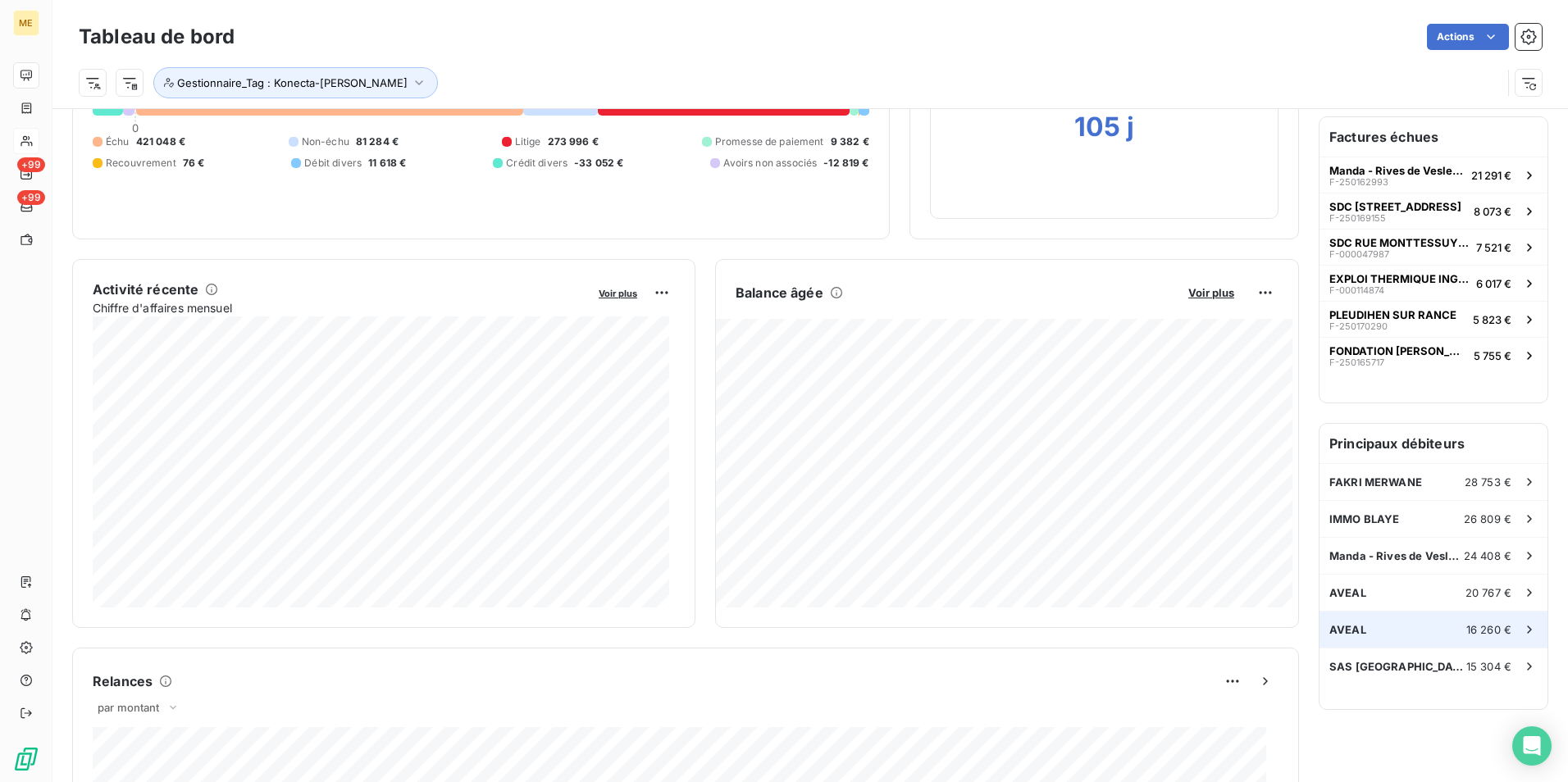
click at [1407, 628] on div "AVEAL 16 260 €" at bounding box center [1433, 630] width 228 height 36
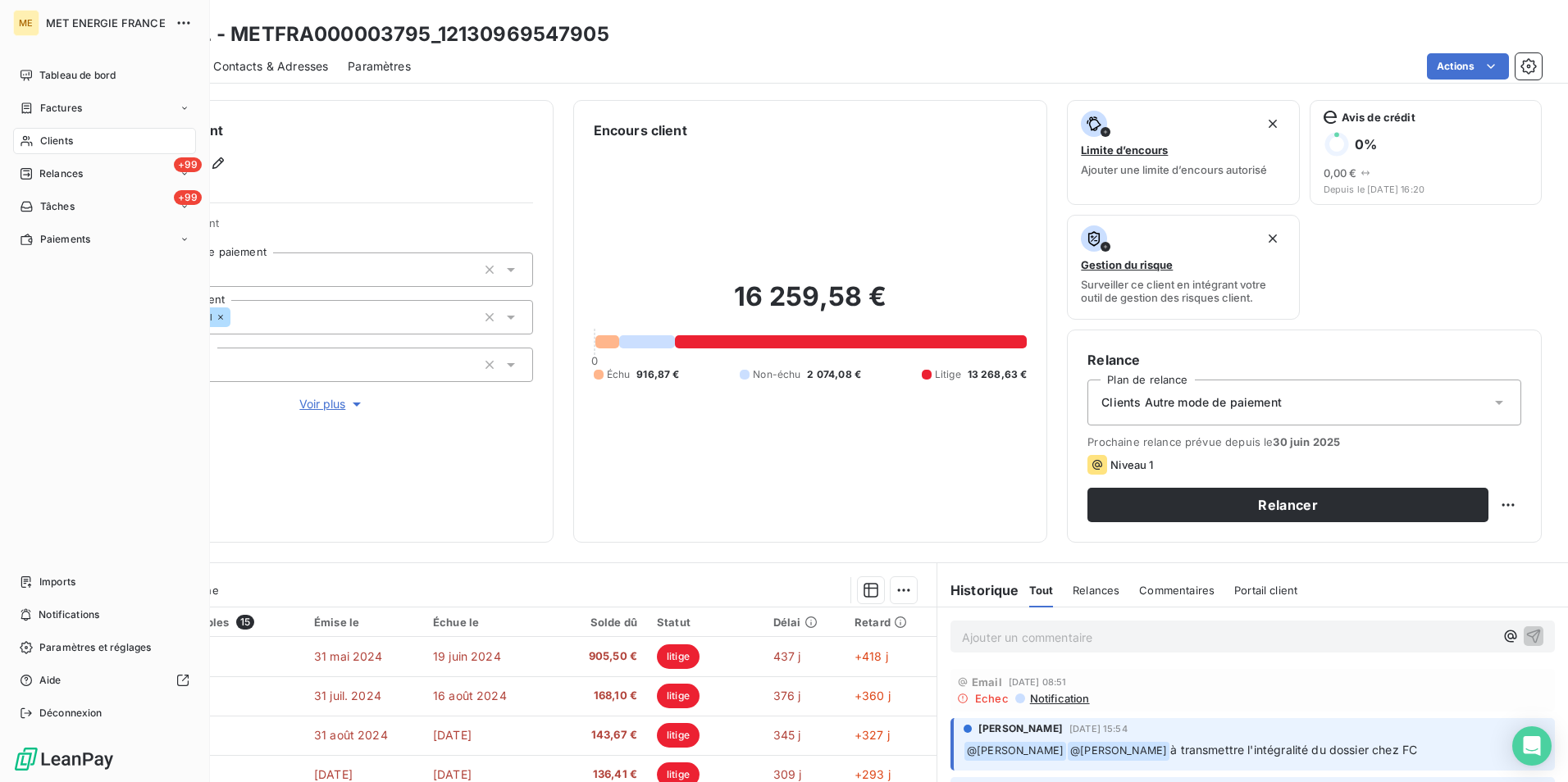
click at [78, 143] on div "Clients" at bounding box center [104, 140] width 183 height 27
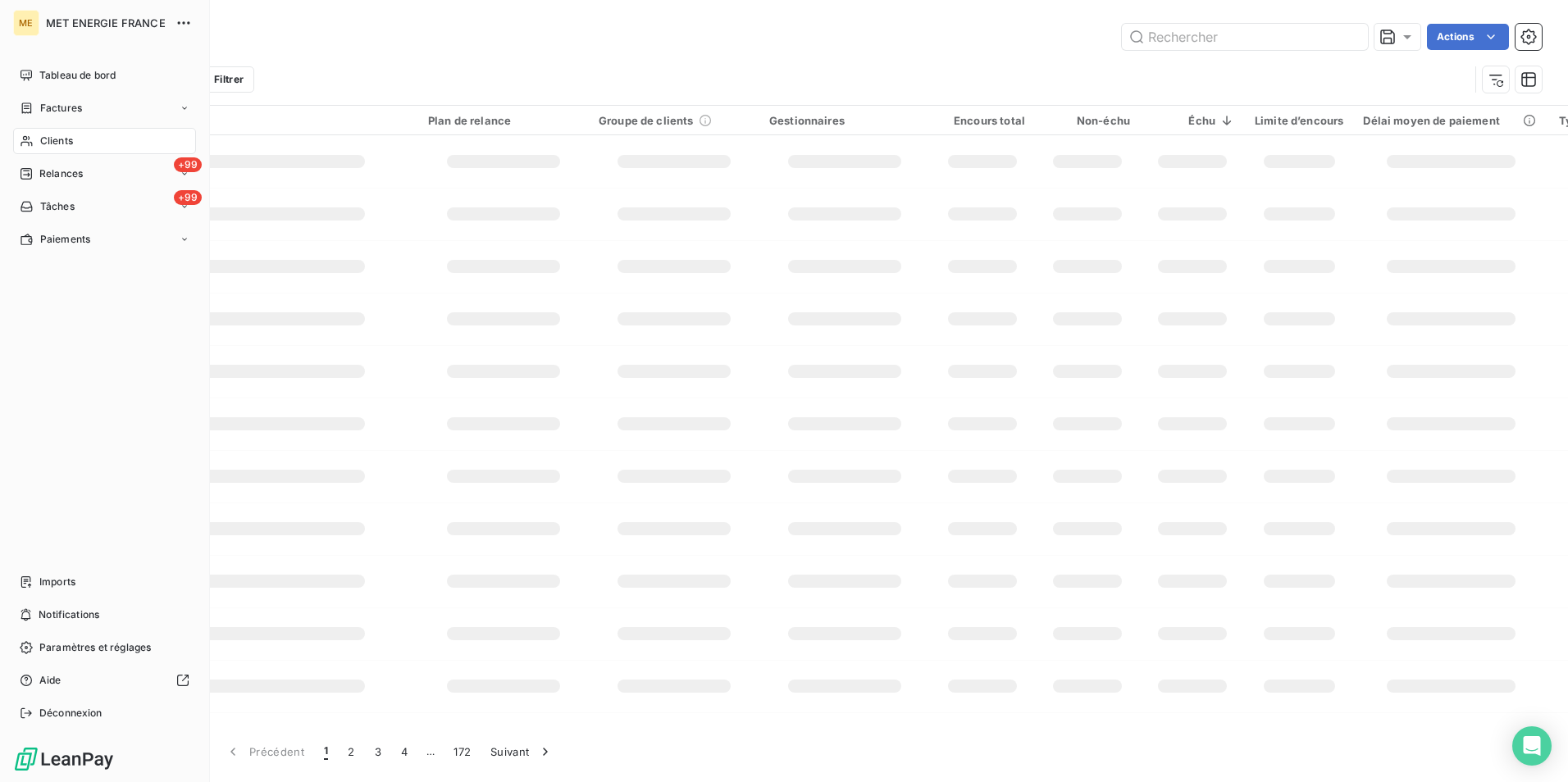
click at [116, 138] on div "Clients" at bounding box center [104, 140] width 183 height 27
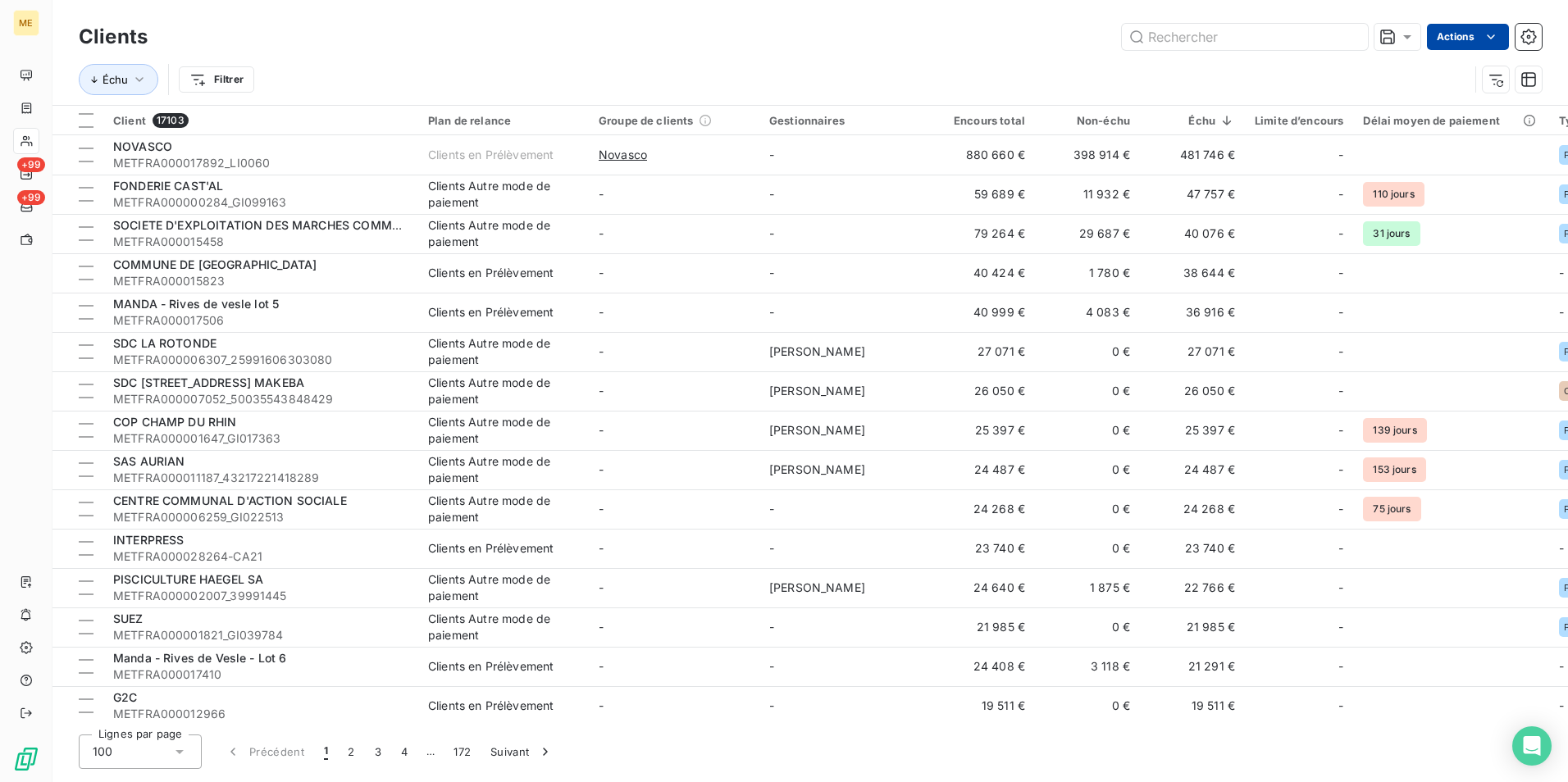
click at [1482, 25] on html "ME +99 +99 Clients Actions Échu Filtrer Client 17103 Plan de relance Groupe de …" at bounding box center [784, 391] width 1568 height 782
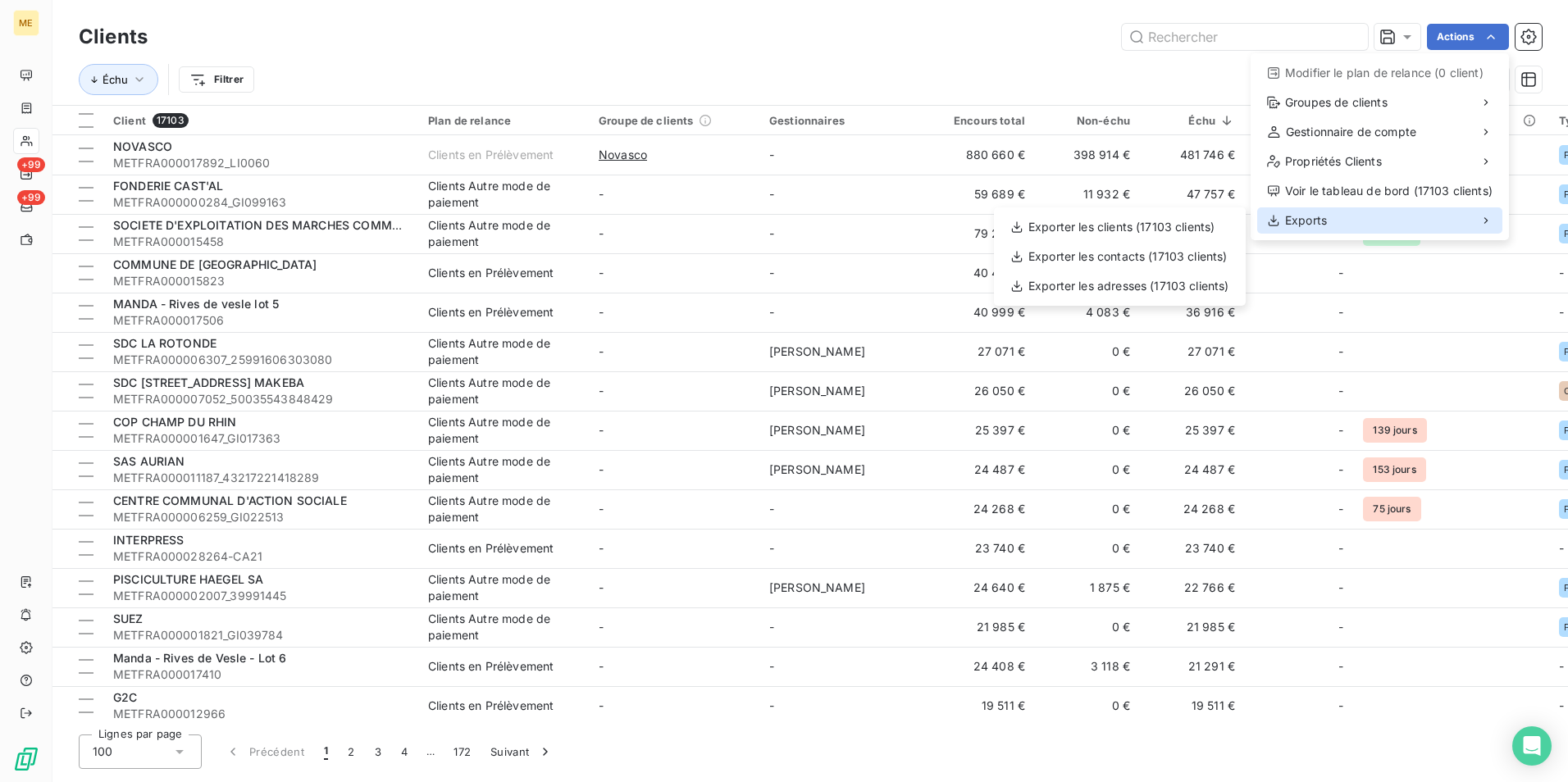
click at [1341, 220] on div "Exports" at bounding box center [1380, 220] width 246 height 27
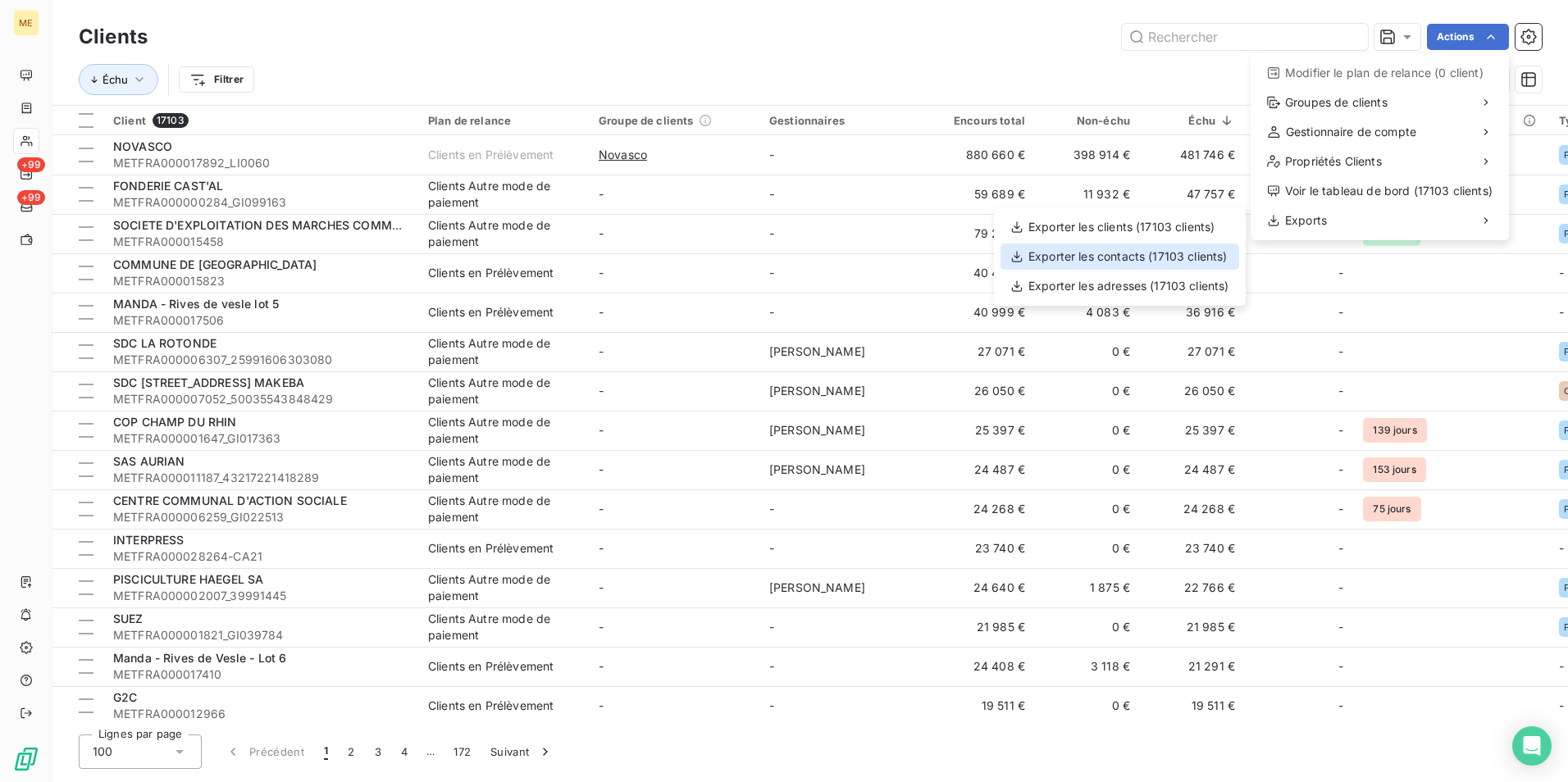
click at [1130, 254] on div "Exporter les contacts (17103 clients)" at bounding box center [1120, 256] width 239 height 27
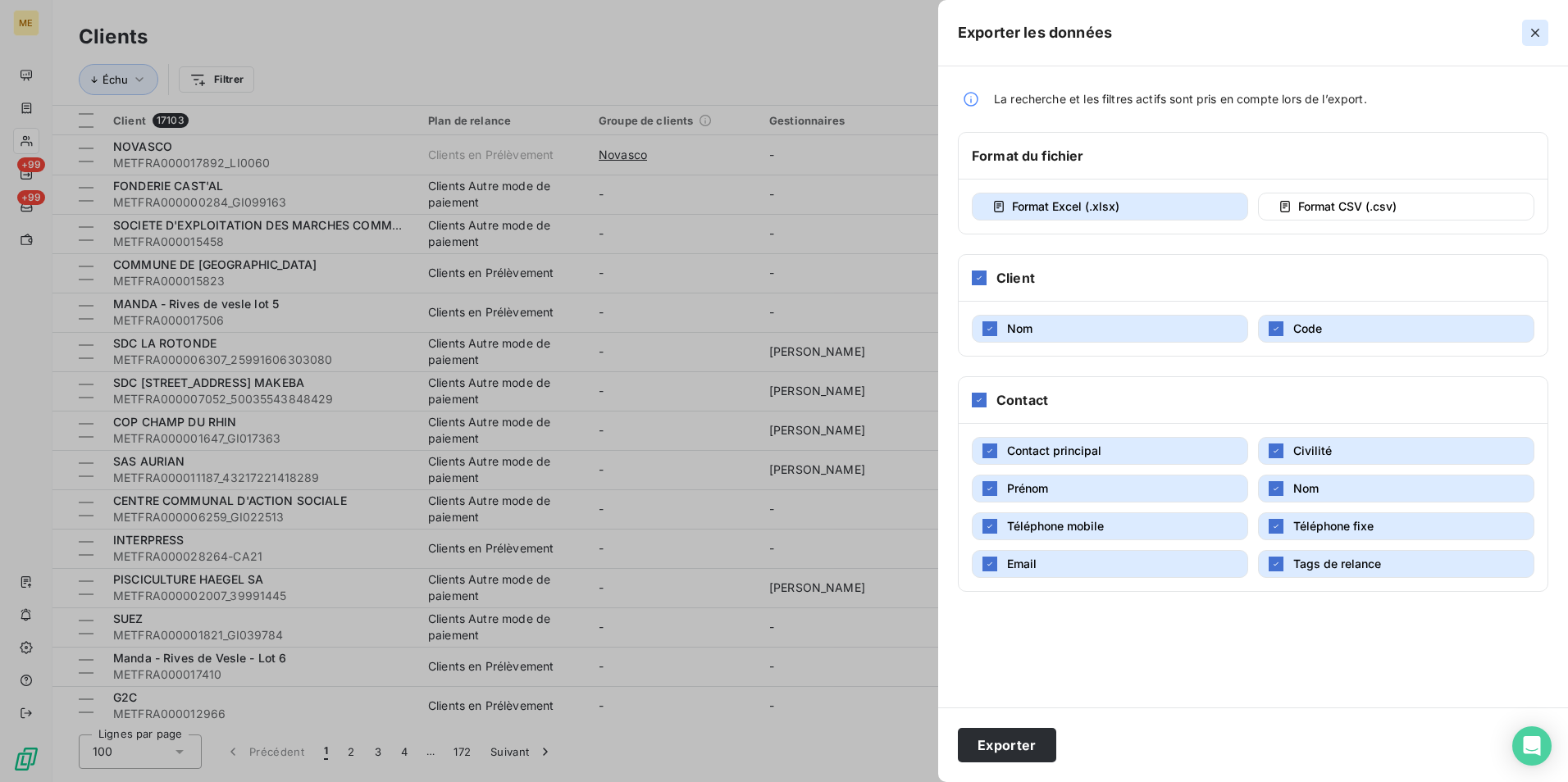
click at [1540, 25] on icon "button" at bounding box center [1536, 32] width 17 height 17
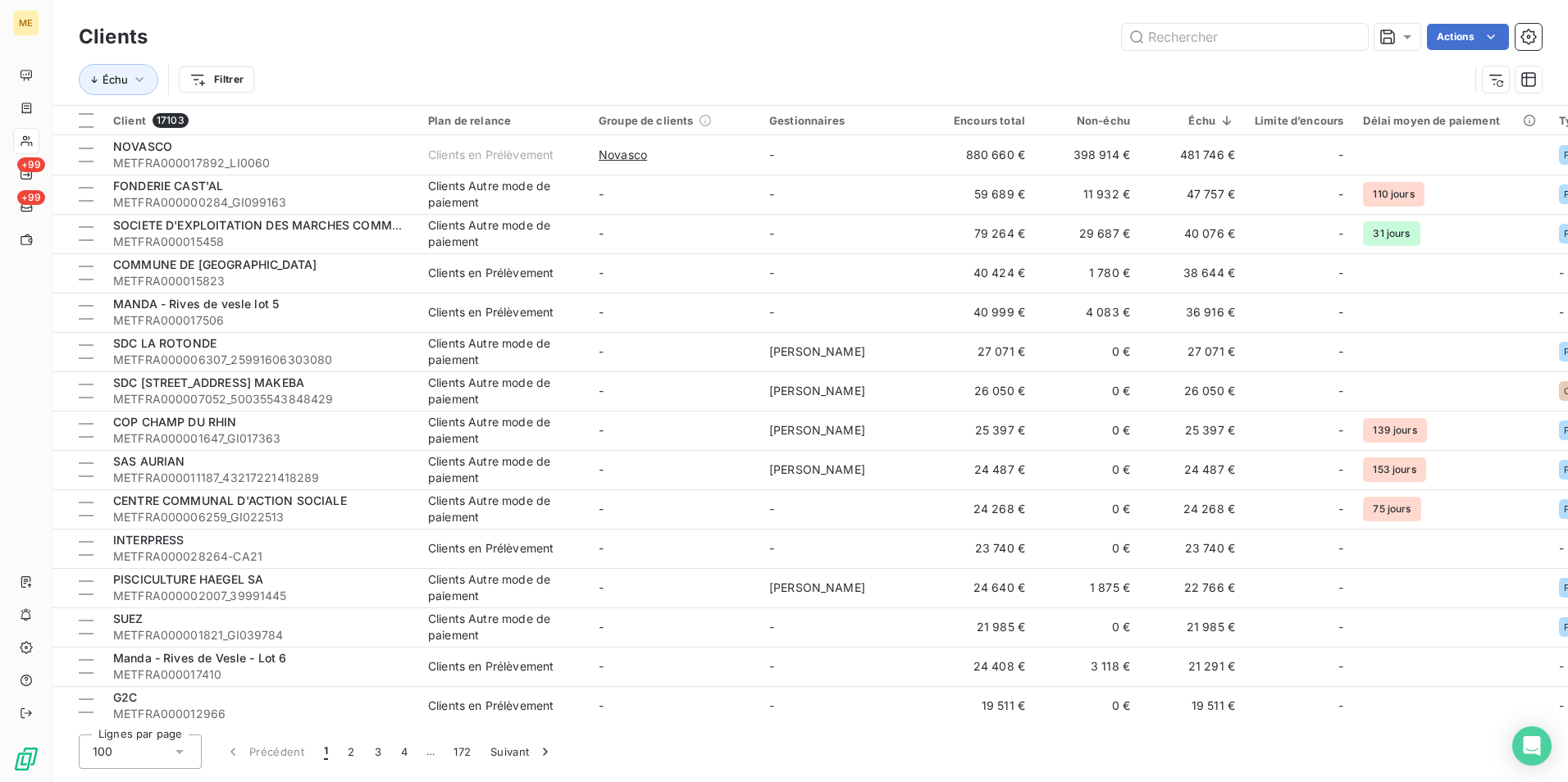
click at [622, 32] on div "Actions" at bounding box center [854, 36] width 1374 height 27
